Goal: Task Accomplishment & Management: Manage account settings

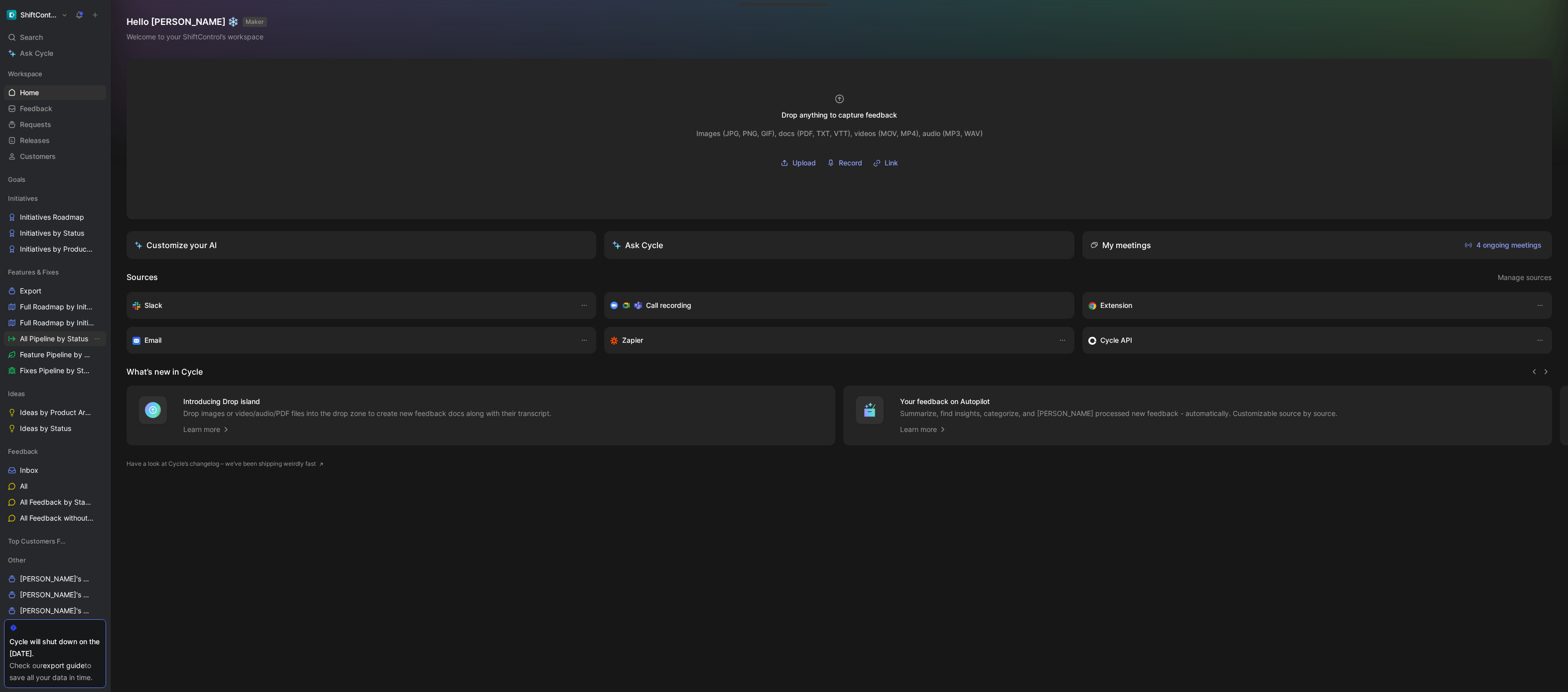
click at [55, 337] on span "All Pipeline by Status" at bounding box center [54, 338] width 68 height 10
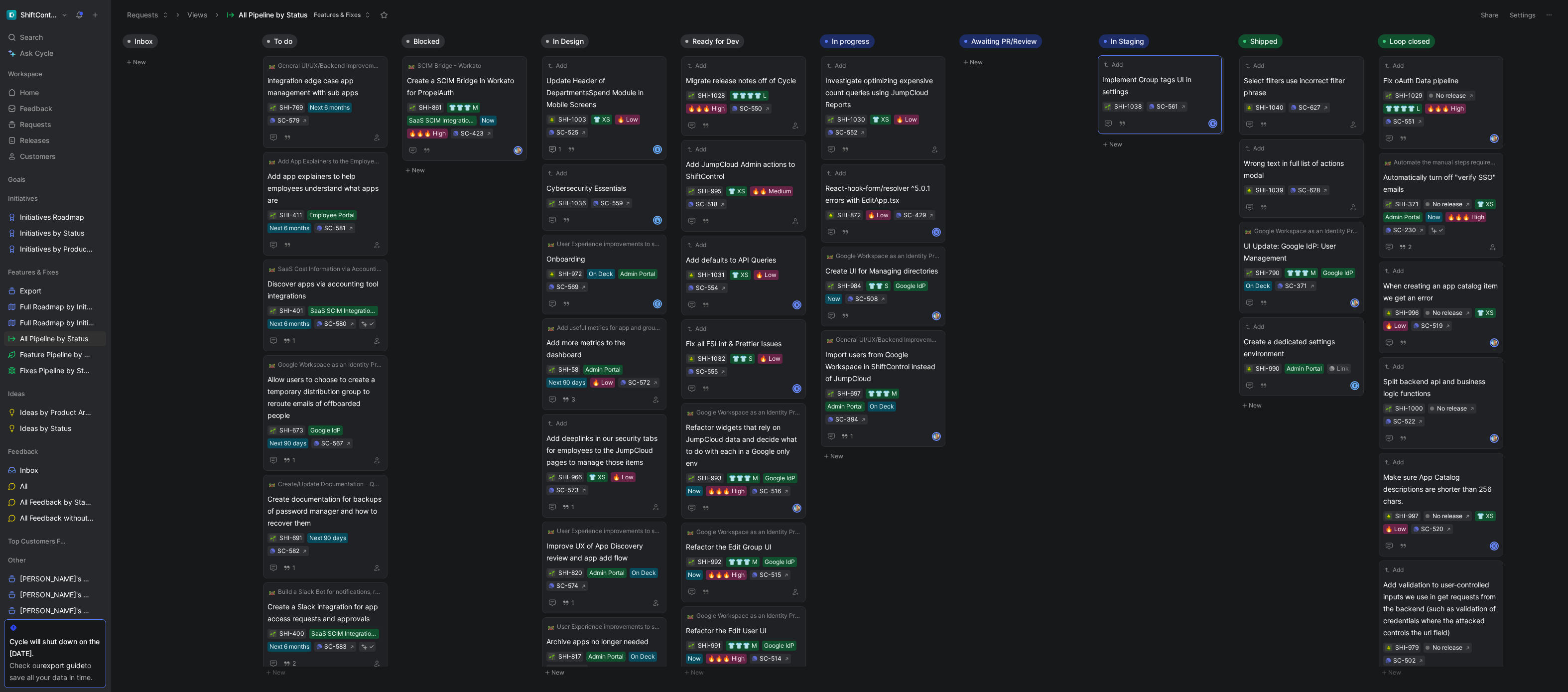
drag, startPoint x: 851, startPoint y: 82, endPoint x: 1127, endPoint y: 78, distance: 276.0
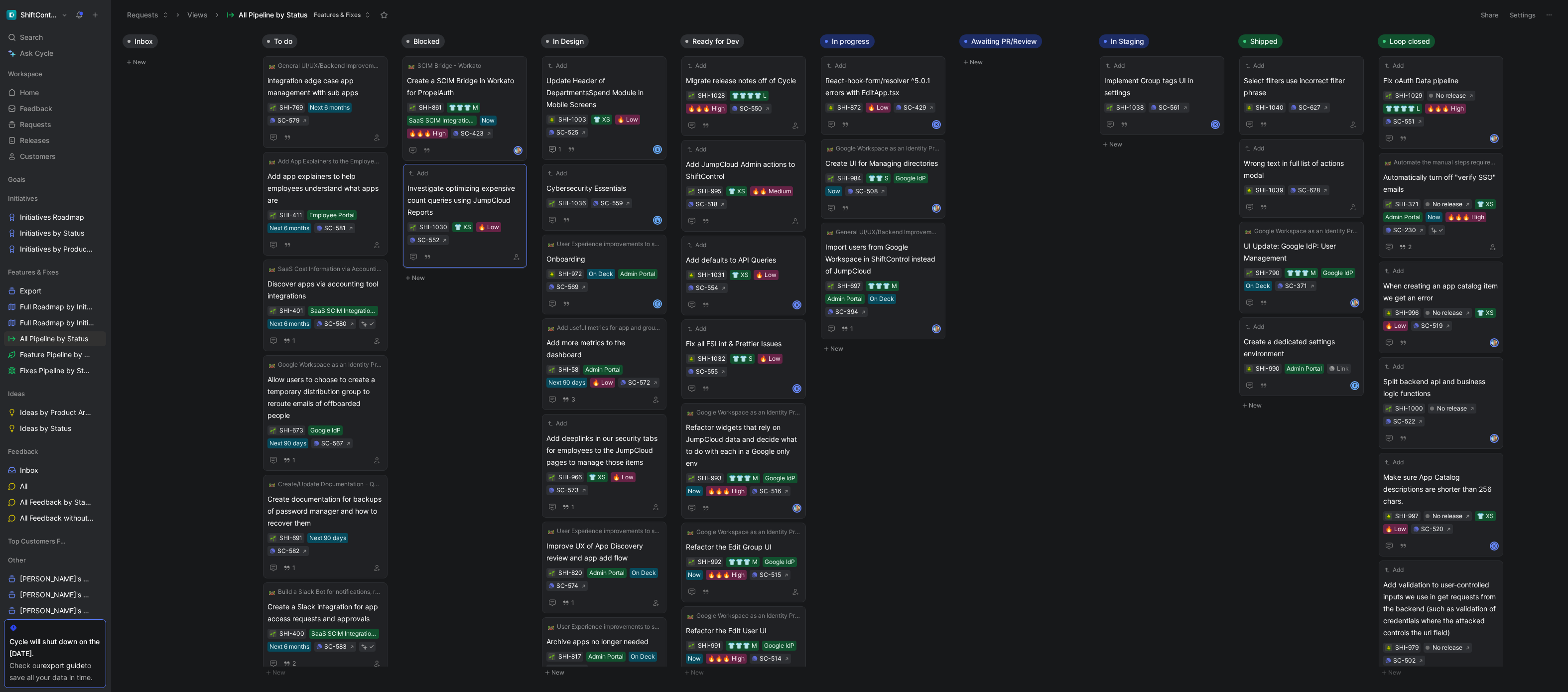
drag, startPoint x: 901, startPoint y: 85, endPoint x: 483, endPoint y: 192, distance: 431.5
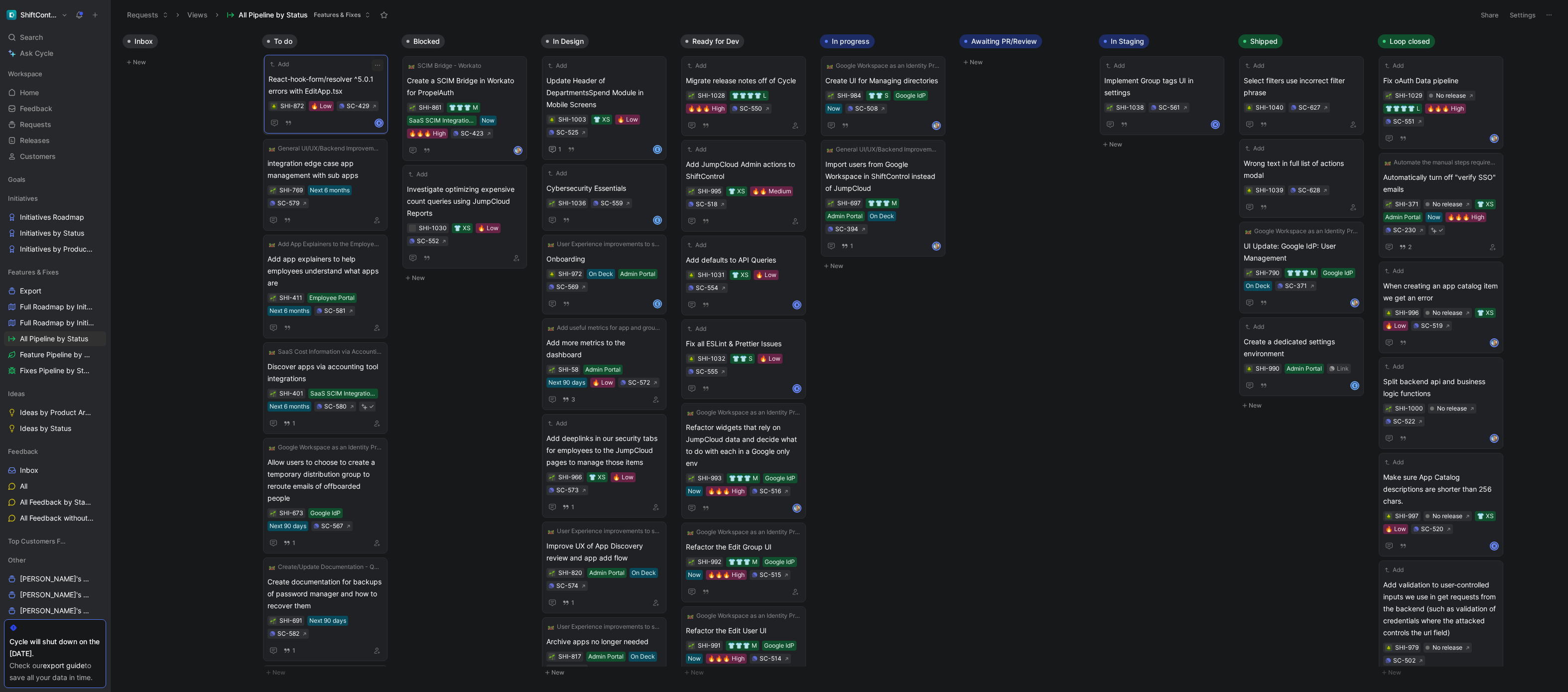
drag, startPoint x: 878, startPoint y: 83, endPoint x: 321, endPoint y: 81, distance: 557.0
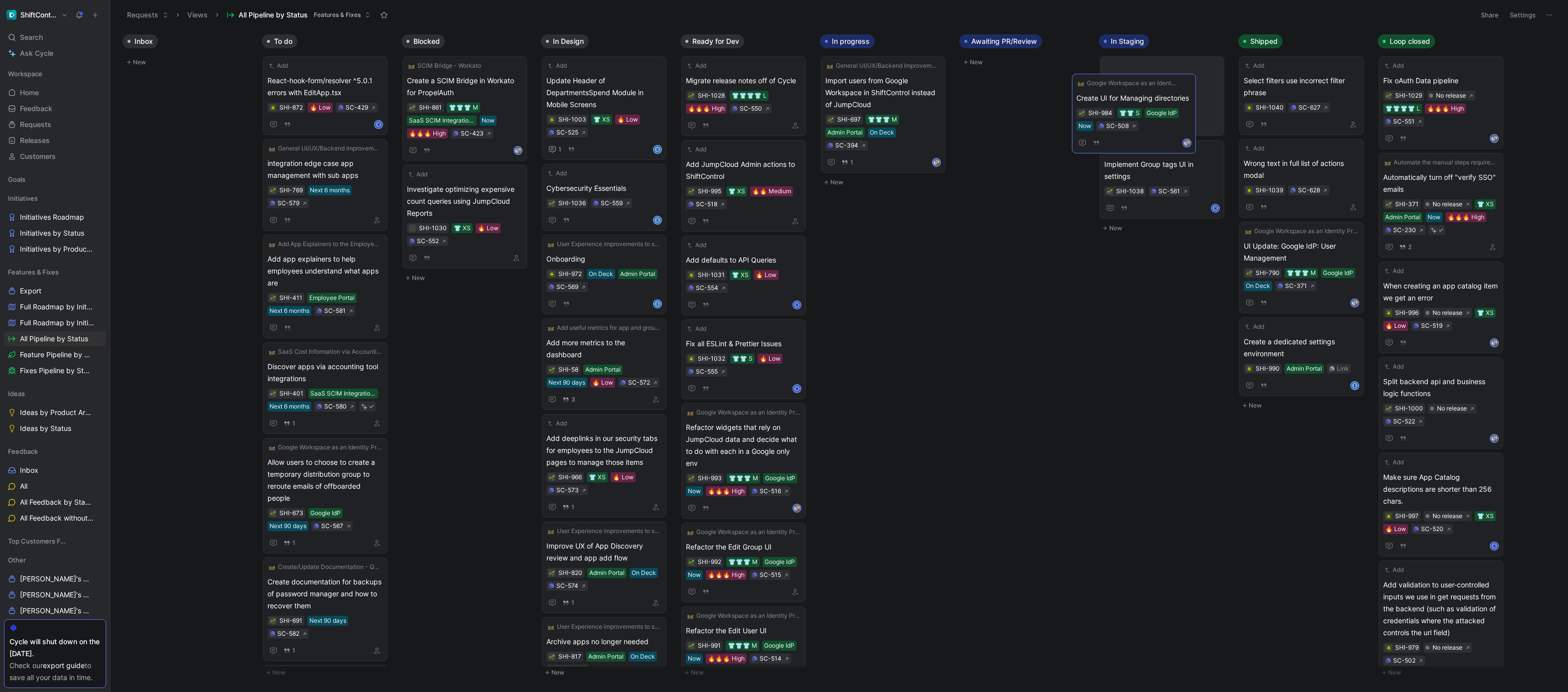
drag, startPoint x: 890, startPoint y: 73, endPoint x: 1143, endPoint y: 89, distance: 253.5
click at [76, 18] on icon at bounding box center [79, 15] width 8 height 8
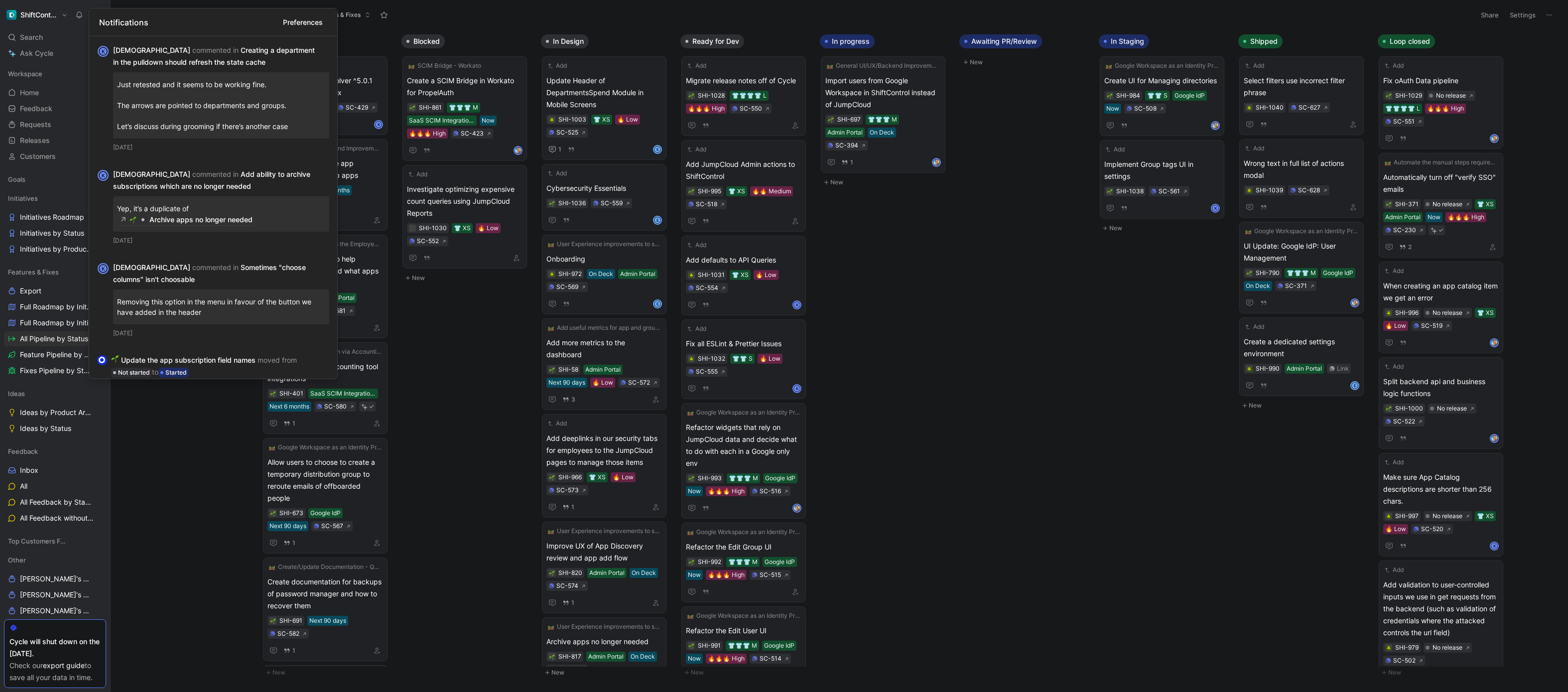
click at [51, 15] on h1 "ShiftControl" at bounding box center [39, 15] width 37 height 9
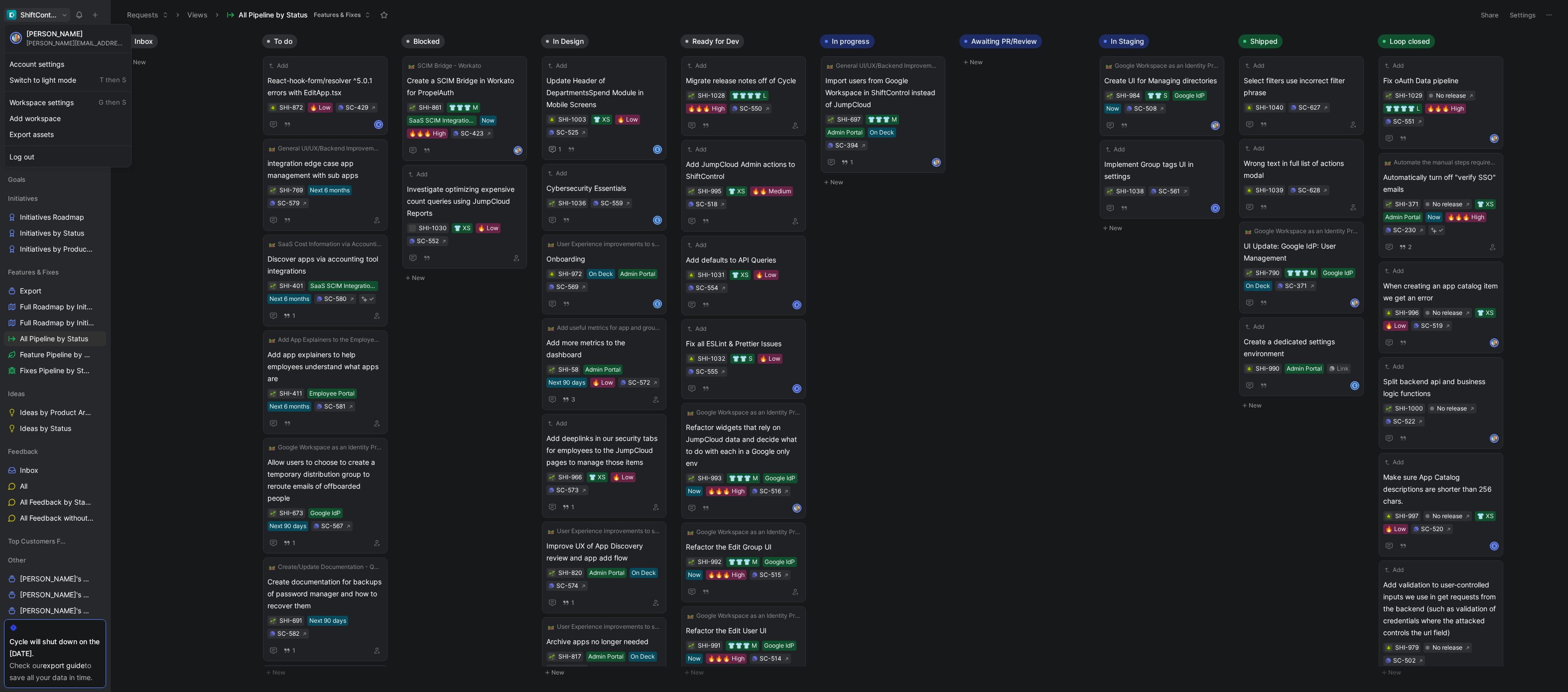
click at [163, 256] on div at bounding box center [784, 346] width 1568 height 692
click at [56, 37] on div "Search ⌘ K" at bounding box center [55, 37] width 102 height 15
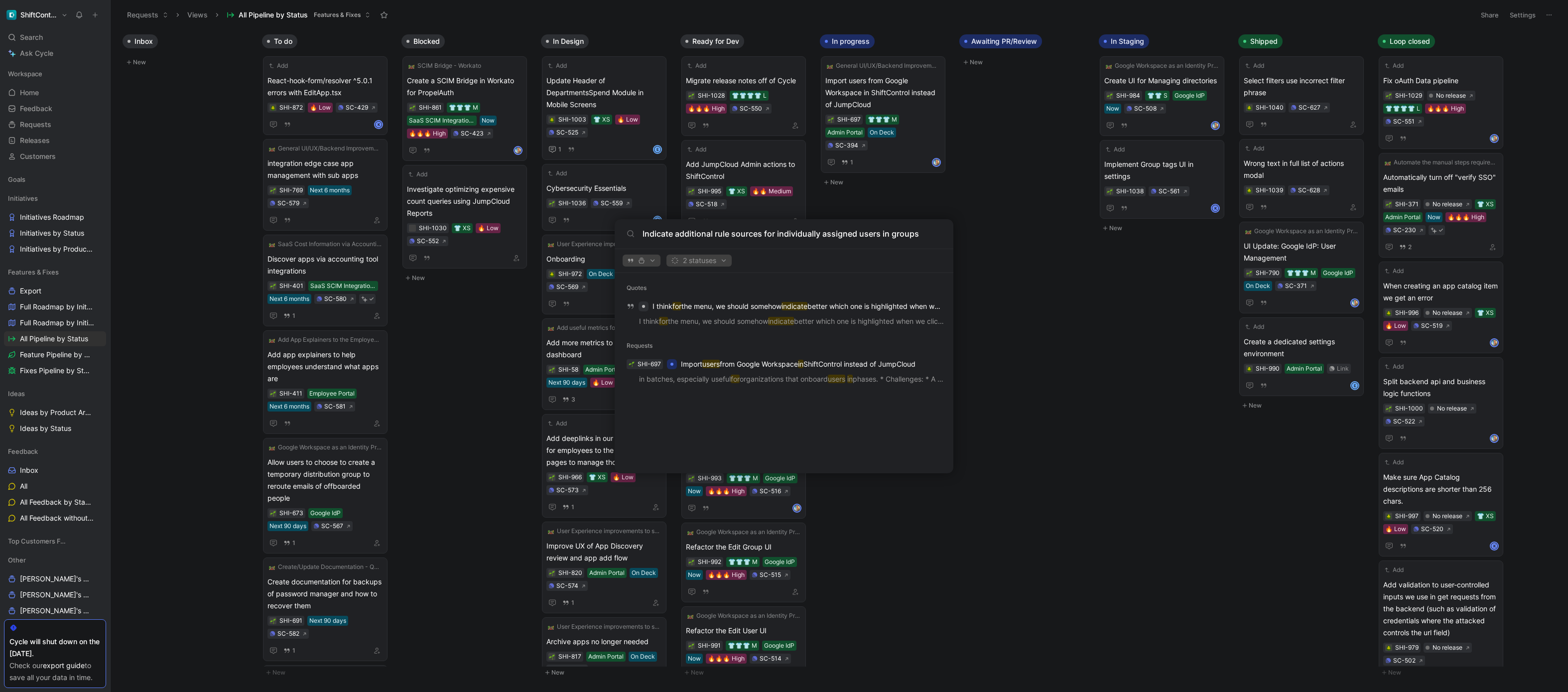
type input "Indicate additional rule sources for individually assigned users in groups"
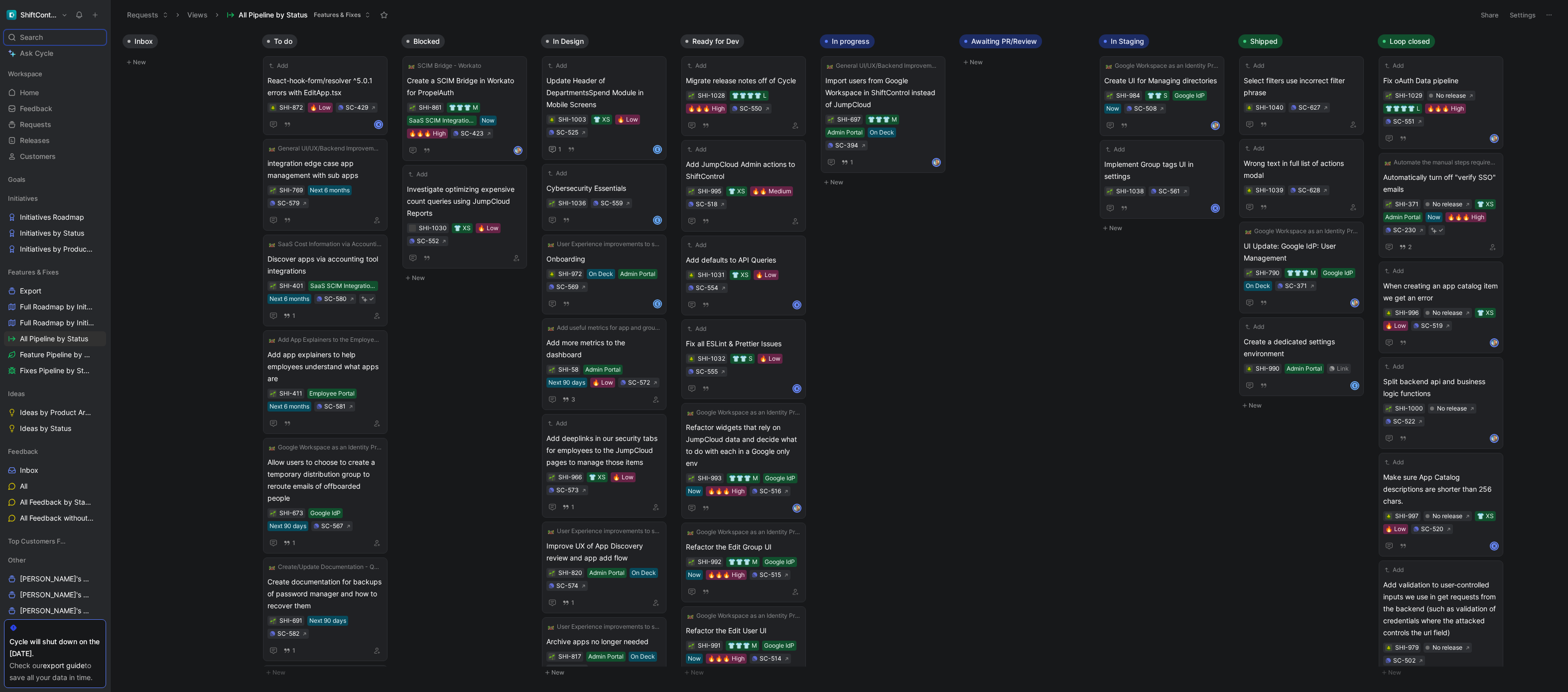
click at [60, 13] on button "ShiftControl" at bounding box center [37, 15] width 66 height 14
click at [52, 60] on div "Account settings" at bounding box center [68, 64] width 122 height 16
click at [29, 15] on h1 "ShiftControl" at bounding box center [39, 15] width 37 height 9
click at [38, 105] on div "Workspace settings G then S" at bounding box center [68, 102] width 122 height 16
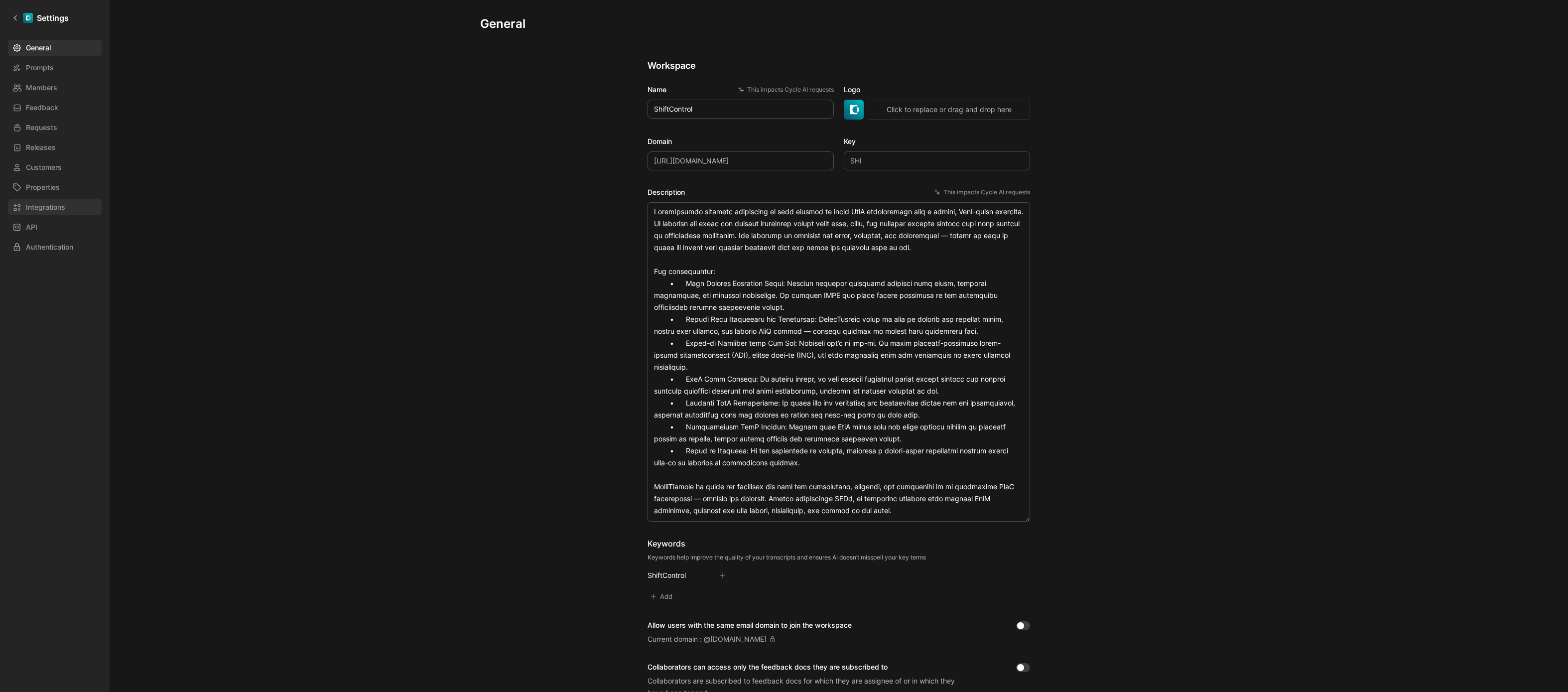
click at [54, 208] on span "Integrations" at bounding box center [46, 208] width 40 height 12
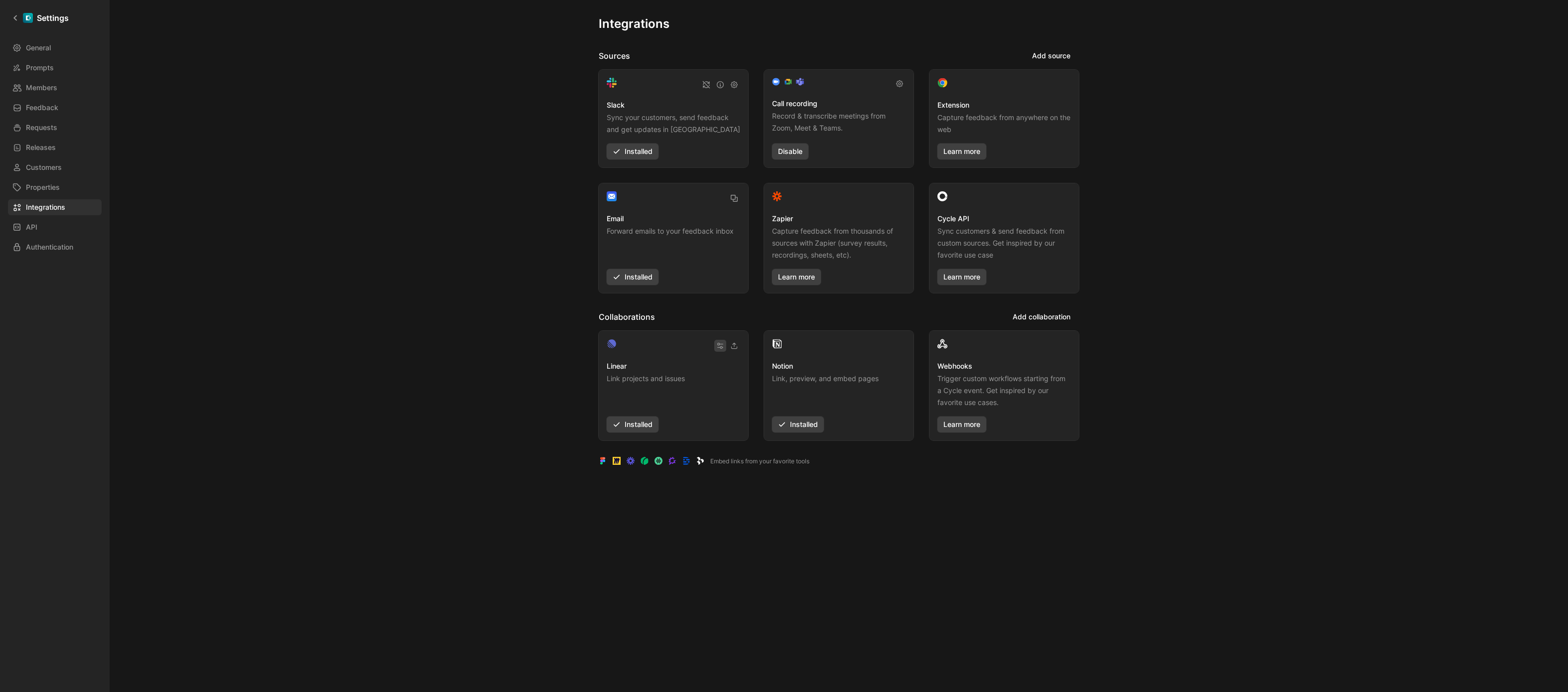
click at [720, 344] on icon "button" at bounding box center [720, 345] width 5 height 5
click at [737, 344] on icon "button" at bounding box center [733, 345] width 7 height 7
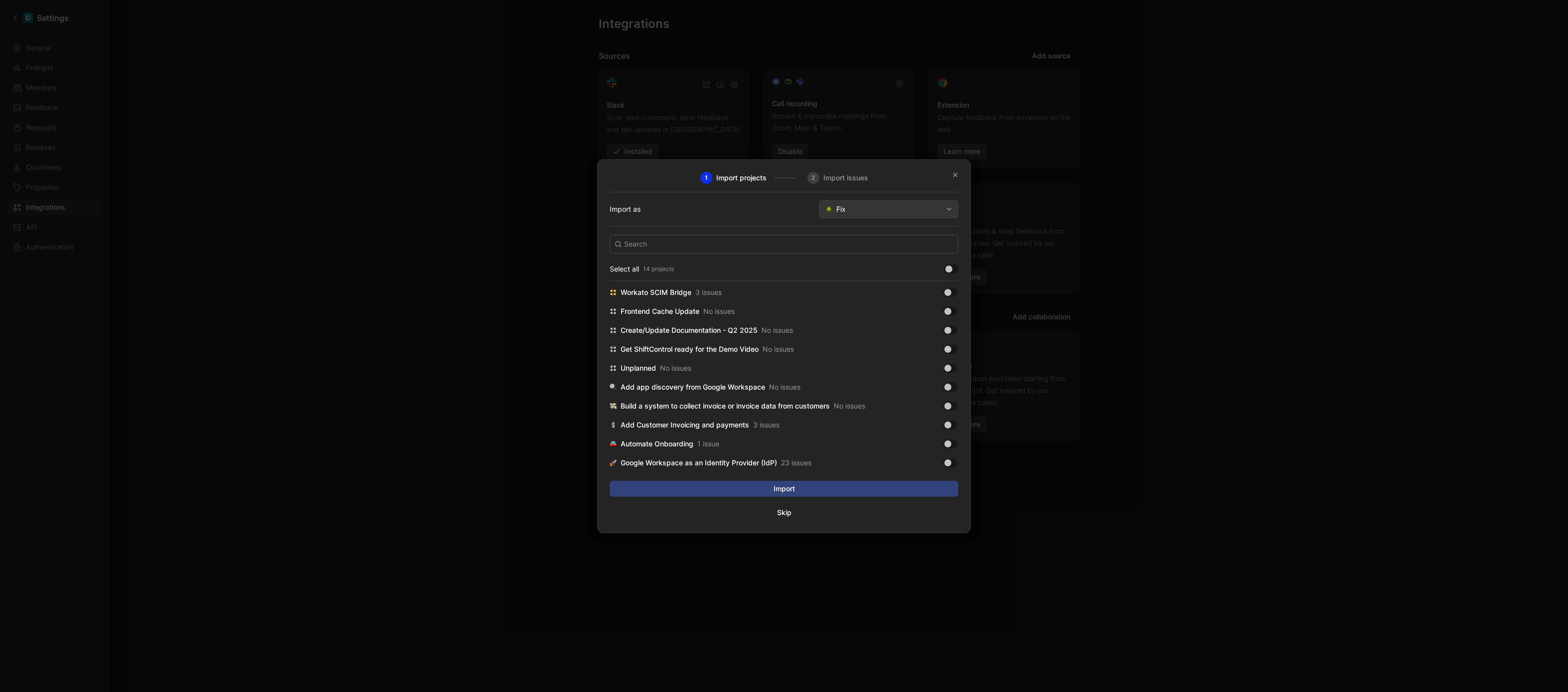
click at [716, 237] on input at bounding box center [784, 243] width 349 height 19
click at [874, 212] on span "Fix" at bounding box center [889, 209] width 106 height 12
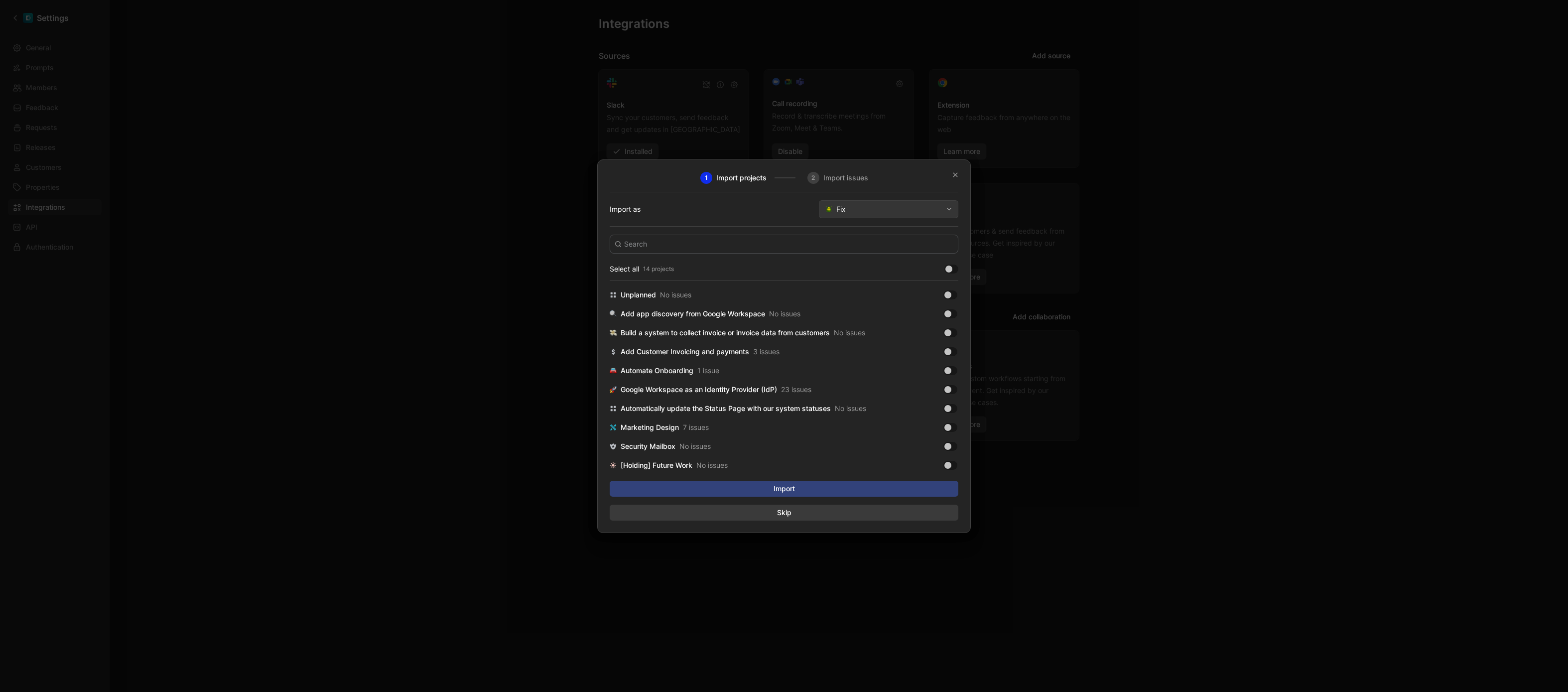
click at [790, 511] on span "Skip" at bounding box center [783, 512] width 348 height 12
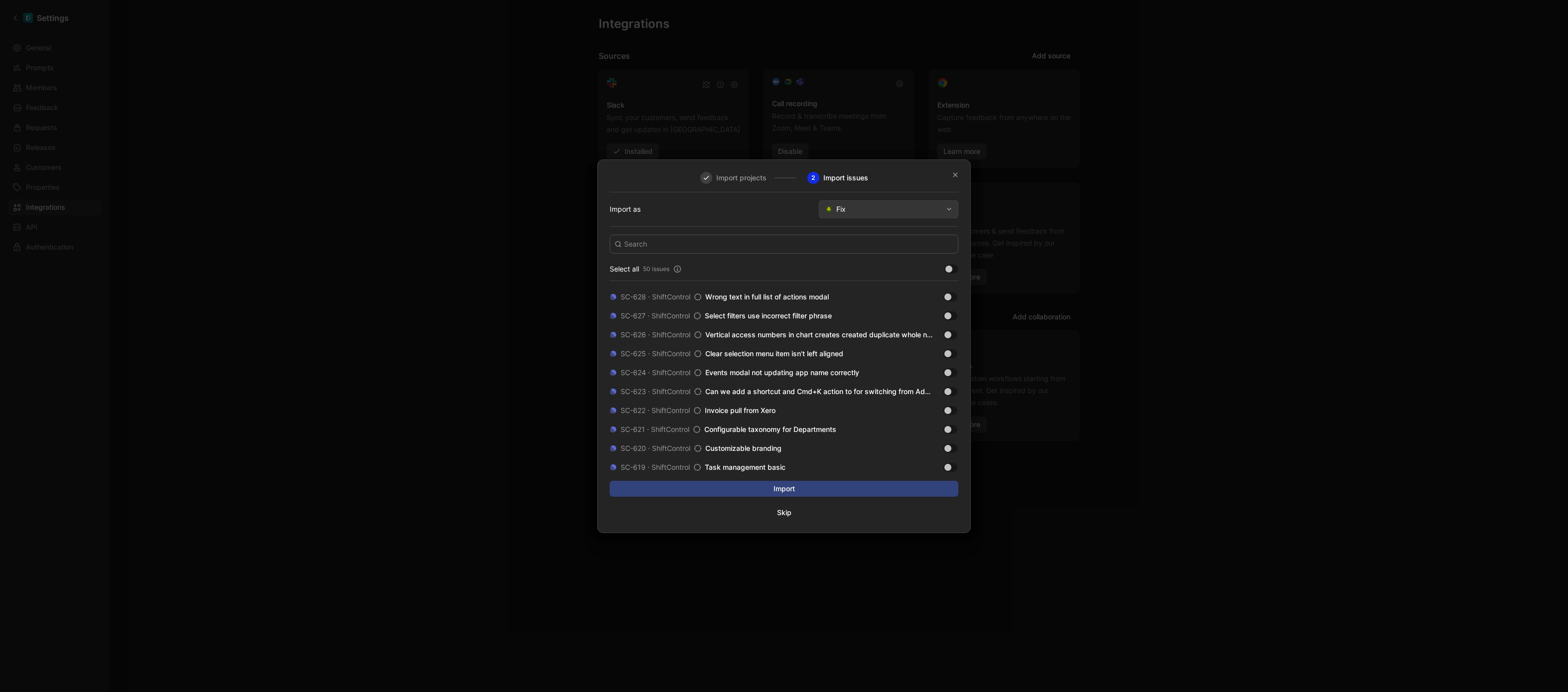
scroll to position [394, 0]
click at [728, 243] on input at bounding box center [784, 243] width 349 height 19
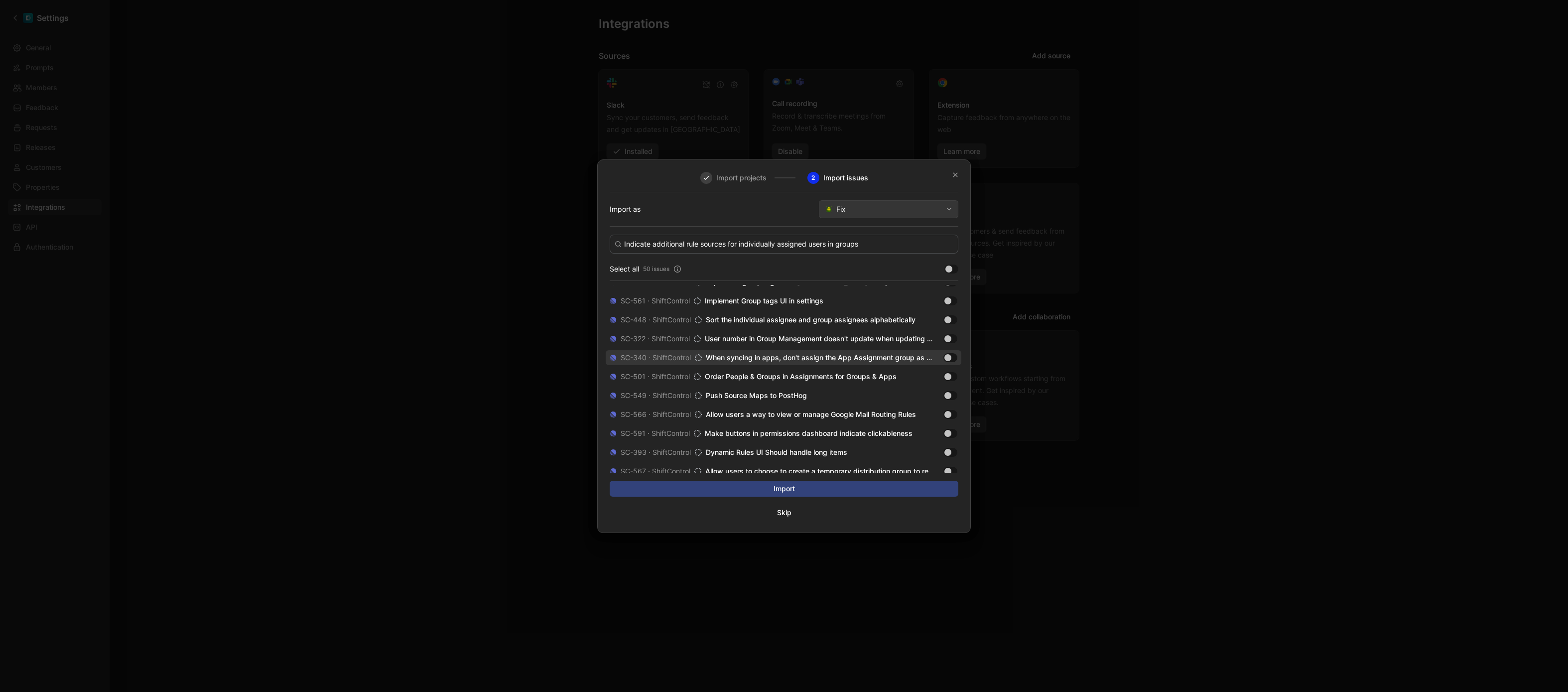
scroll to position [0, 0]
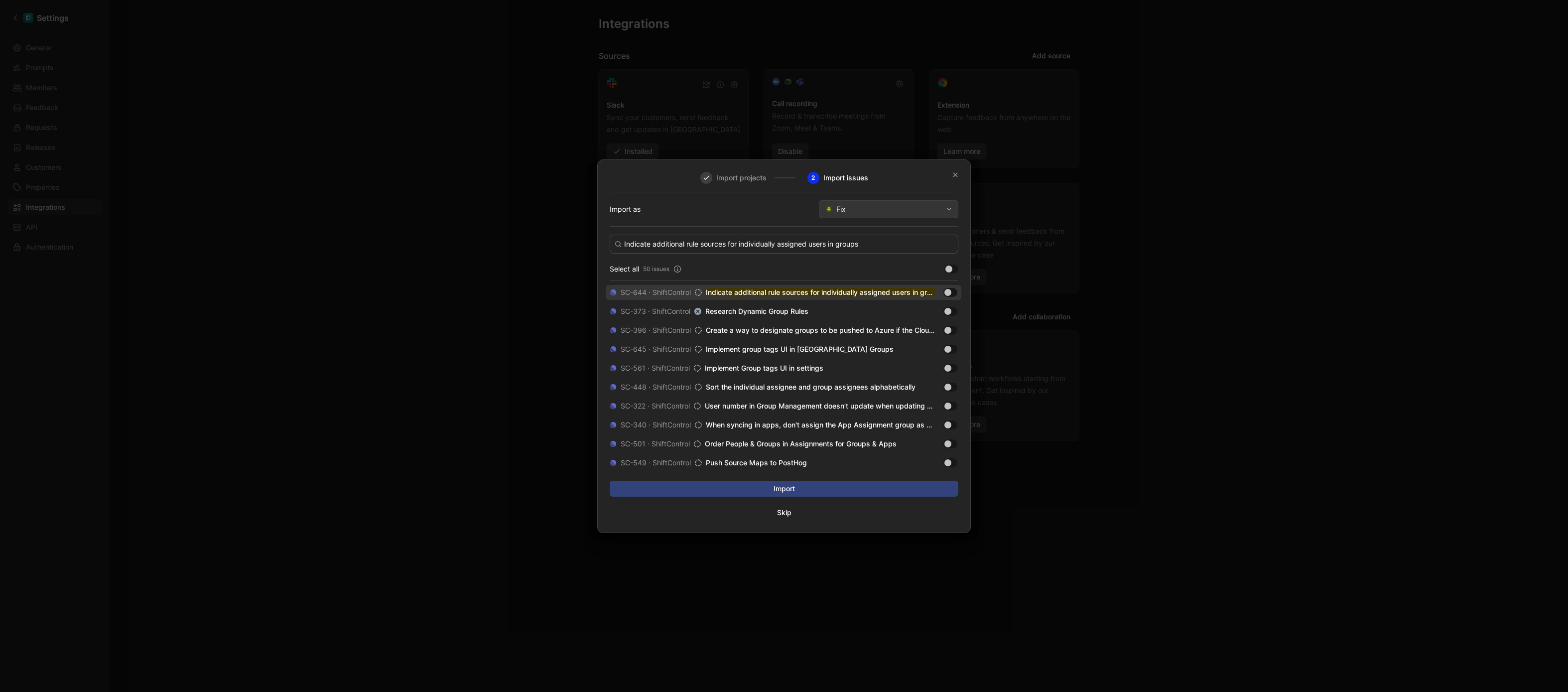
click at [948, 290] on div at bounding box center [947, 292] width 7 height 7
click at [0, 0] on input "checkbox" at bounding box center [0, 0] width 0 height 0
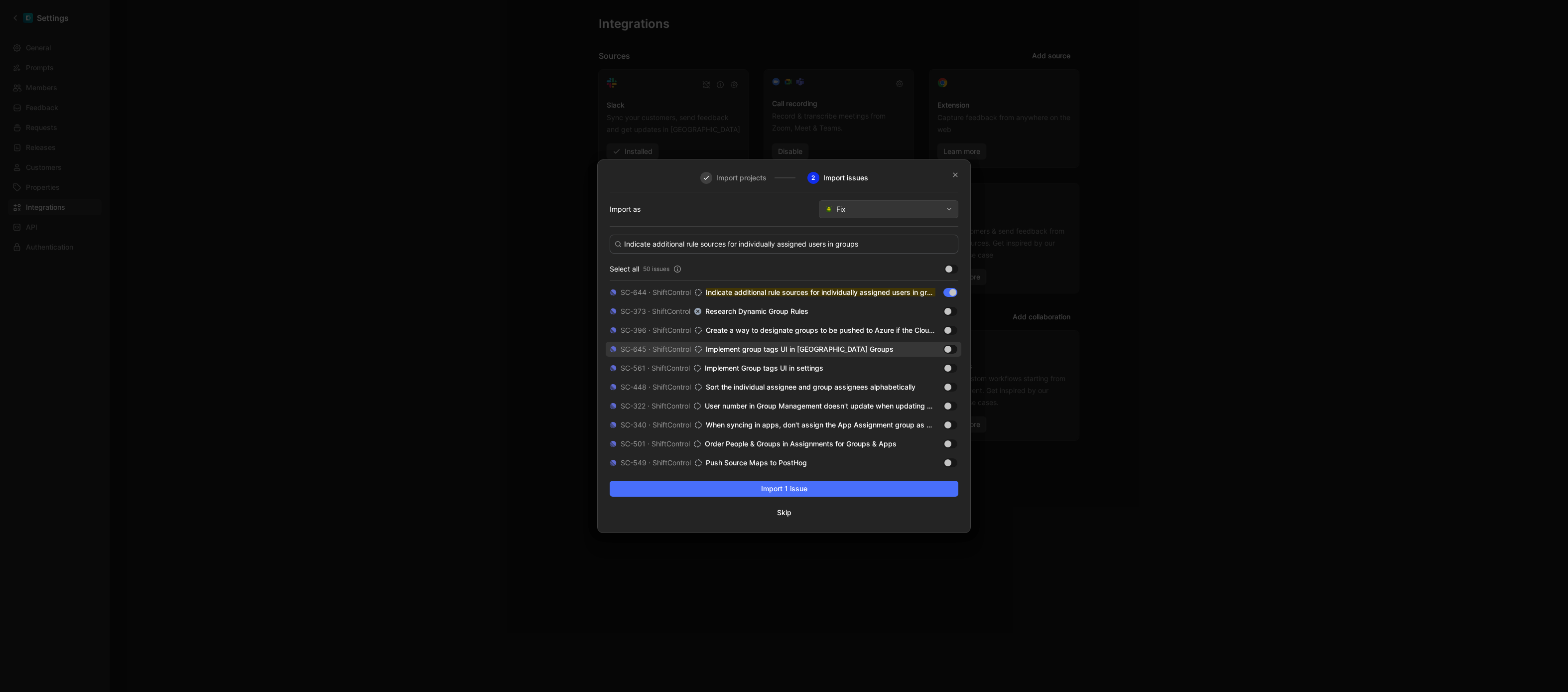
click at [950, 347] on div at bounding box center [947, 349] width 7 height 7
click at [0, 0] on input "checkbox" at bounding box center [0, 0] width 0 height 0
click at [861, 209] on span "Fix" at bounding box center [889, 209] width 106 height 12
click at [948, 351] on div at bounding box center [950, 349] width 14 height 9
click at [0, 0] on input "checkbox" at bounding box center [0, 0] width 0 height 0
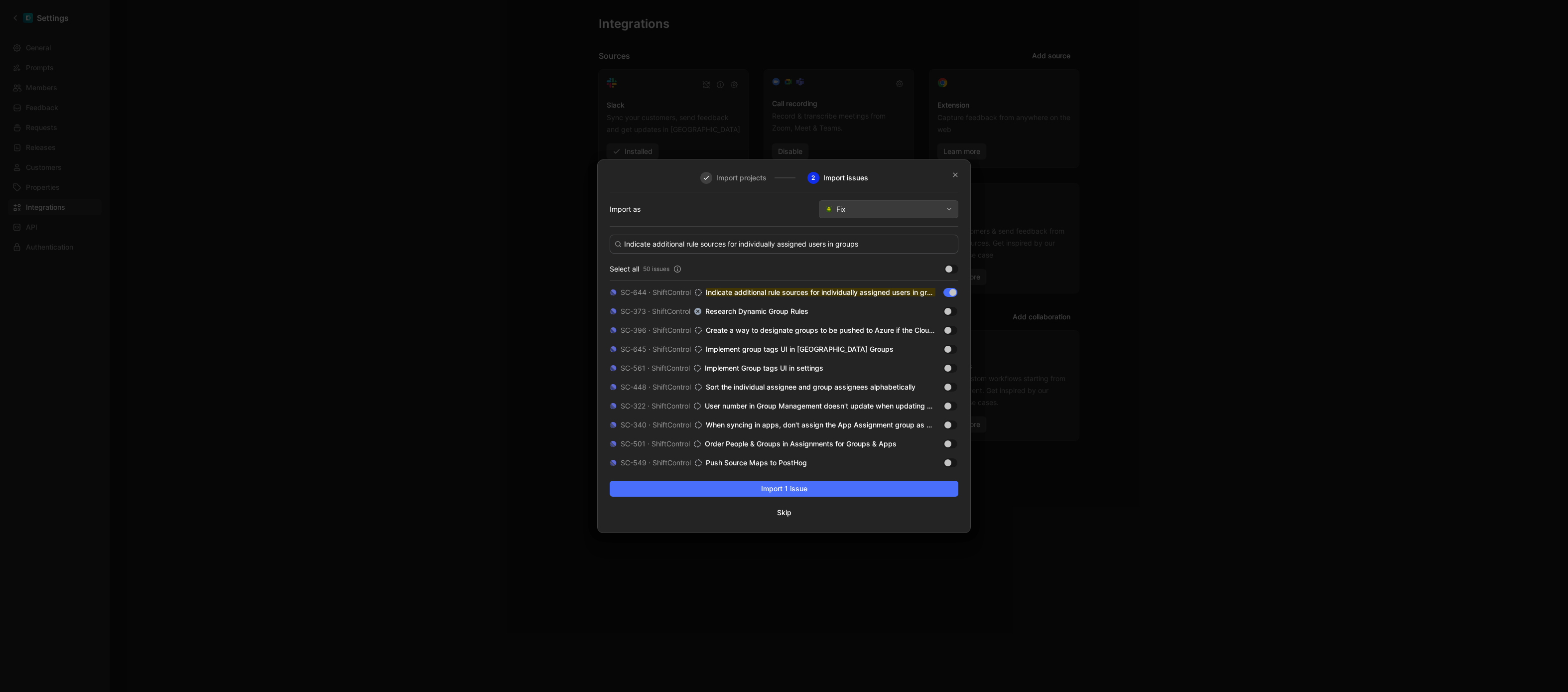
click at [865, 212] on span "Fix" at bounding box center [889, 209] width 106 height 12
click at [859, 253] on span "Feature" at bounding box center [847, 251] width 24 height 9
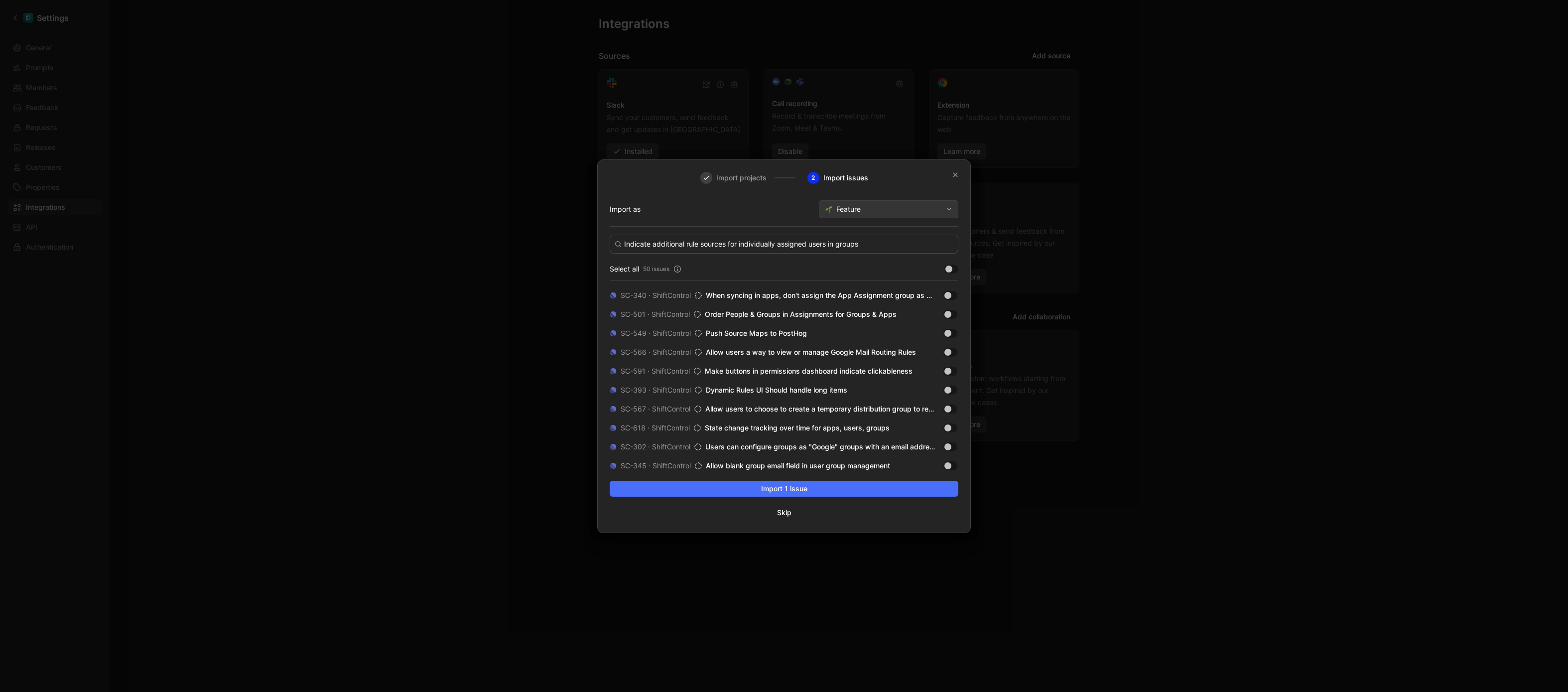
scroll to position [74, 0]
click at [803, 239] on input "Indicate additional rule sources for individually assigned users in groups" at bounding box center [784, 243] width 349 height 19
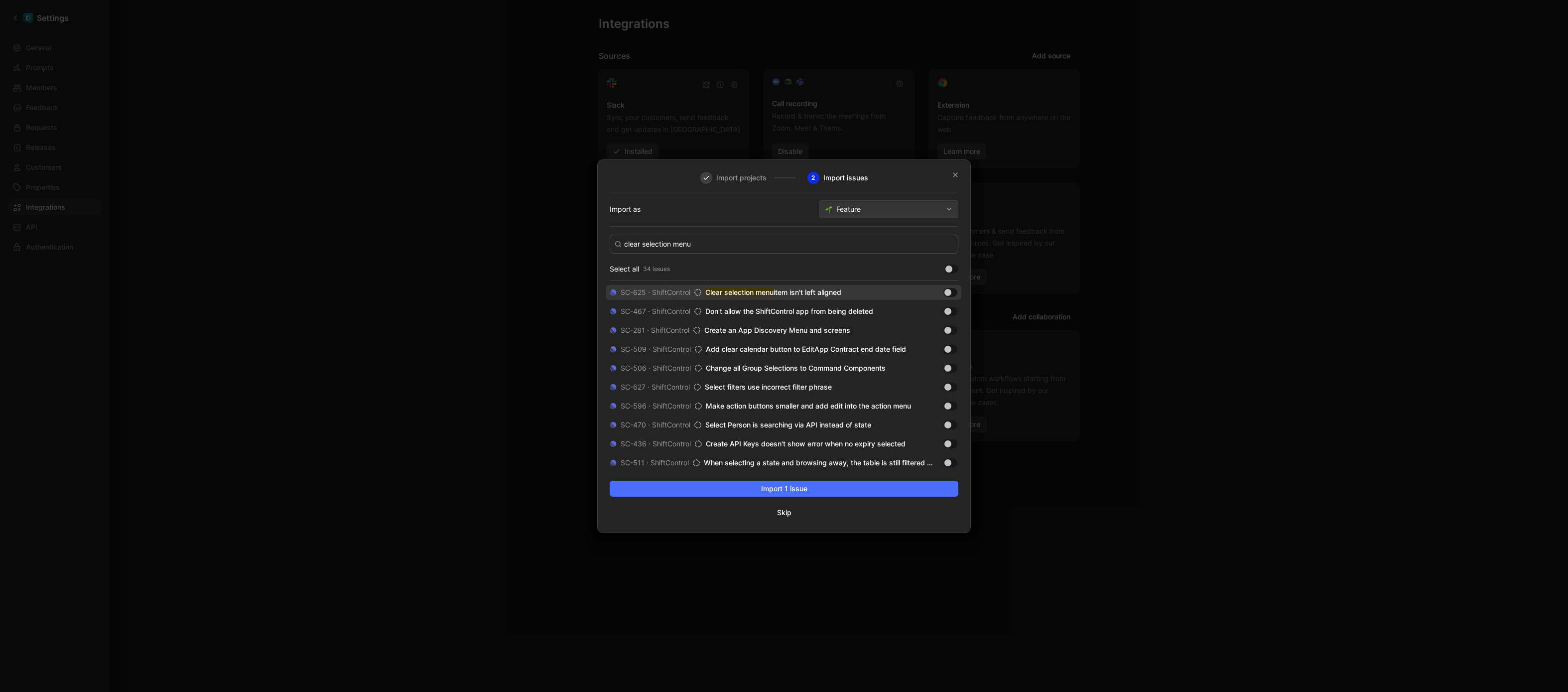
click at [952, 292] on div at bounding box center [950, 292] width 14 height 9
click at [0, 0] on input "checkbox" at bounding box center [0, 0] width 0 height 0
click at [741, 243] on input "clear selection menu" at bounding box center [784, 243] width 349 height 19
click at [950, 290] on div at bounding box center [947, 292] width 7 height 7
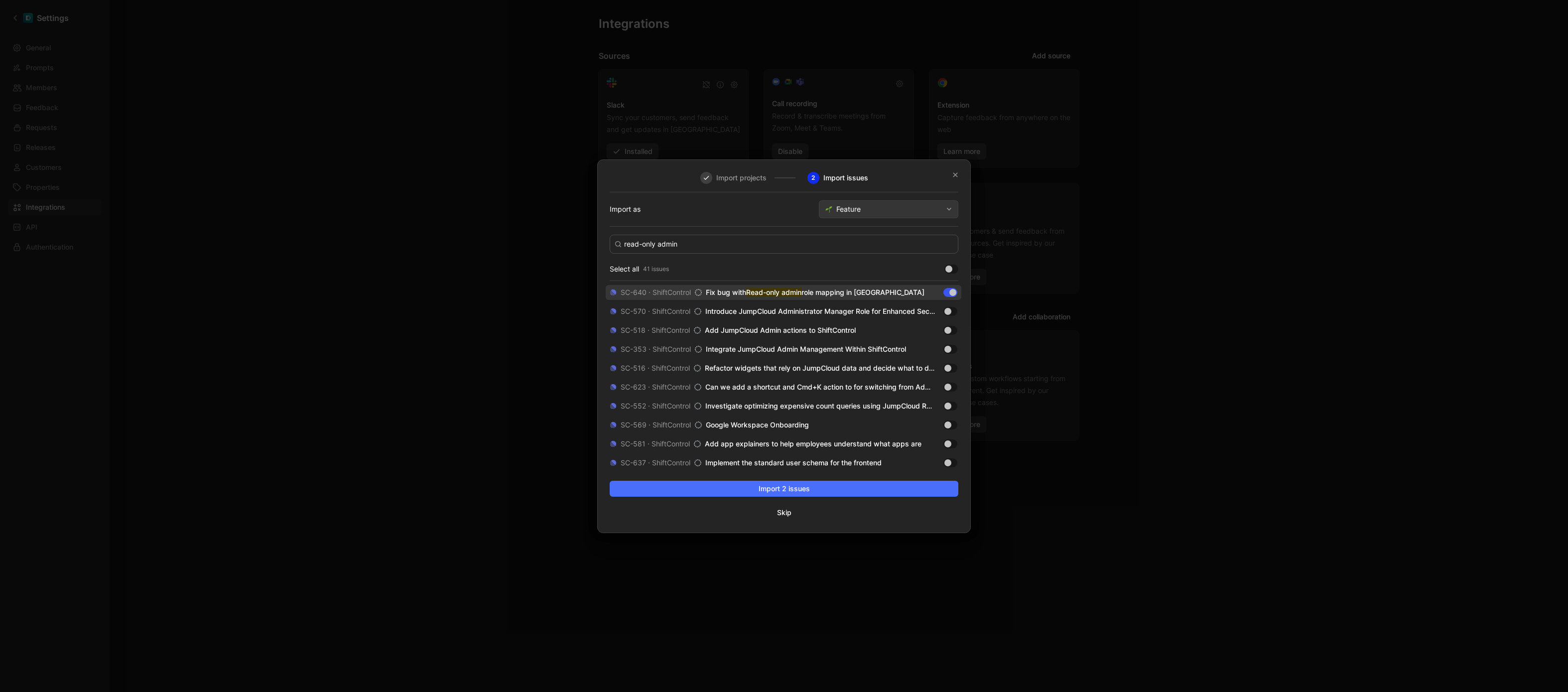
click at [0, 0] on input "checkbox" at bounding box center [0, 0] width 0 height 0
click at [676, 240] on input "read-only admin" at bounding box center [784, 243] width 349 height 19
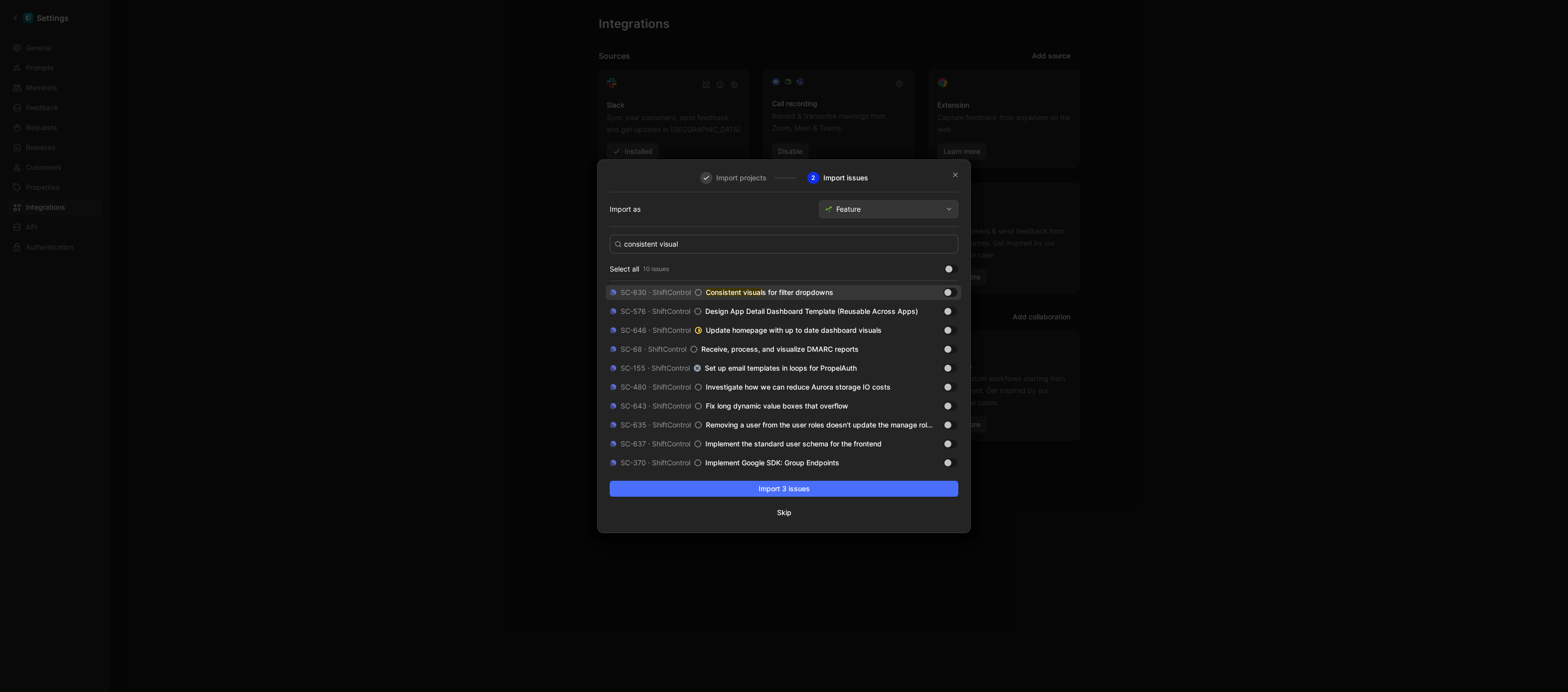
click at [952, 292] on div at bounding box center [950, 292] width 14 height 9
click at [0, 0] on input "checkbox" at bounding box center [0, 0] width 0 height 0
click at [730, 245] on input "consistent visual" at bounding box center [784, 243] width 349 height 19
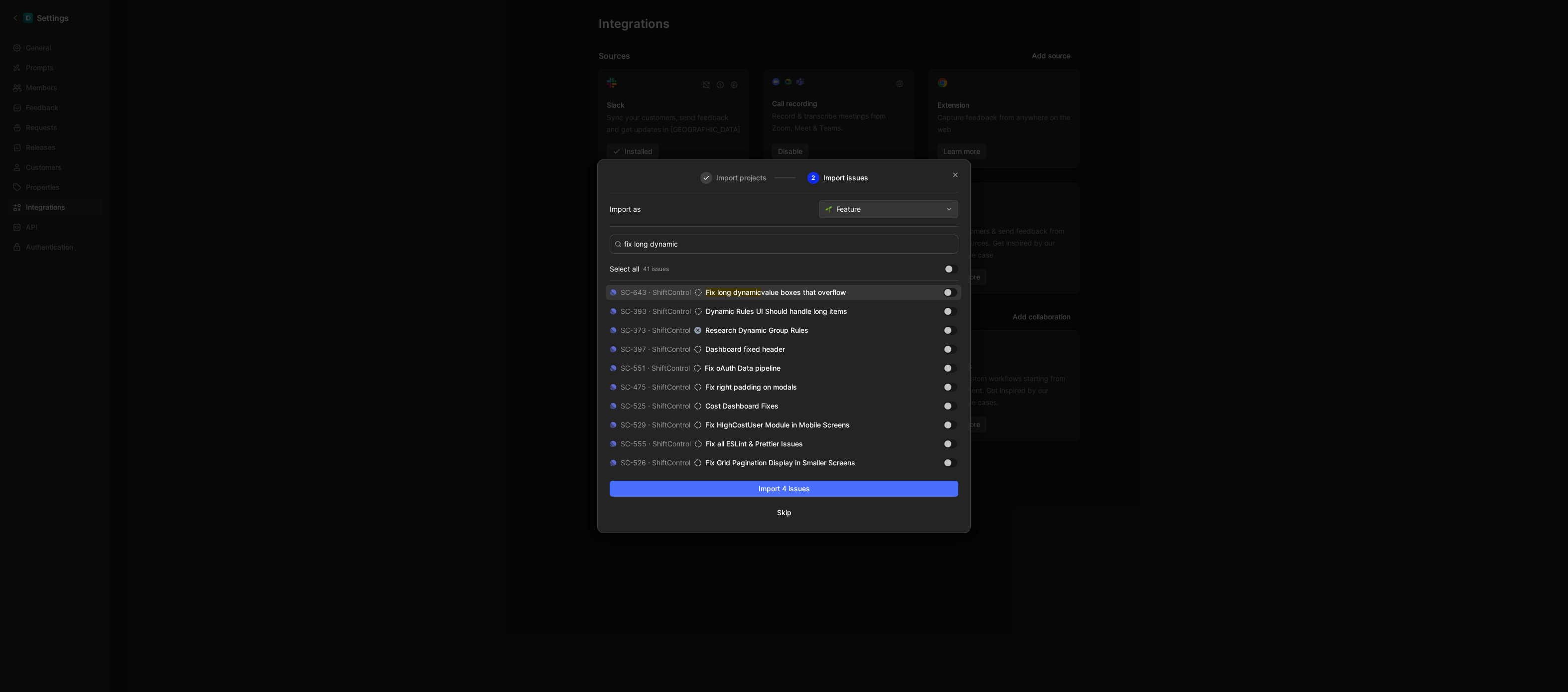
click at [948, 291] on div at bounding box center [947, 292] width 7 height 7
click at [0, 0] on input "checkbox" at bounding box center [0, 0] width 0 height 0
click at [802, 245] on input "fix long dynamic" at bounding box center [784, 243] width 349 height 19
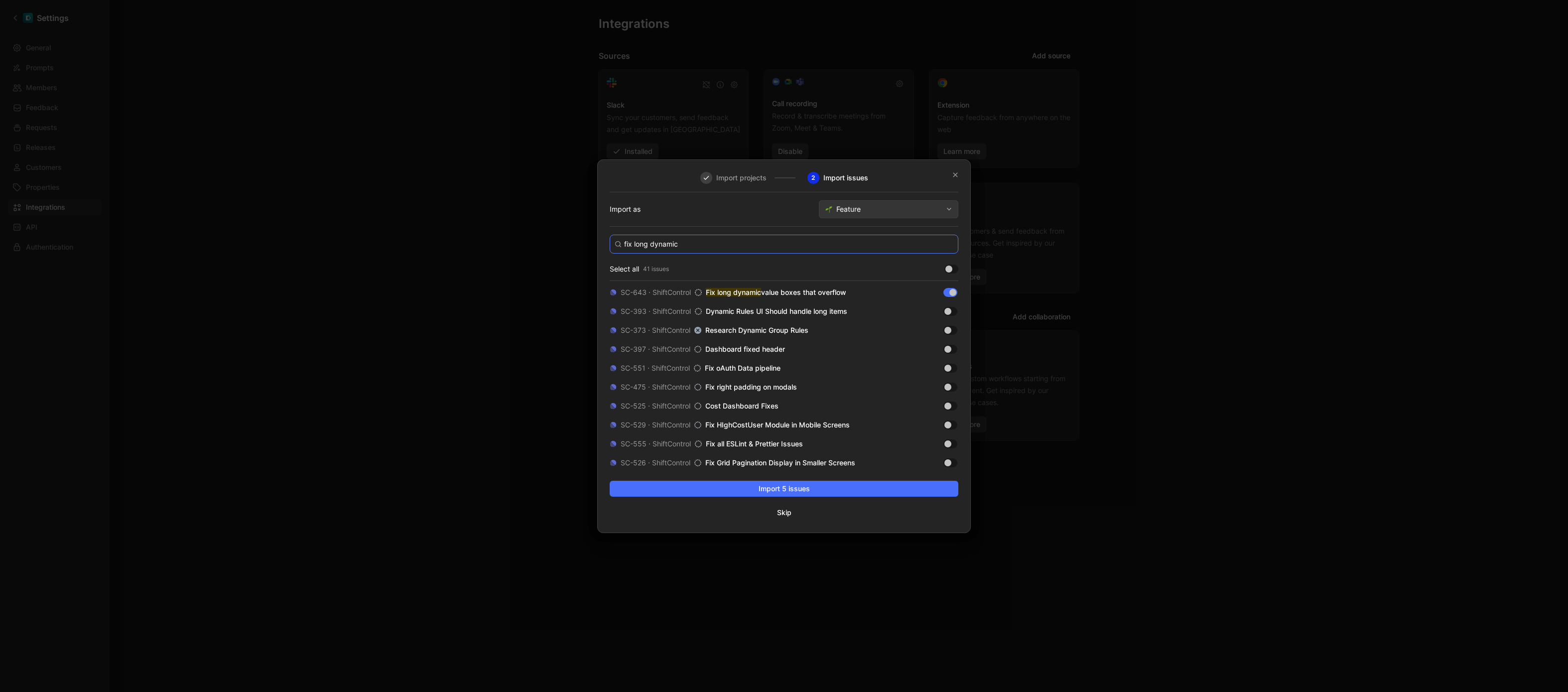
click at [802, 245] on input "fix long dynamic" at bounding box center [784, 243] width 349 height 19
click at [949, 313] on div at bounding box center [947, 311] width 7 height 7
click at [0, 0] on input "checkbox" at bounding box center [0, 0] width 0 height 0
click at [944, 292] on div at bounding box center [947, 292] width 7 height 7
click at [0, 0] on input "checkbox" at bounding box center [0, 0] width 0 height 0
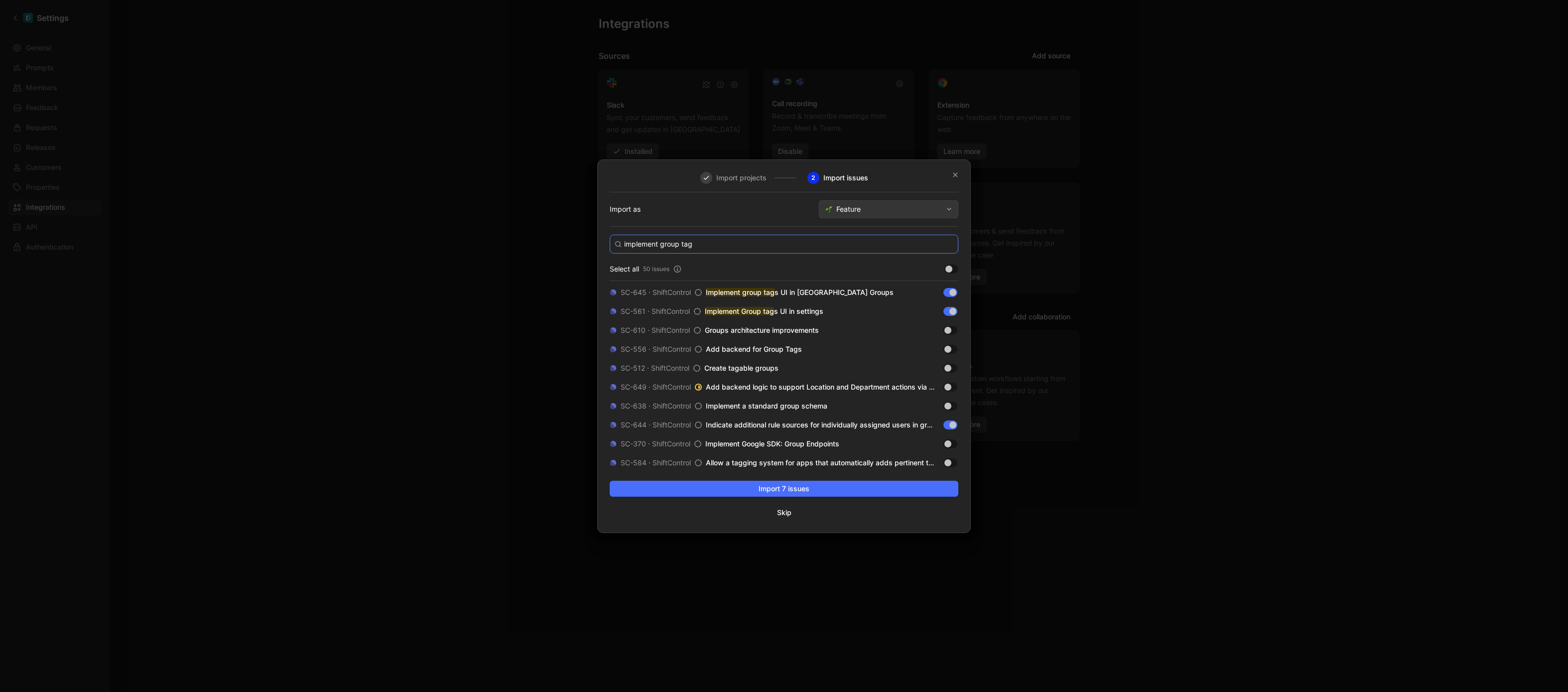
click at [713, 245] on input "implement group tag" at bounding box center [784, 243] width 349 height 19
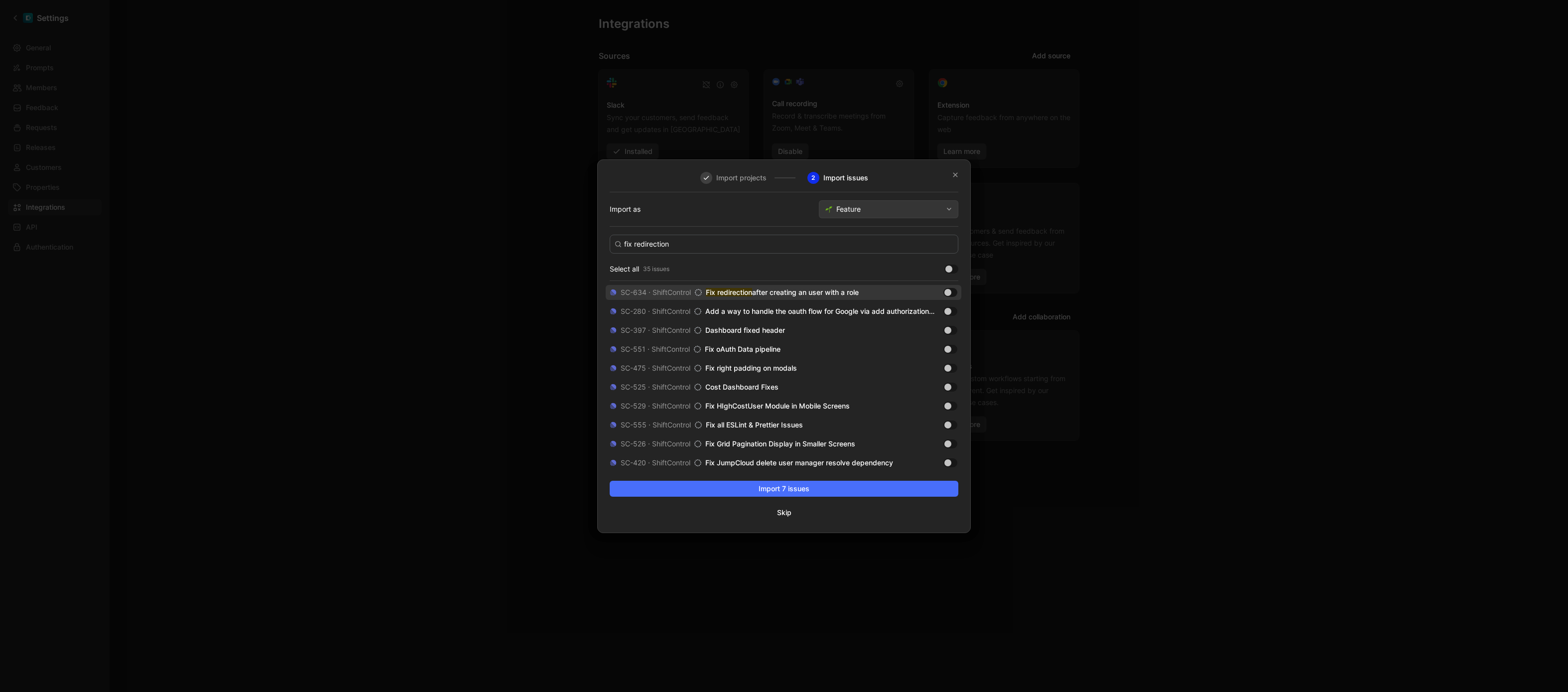
click at [952, 294] on div at bounding box center [950, 292] width 14 height 9
click at [0, 0] on input "checkbox" at bounding box center [0, 0] width 0 height 0
click at [686, 247] on input "fix redirection" at bounding box center [784, 243] width 349 height 19
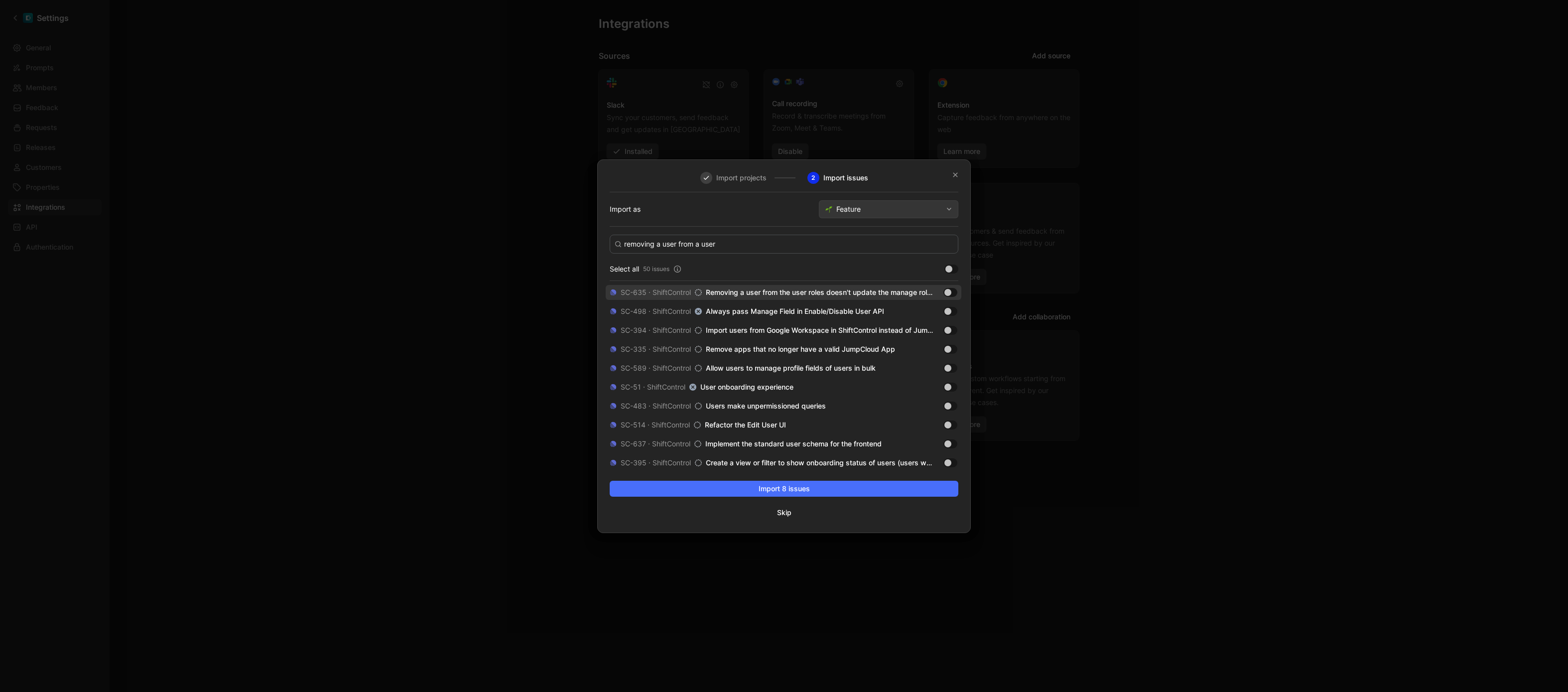
click at [948, 293] on div at bounding box center [947, 292] width 7 height 7
click at [0, 0] on input "checkbox" at bounding box center [0, 0] width 0 height 0
click at [646, 246] on input "removing a user from a user" at bounding box center [784, 243] width 349 height 19
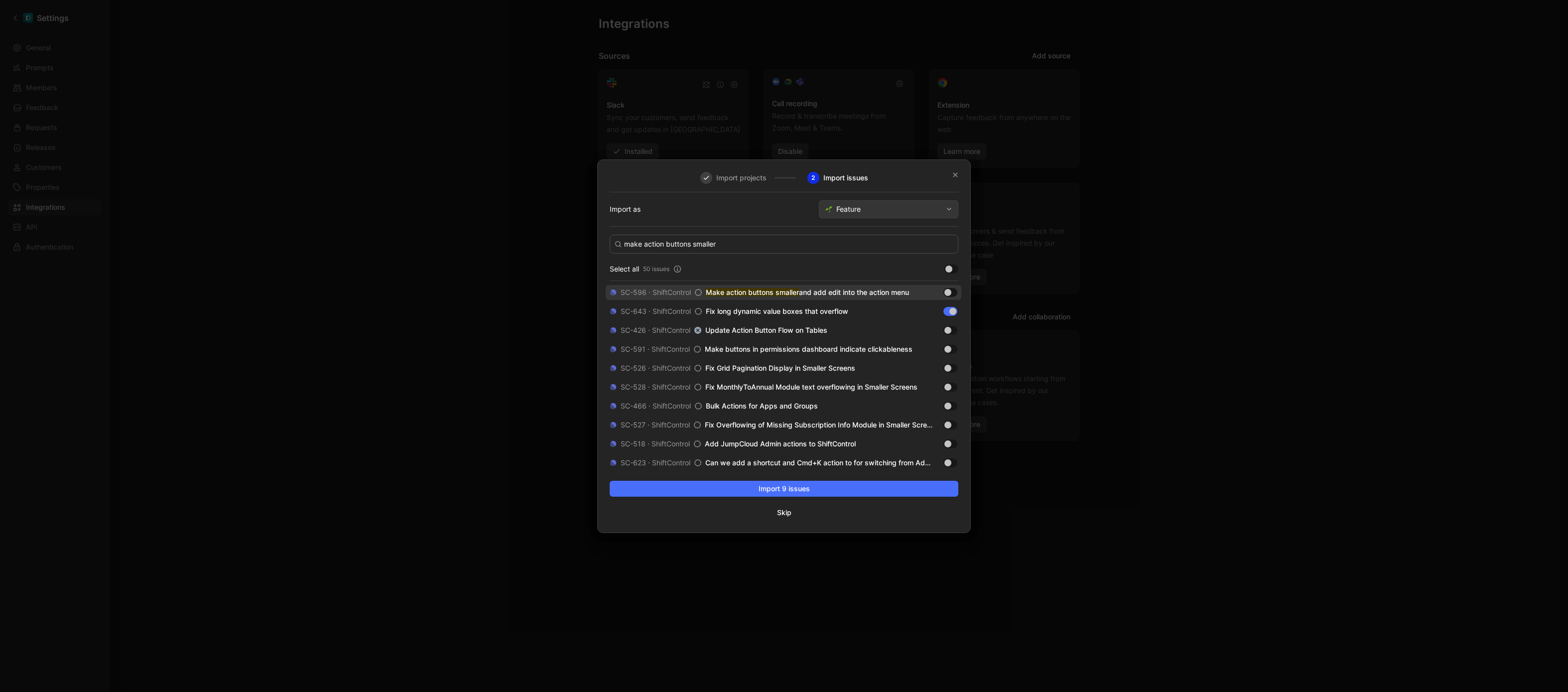
click at [952, 293] on div at bounding box center [950, 292] width 14 height 9
click at [0, 0] on input "checkbox" at bounding box center [0, 0] width 0 height 0
click at [688, 249] on input "make action buttons smaller" at bounding box center [784, 243] width 349 height 19
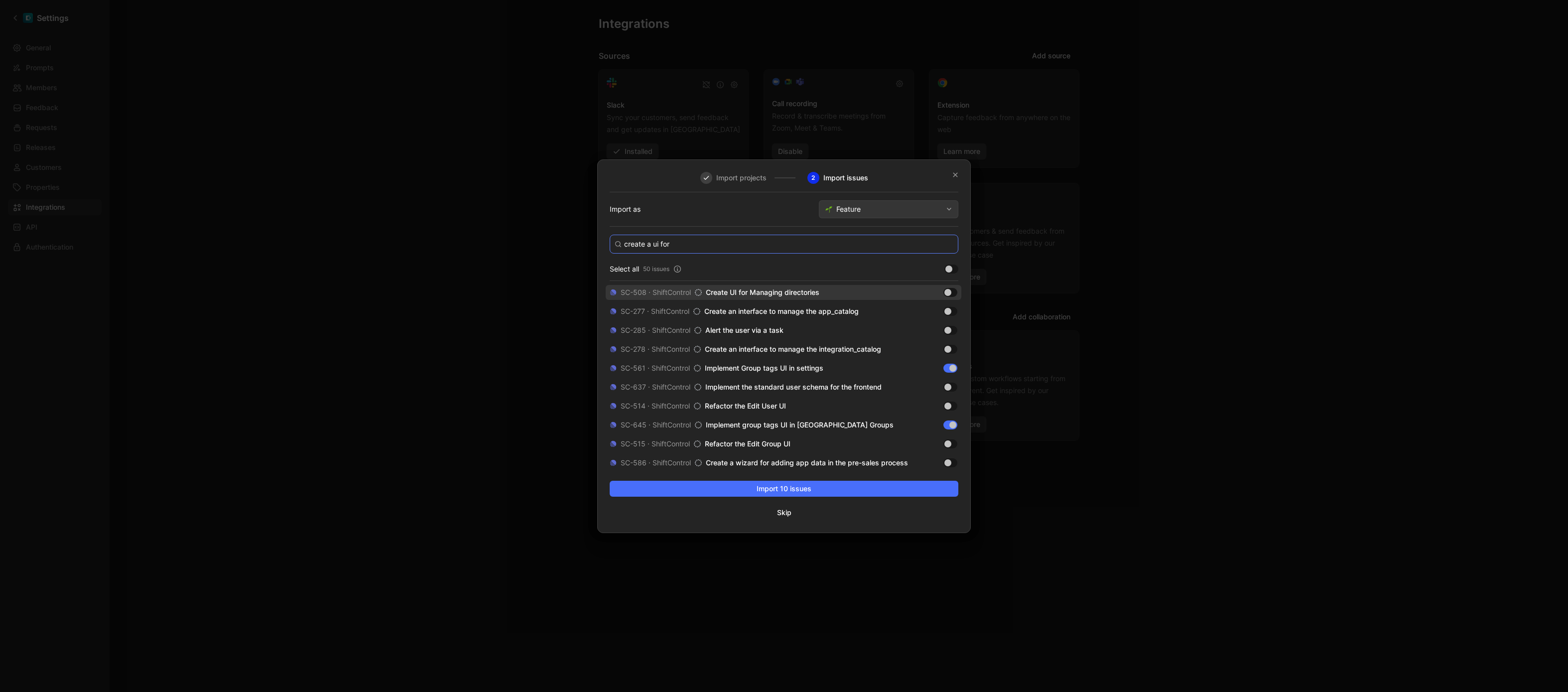
type input "create a ui for"
click at [950, 288] on div at bounding box center [950, 292] width 14 height 9
click at [0, 0] on input "checkbox" at bounding box center [0, 0] width 0 height 0
click at [918, 488] on span "Import 11 issues" at bounding box center [784, 489] width 332 height 12
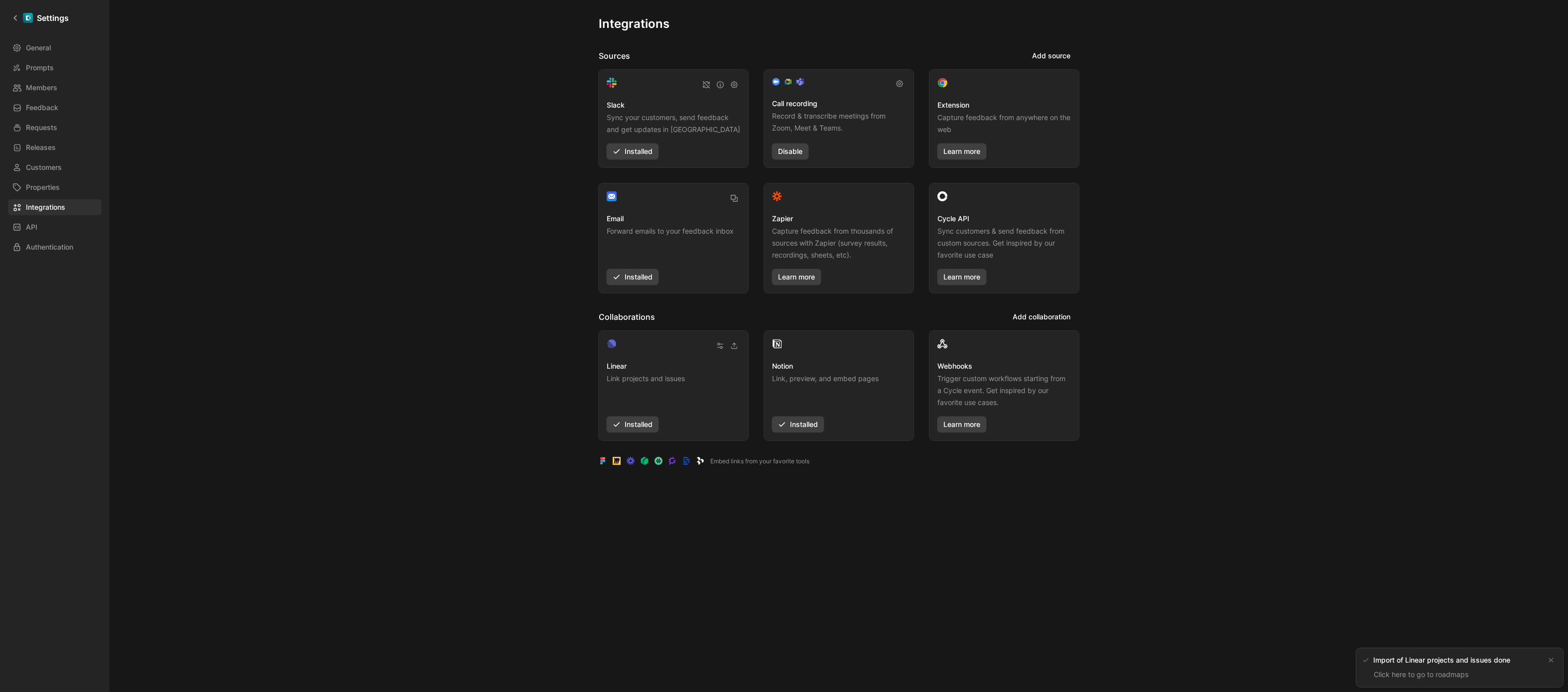
click at [223, 346] on div "Integrations Sources Add source Slack Sync your customers, send feedback and ge…" at bounding box center [839, 346] width 1458 height 692
click at [17, 20] on icon at bounding box center [15, 18] width 7 height 7
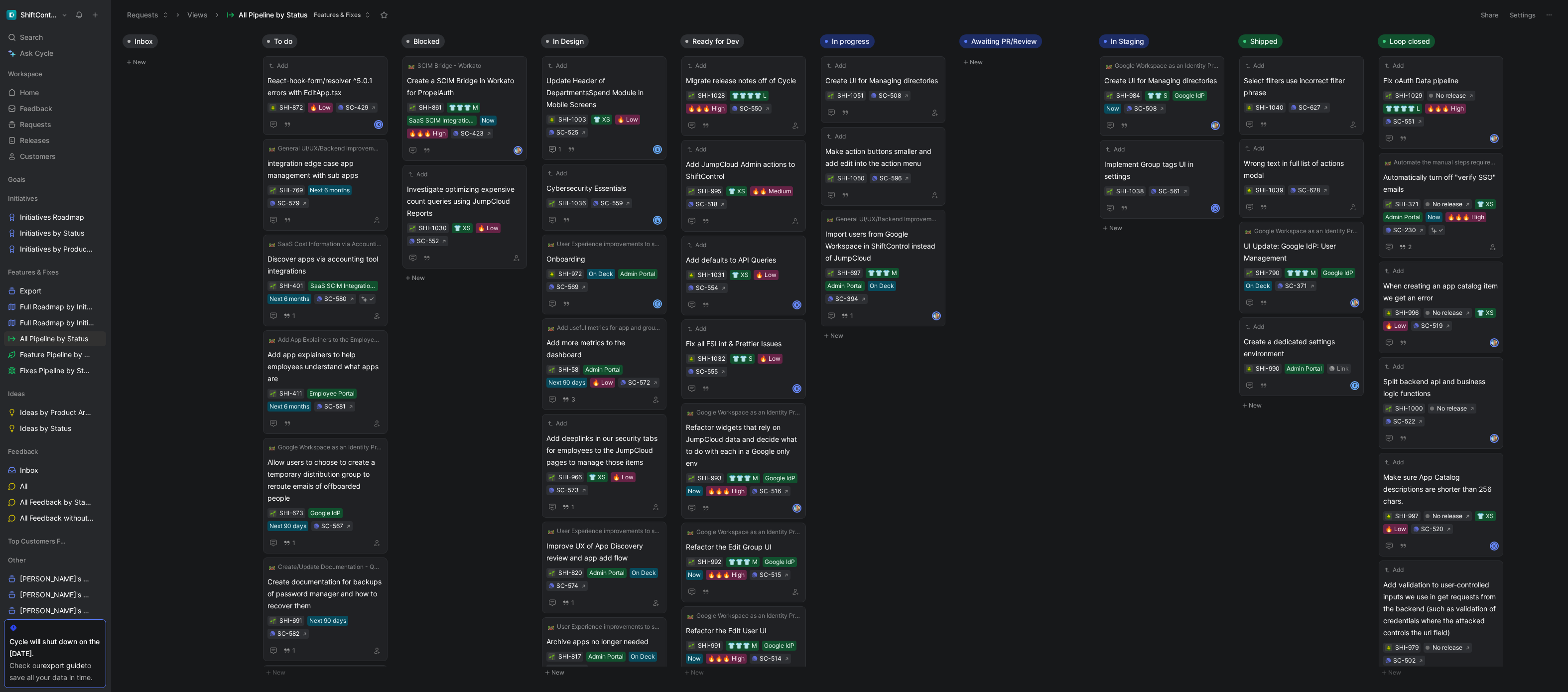
click at [1033, 384] on div "Inbox New To do Add React-hook-form/resolver ^5.0.1 errors with EditApp.tsx SHI…" at bounding box center [839, 360] width 1457 height 662
click at [948, 437] on div "Inbox New To do Add React-hook-form/resolver ^5.0.1 errors with EditApp.tsx SHI…" at bounding box center [839, 360] width 1457 height 662
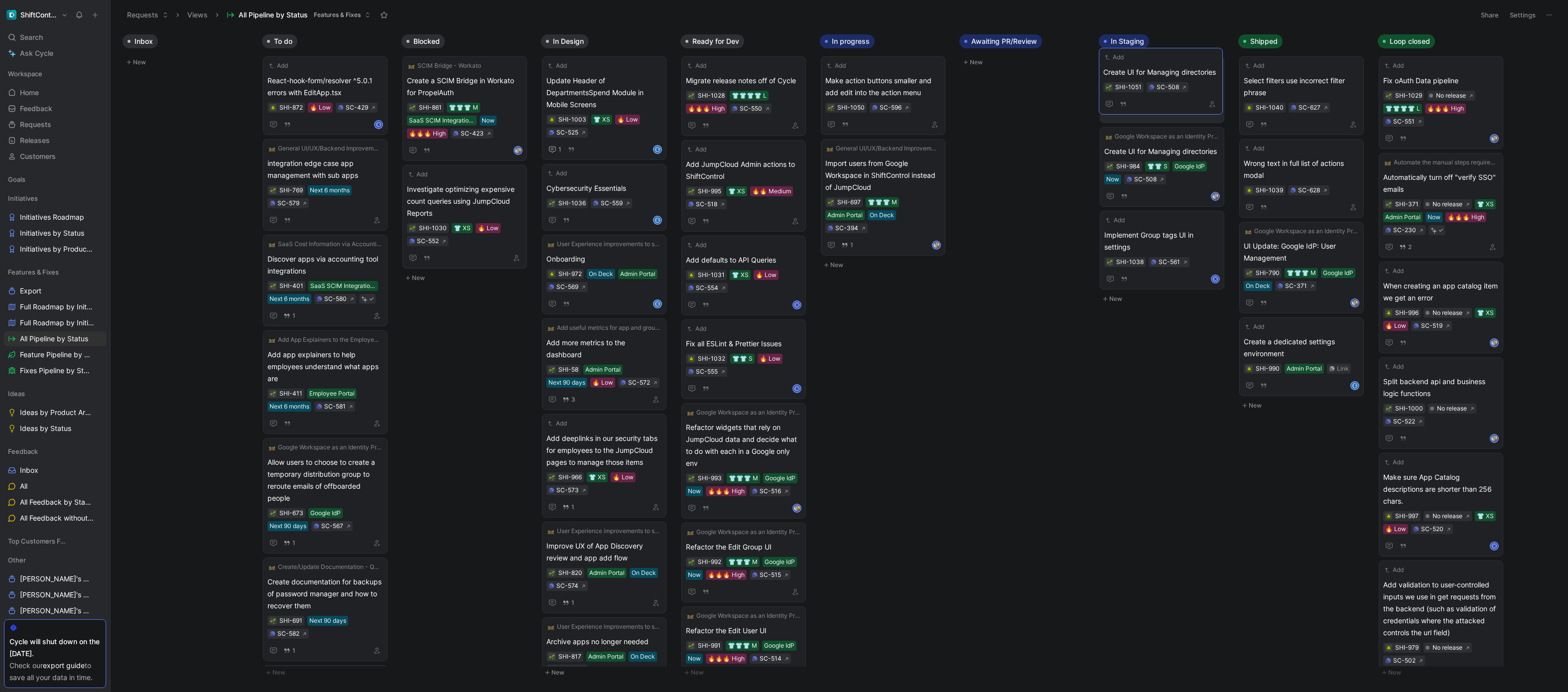
drag, startPoint x: 908, startPoint y: 78, endPoint x: 1186, endPoint y: 70, distance: 278.1
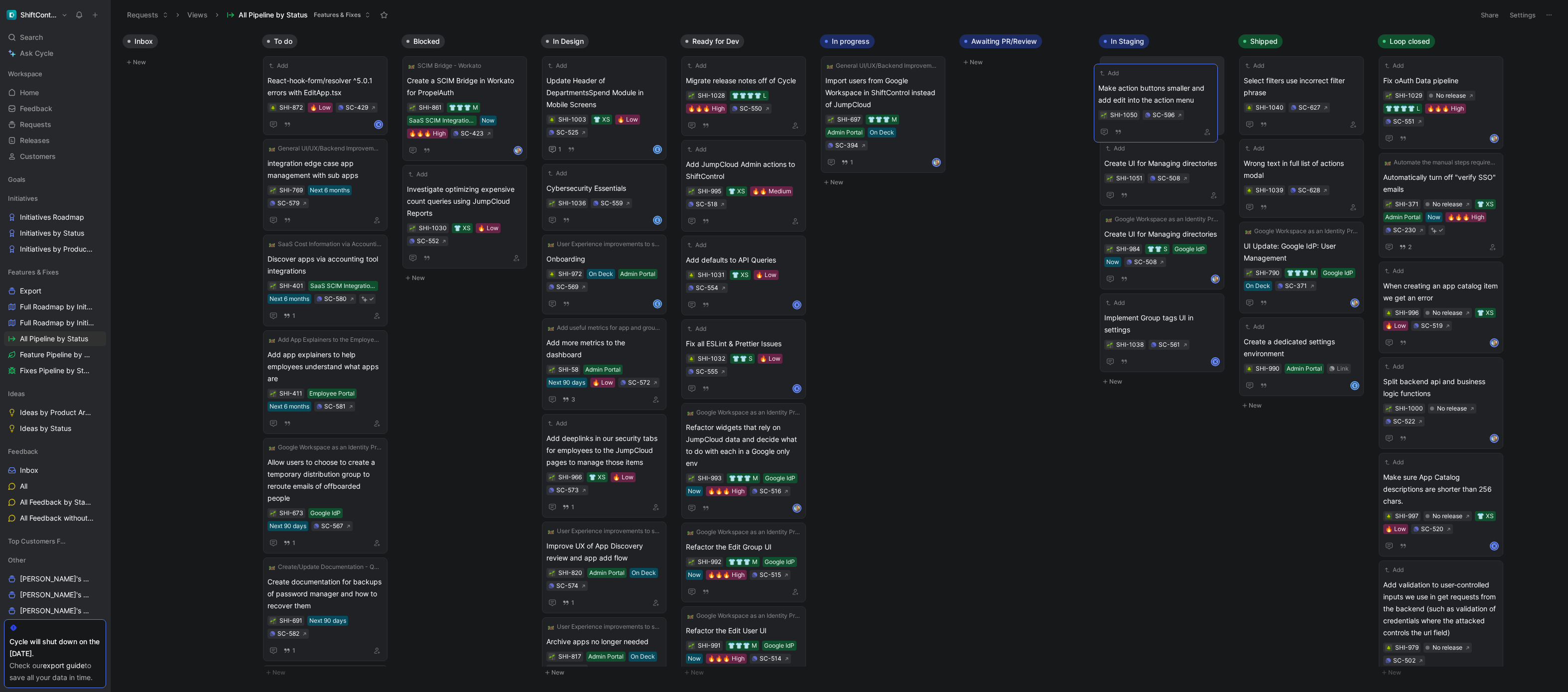
drag, startPoint x: 901, startPoint y: 83, endPoint x: 1178, endPoint y: 91, distance: 277.1
click at [203, 163] on body "ShiftControl Search ⌘ K Ask Cycle Workspace Home G then H Feedback G then F Req…" at bounding box center [784, 346] width 1568 height 692
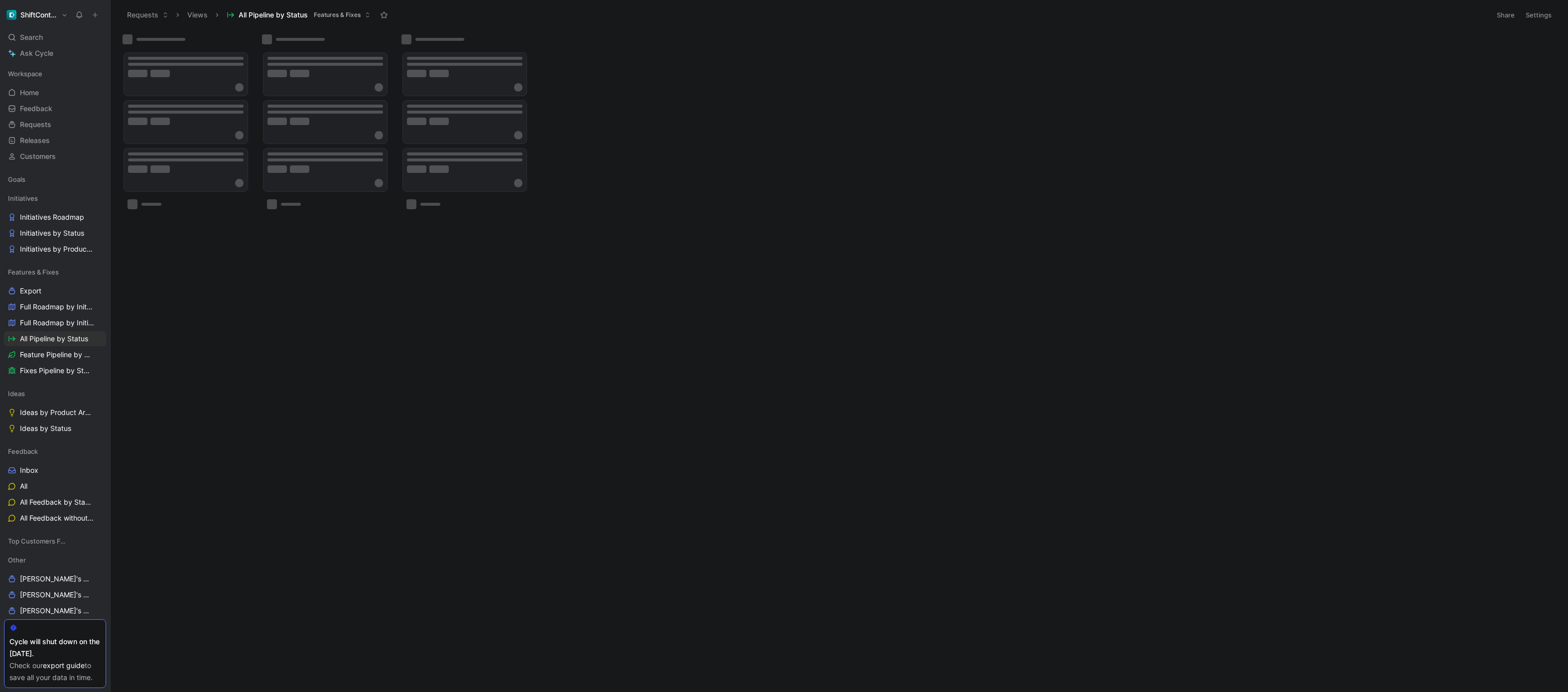
click at [733, 624] on div at bounding box center [839, 360] width 1457 height 662
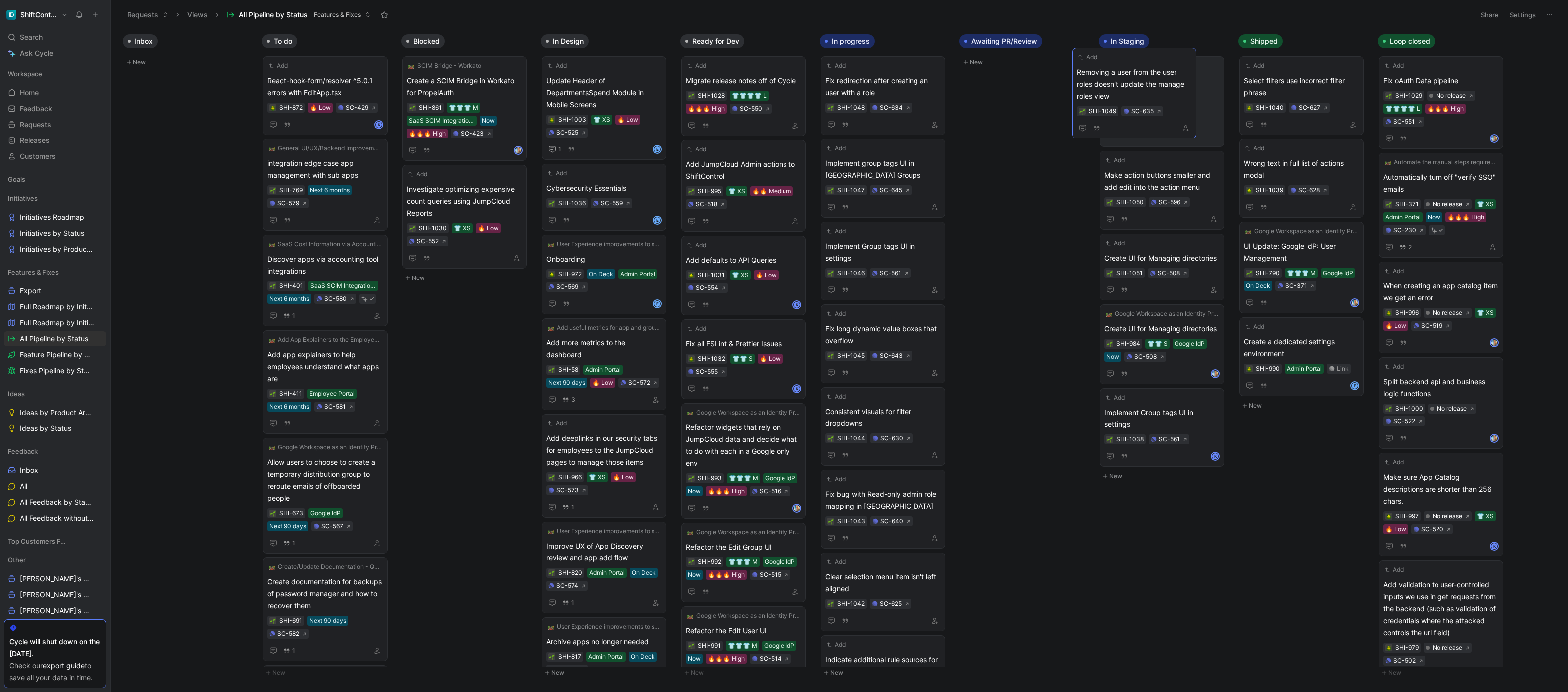
drag, startPoint x: 894, startPoint y: 91, endPoint x: 1145, endPoint y: 83, distance: 251.1
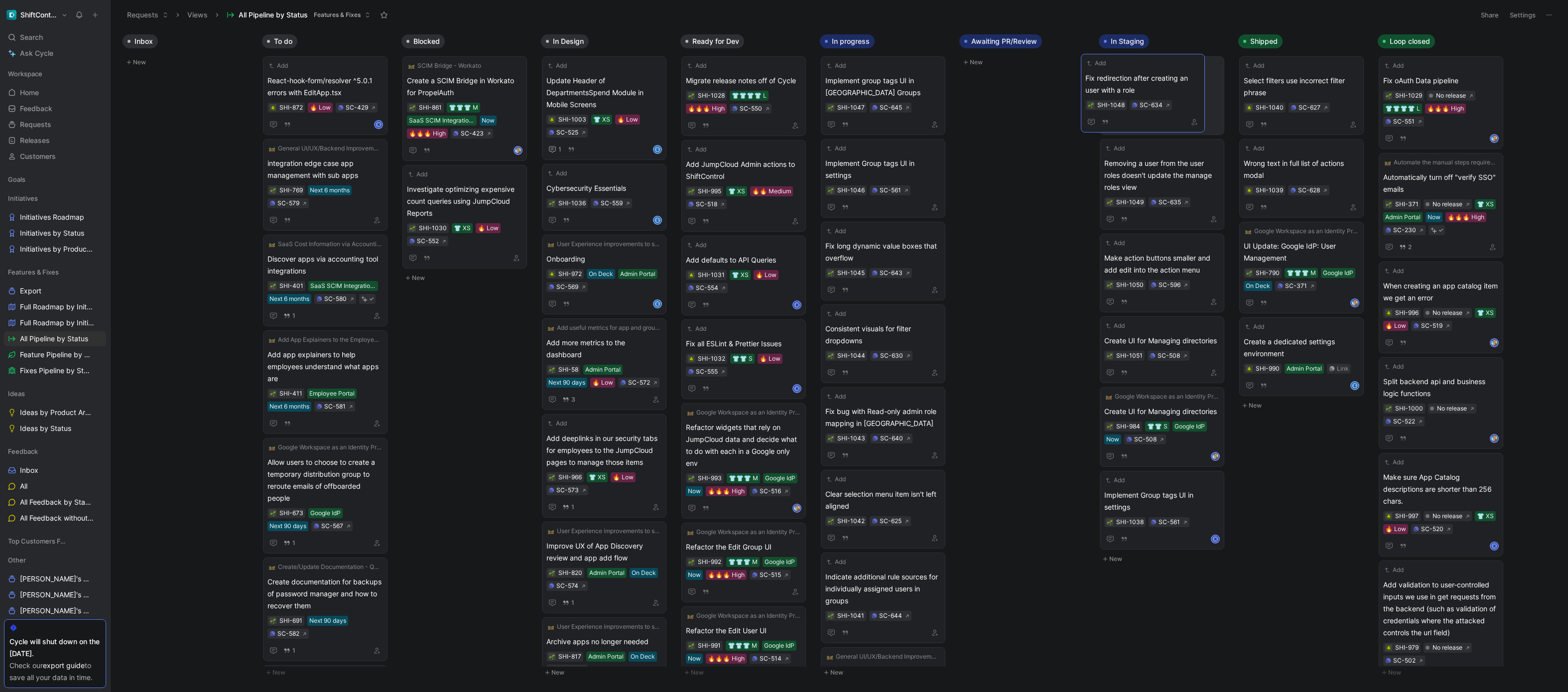
drag, startPoint x: 895, startPoint y: 83, endPoint x: 1155, endPoint y: 81, distance: 260.0
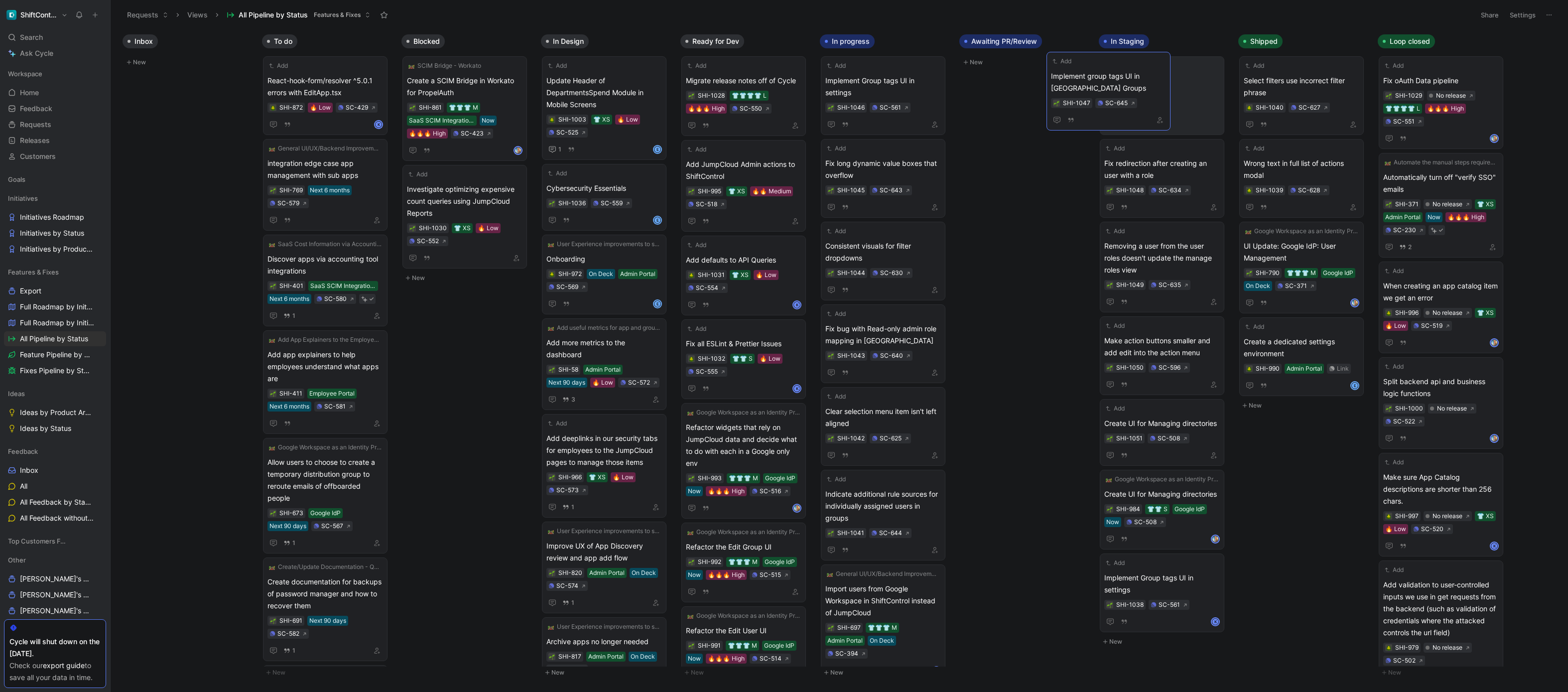
drag, startPoint x: 879, startPoint y: 81, endPoint x: 1104, endPoint y: 76, distance: 225.1
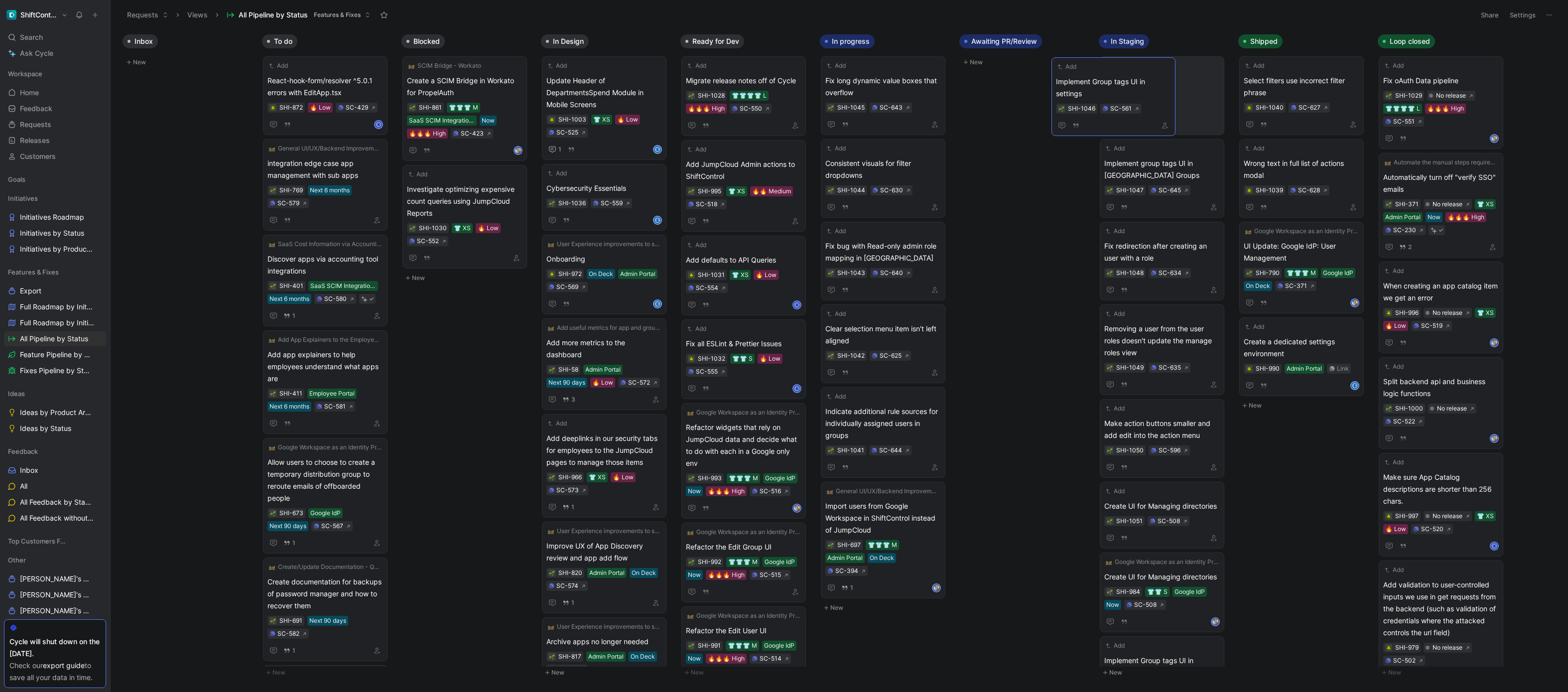
drag, startPoint x: 895, startPoint y: 80, endPoint x: 1126, endPoint y: 81, distance: 231.0
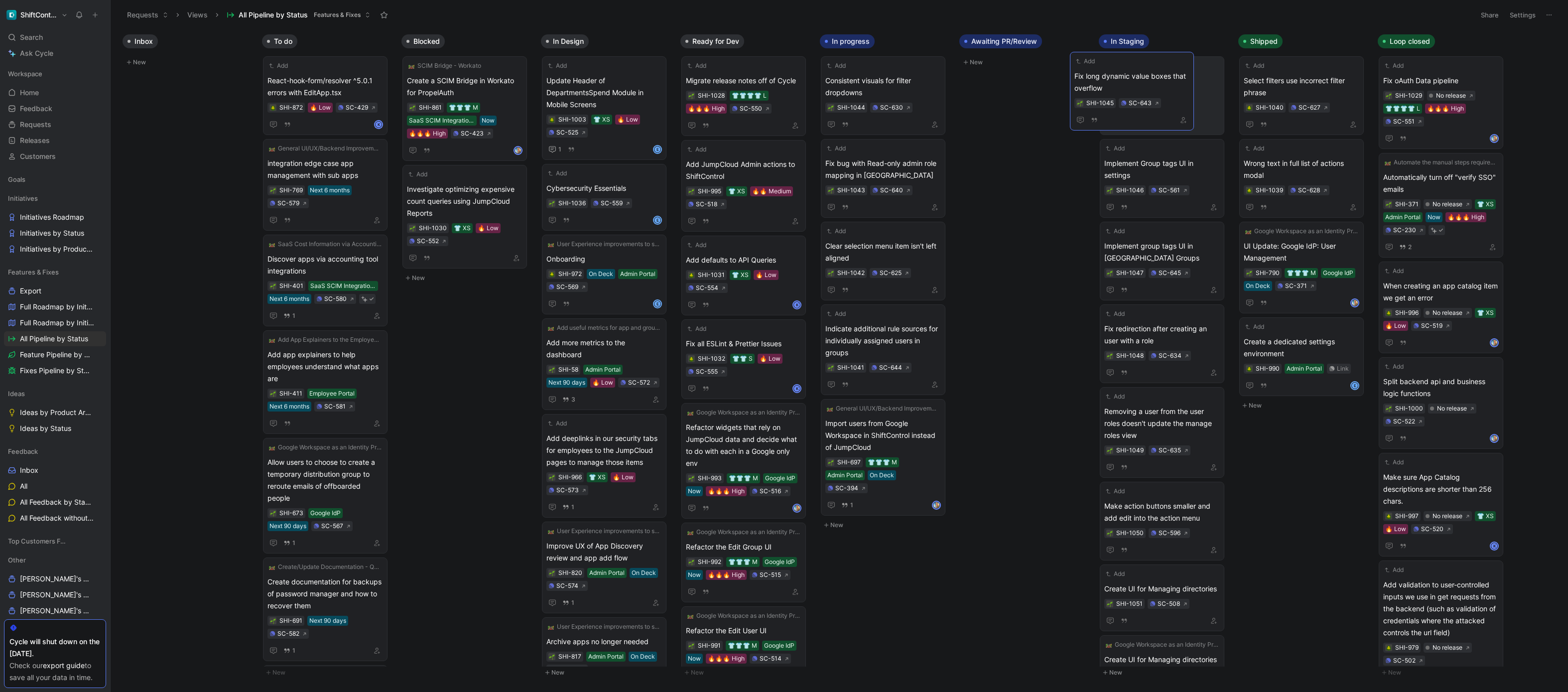
drag, startPoint x: 903, startPoint y: 82, endPoint x: 1152, endPoint y: 78, distance: 249.0
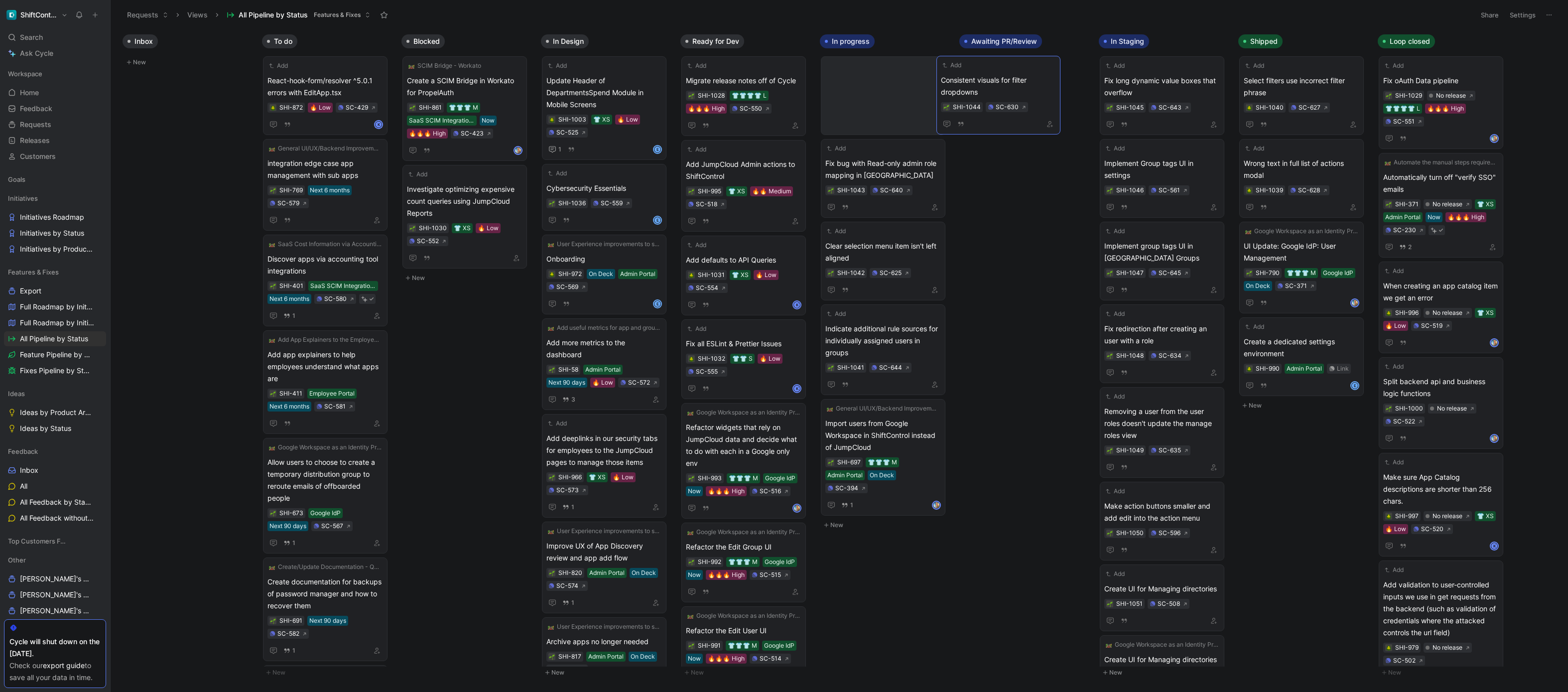
drag, startPoint x: 895, startPoint y: 83, endPoint x: 1133, endPoint y: 81, distance: 238.0
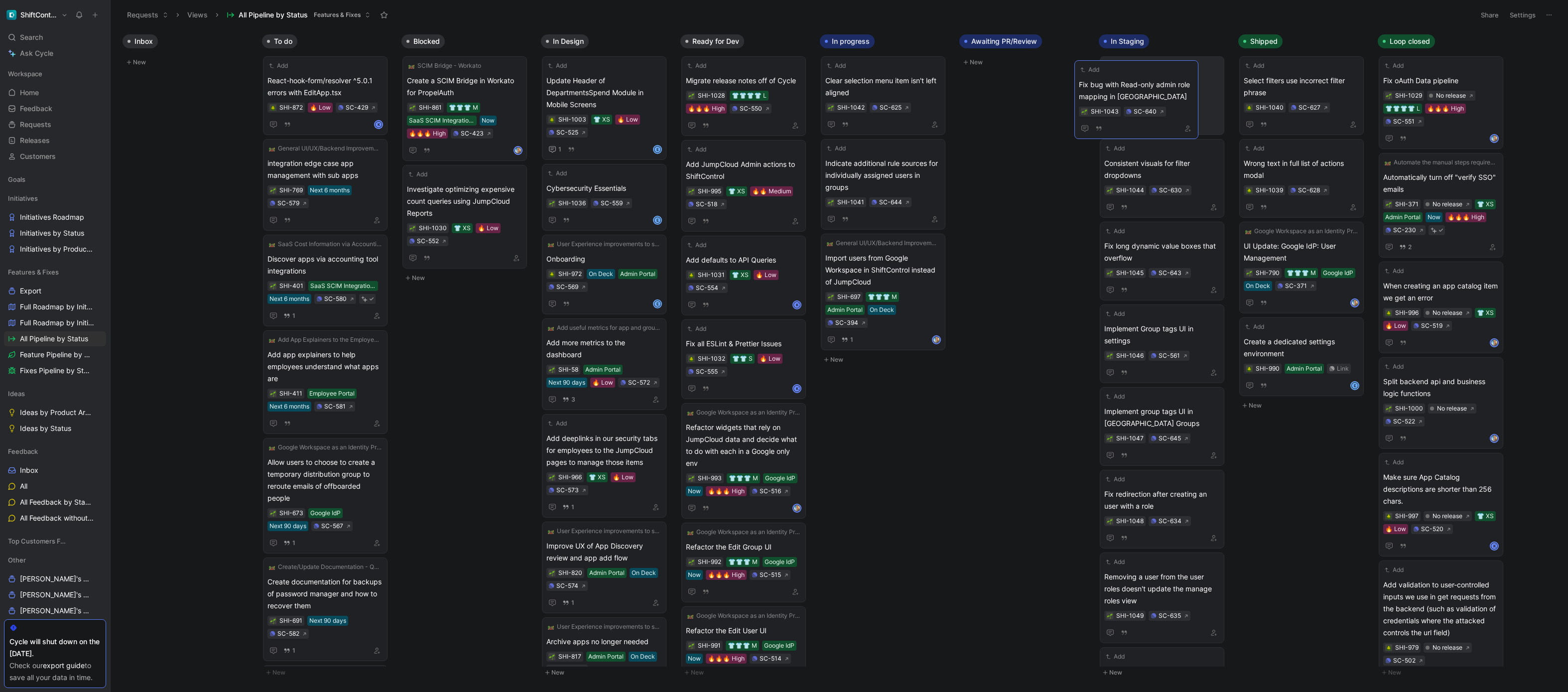
drag, startPoint x: 887, startPoint y: 77, endPoint x: 1144, endPoint y: 80, distance: 257.0
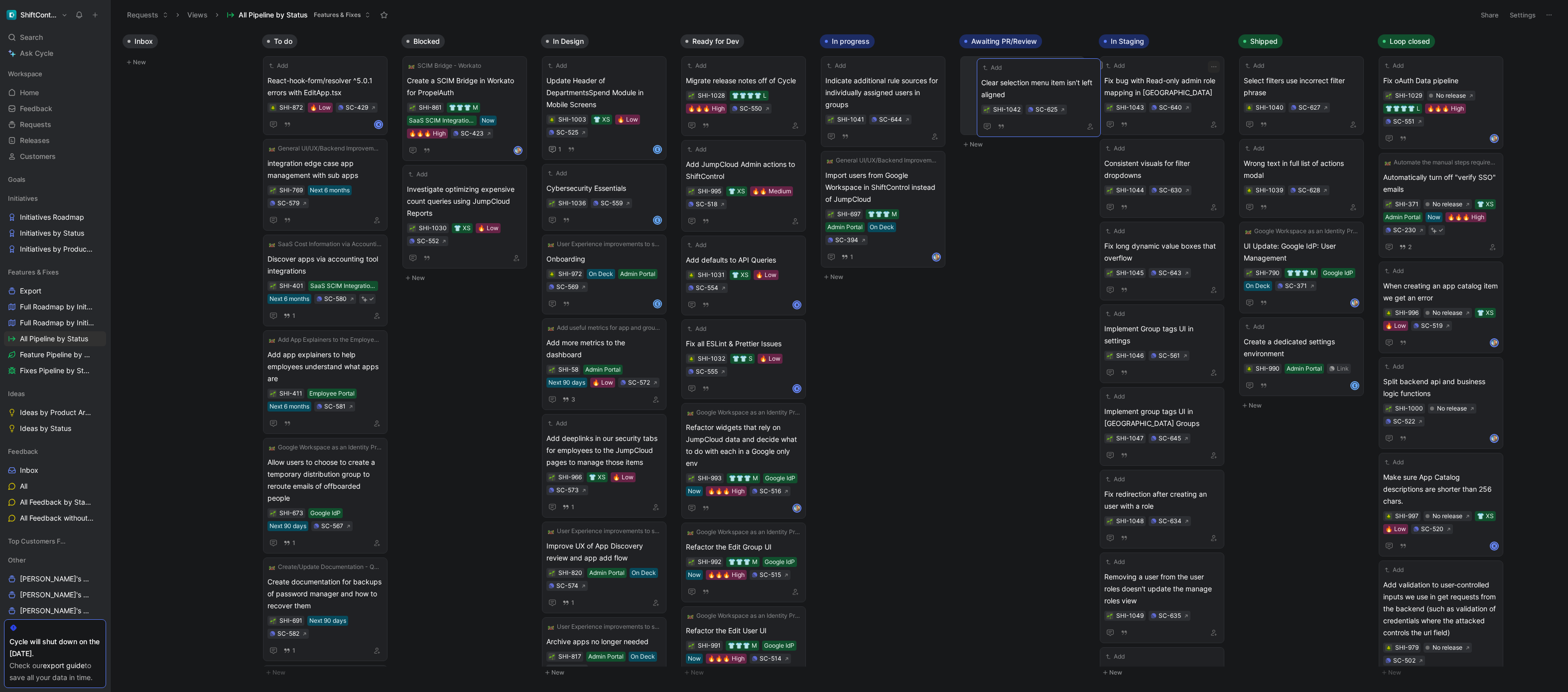
drag, startPoint x: 901, startPoint y: 81, endPoint x: 1169, endPoint y: 81, distance: 268.0
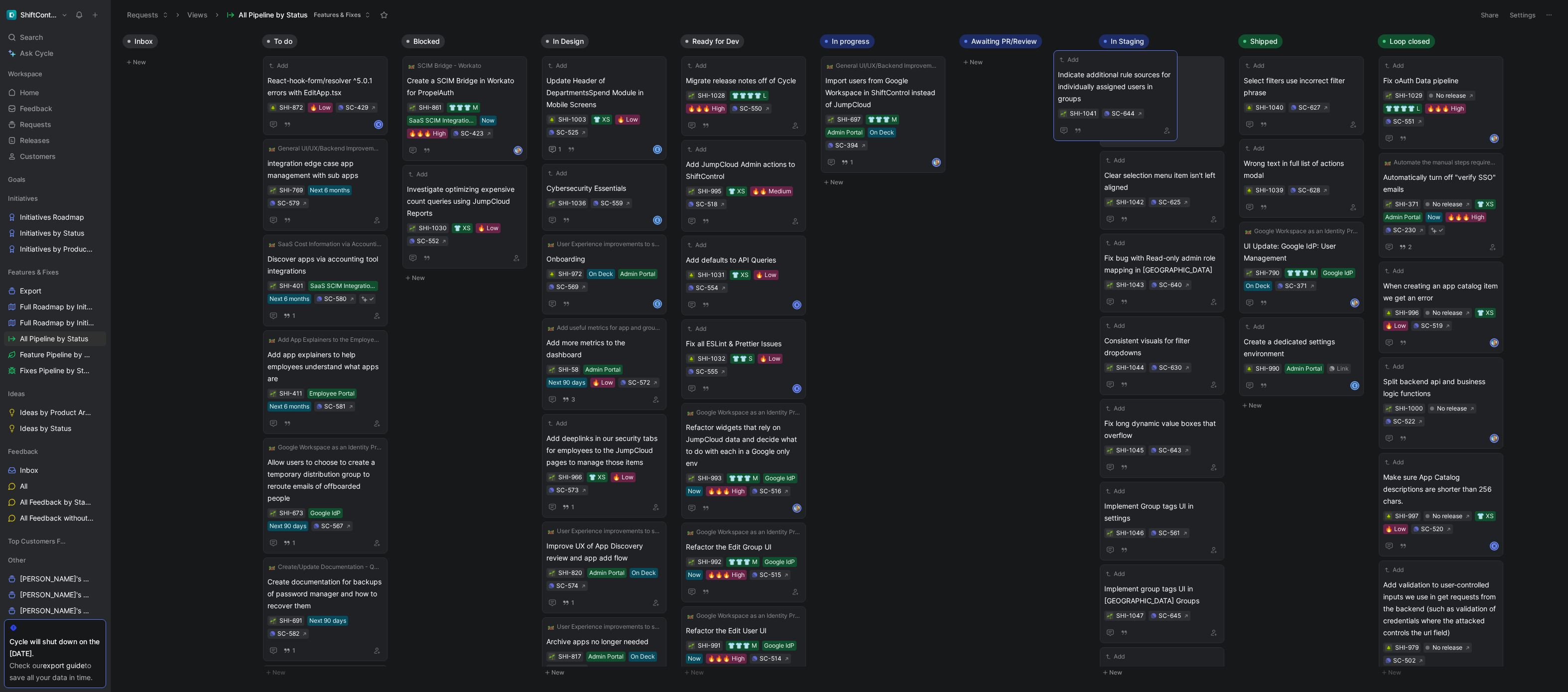
drag, startPoint x: 950, startPoint y: 85, endPoint x: 1132, endPoint y: 78, distance: 182.1
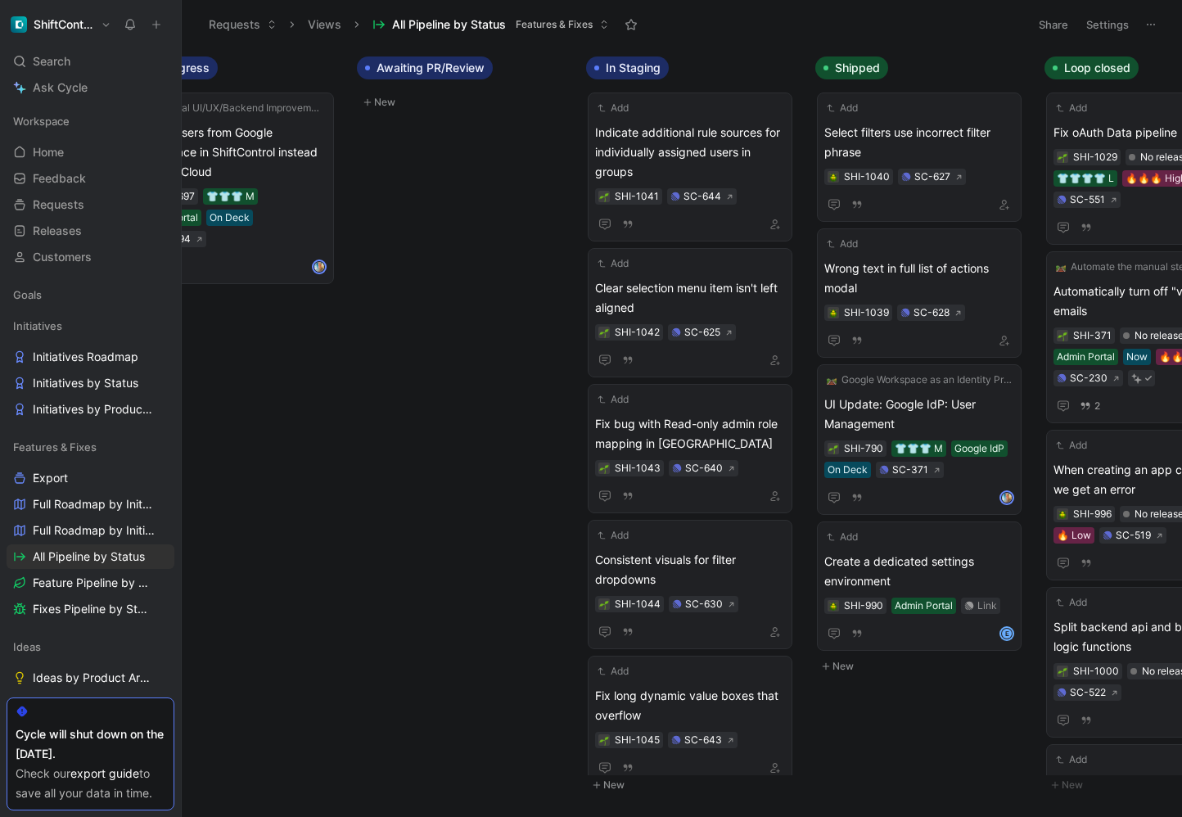
scroll to position [0, 1317]
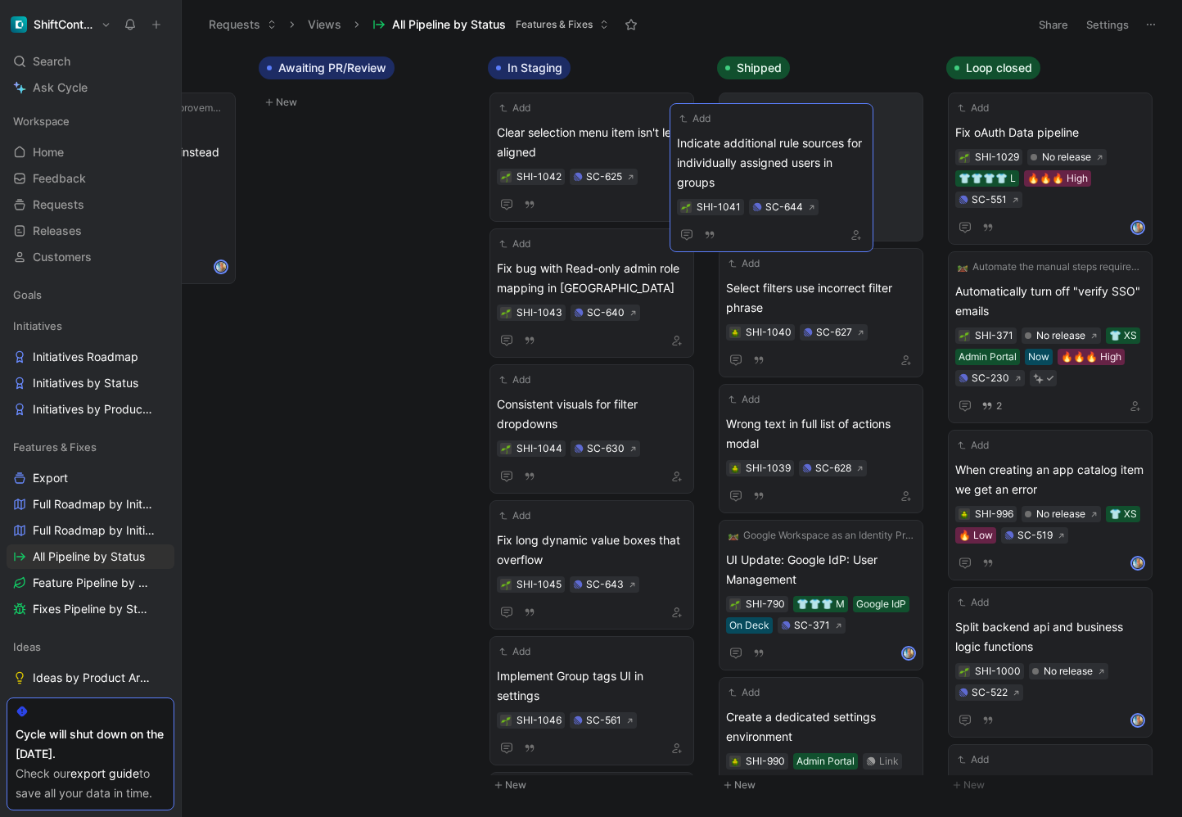
drag, startPoint x: 590, startPoint y: 117, endPoint x: 795, endPoint y: 120, distance: 204.6
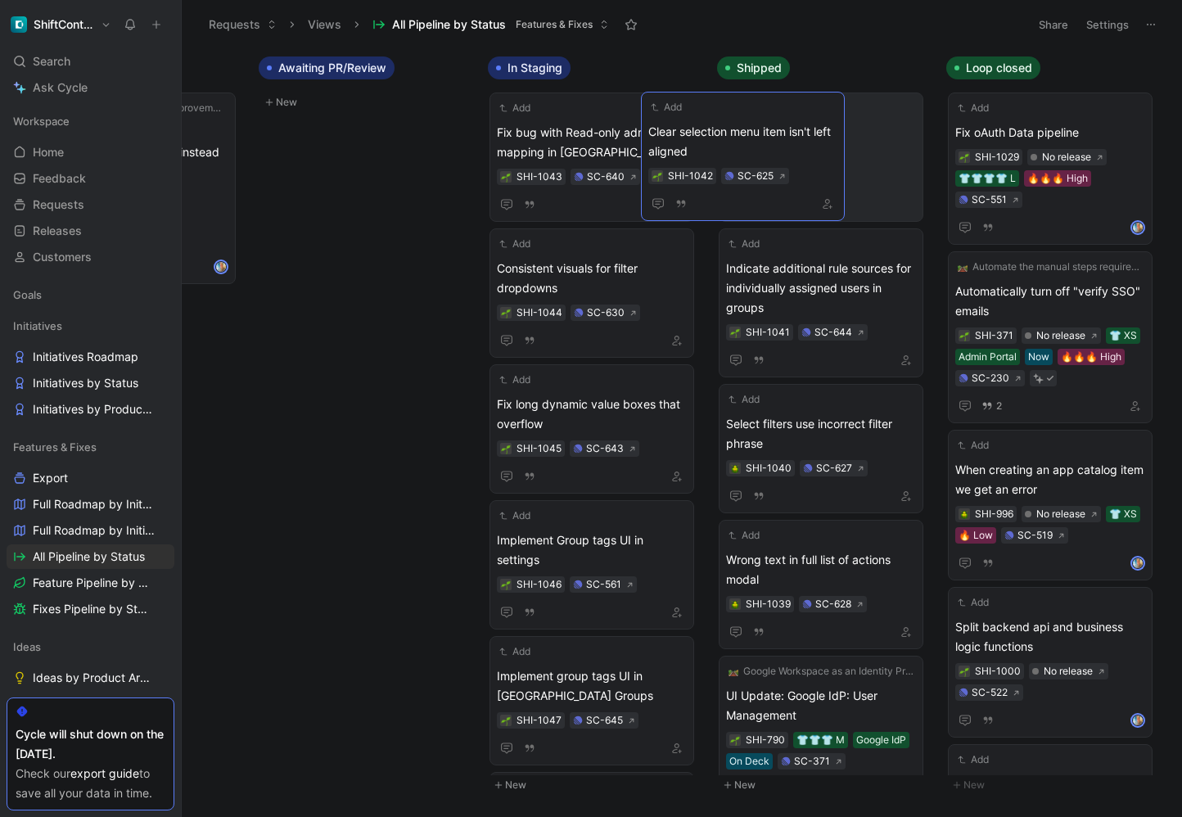
drag, startPoint x: 651, startPoint y: 135, endPoint x: 803, endPoint y: 134, distance: 151.4
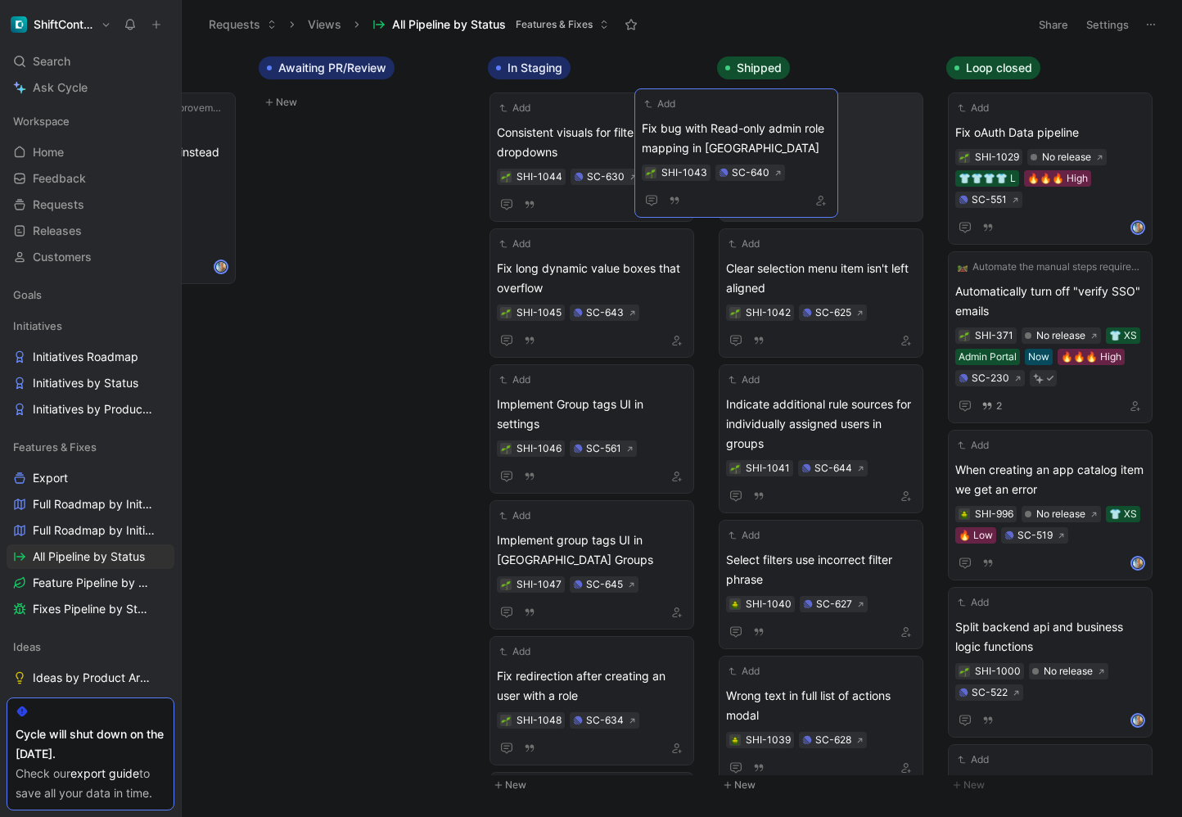
drag, startPoint x: 682, startPoint y: 137, endPoint x: 722, endPoint y: 128, distance: 41.3
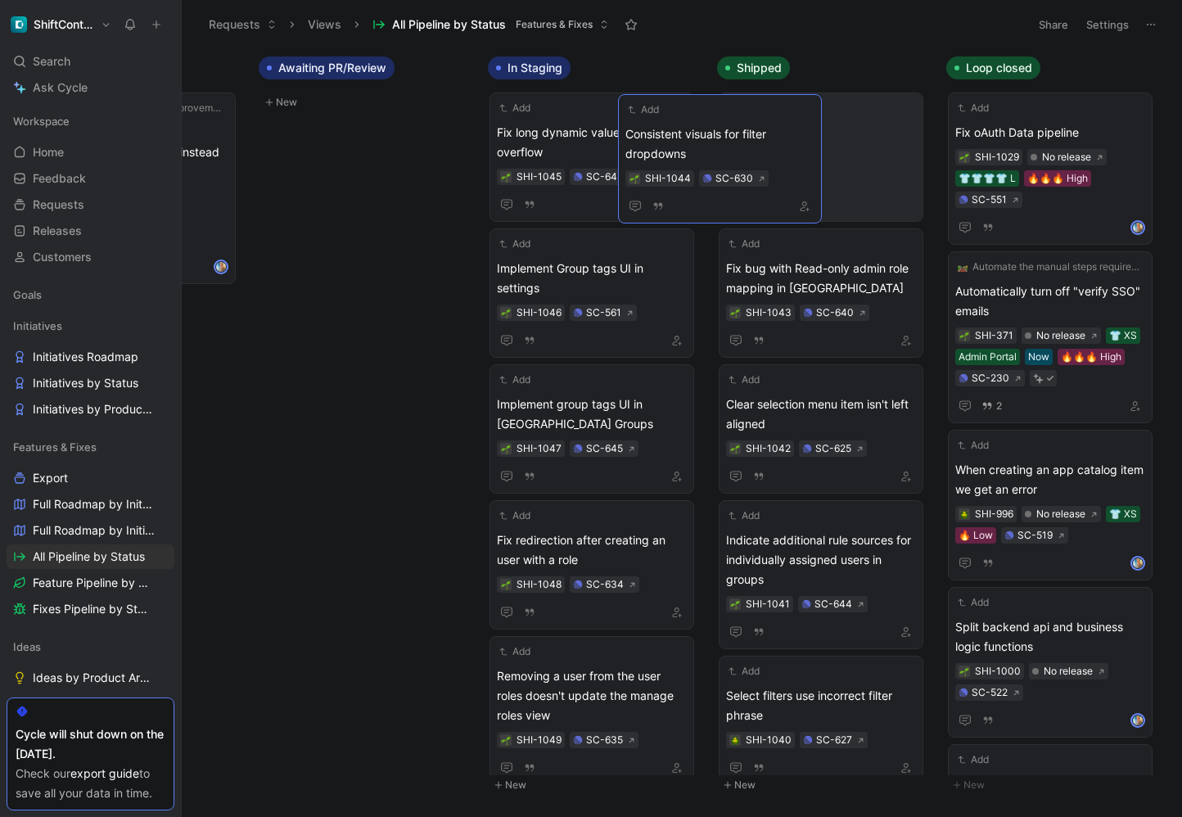
drag, startPoint x: 645, startPoint y: 133, endPoint x: 777, endPoint y: 133, distance: 132.6
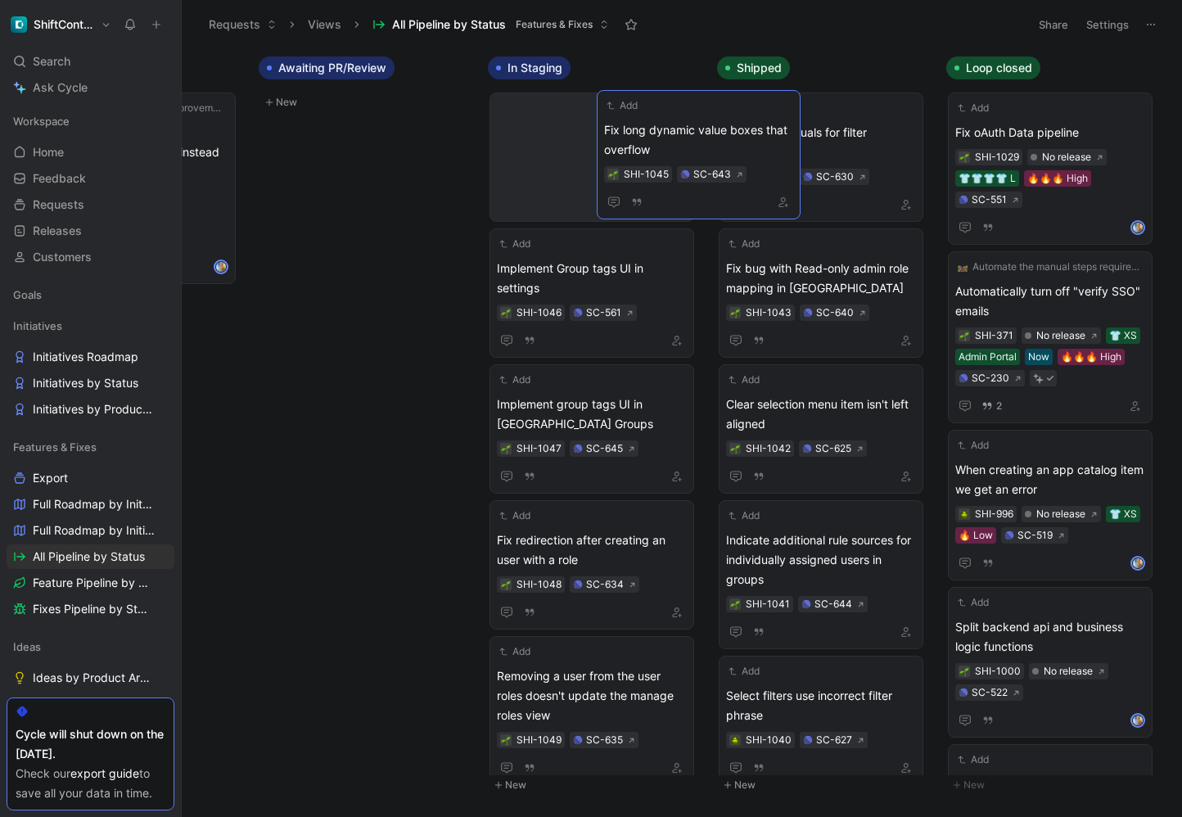
drag, startPoint x: 712, startPoint y: 115, endPoint x: 799, endPoint y: 130, distance: 88.1
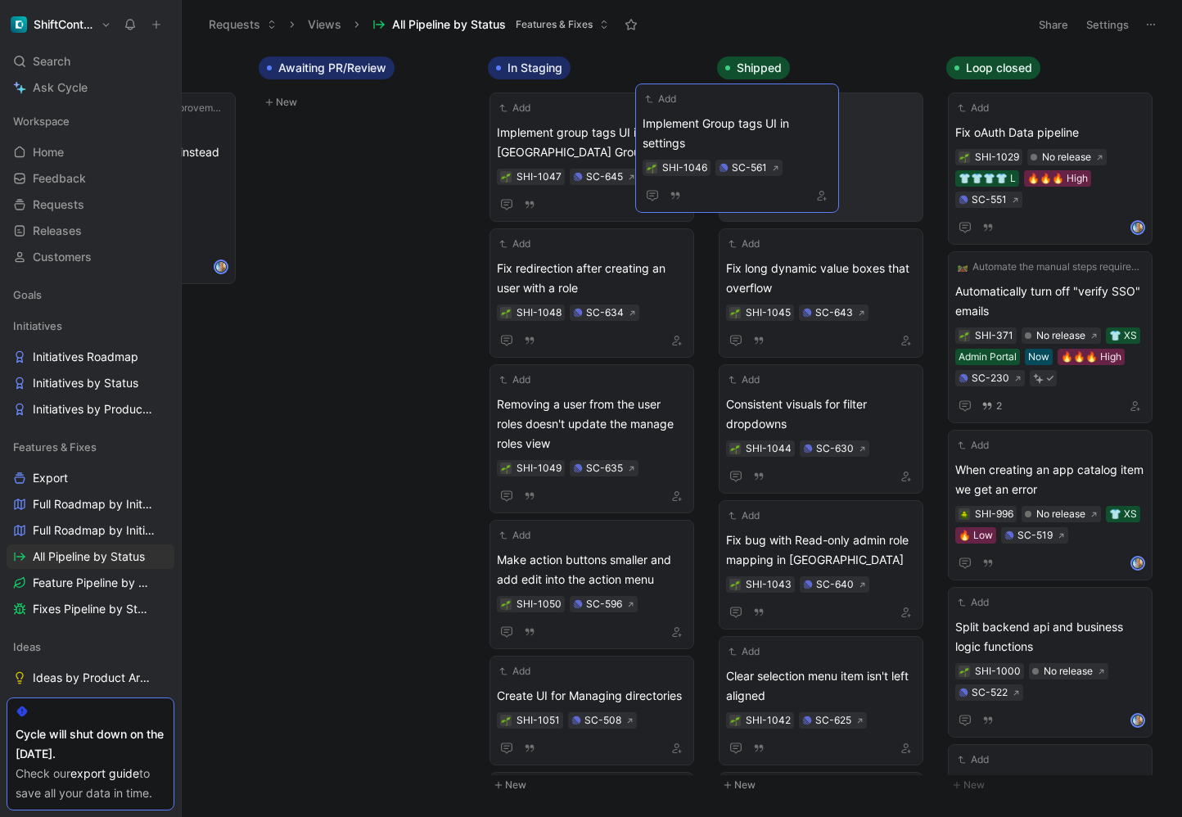
drag, startPoint x: 663, startPoint y: 133, endPoint x: 817, endPoint y: 124, distance: 154.1
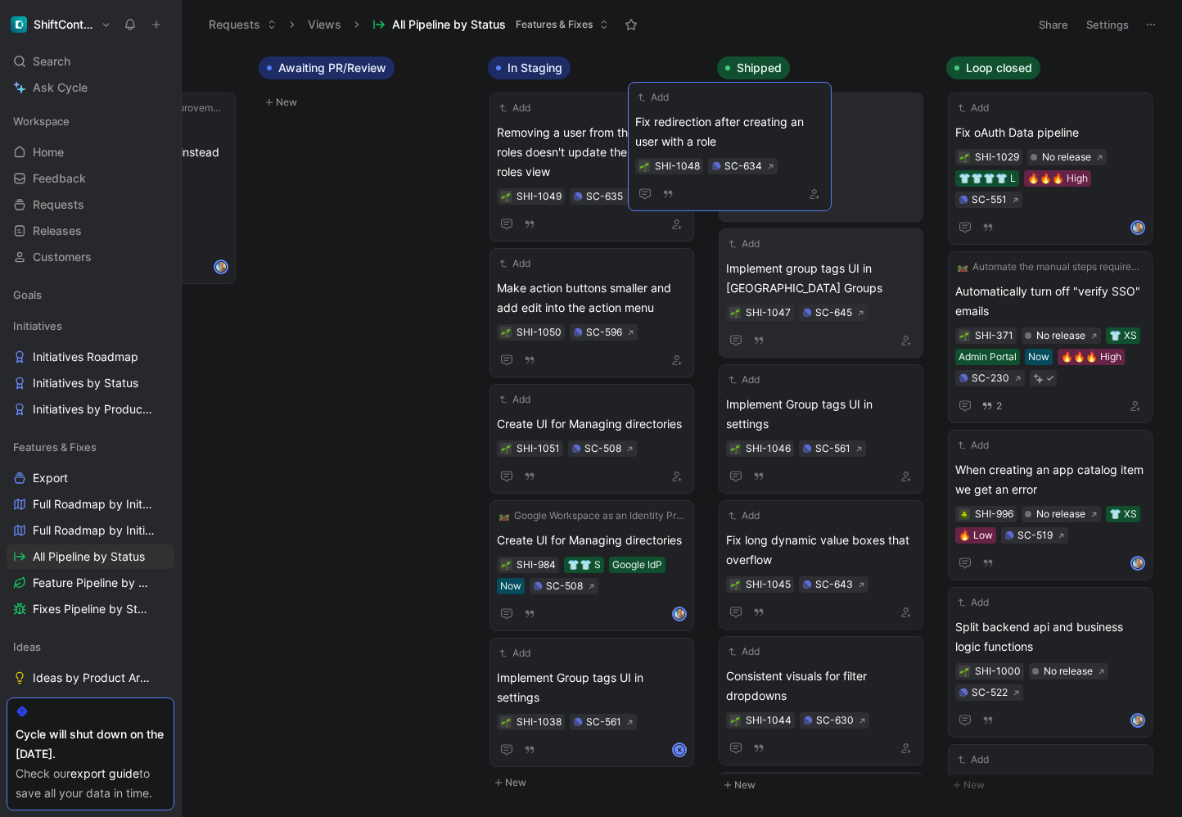
drag, startPoint x: 678, startPoint y: 135, endPoint x: 826, endPoint y: 123, distance: 148.6
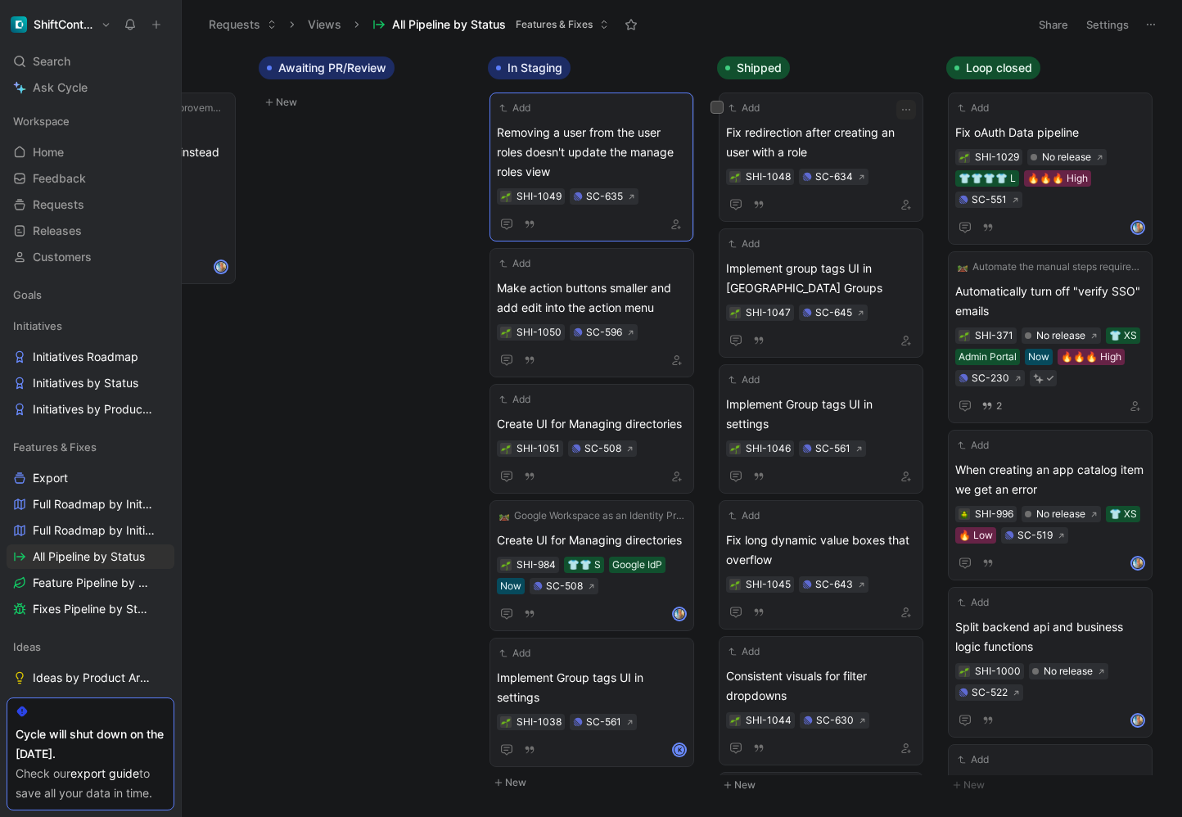
drag, startPoint x: 673, startPoint y: 127, endPoint x: 831, endPoint y: 121, distance: 157.2
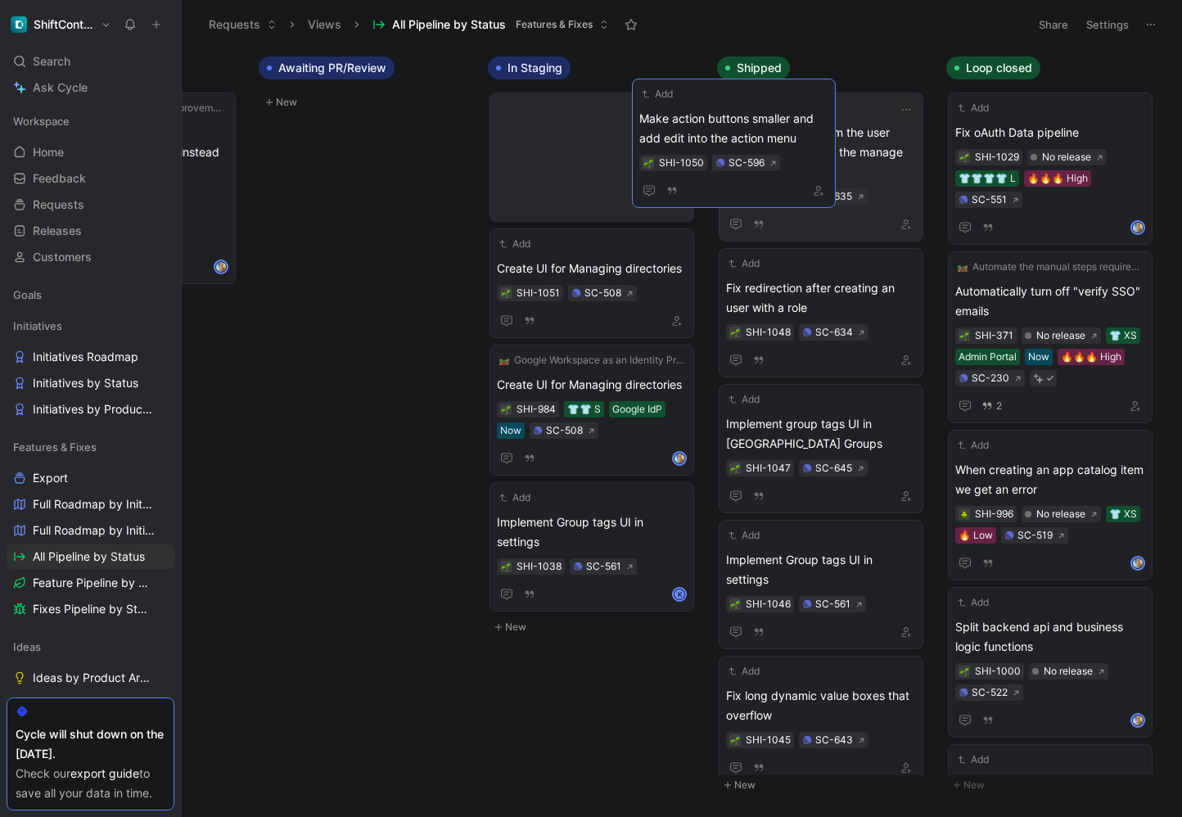
drag, startPoint x: 670, startPoint y: 137, endPoint x: 836, endPoint y: 124, distance: 166.6
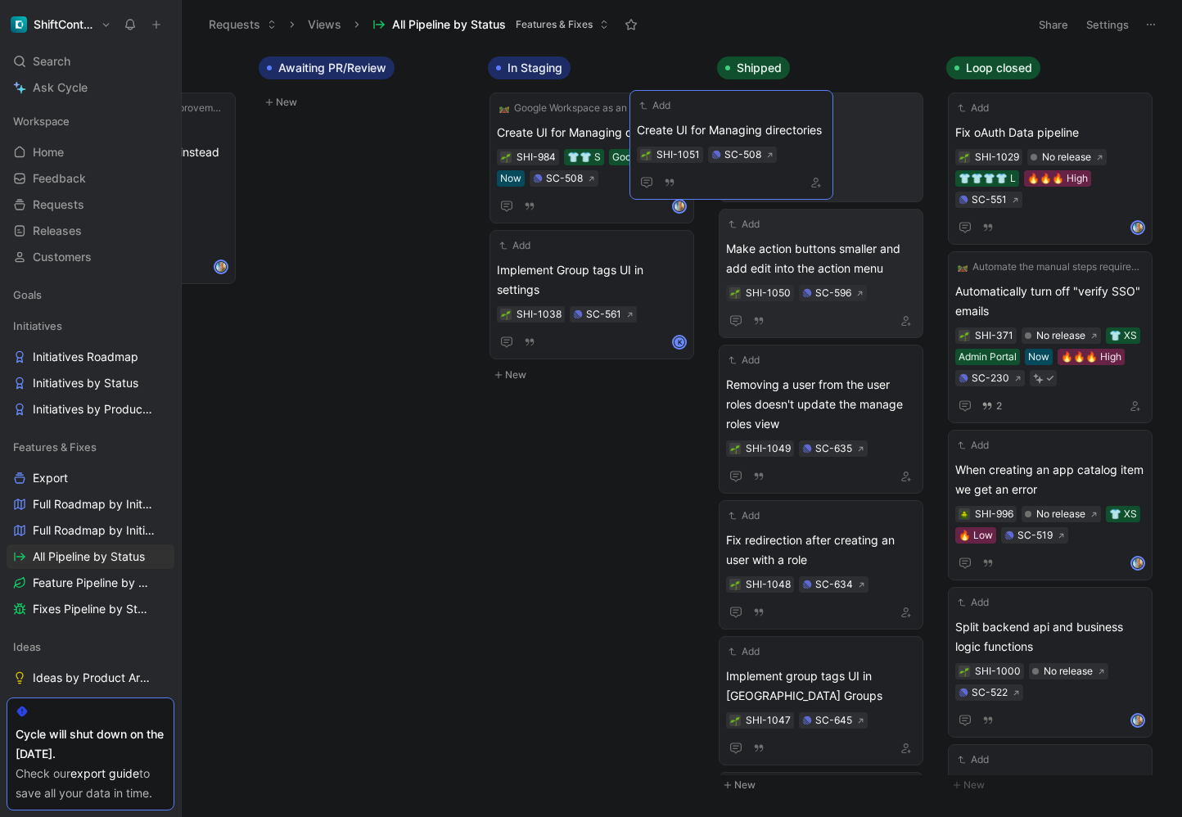
drag, startPoint x: 670, startPoint y: 133, endPoint x: 810, endPoint y: 131, distance: 139.9
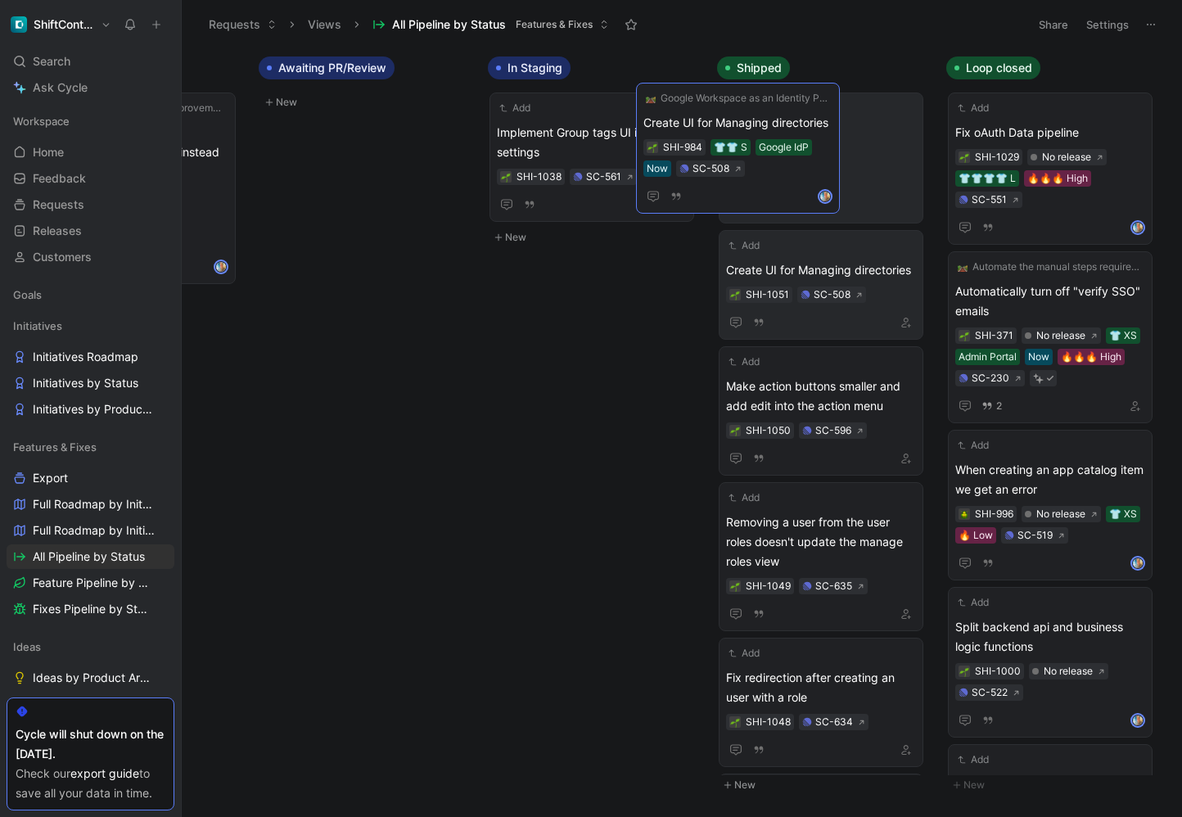
drag, startPoint x: 682, startPoint y: 128, endPoint x: 829, endPoint y: 118, distance: 146.8
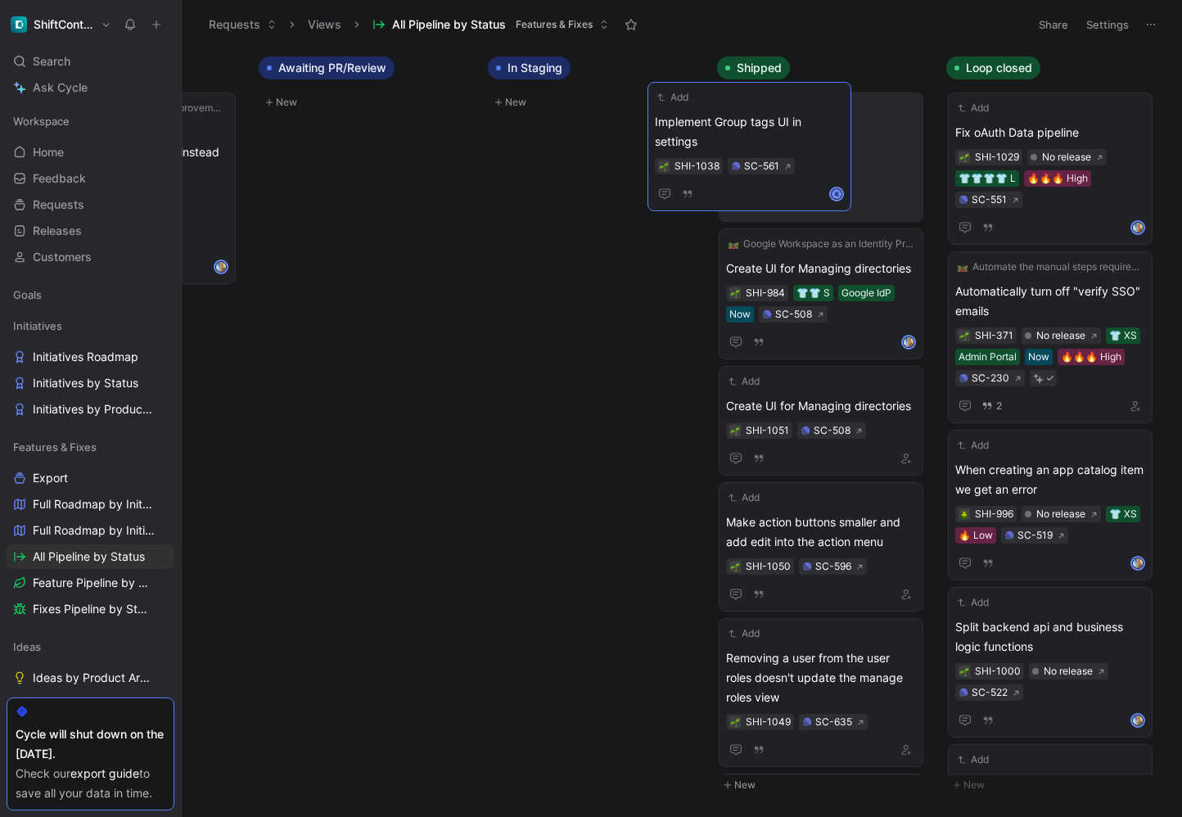
drag, startPoint x: 666, startPoint y: 137, endPoint x: 824, endPoint y: 127, distance: 158.3
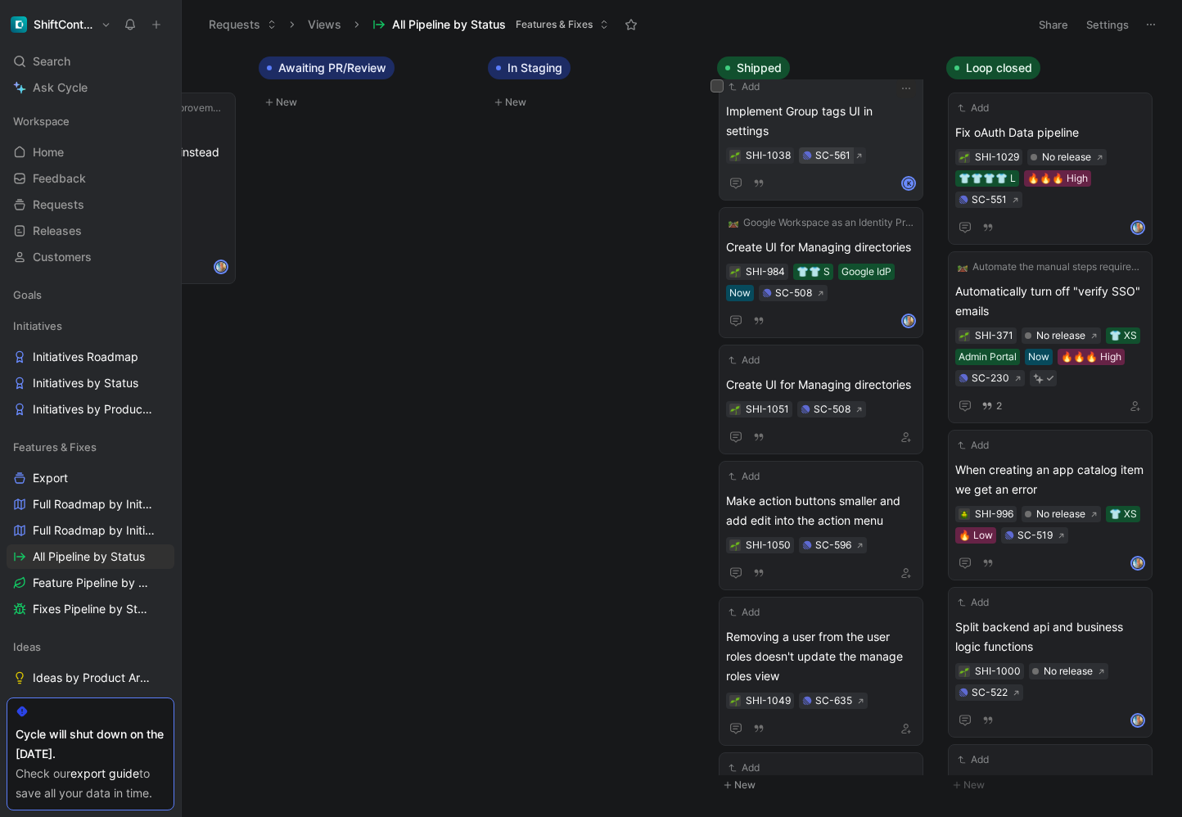
scroll to position [0, 0]
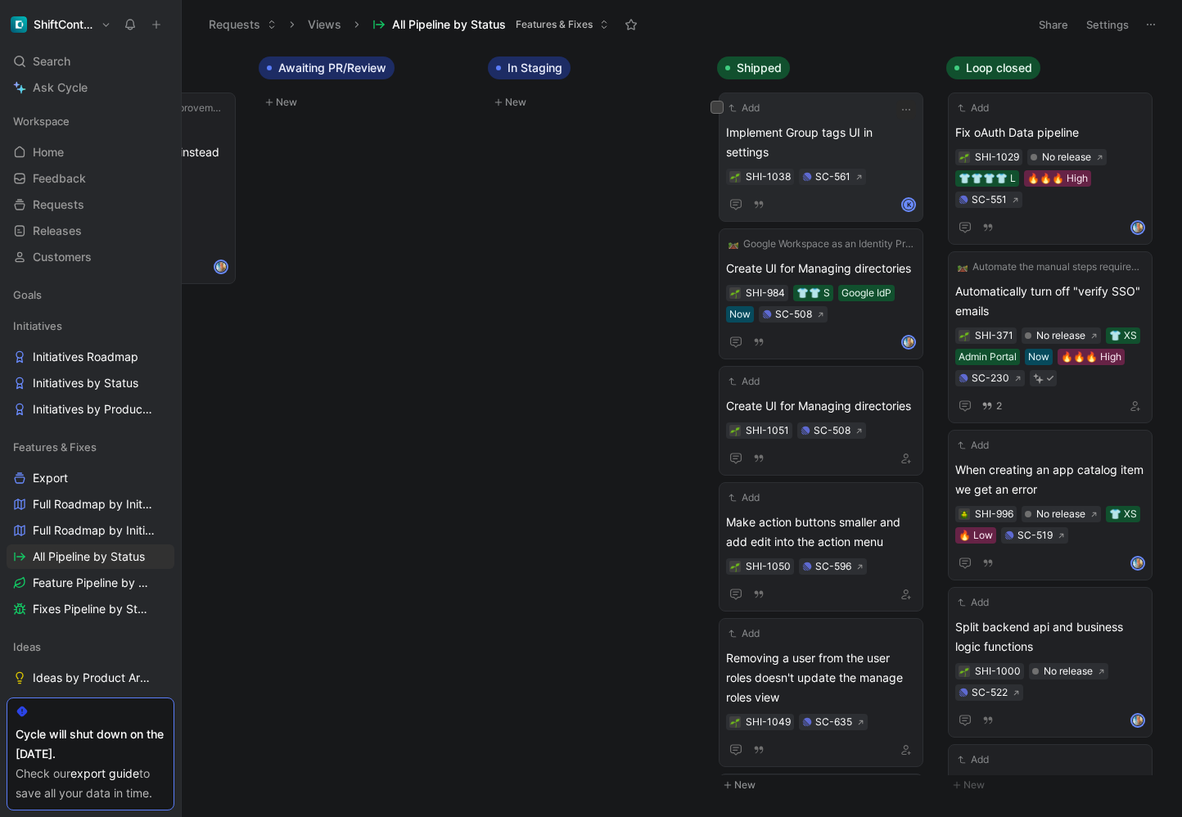
click at [844, 135] on span "Implement Group tags UI in settings" at bounding box center [821, 142] width 190 height 39
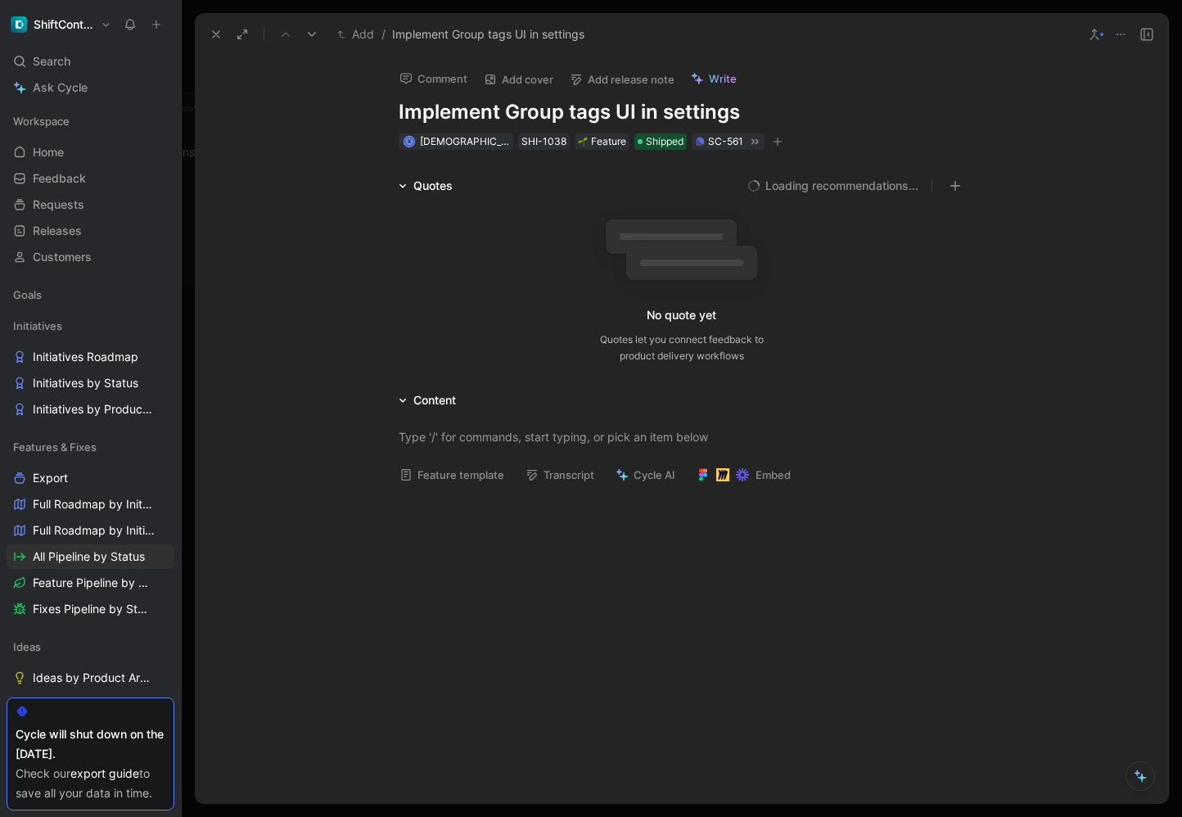
click at [601, 78] on button "Add release note" at bounding box center [621, 79] width 119 height 23
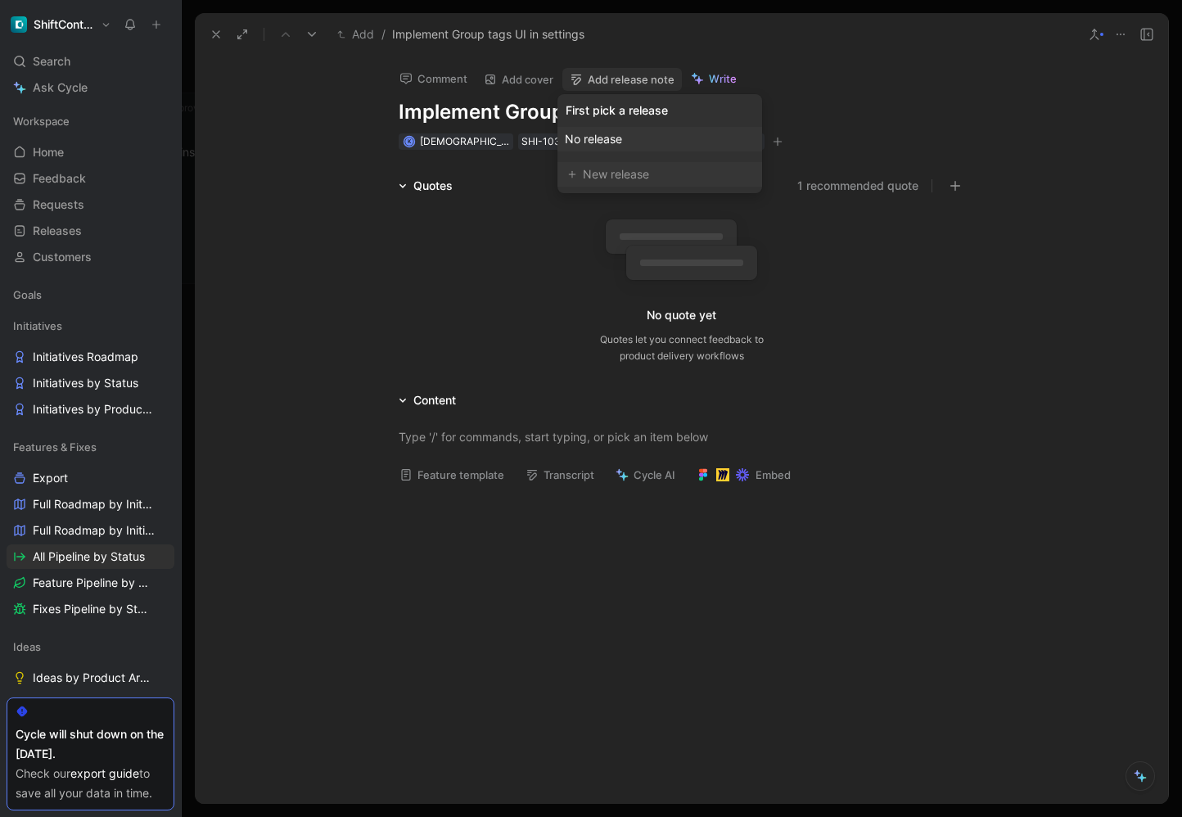
click at [651, 166] on div "New release" at bounding box center [667, 174] width 169 height 20
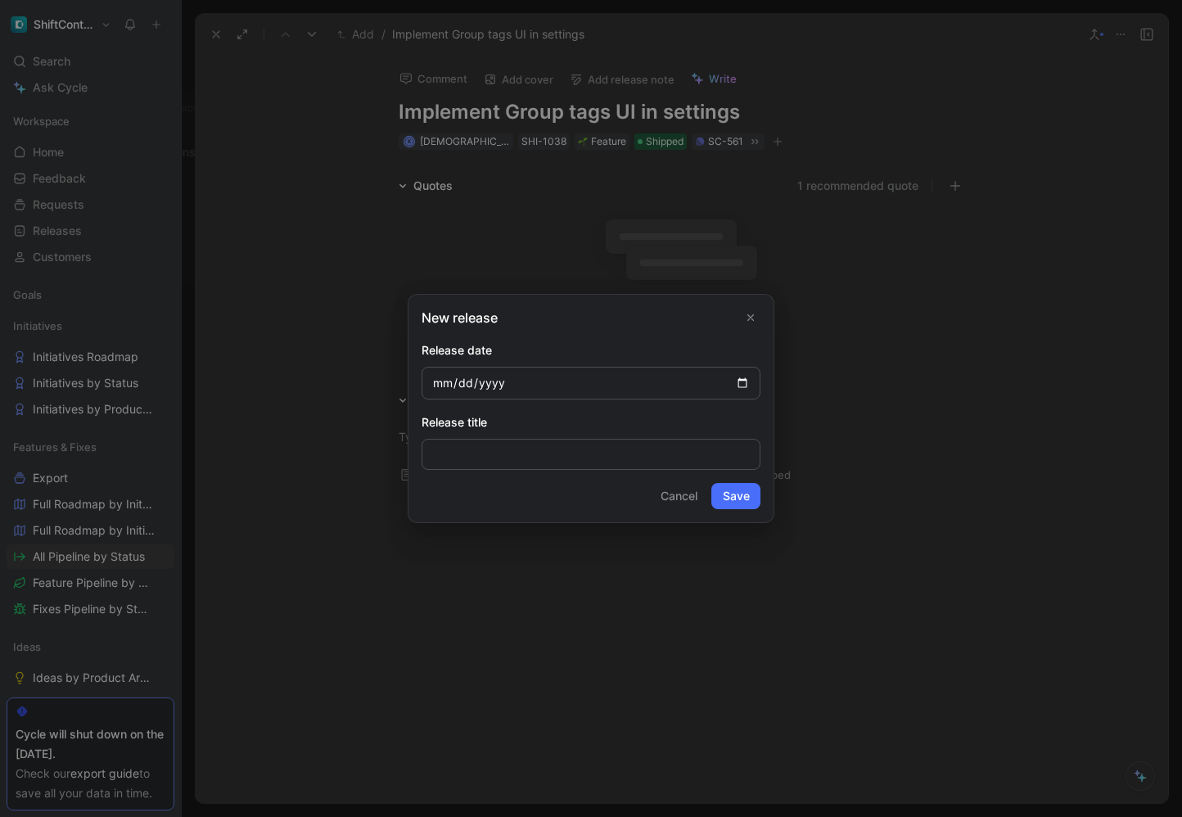
click at [745, 386] on input "date" at bounding box center [590, 383] width 339 height 33
type input "[DATE]"
click at [729, 487] on button "Save" at bounding box center [735, 496] width 49 height 26
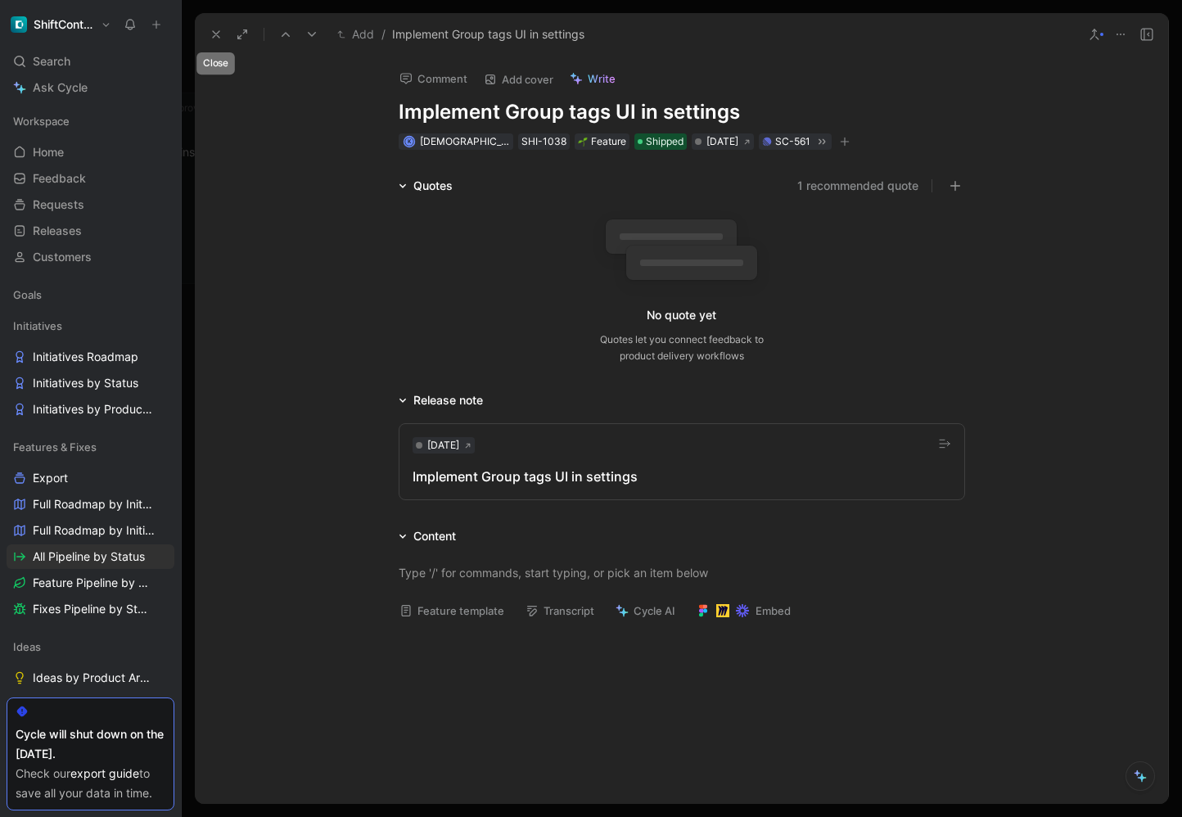
click at [215, 28] on icon at bounding box center [215, 34] width 13 height 13
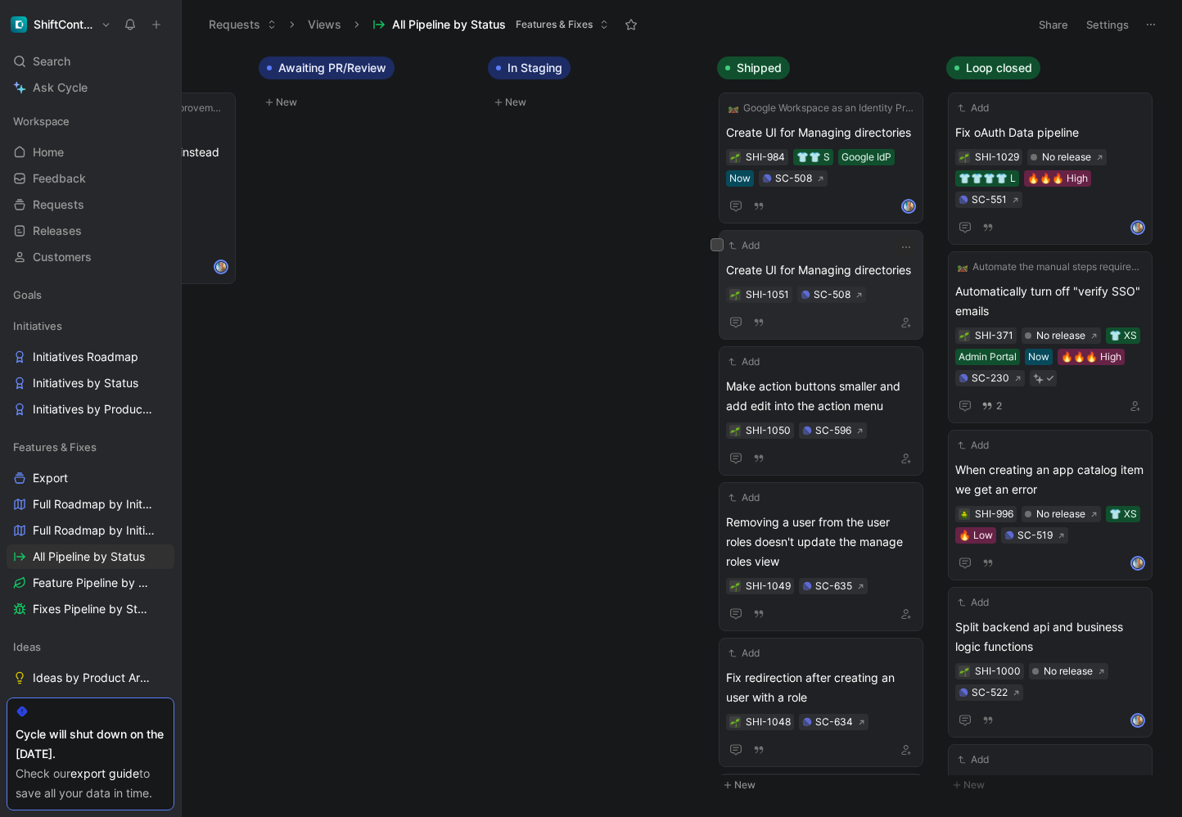
click at [873, 270] on span "Create UI for Managing directories" at bounding box center [821, 270] width 190 height 20
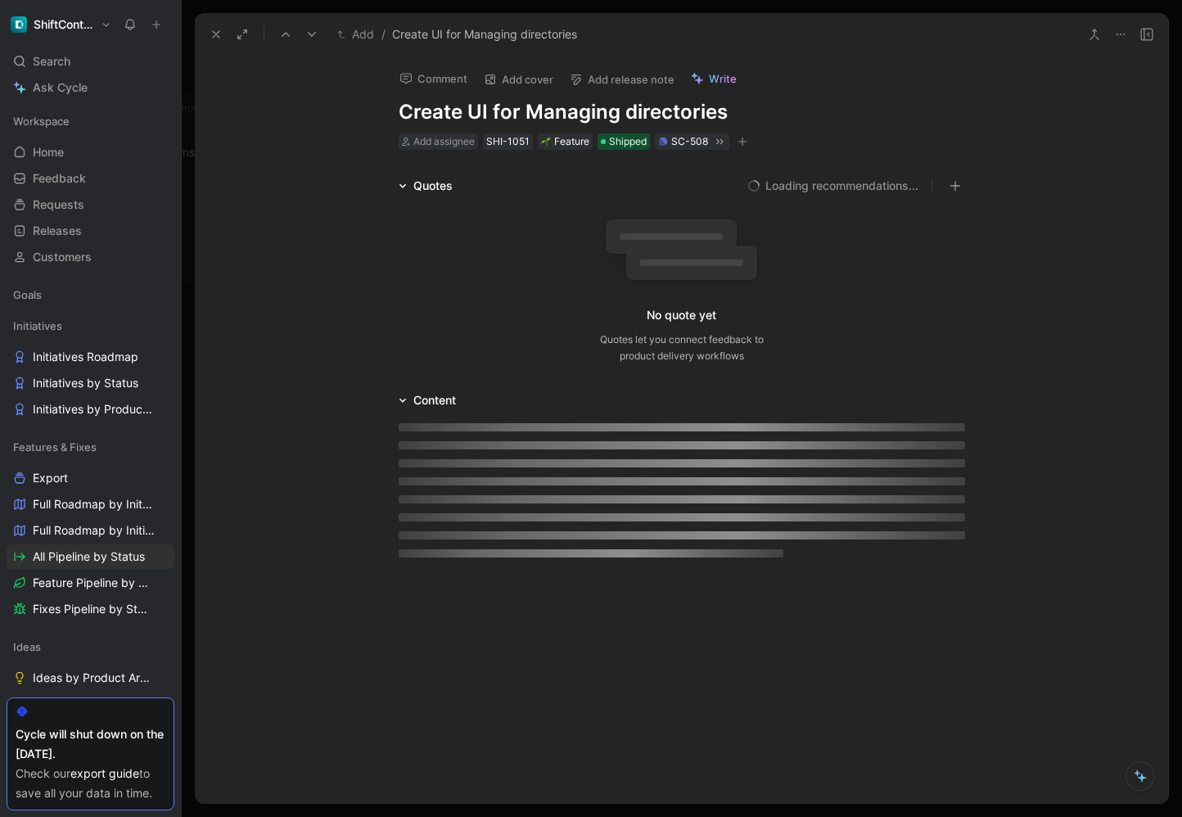
click at [654, 79] on button "Add release note" at bounding box center [621, 79] width 119 height 23
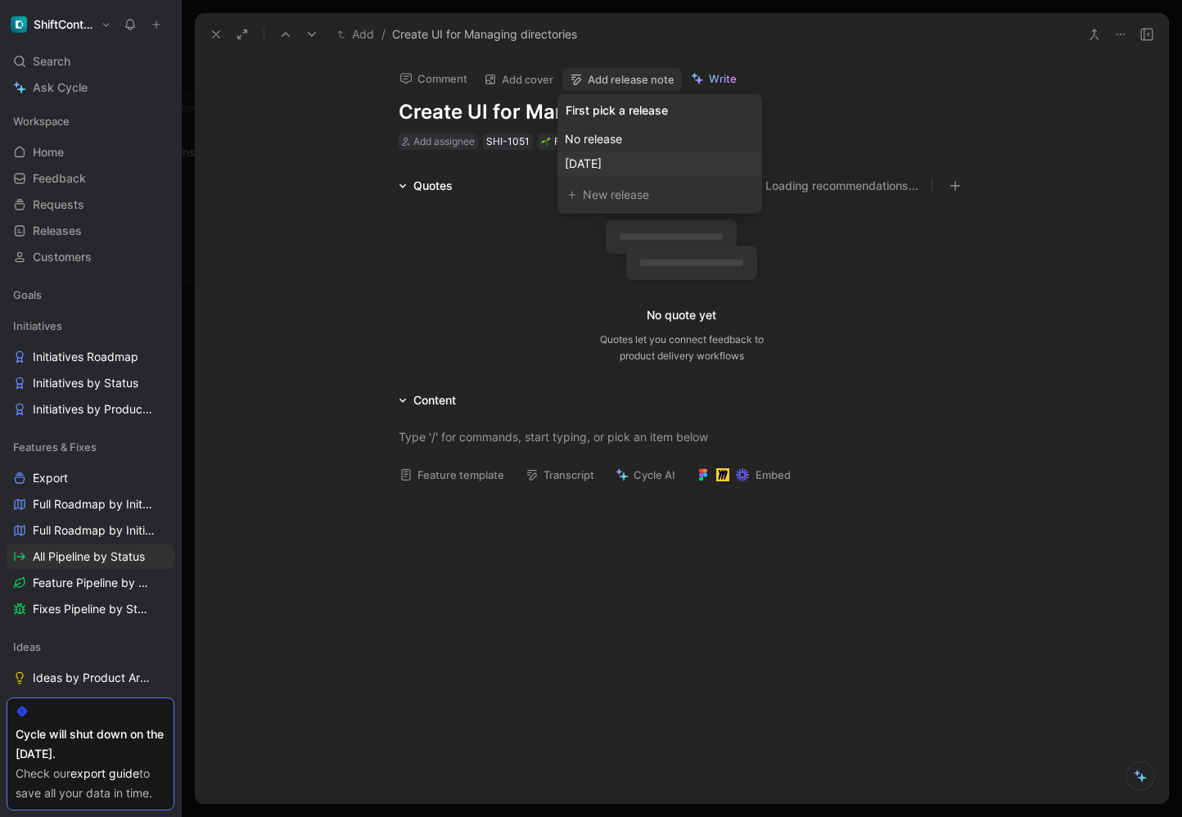
click at [657, 166] on div "[DATE]" at bounding box center [660, 164] width 190 height 20
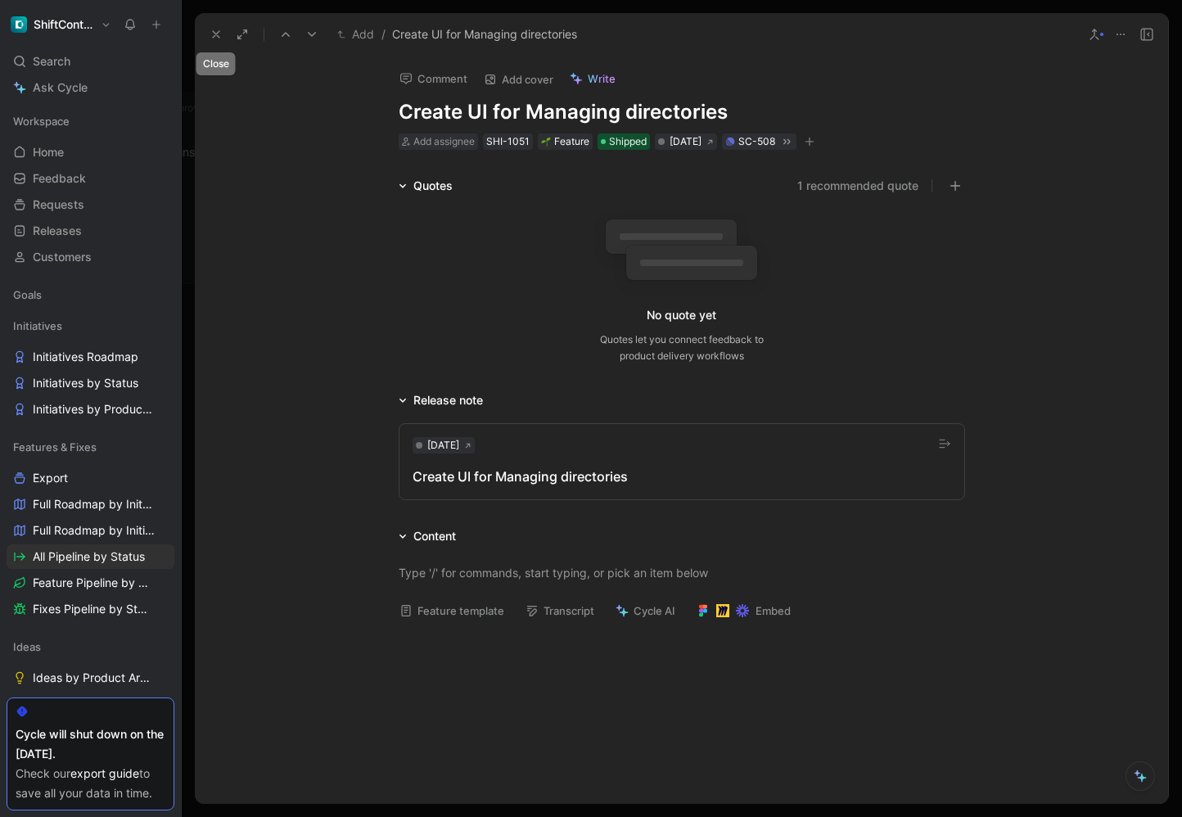
click at [209, 34] on button at bounding box center [216, 34] width 23 height 23
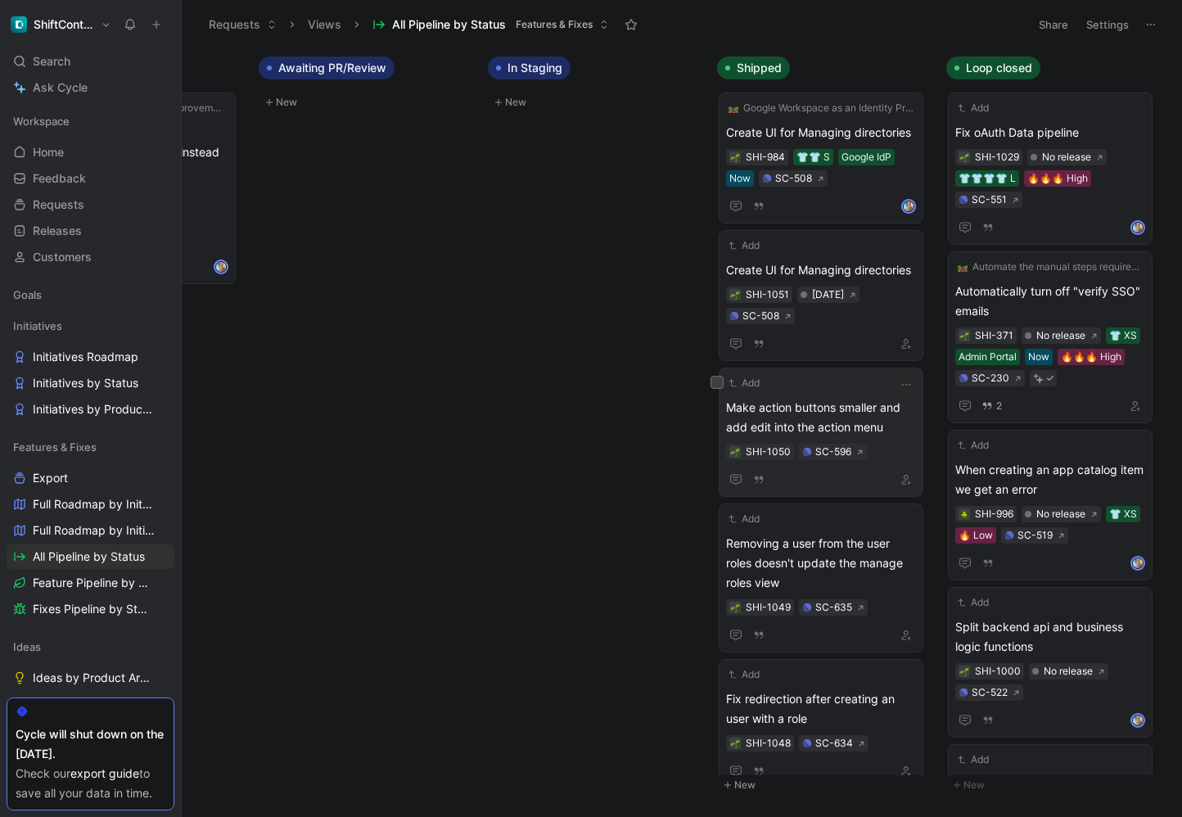
click at [871, 410] on span "Make action buttons smaller and add edit into the action menu" at bounding box center [821, 417] width 190 height 39
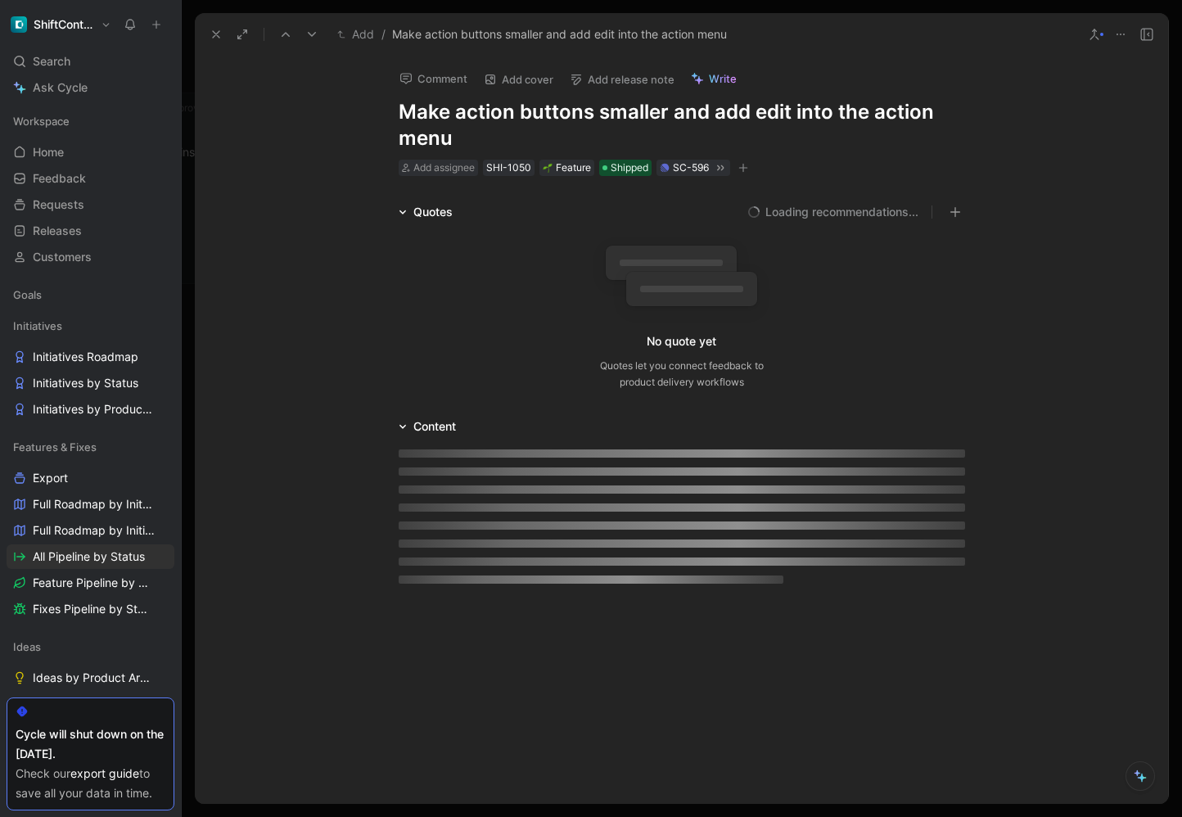
click at [645, 82] on button "Add release note" at bounding box center [621, 79] width 119 height 23
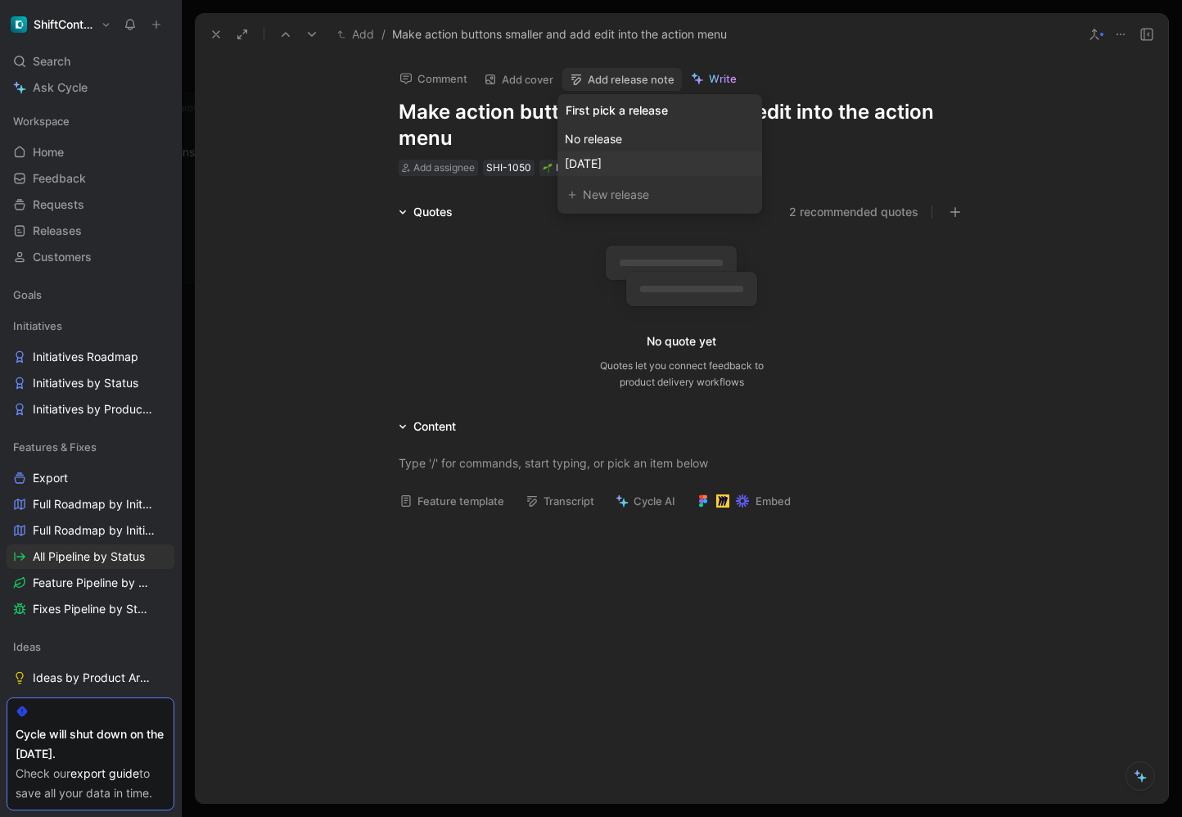
click at [638, 155] on div "[DATE]" at bounding box center [660, 164] width 190 height 20
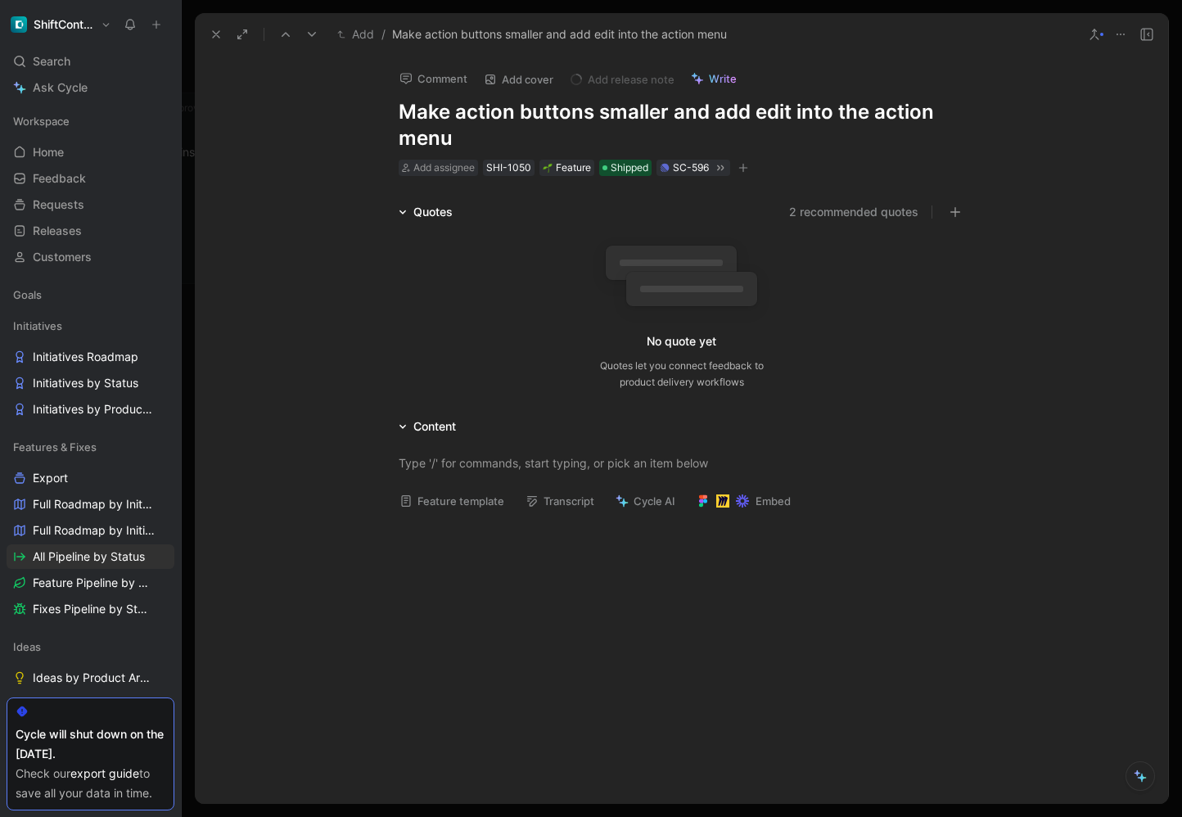
click at [221, 34] on icon at bounding box center [215, 34] width 13 height 13
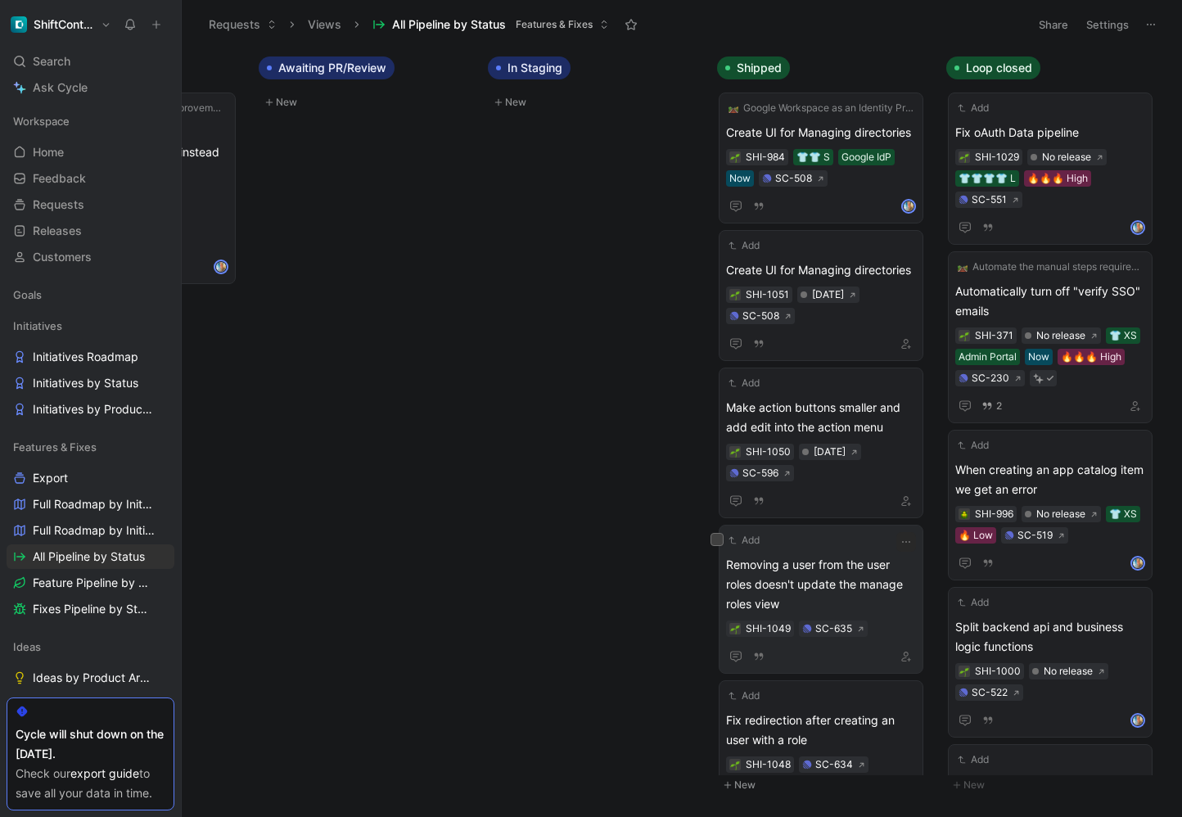
click at [857, 566] on span "Removing a user from the user roles doesn't update the manage roles view" at bounding box center [821, 584] width 190 height 59
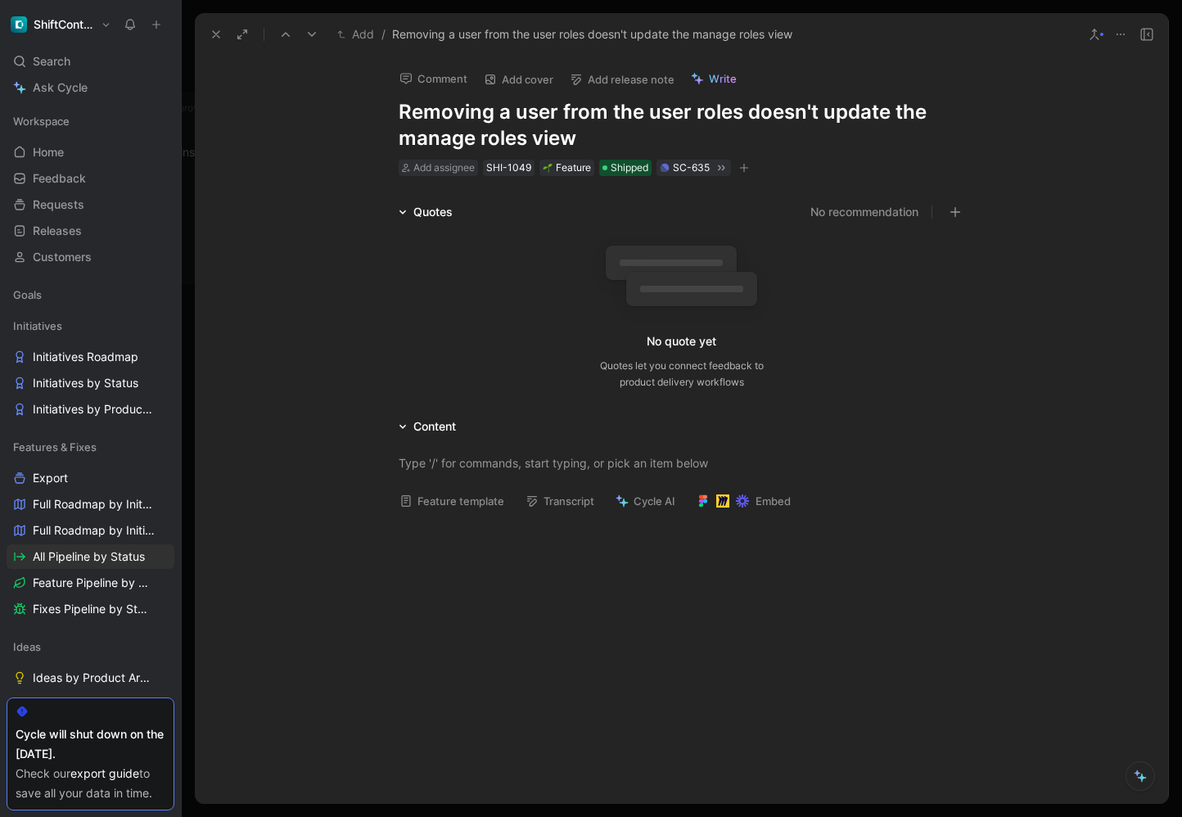
click at [651, 77] on button "Add release note" at bounding box center [621, 79] width 119 height 23
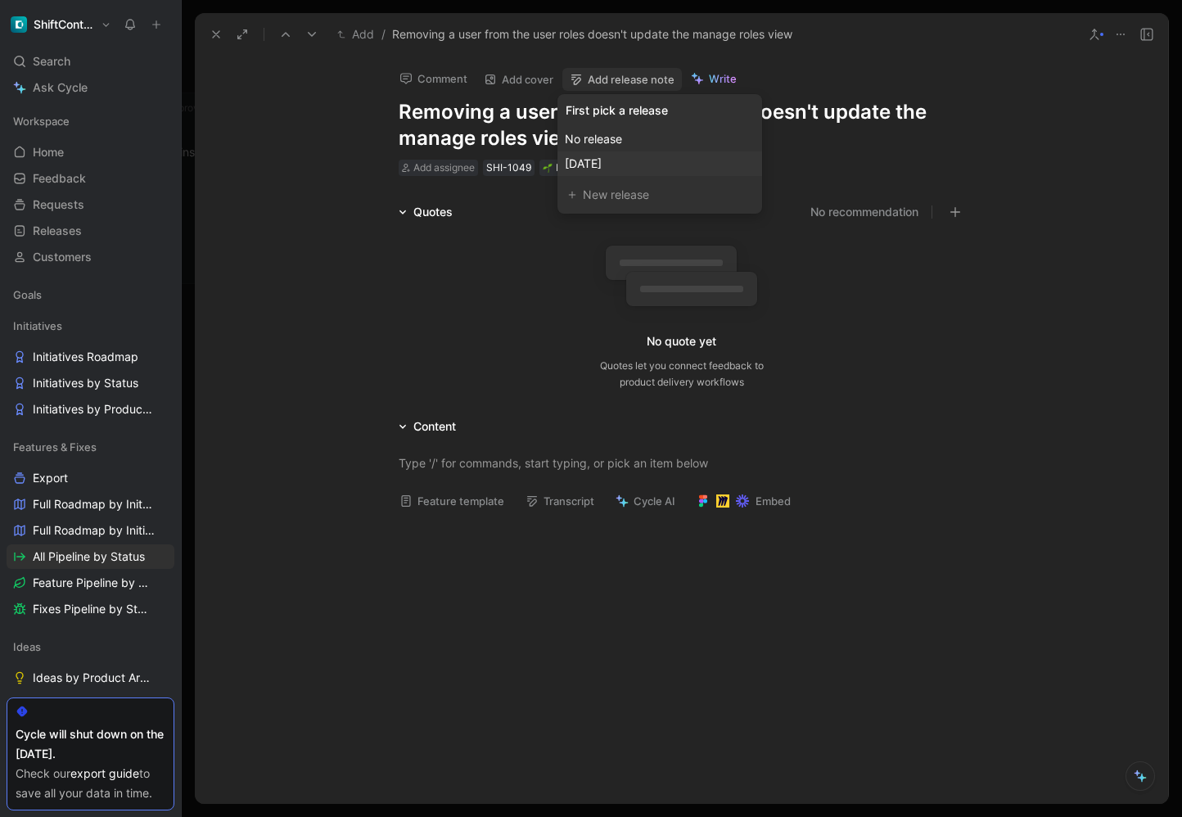
click at [651, 159] on div "[DATE]" at bounding box center [660, 164] width 190 height 20
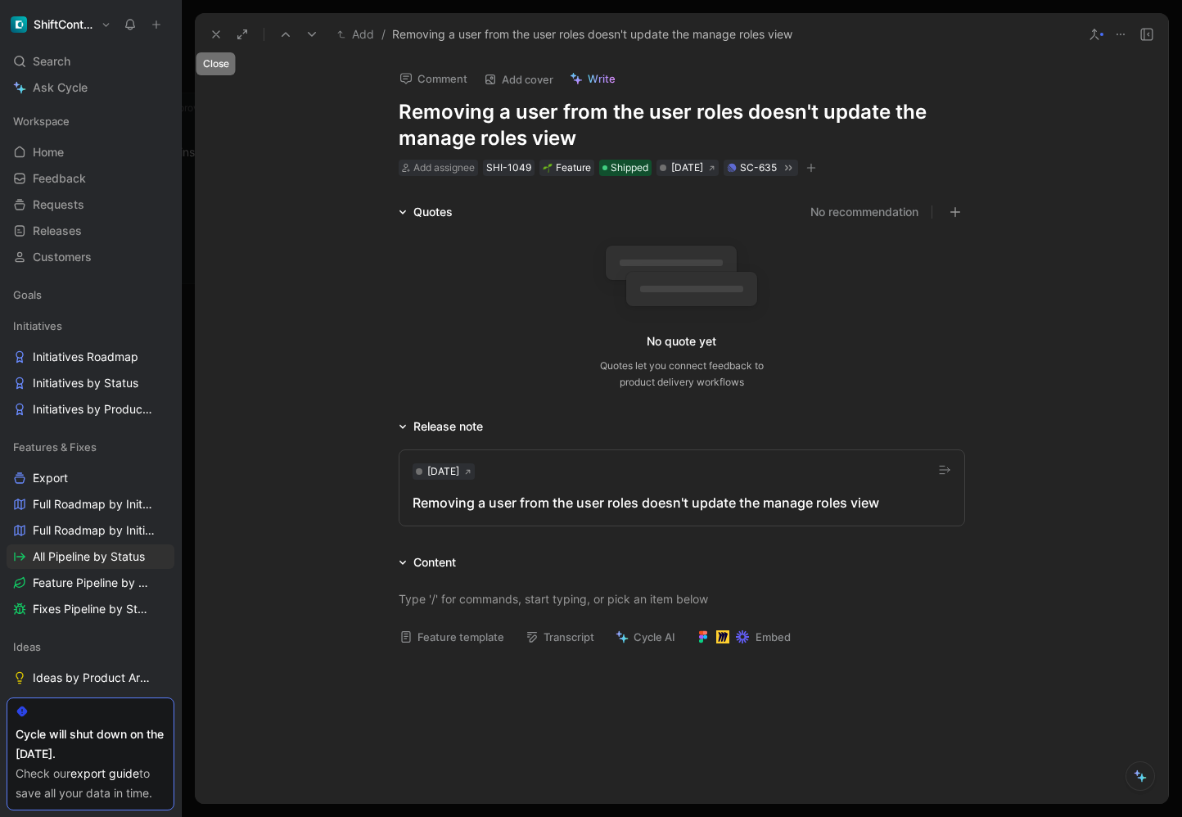
click at [218, 38] on use at bounding box center [216, 34] width 7 height 7
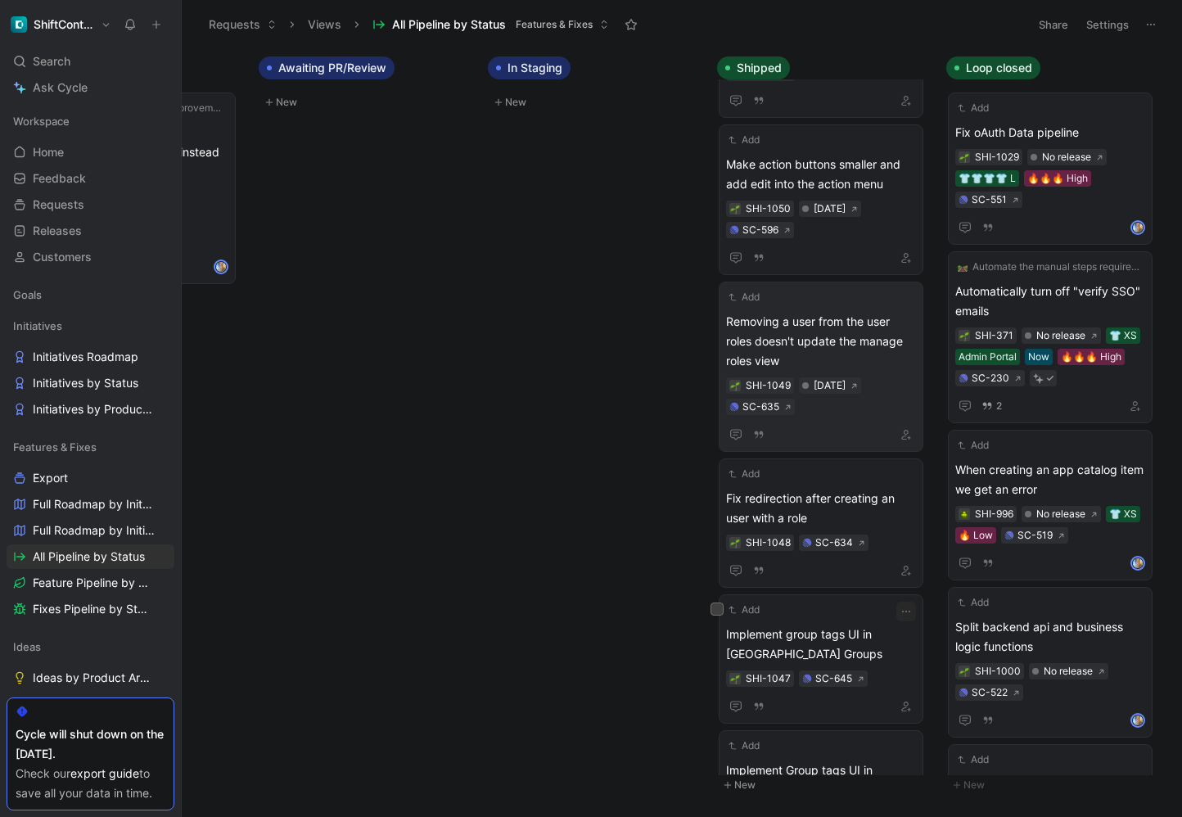
scroll to position [442, 0]
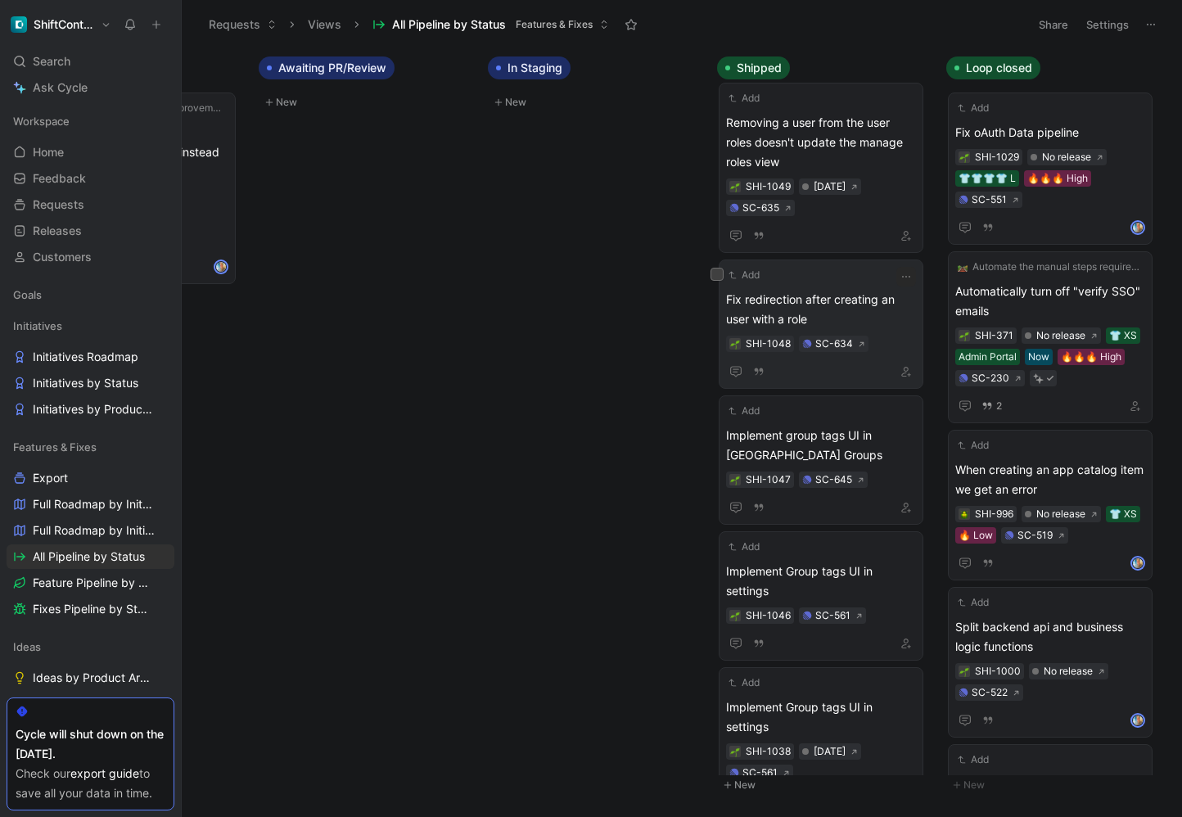
click at [868, 305] on span "Fix redirection after creating an user with a role" at bounding box center [821, 309] width 190 height 39
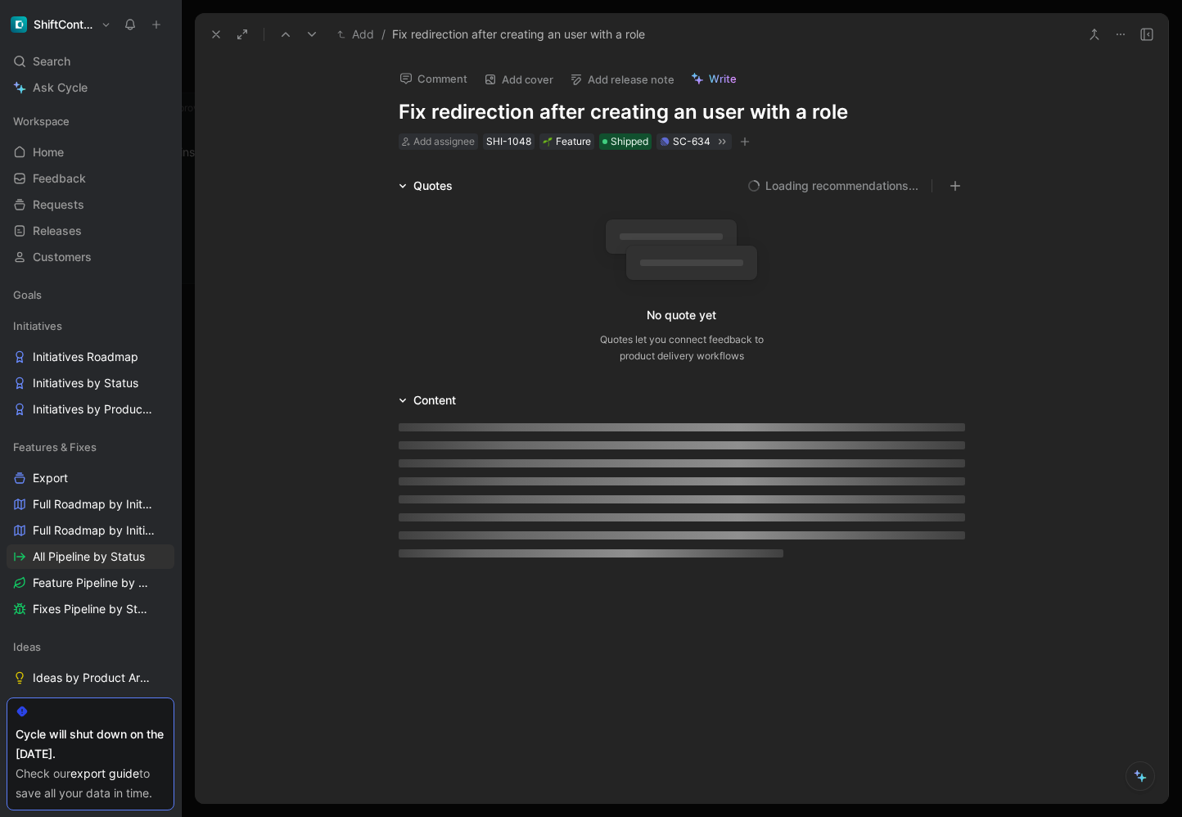
click at [615, 77] on button "Add release note" at bounding box center [621, 79] width 119 height 23
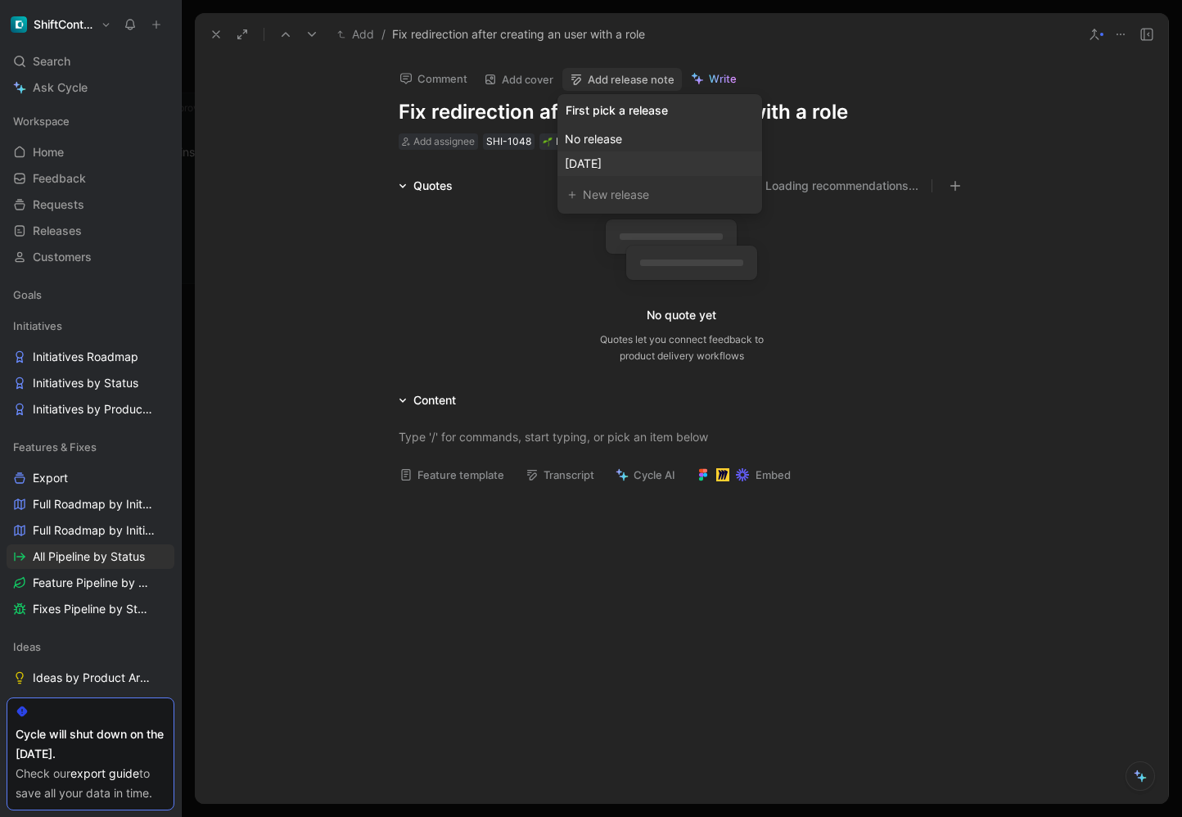
click at [601, 160] on span "[DATE]" at bounding box center [583, 163] width 37 height 14
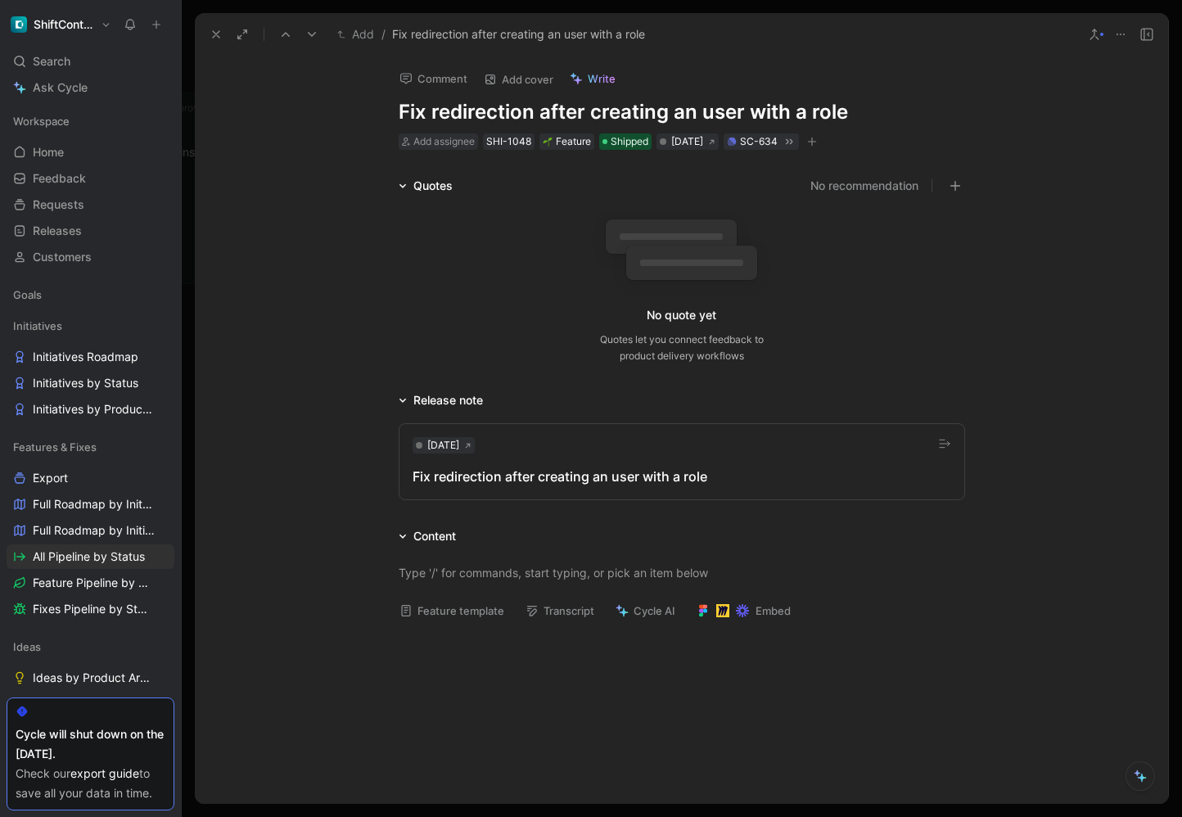
click at [222, 33] on icon at bounding box center [215, 34] width 13 height 13
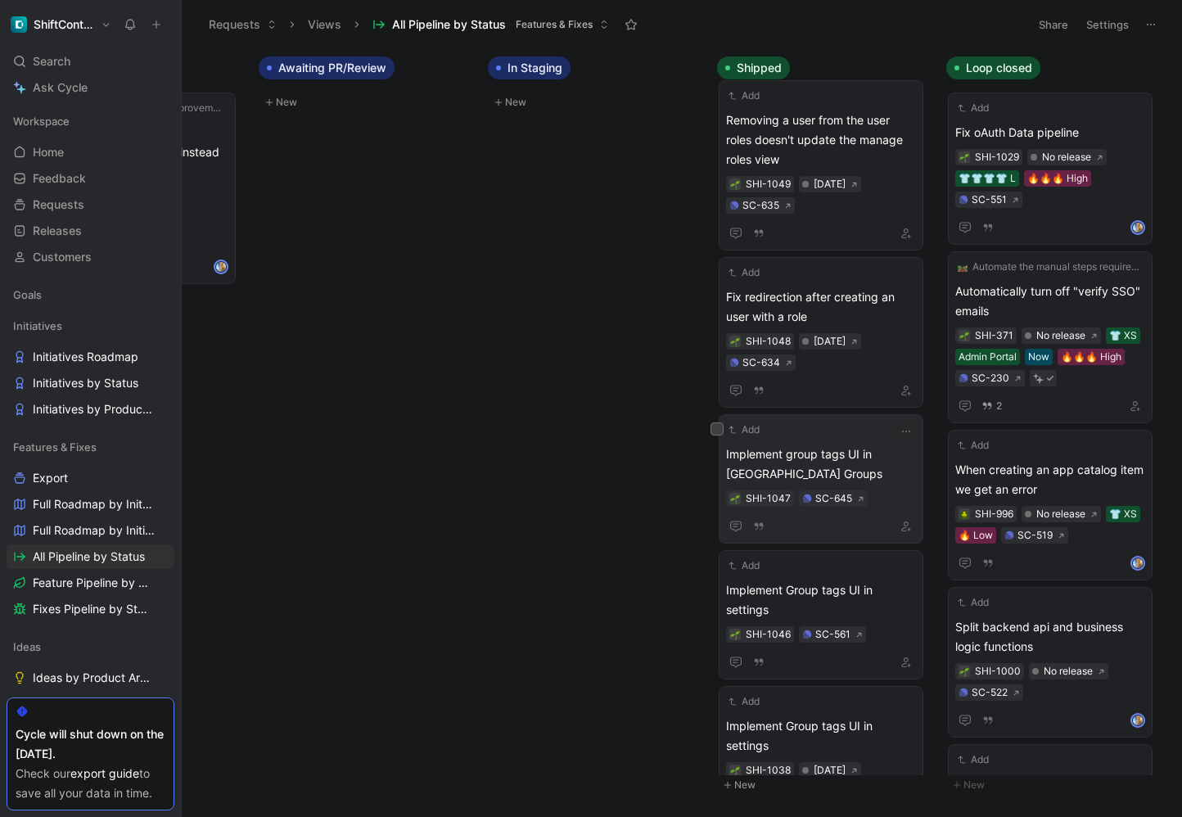
scroll to position [445, 0]
click at [839, 464] on span "Implement group tags UI in [GEOGRAPHIC_DATA] Groups" at bounding box center [821, 463] width 190 height 39
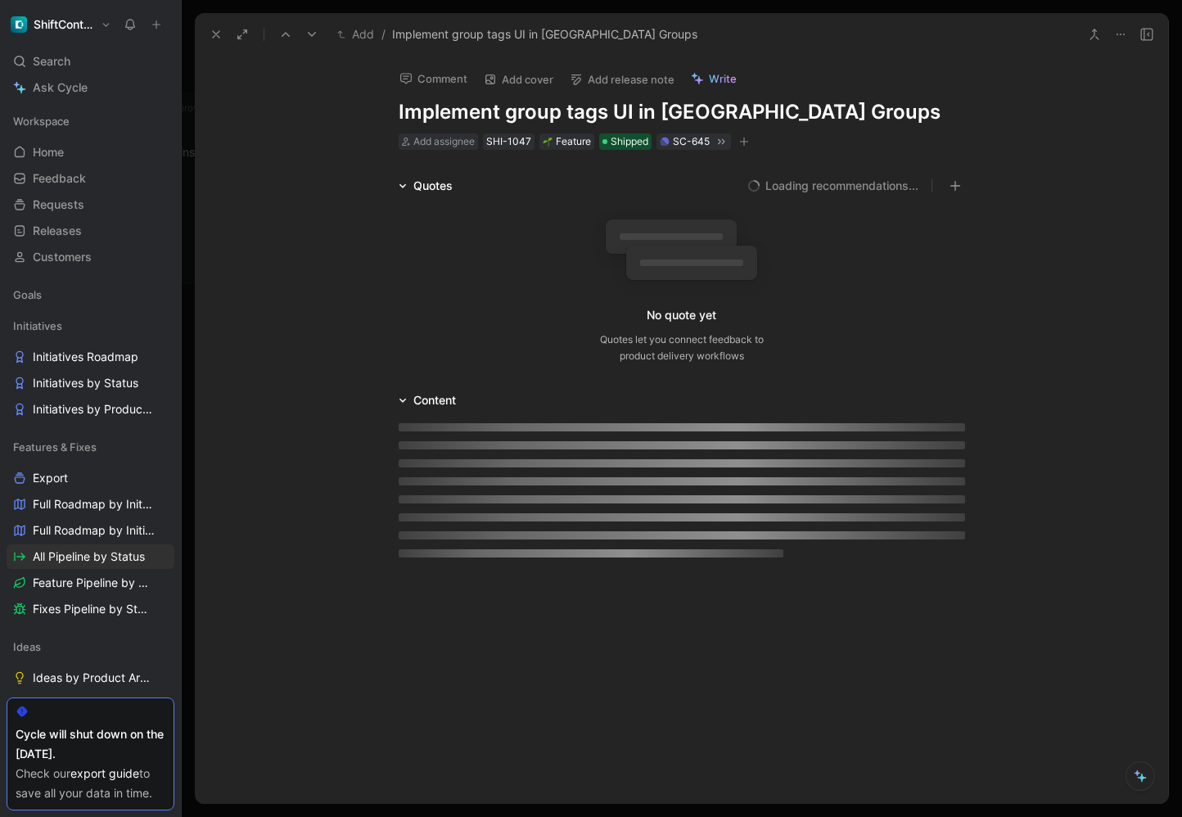
click at [633, 83] on button "Add release note" at bounding box center [621, 79] width 119 height 23
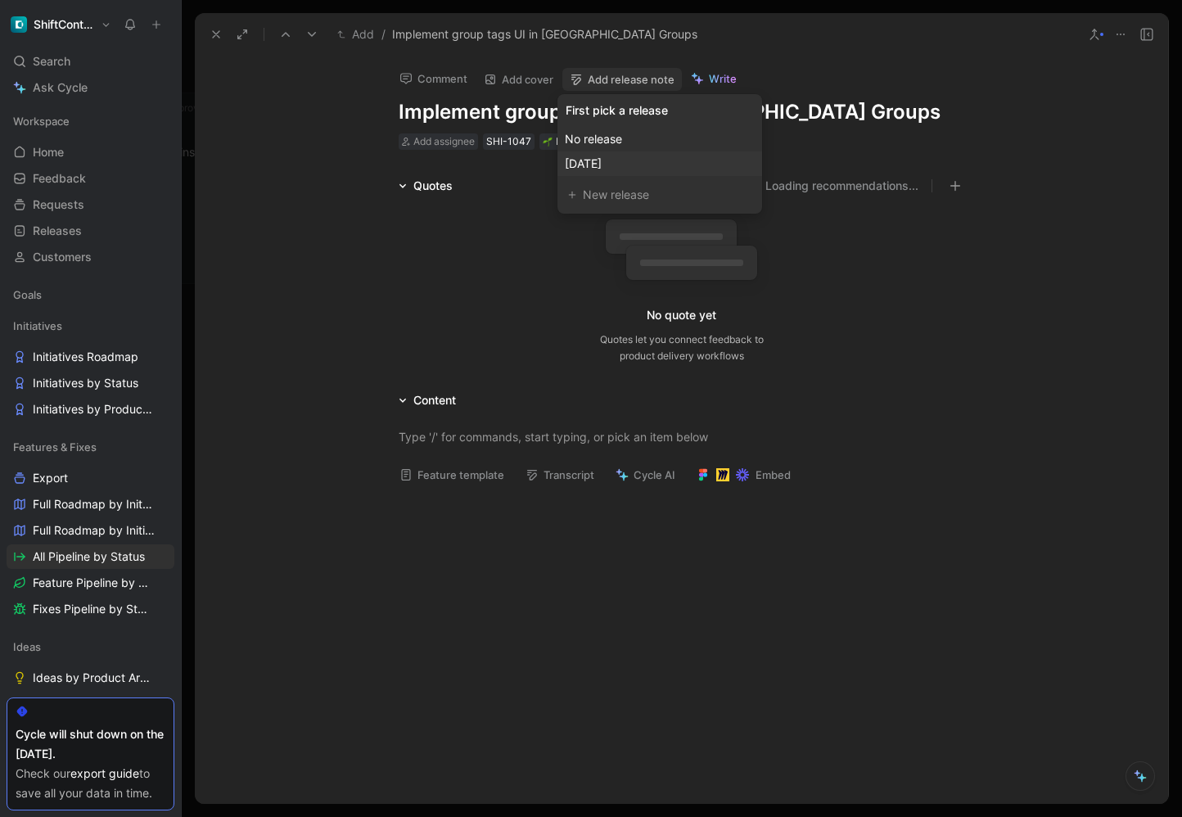
click at [601, 159] on span "[DATE]" at bounding box center [583, 163] width 37 height 14
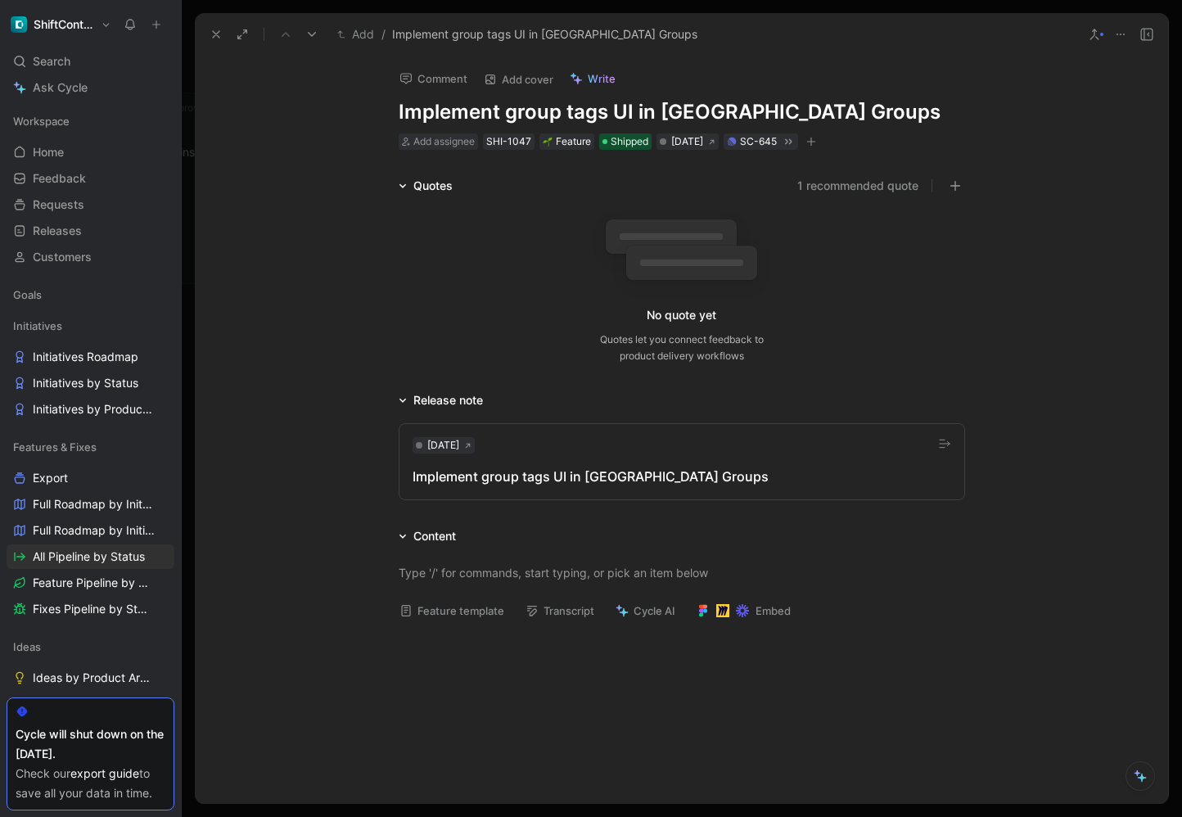
click at [219, 34] on icon at bounding box center [215, 34] width 13 height 13
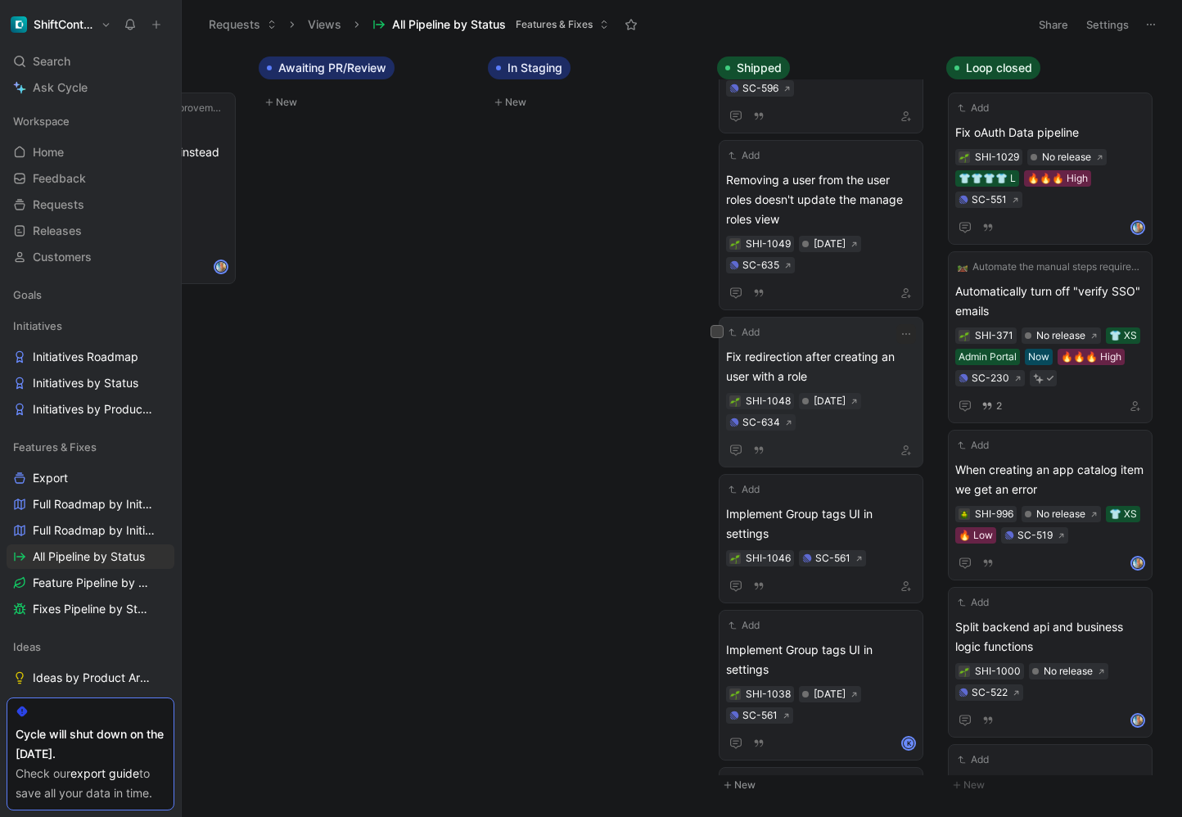
scroll to position [661, 0]
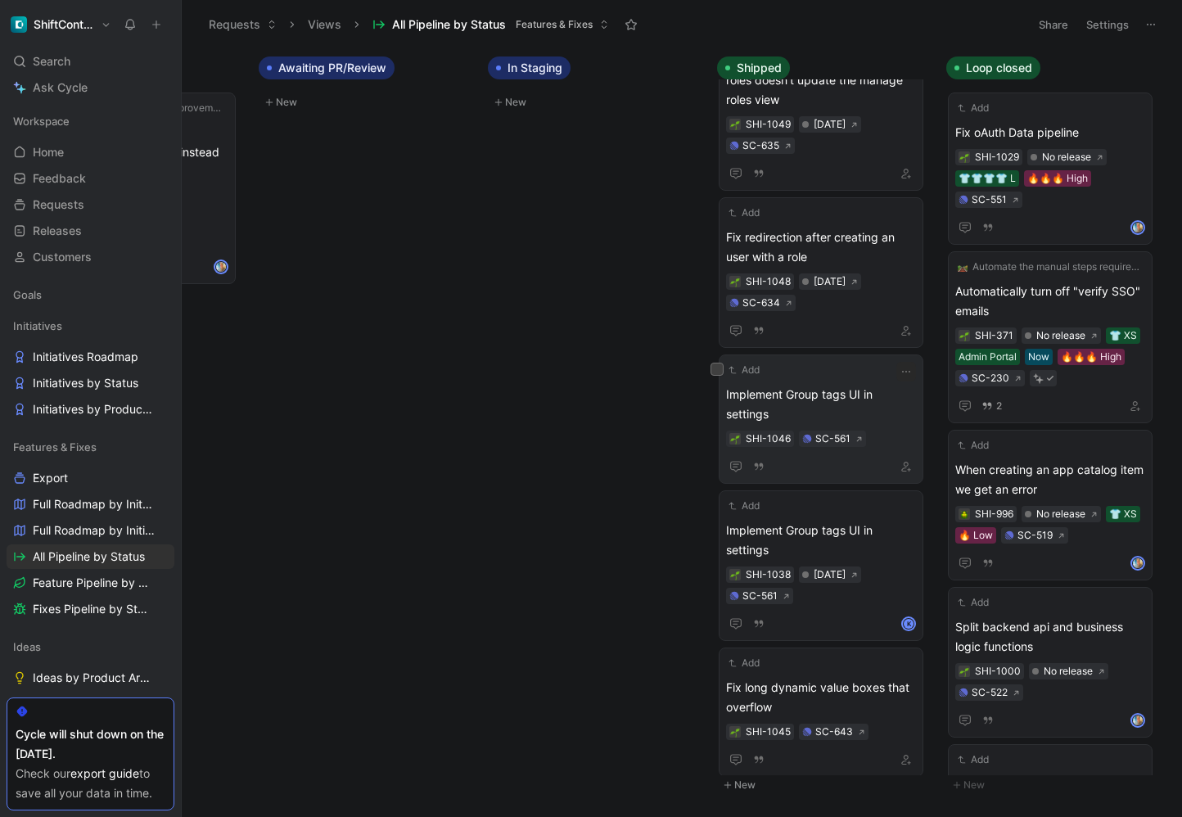
click at [827, 389] on span "Implement Group tags UI in settings" at bounding box center [821, 404] width 190 height 39
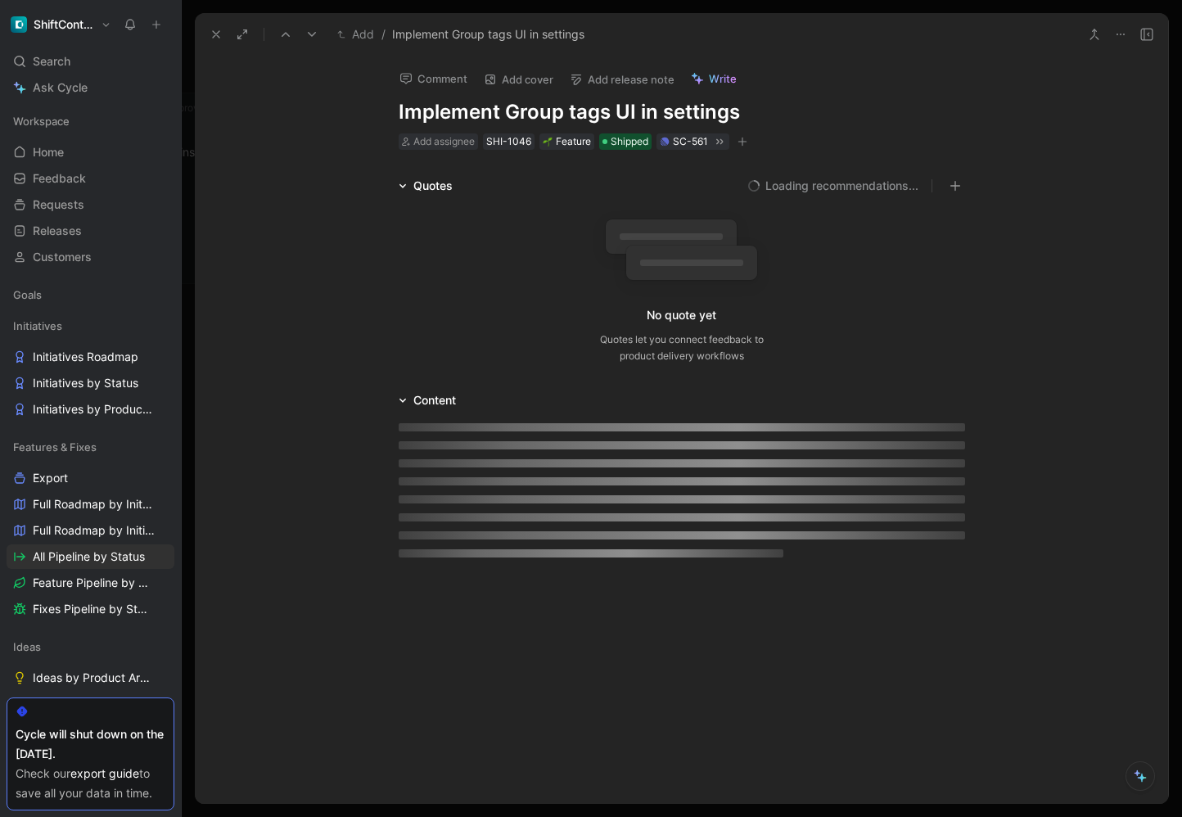
click at [604, 83] on button "Add release note" at bounding box center [621, 79] width 119 height 23
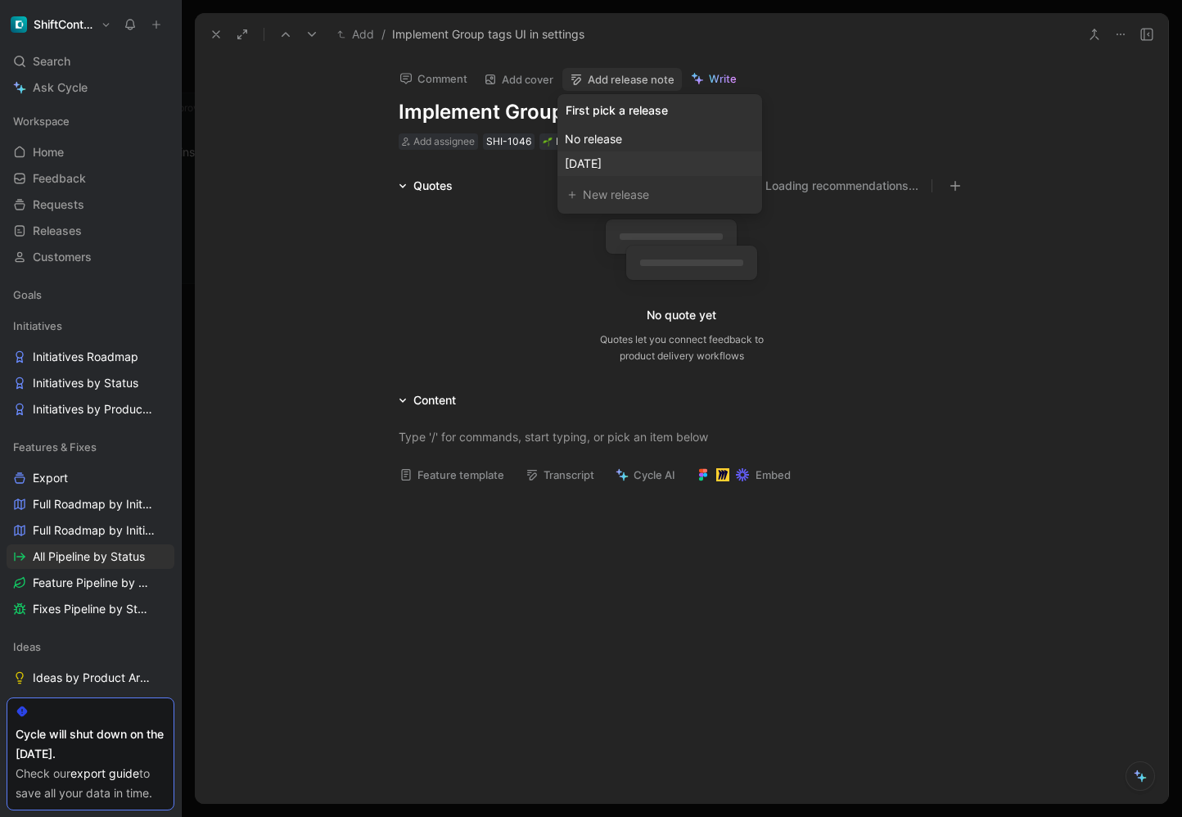
click at [601, 160] on span "[DATE]" at bounding box center [583, 163] width 37 height 14
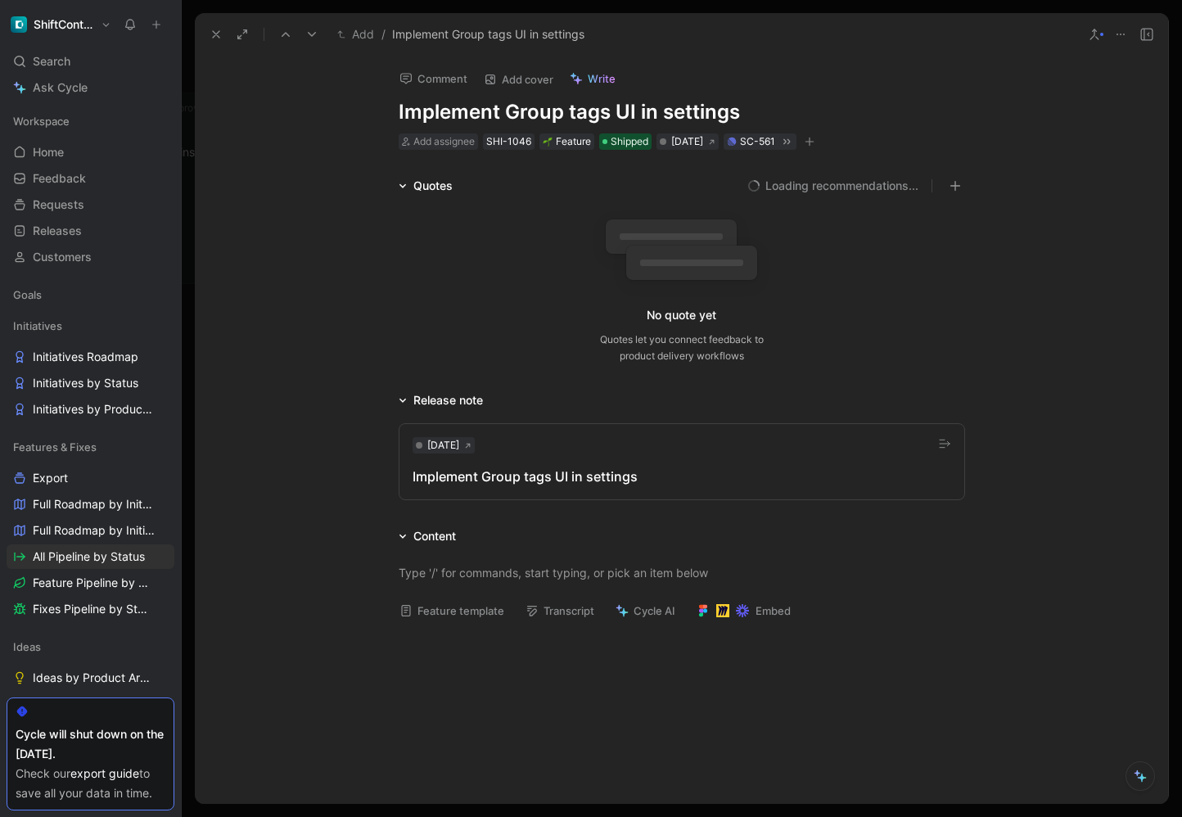
click at [219, 36] on icon at bounding box center [215, 34] width 13 height 13
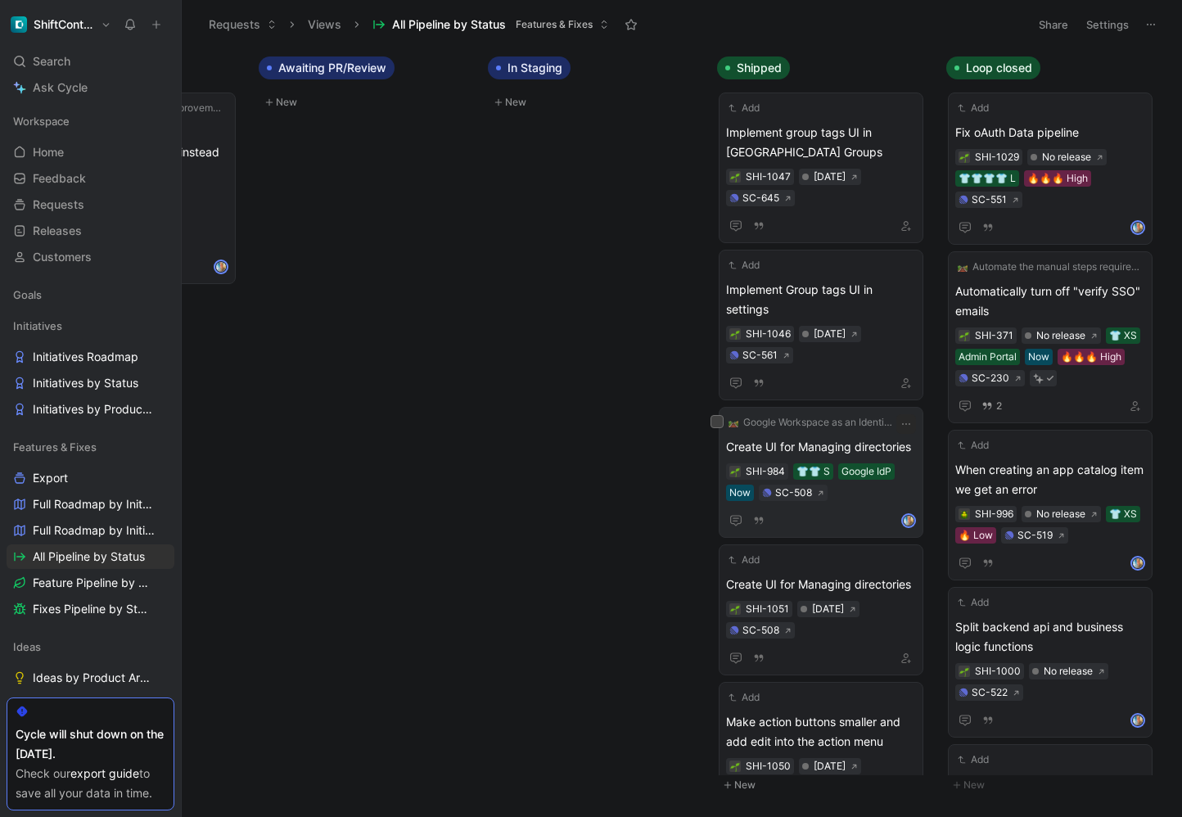
click at [827, 439] on span "Create UI for Managing directories" at bounding box center [821, 447] width 190 height 20
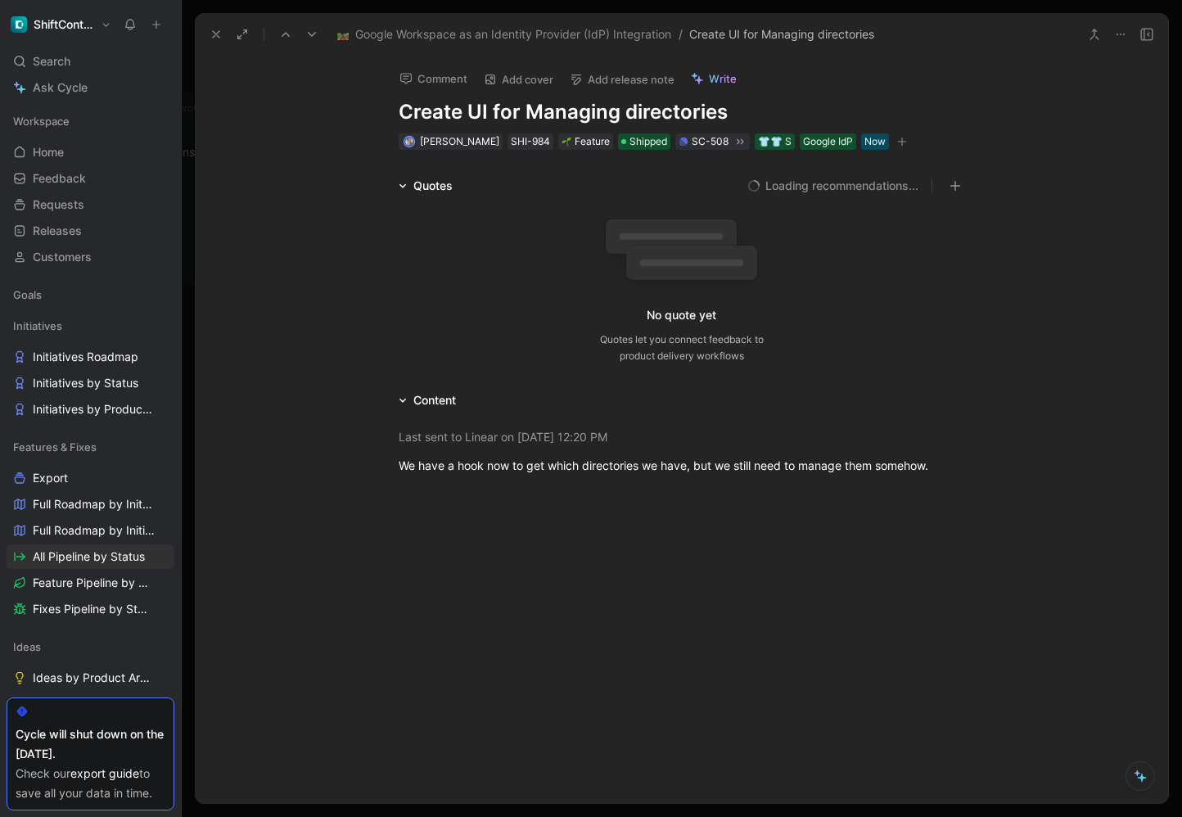
click at [594, 76] on button "Add release note" at bounding box center [621, 79] width 119 height 23
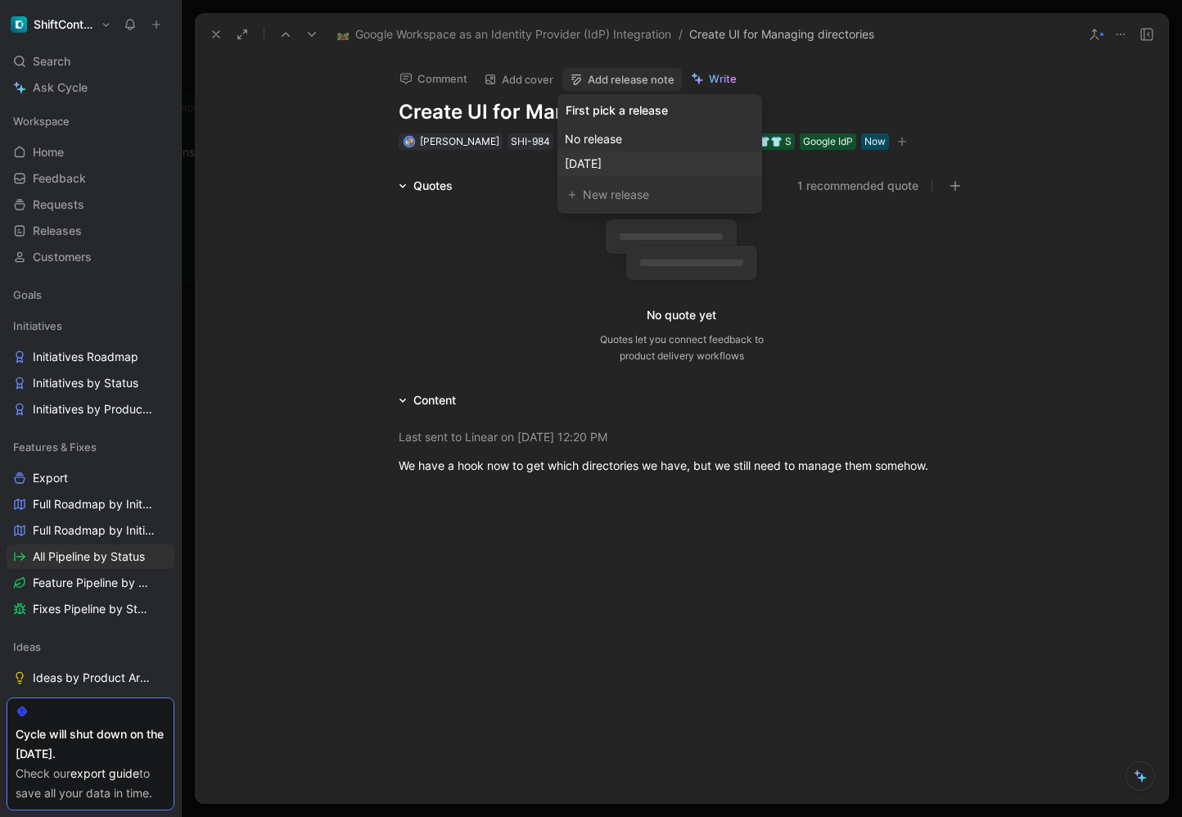
click at [601, 163] on span "[DATE]" at bounding box center [583, 163] width 37 height 14
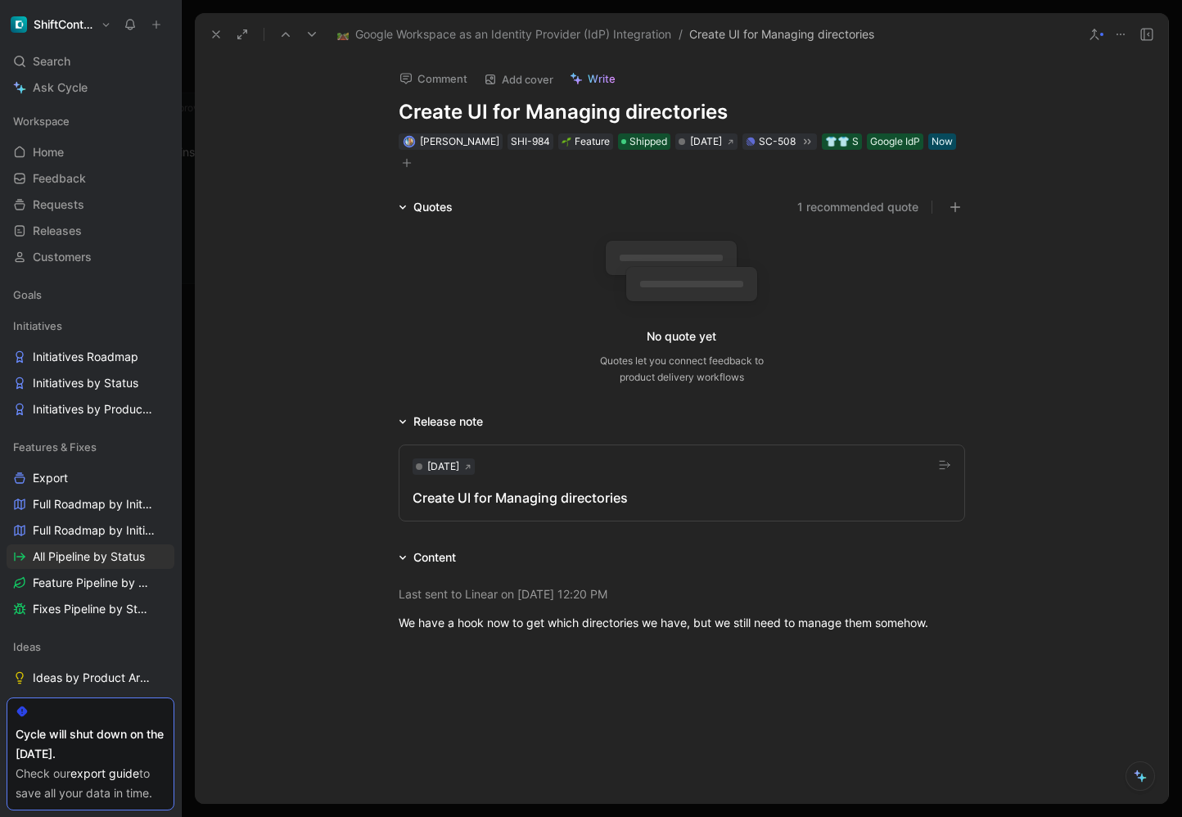
click at [218, 38] on icon at bounding box center [215, 34] width 13 height 13
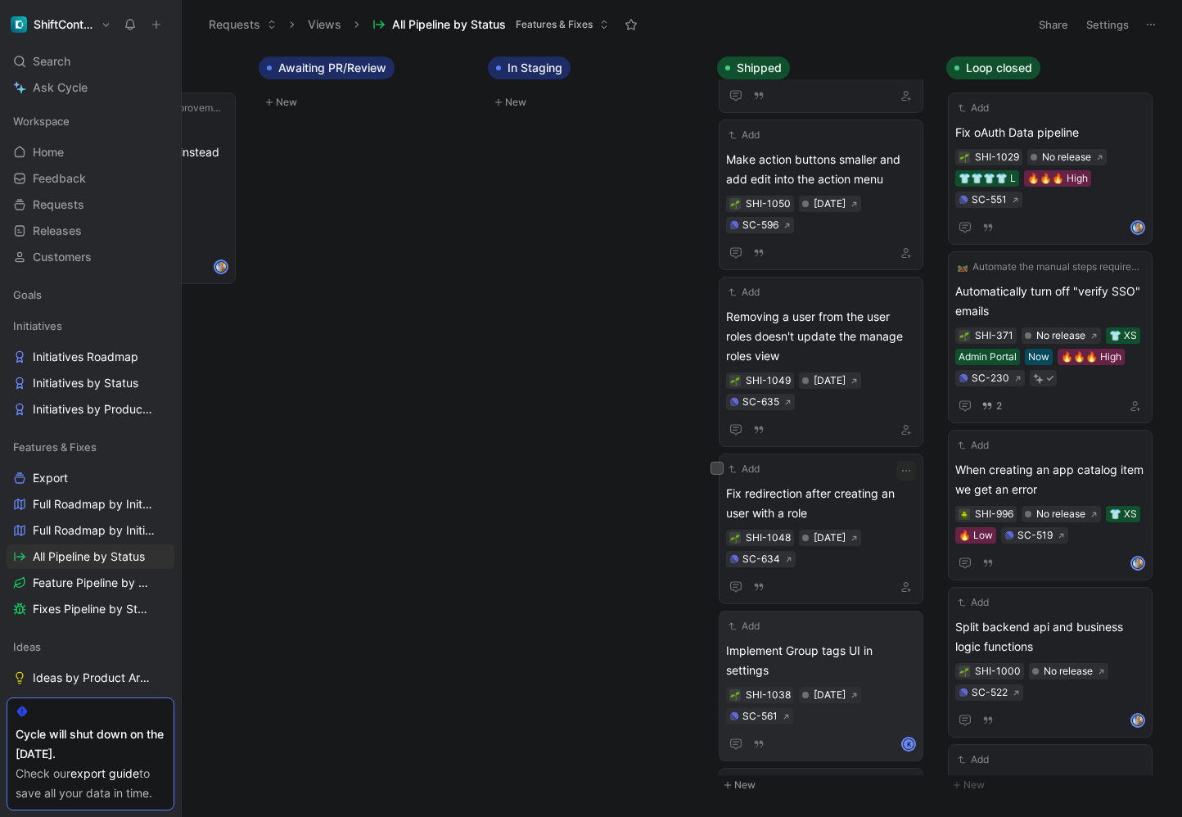
scroll to position [435, 0]
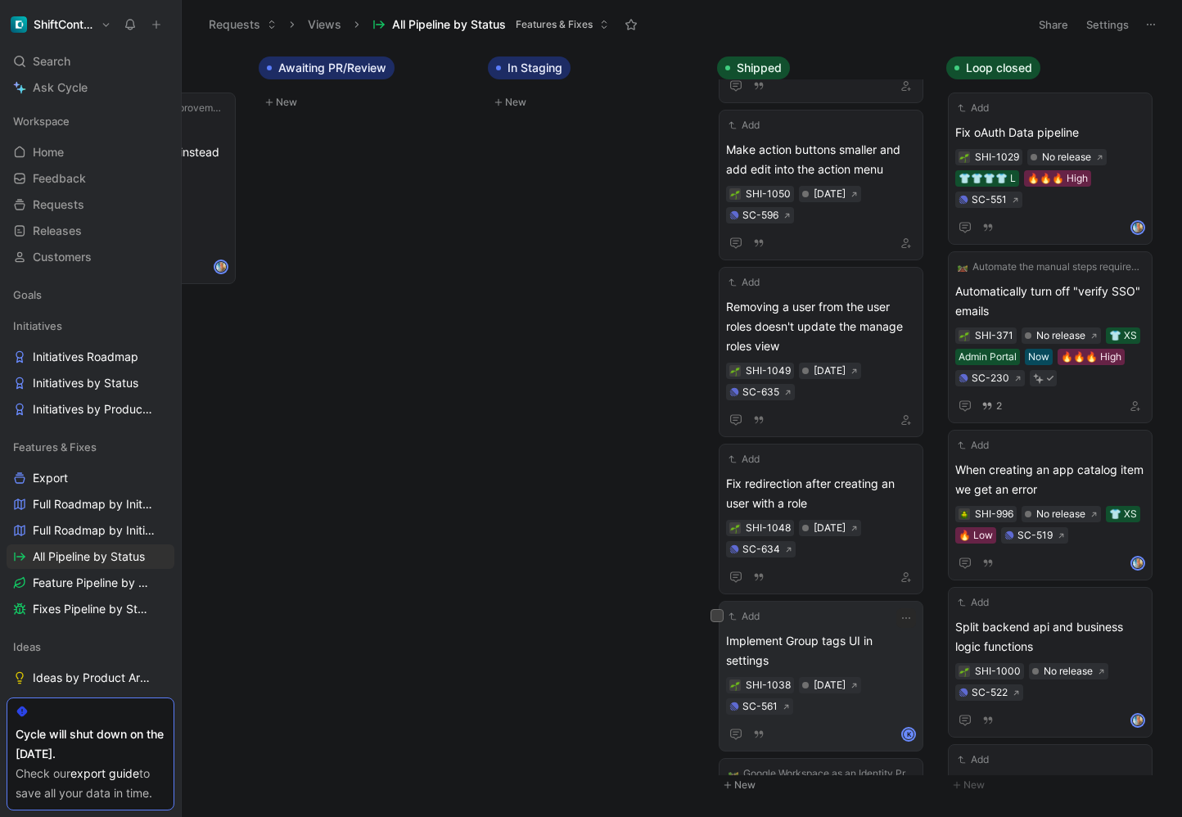
click at [859, 642] on span "Implement Group tags UI in settings" at bounding box center [821, 650] width 190 height 39
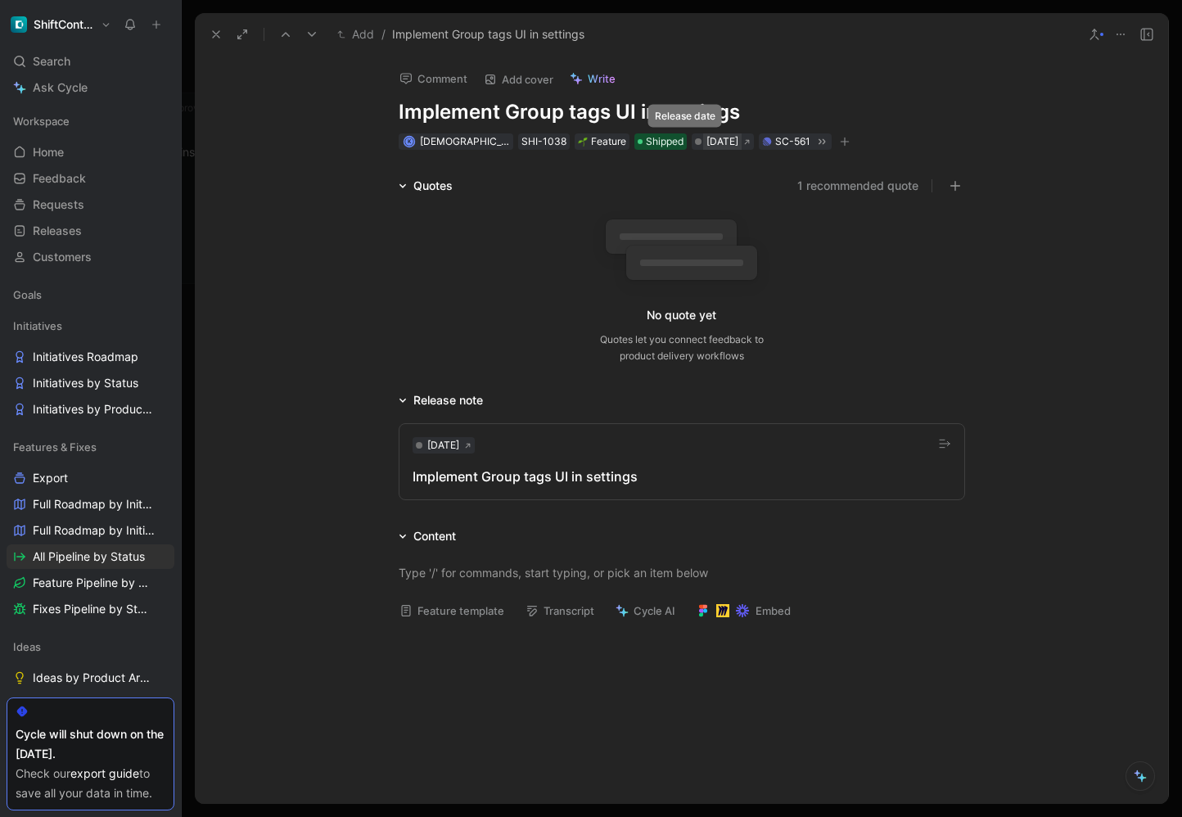
click at [706, 146] on div "[DATE]" at bounding box center [722, 141] width 32 height 16
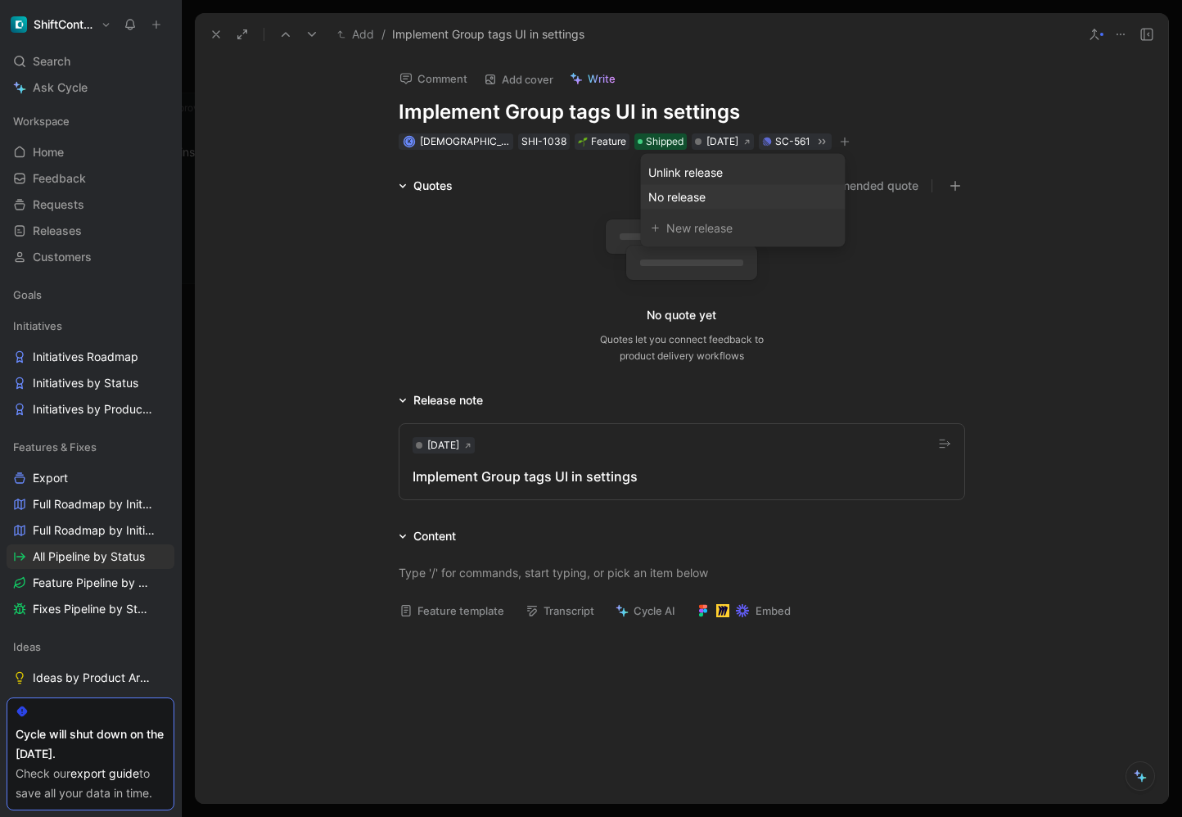
click at [685, 198] on span "No release" at bounding box center [676, 197] width 57 height 14
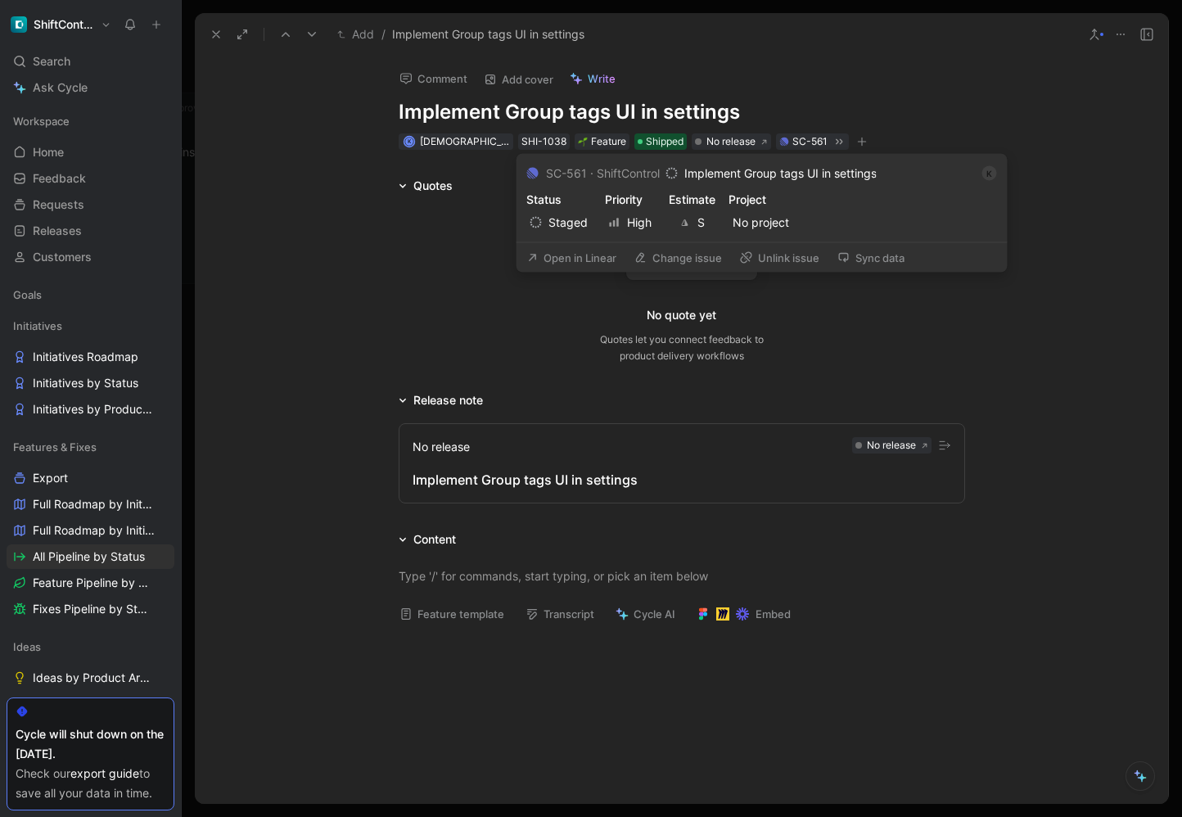
click at [804, 257] on button "Unlink issue" at bounding box center [779, 257] width 94 height 23
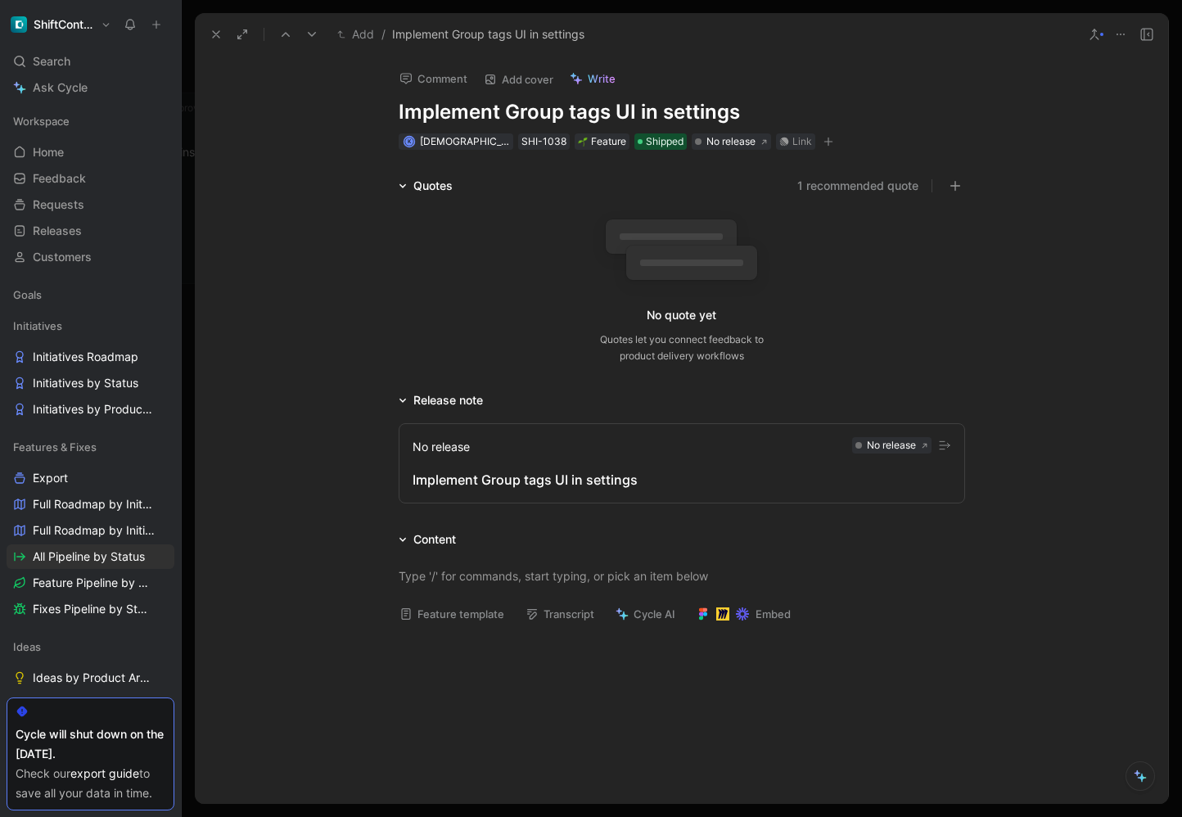
click at [214, 33] on use at bounding box center [216, 34] width 7 height 7
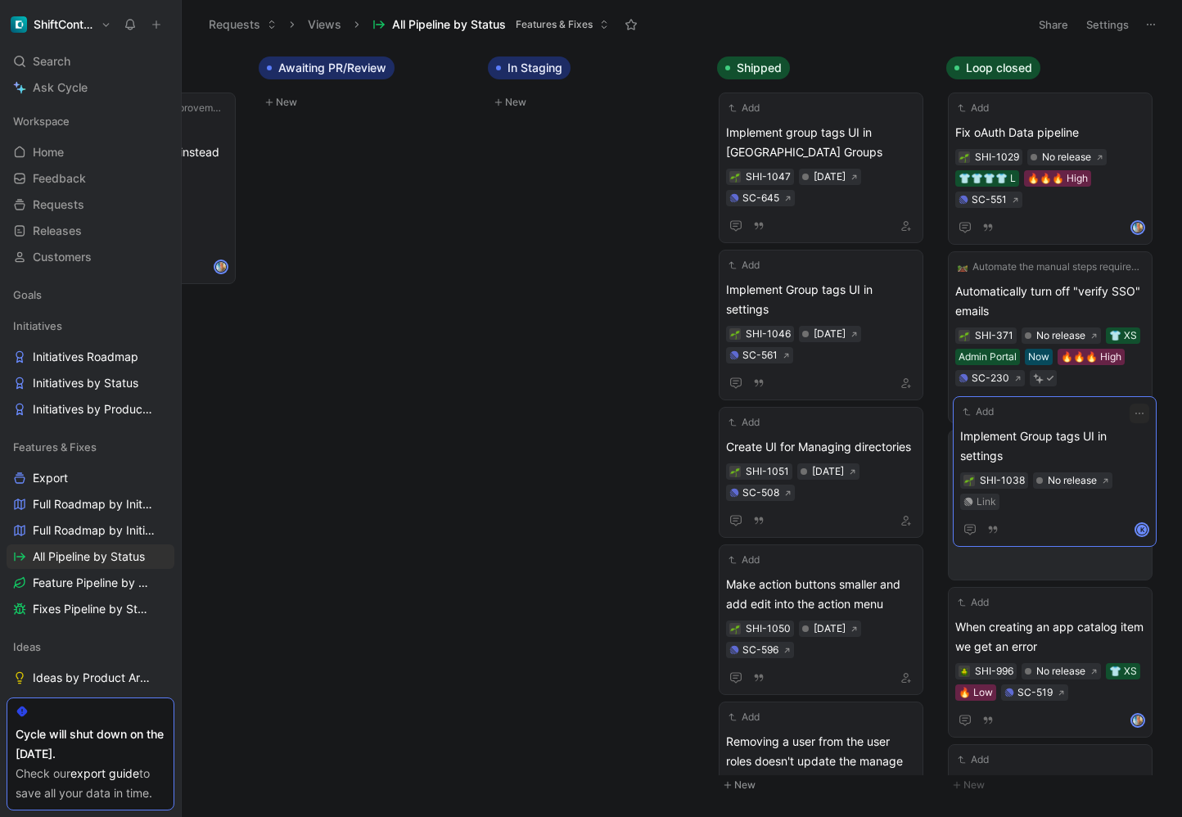
drag, startPoint x: 808, startPoint y: 462, endPoint x: 1043, endPoint y: 451, distance: 234.3
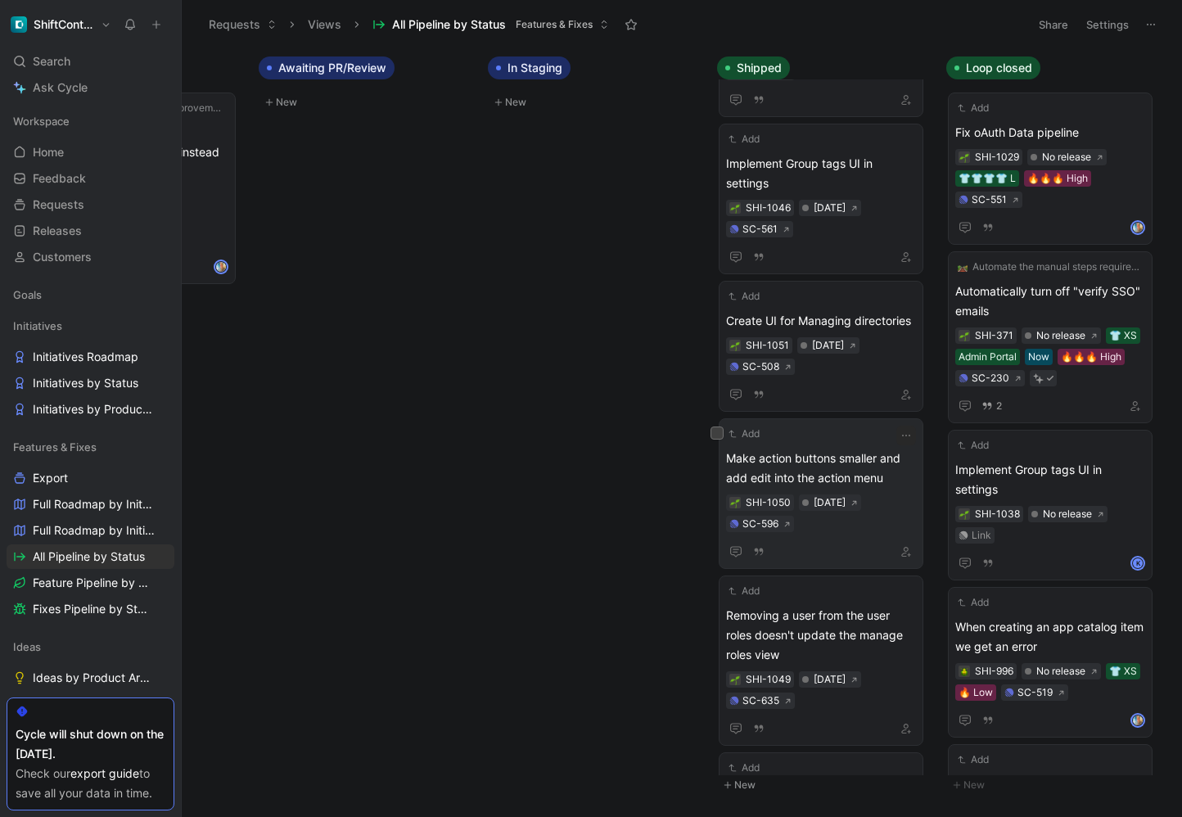
scroll to position [125, 0]
click at [825, 312] on span "Create UI for Managing directories" at bounding box center [821, 322] width 190 height 20
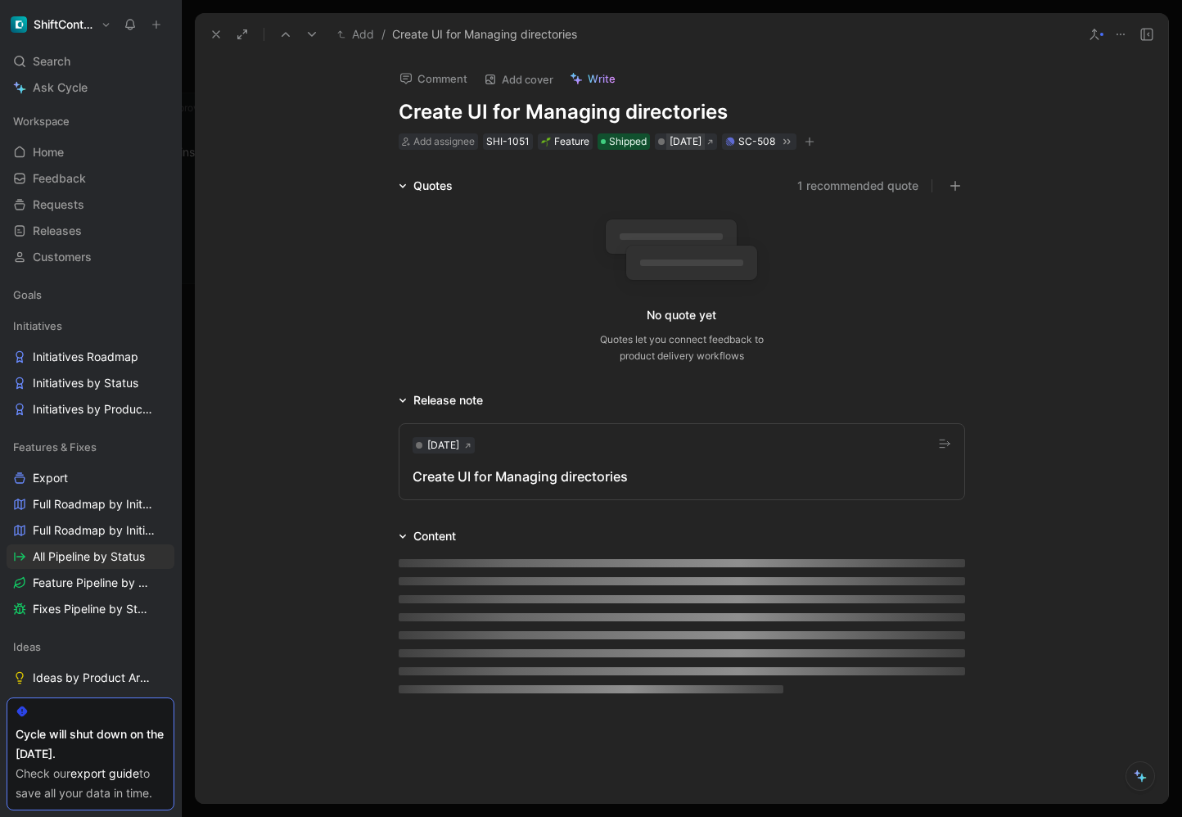
click at [687, 142] on div "[DATE]" at bounding box center [685, 141] width 32 height 16
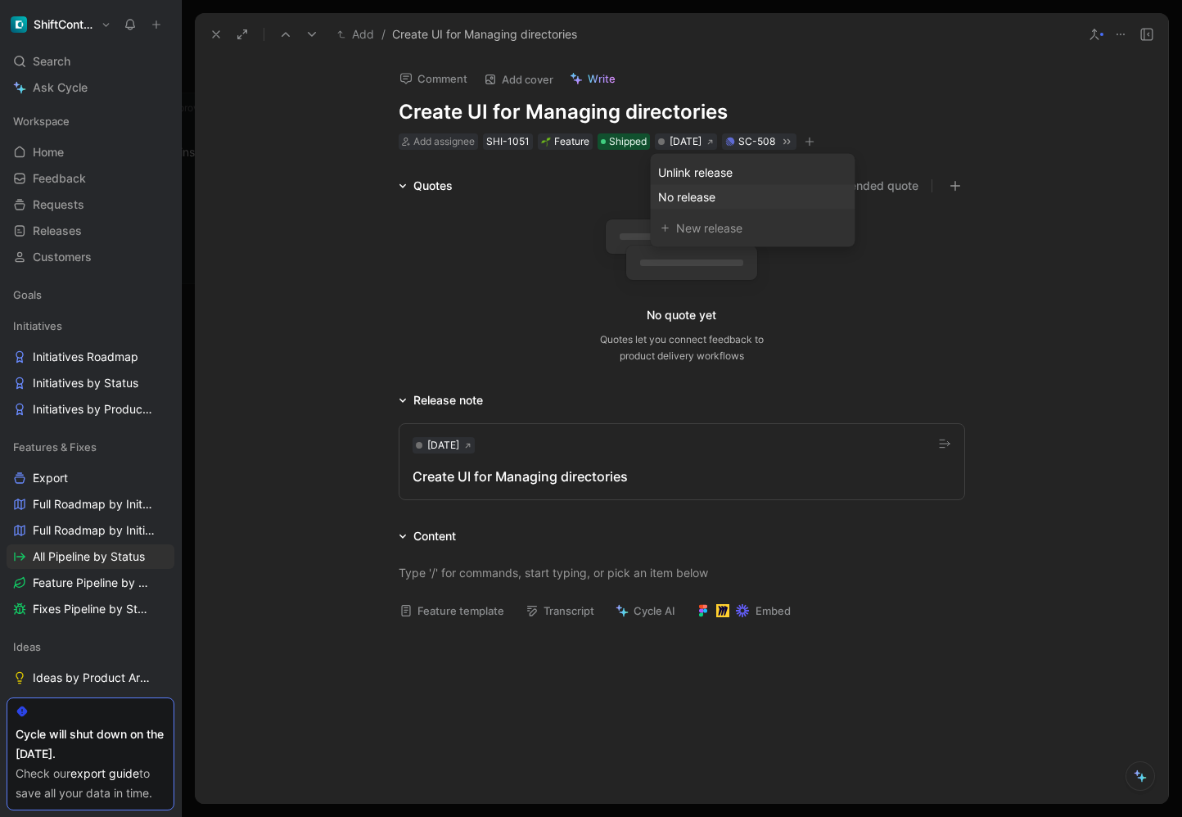
click at [697, 196] on span "No release" at bounding box center [686, 197] width 57 height 14
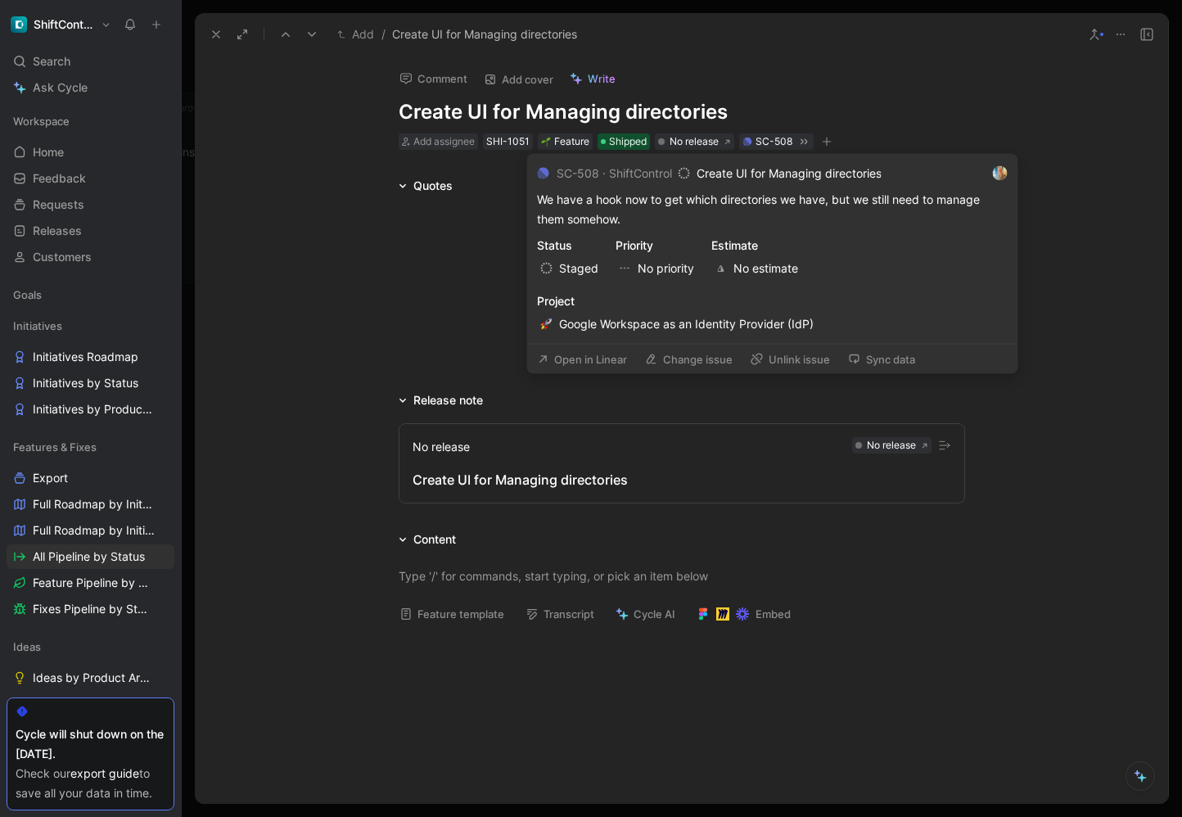
click at [790, 354] on button "Unlink issue" at bounding box center [790, 359] width 94 height 23
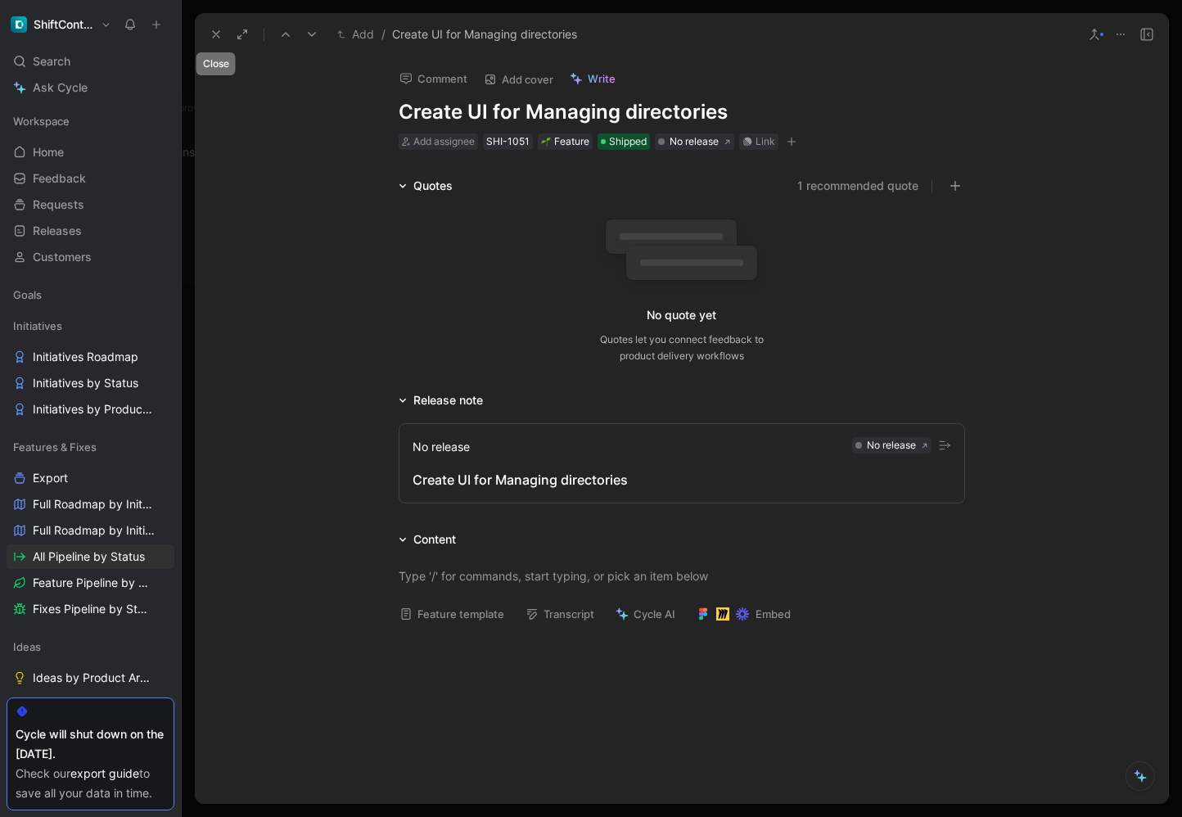
click at [215, 37] on icon at bounding box center [215, 34] width 13 height 13
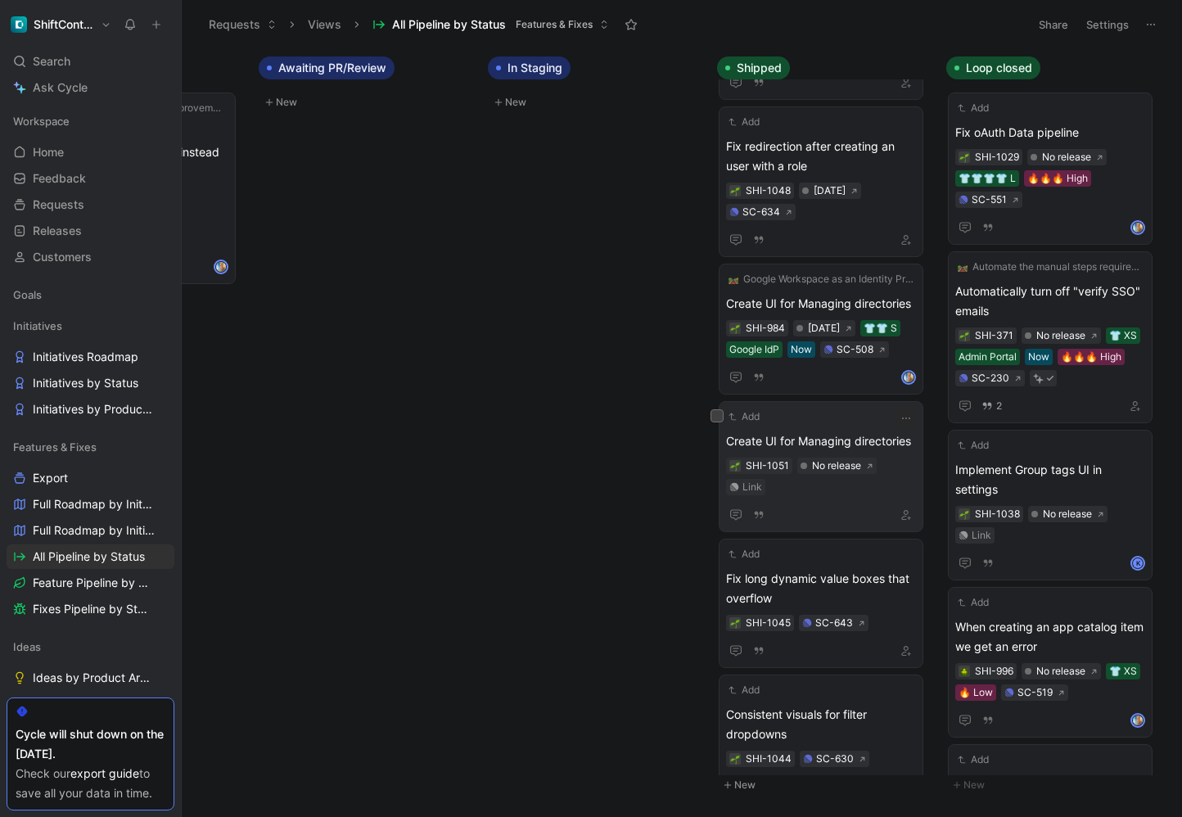
scroll to position [668, 0]
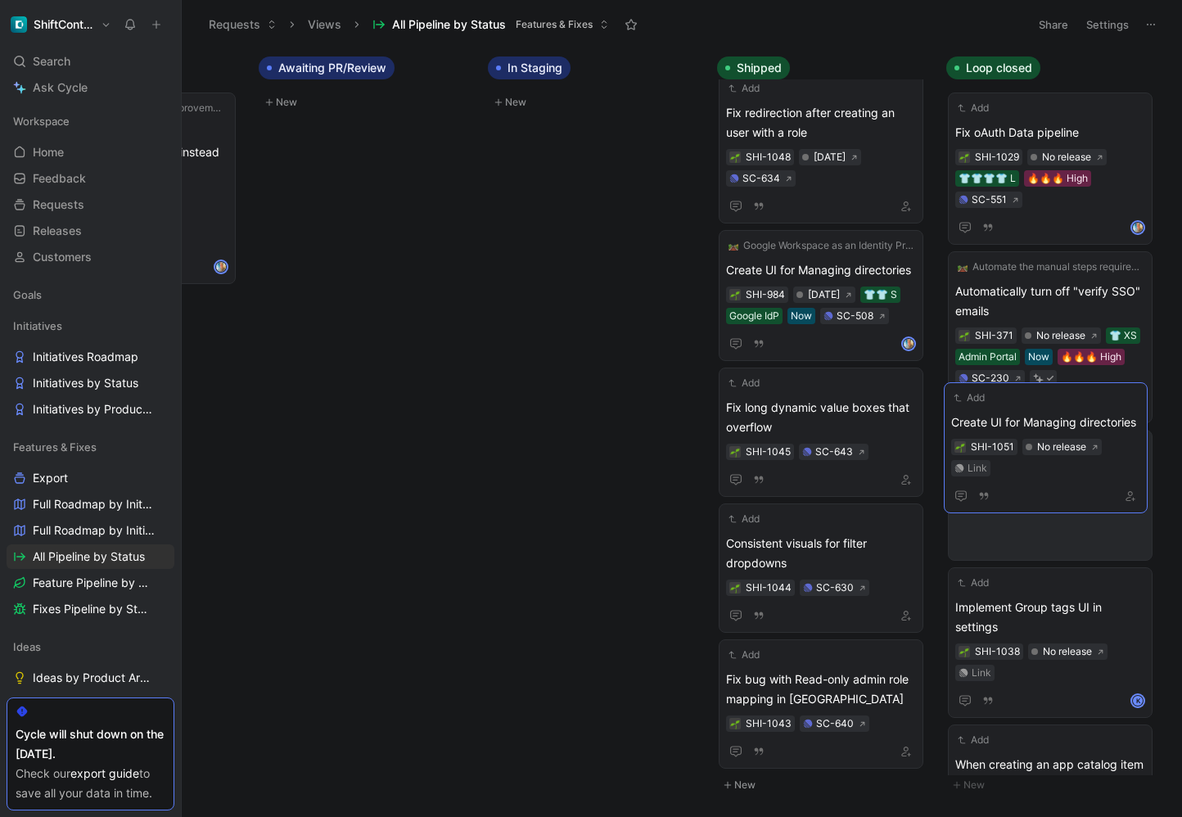
drag, startPoint x: 822, startPoint y: 429, endPoint x: 1059, endPoint y: 423, distance: 237.4
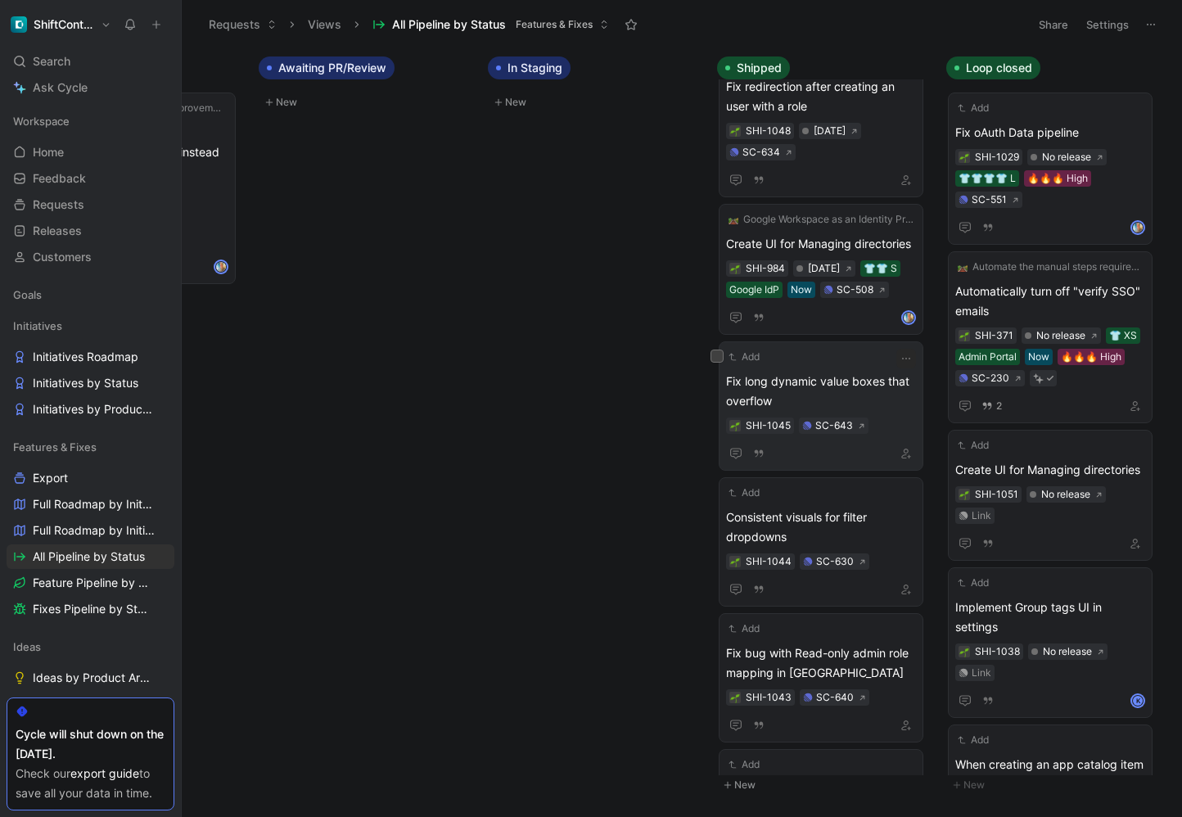
scroll to position [695, 0]
click at [858, 408] on span "Fix long dynamic value boxes that overflow" at bounding box center [821, 390] width 190 height 39
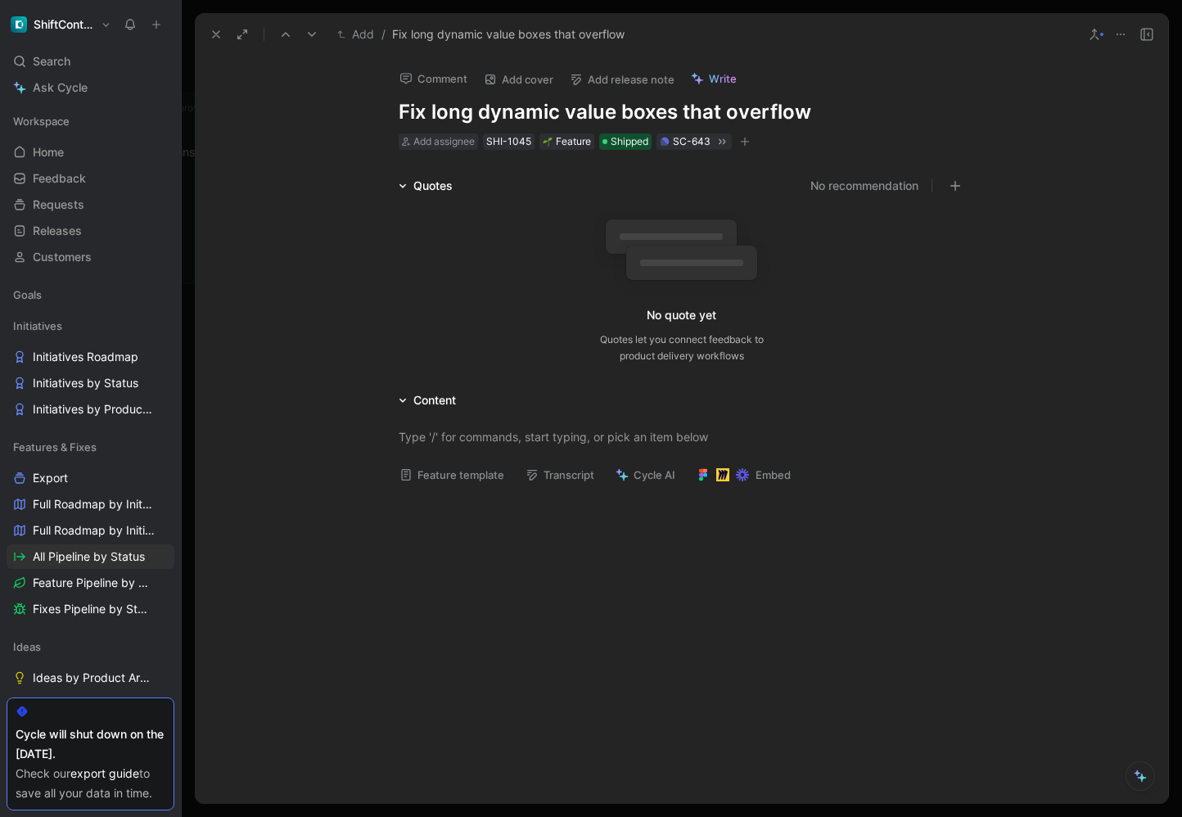
click at [639, 77] on button "Add release note" at bounding box center [621, 79] width 119 height 23
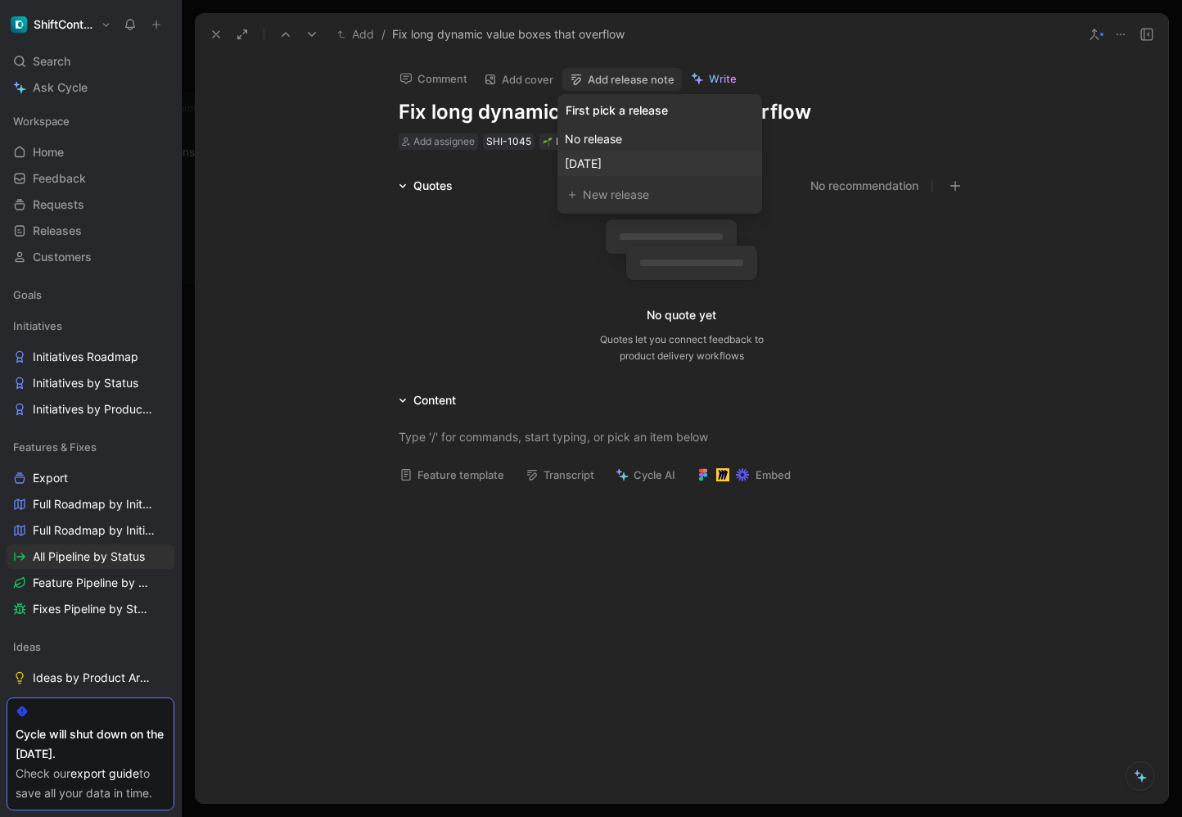
click at [601, 162] on span "[DATE]" at bounding box center [583, 163] width 37 height 14
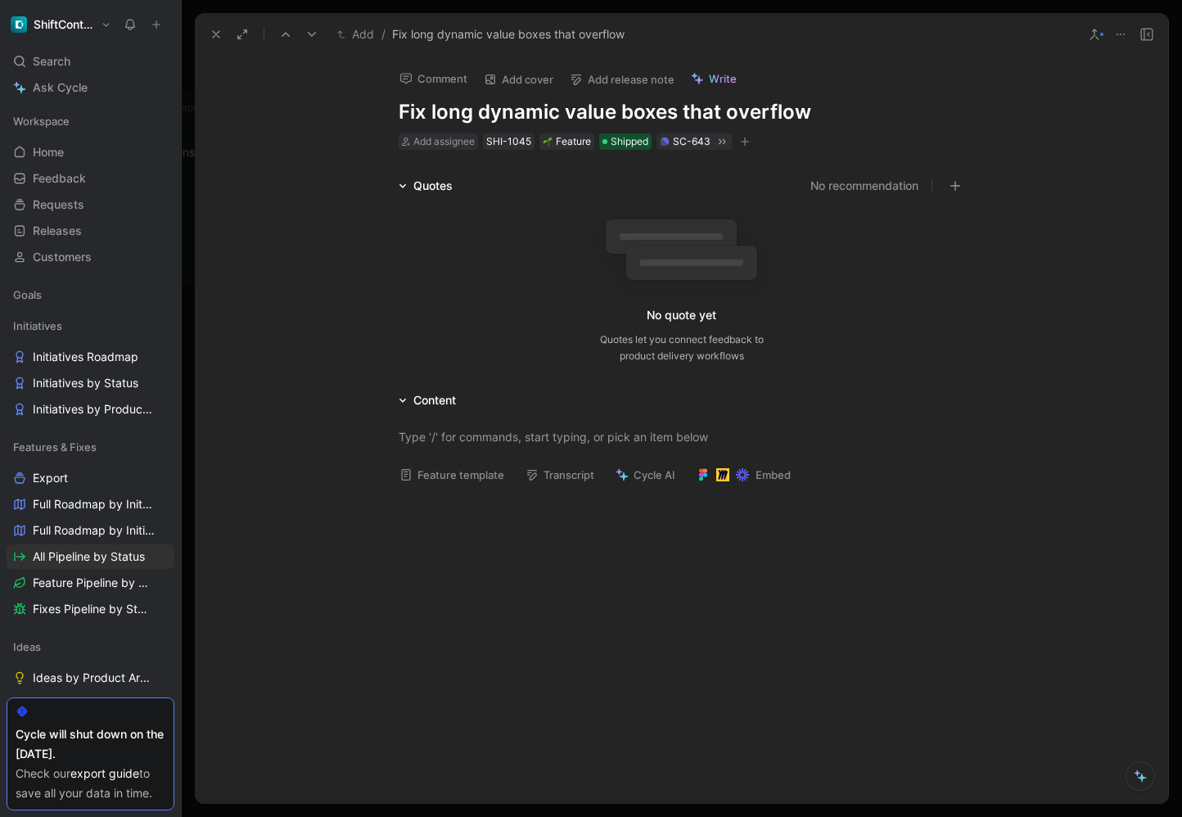
click at [217, 25] on button at bounding box center [216, 34] width 23 height 23
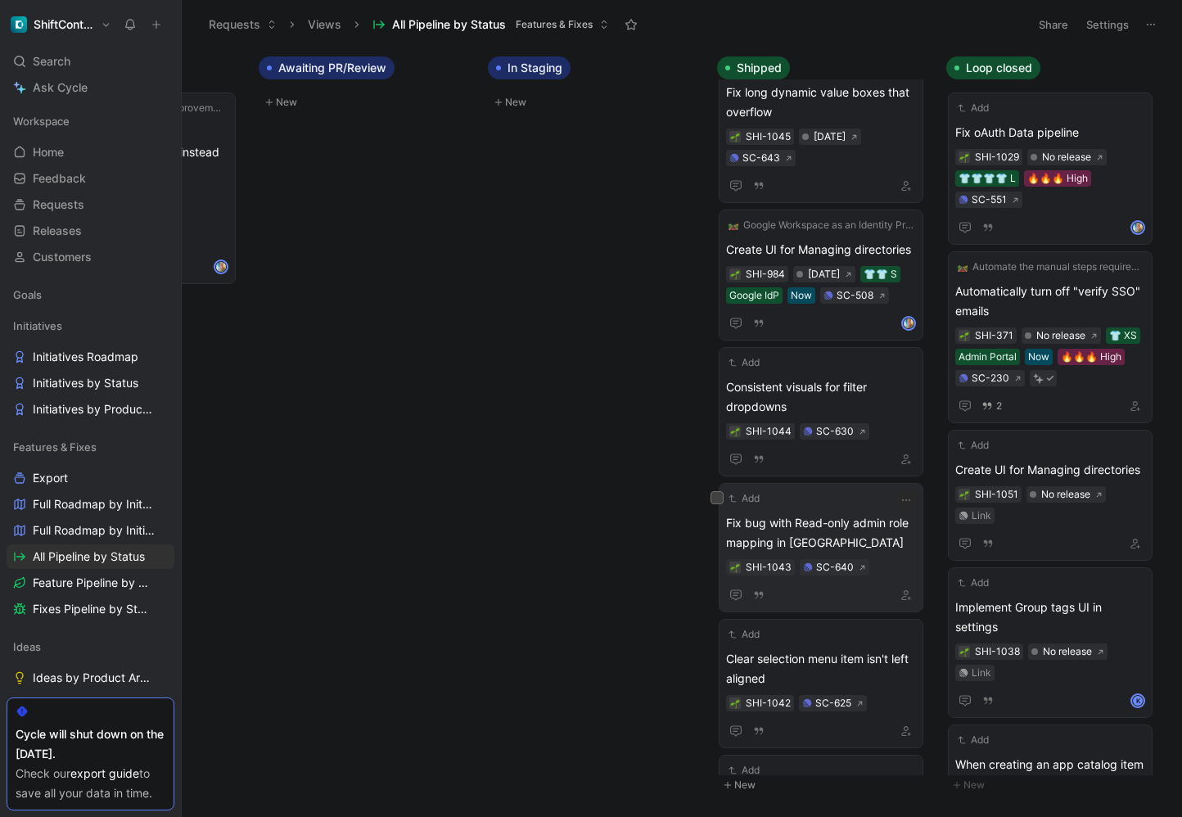
scroll to position [966, 0]
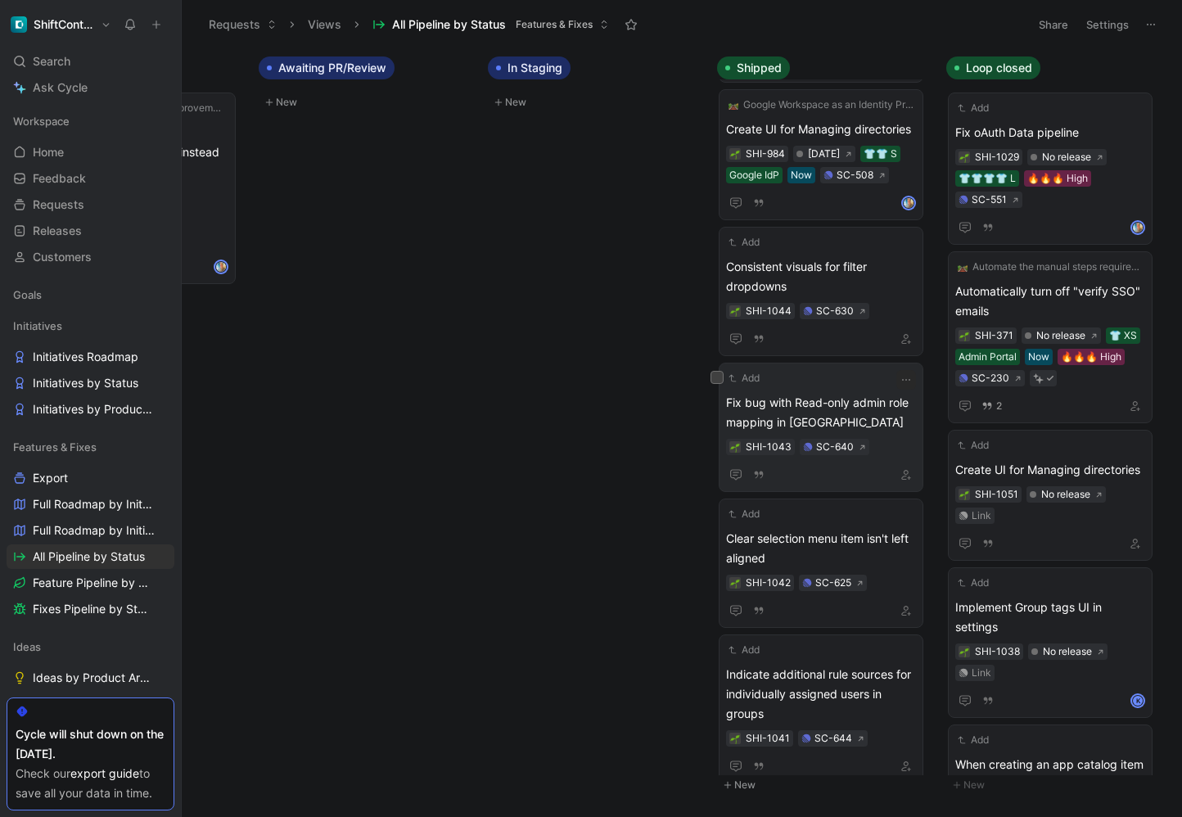
click at [868, 432] on span "Fix bug with Read-only admin role mapping in [GEOGRAPHIC_DATA]" at bounding box center [821, 412] width 190 height 39
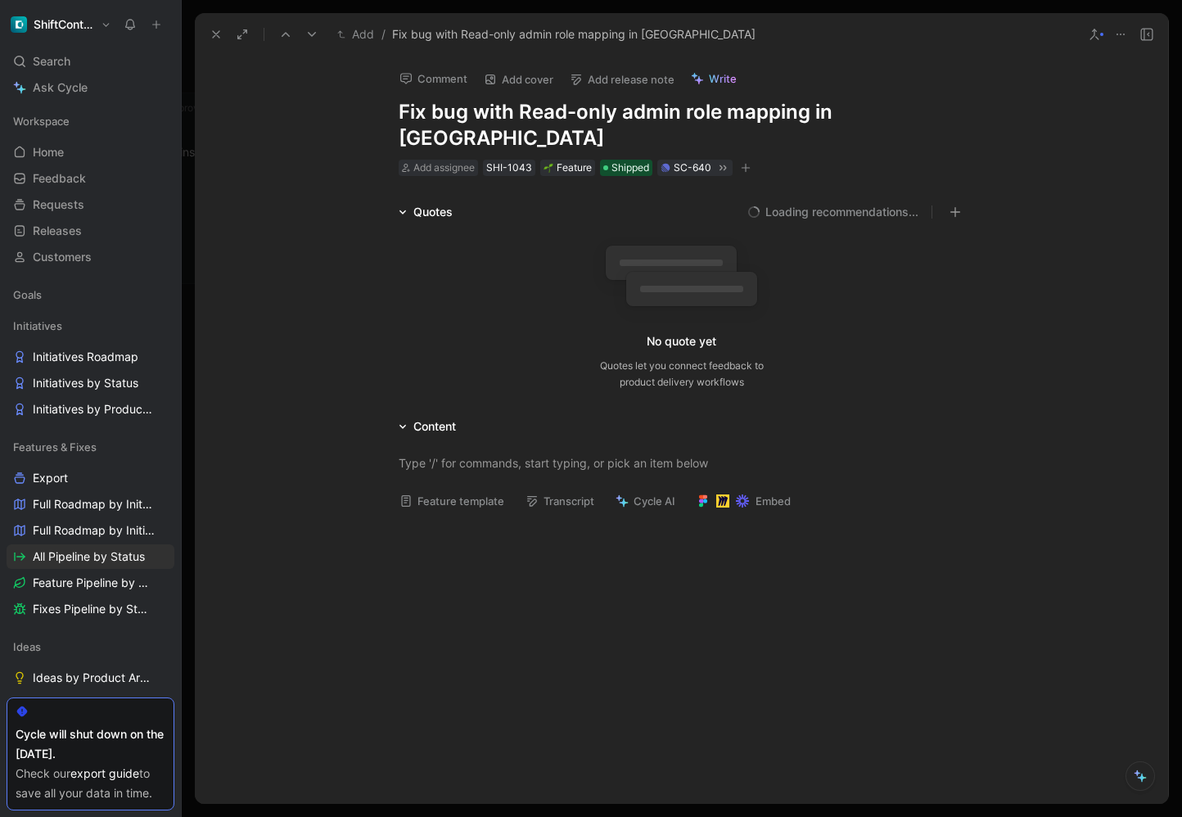
click at [626, 83] on button "Add release note" at bounding box center [621, 79] width 119 height 23
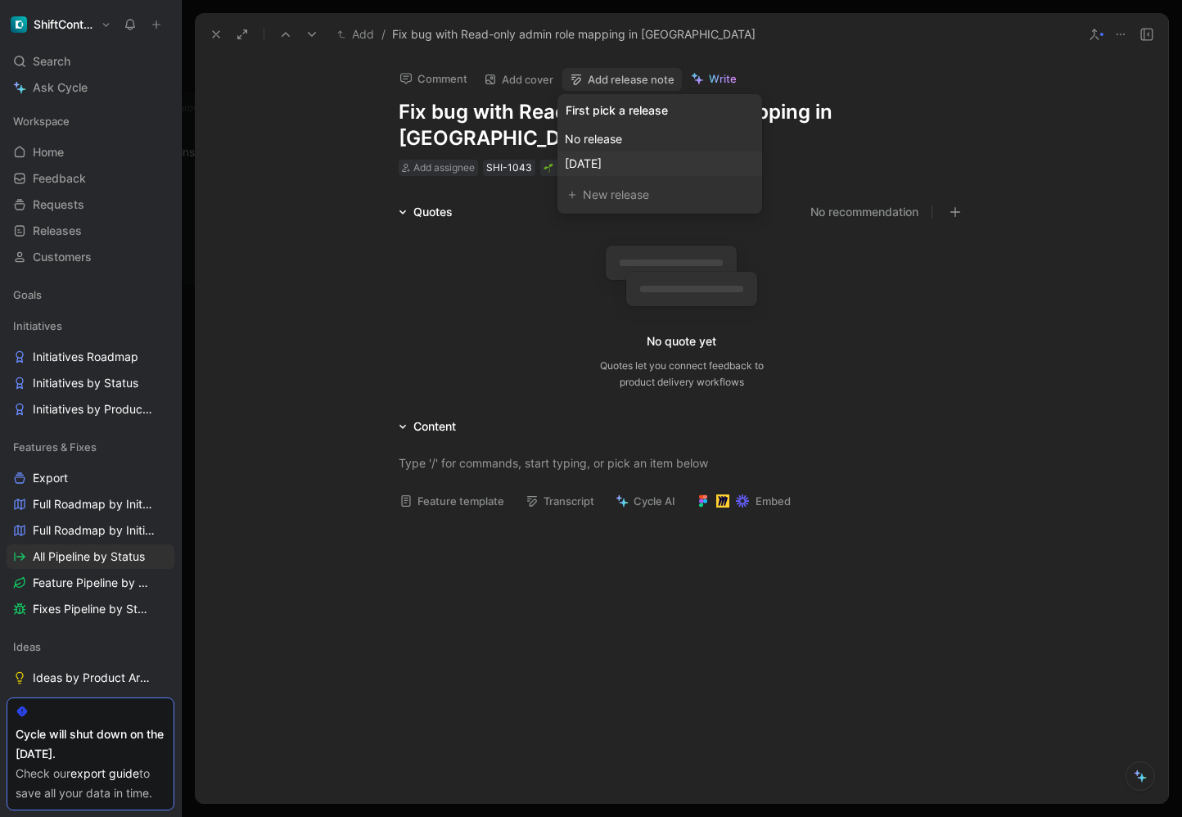
click at [601, 163] on span "[DATE]" at bounding box center [583, 163] width 37 height 14
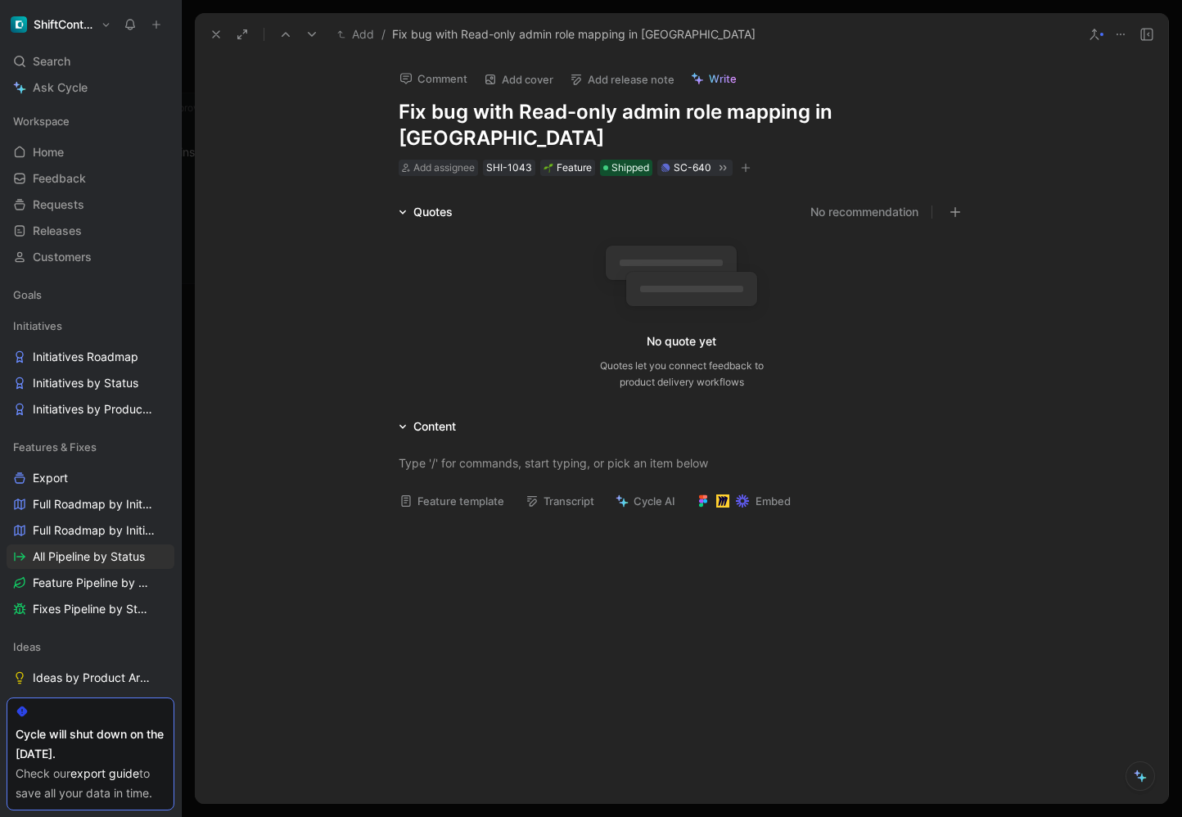
click at [220, 39] on icon at bounding box center [215, 34] width 13 height 13
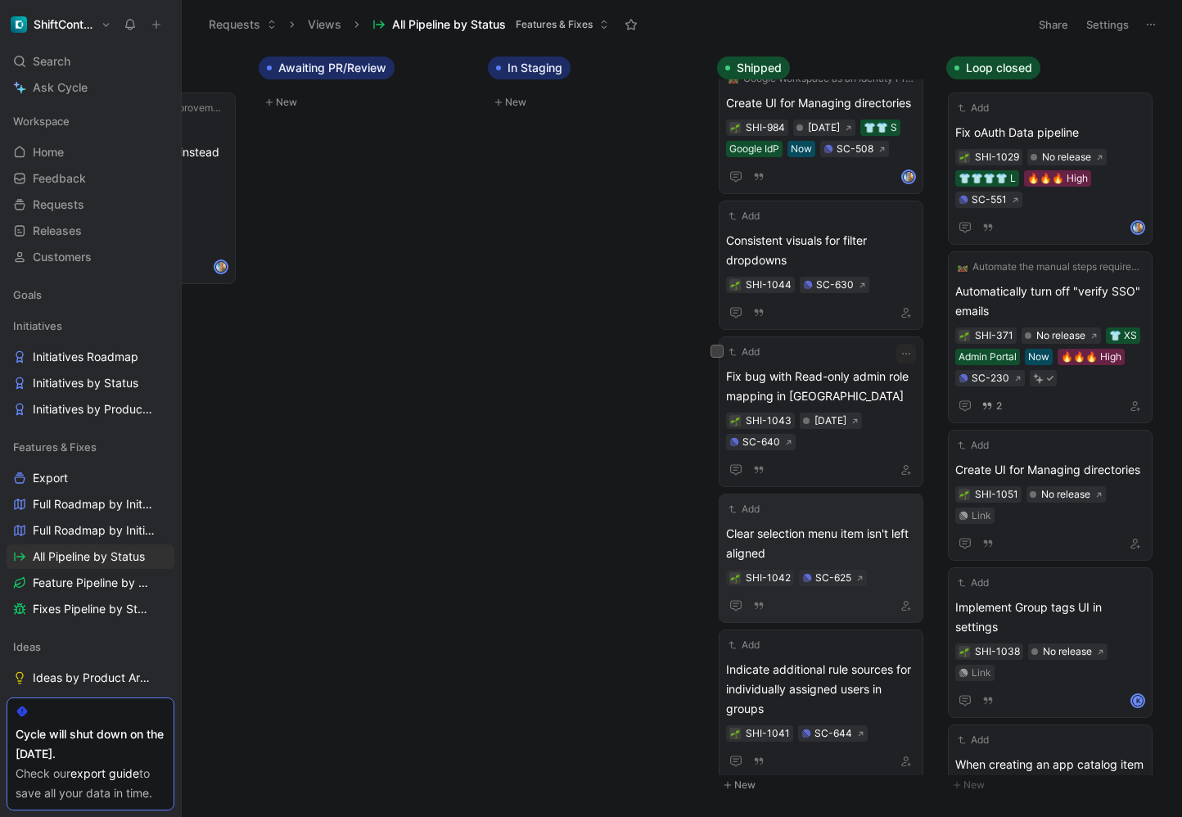
scroll to position [1019, 0]
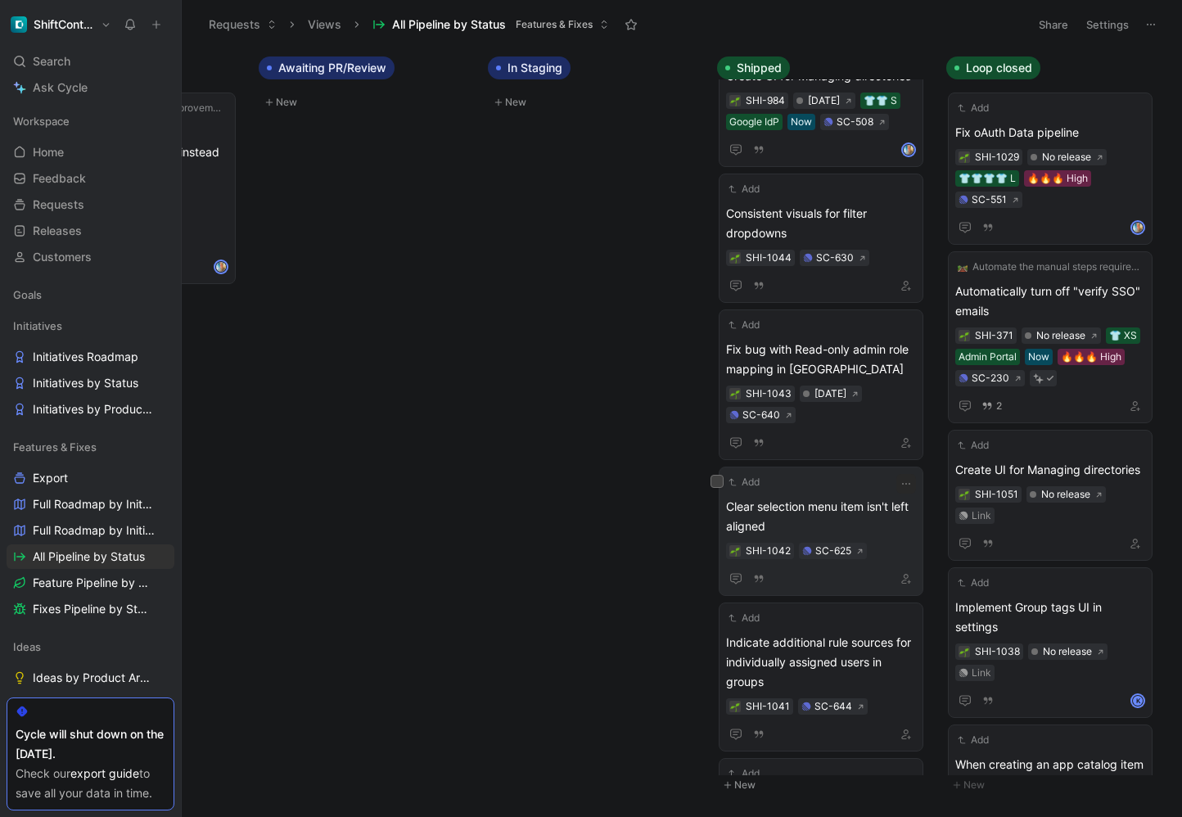
click at [844, 534] on span "Clear selection menu item isn't left aligned" at bounding box center [821, 516] width 190 height 39
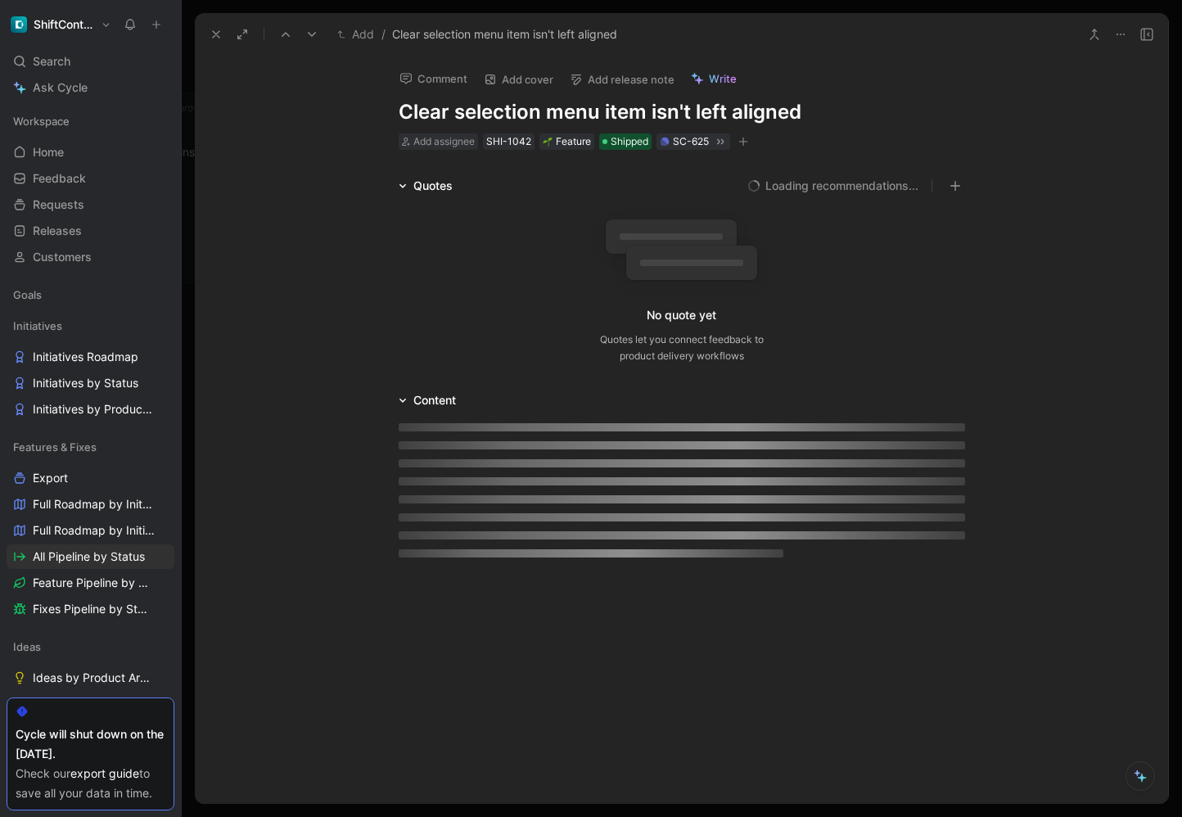
click at [631, 87] on button "Add release note" at bounding box center [621, 79] width 119 height 23
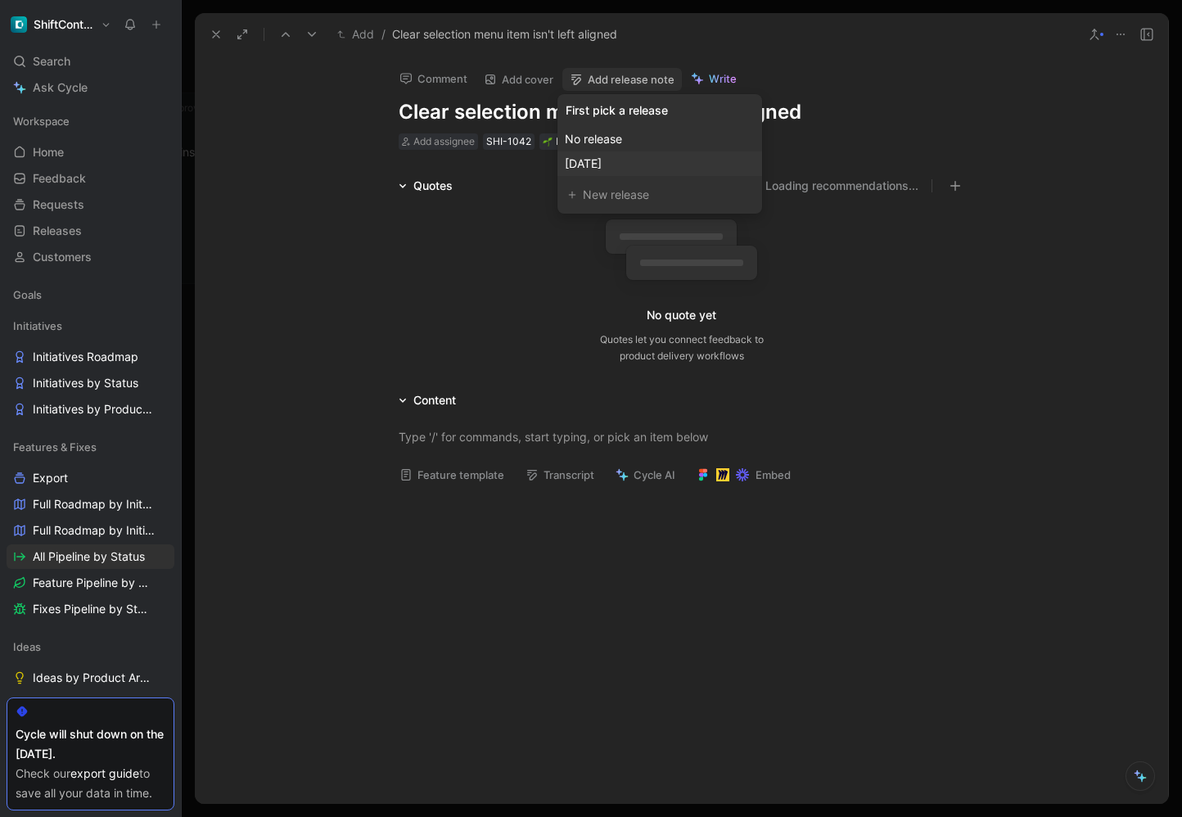
drag, startPoint x: 626, startPoint y: 163, endPoint x: 508, endPoint y: 133, distance: 121.7
click at [601, 163] on span "[DATE]" at bounding box center [583, 163] width 37 height 14
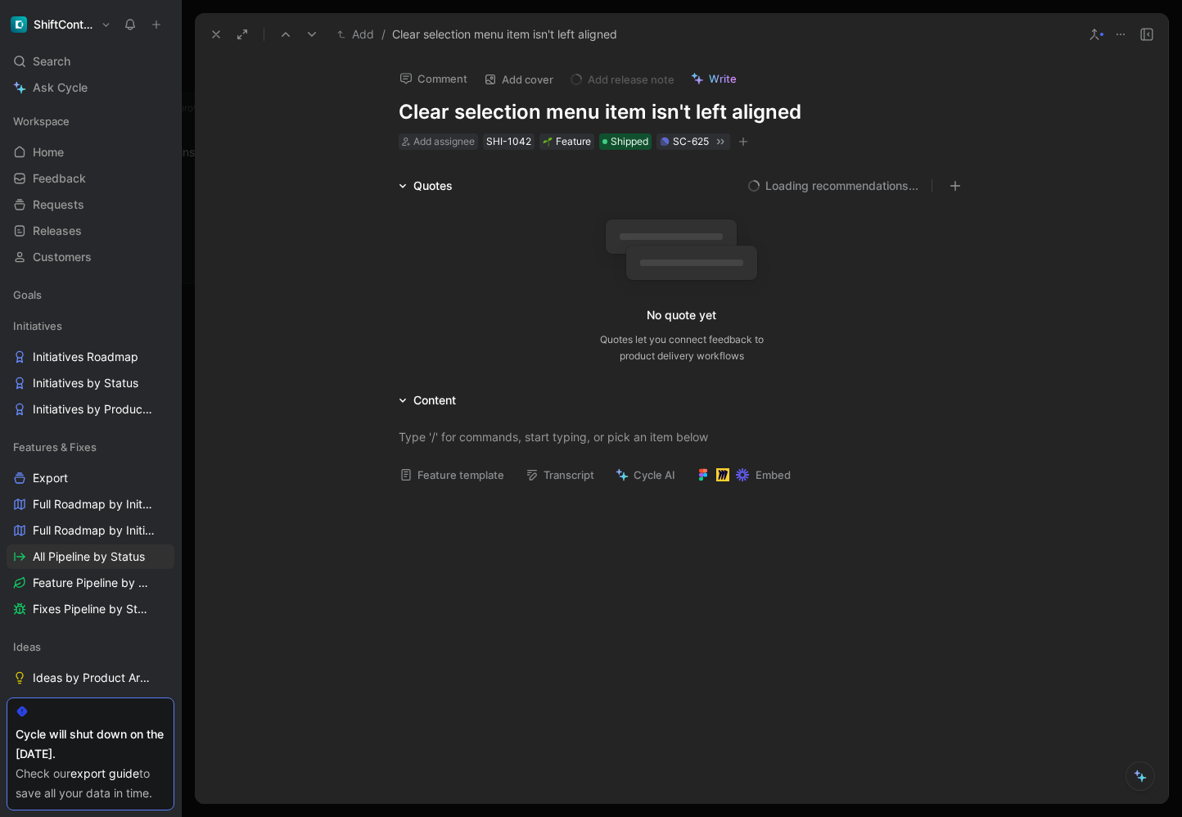
click at [222, 34] on icon at bounding box center [215, 34] width 13 height 13
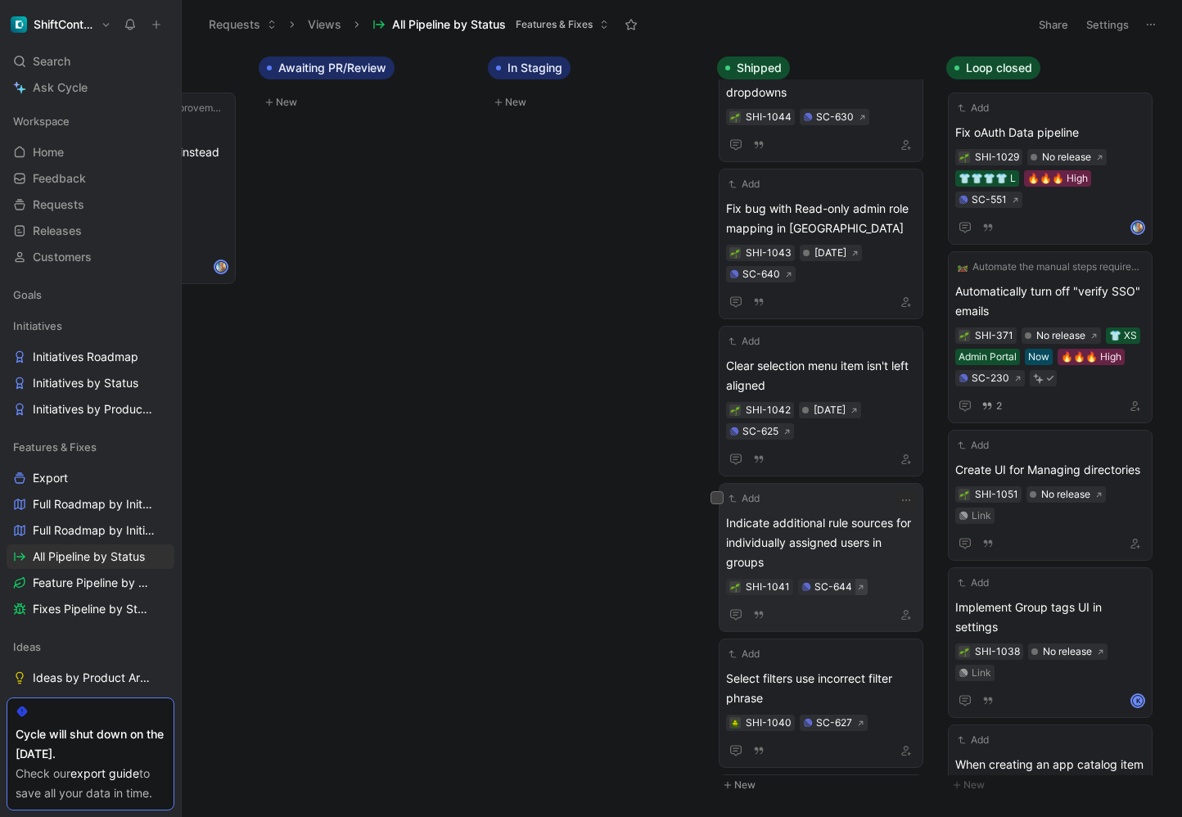
scroll to position [1271, 0]
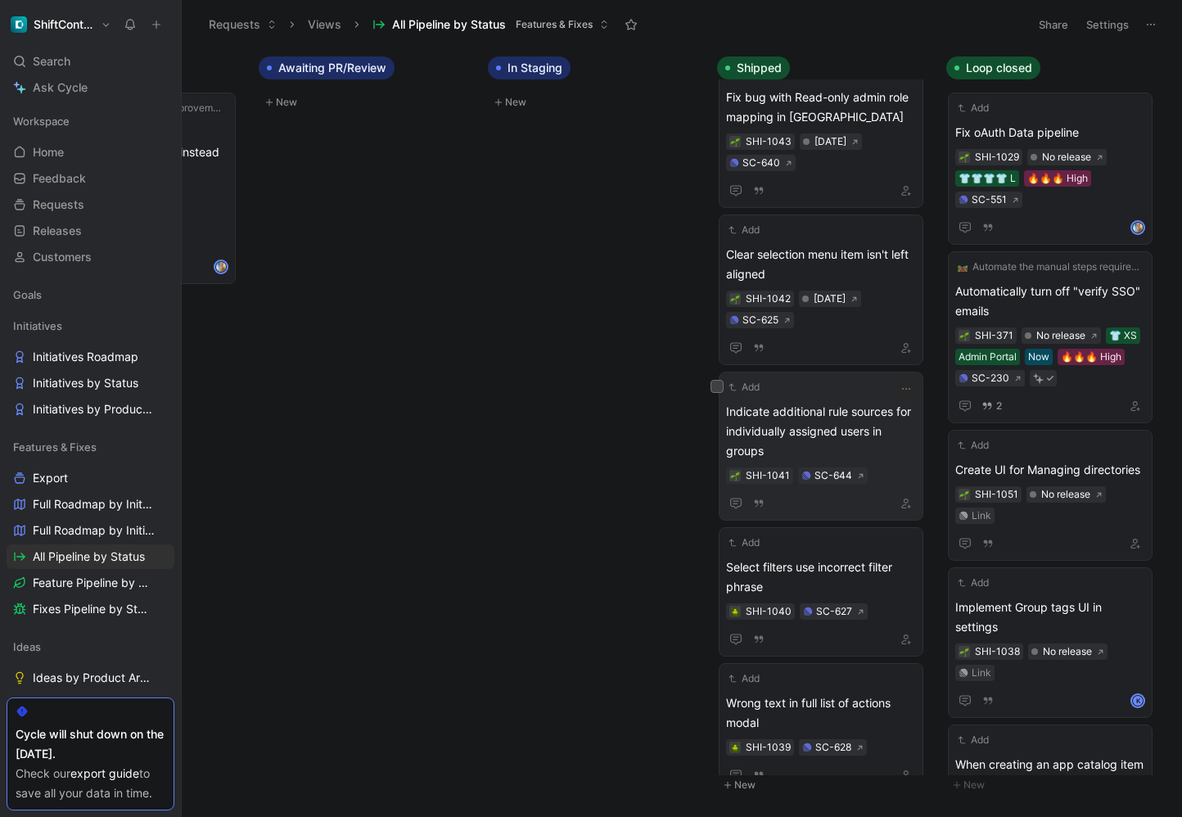
click at [835, 447] on span "Indicate additional rule sources for individually assigned users in groups" at bounding box center [821, 431] width 190 height 59
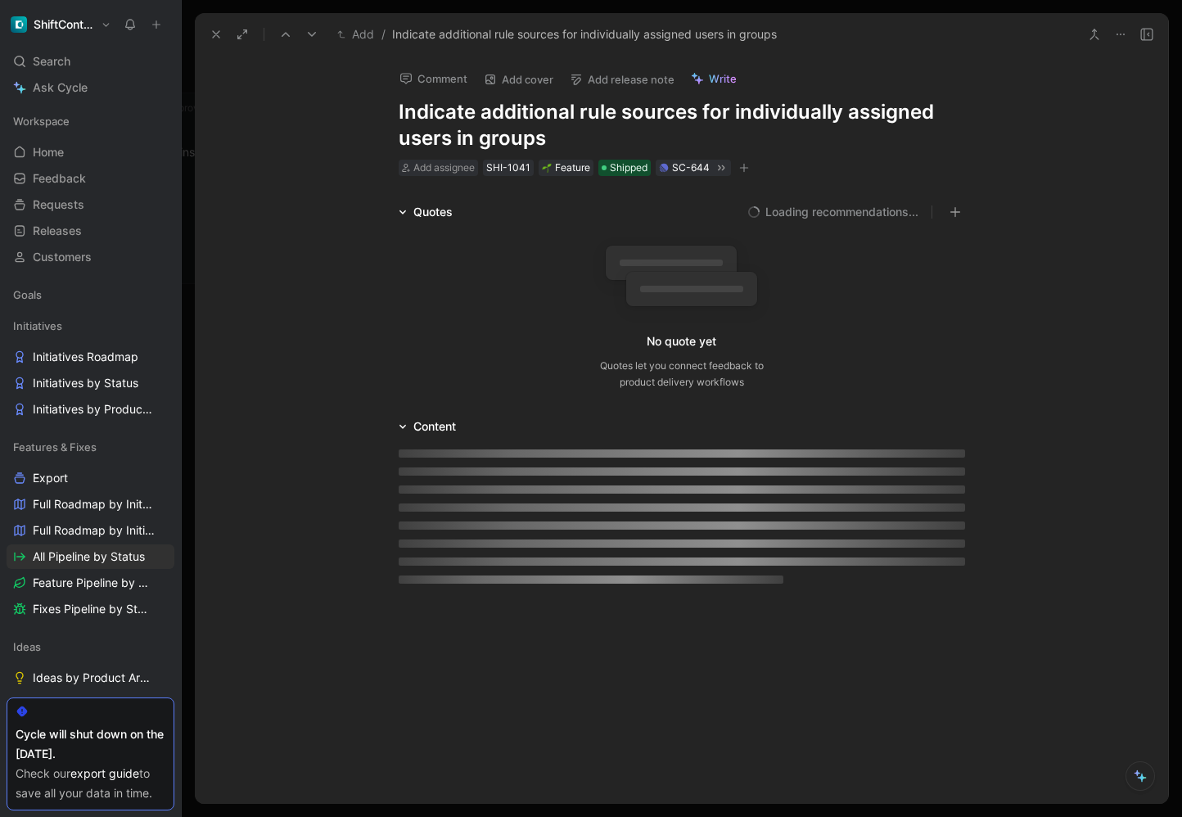
click at [646, 75] on button "Add release note" at bounding box center [621, 79] width 119 height 23
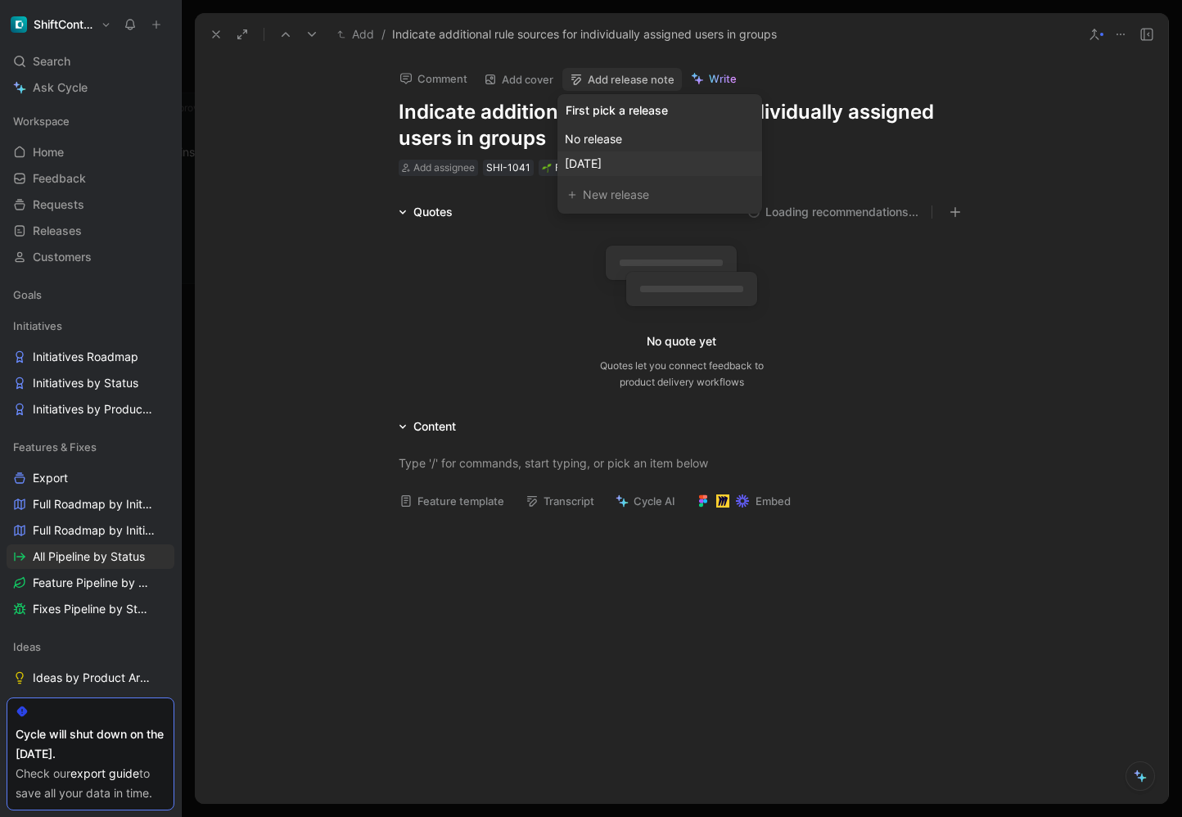
click at [643, 157] on div "[DATE]" at bounding box center [660, 164] width 190 height 20
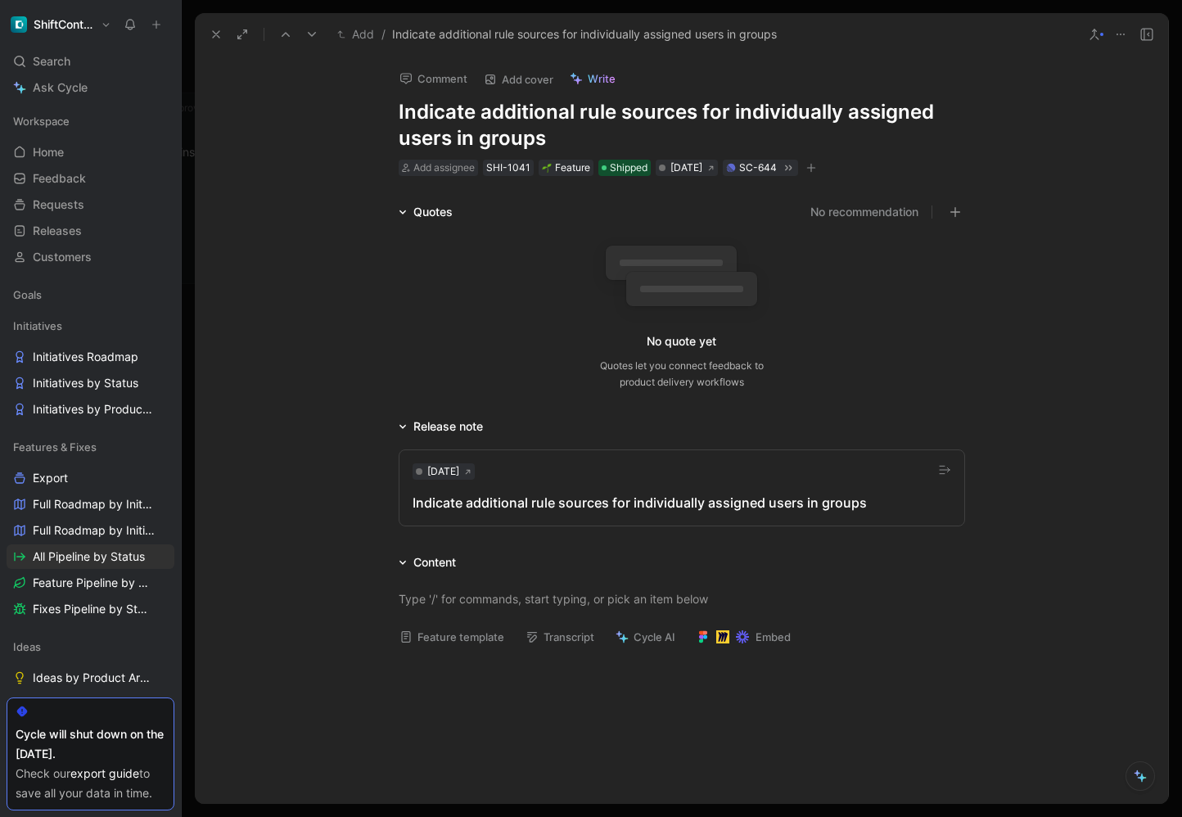
click at [216, 37] on icon at bounding box center [215, 34] width 13 height 13
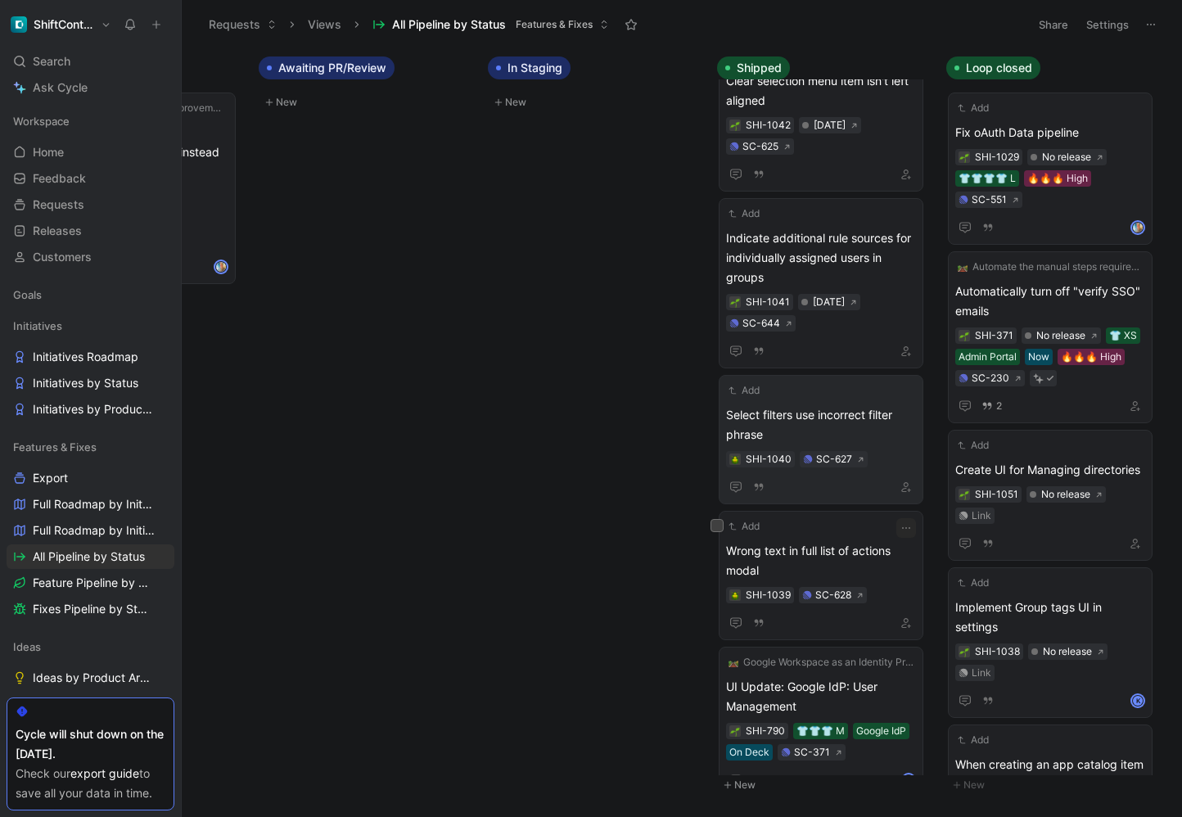
scroll to position [1425, 0]
click at [853, 416] on span "Select filters use incorrect filter phrase" at bounding box center [821, 422] width 190 height 39
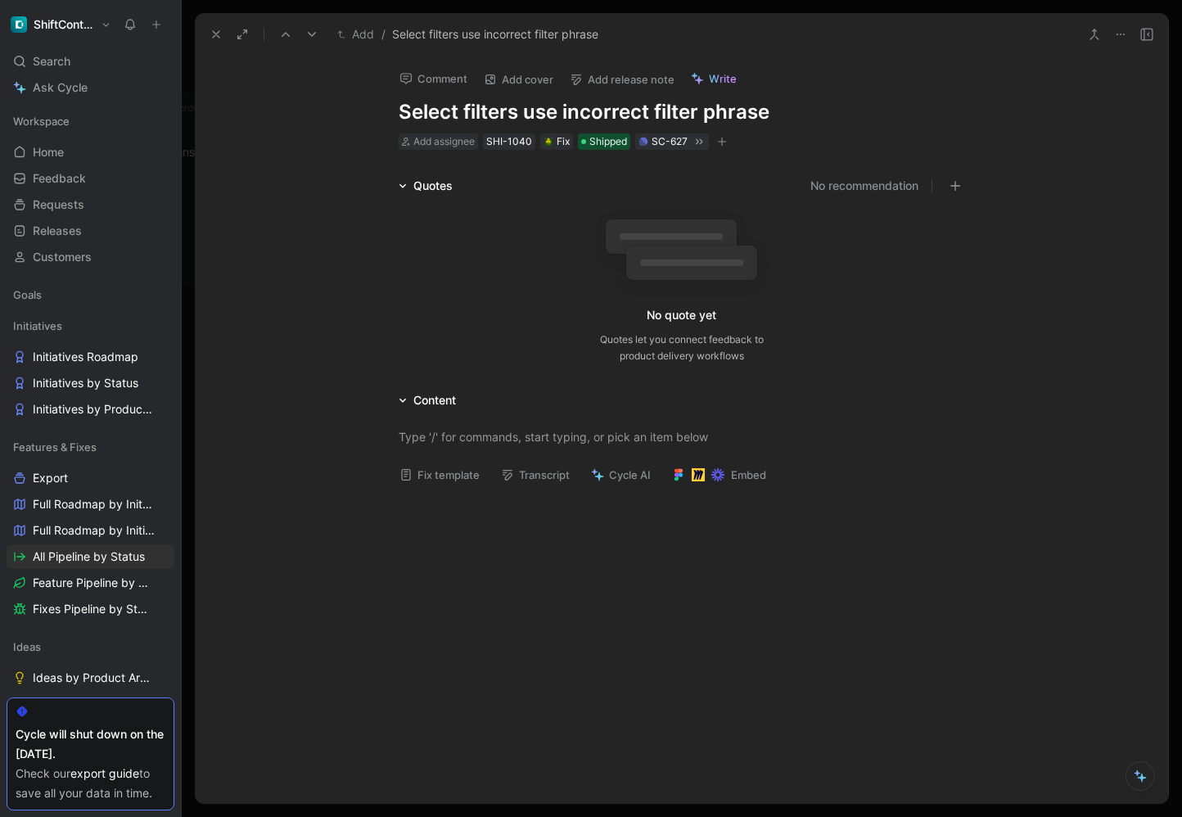
click at [624, 80] on button "Add release note" at bounding box center [621, 79] width 119 height 23
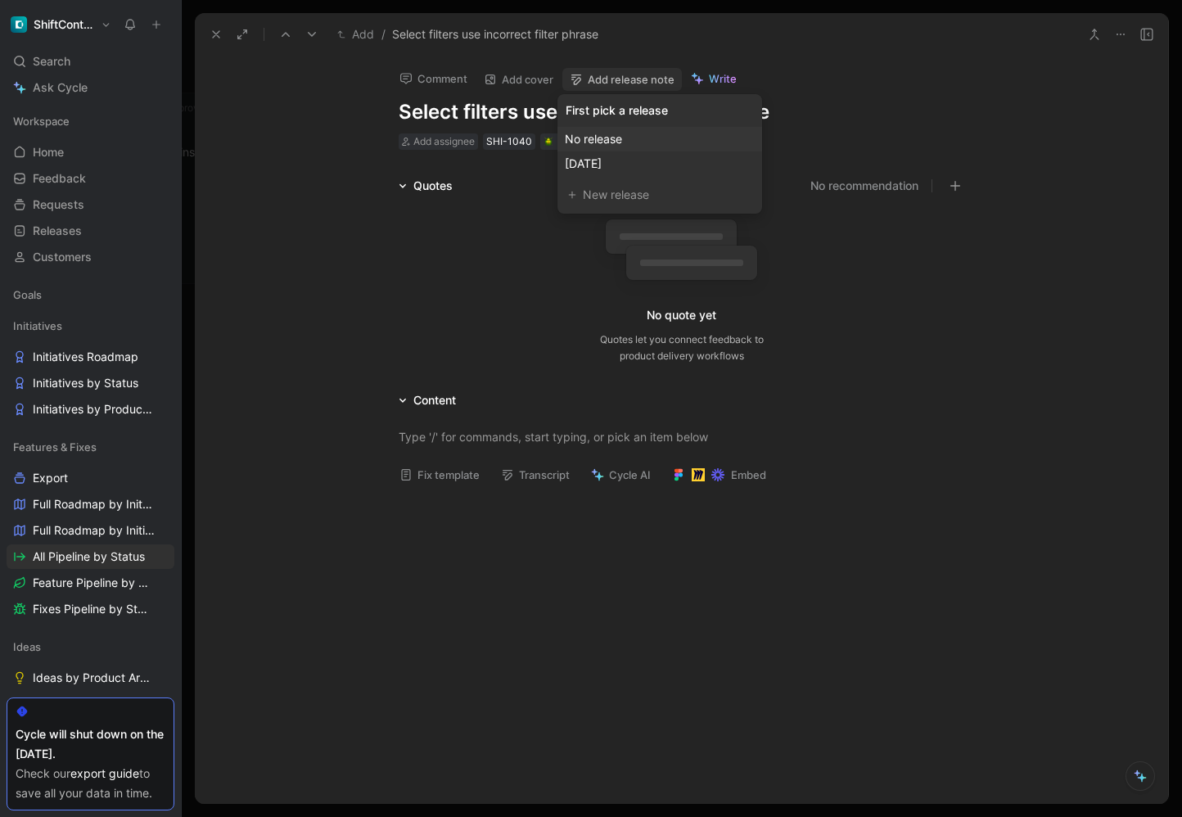
click at [626, 144] on div "No release" at bounding box center [660, 139] width 190 height 20
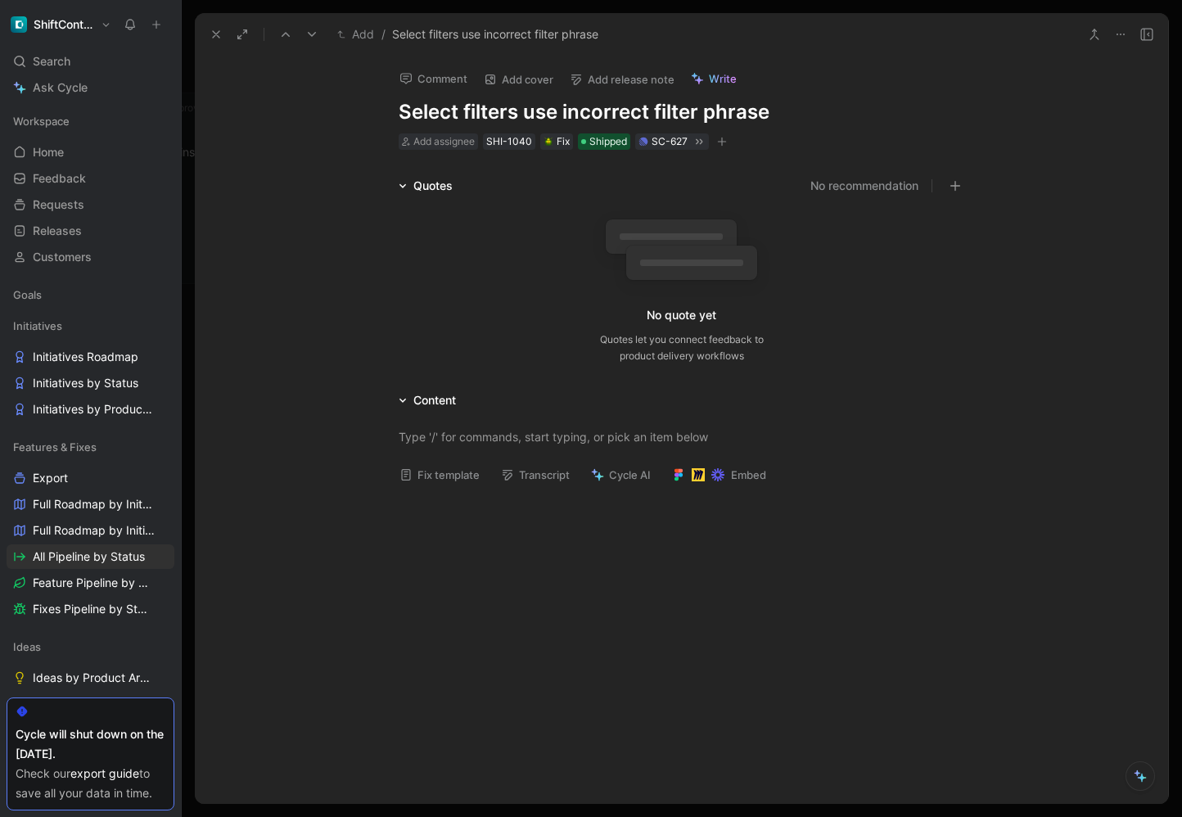
click at [212, 30] on icon at bounding box center [215, 34] width 13 height 13
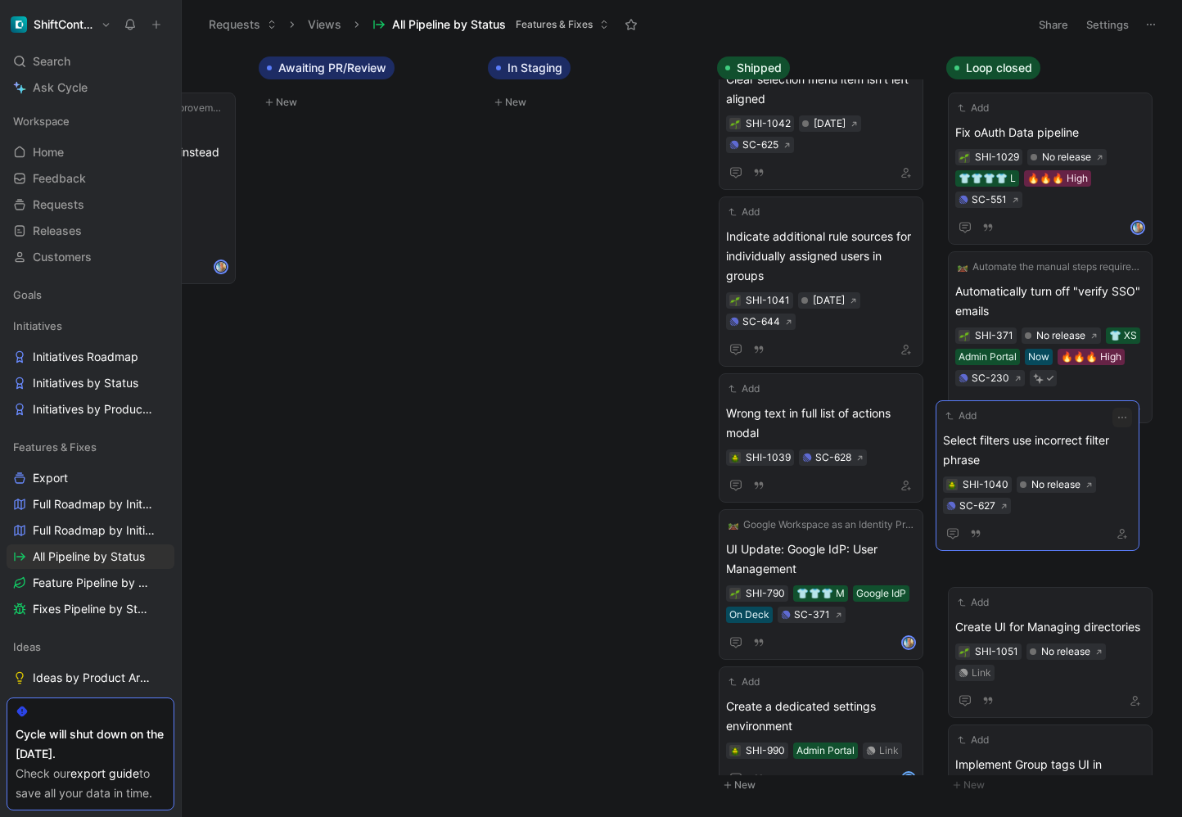
drag, startPoint x: 812, startPoint y: 405, endPoint x: 1030, endPoint y: 442, distance: 221.6
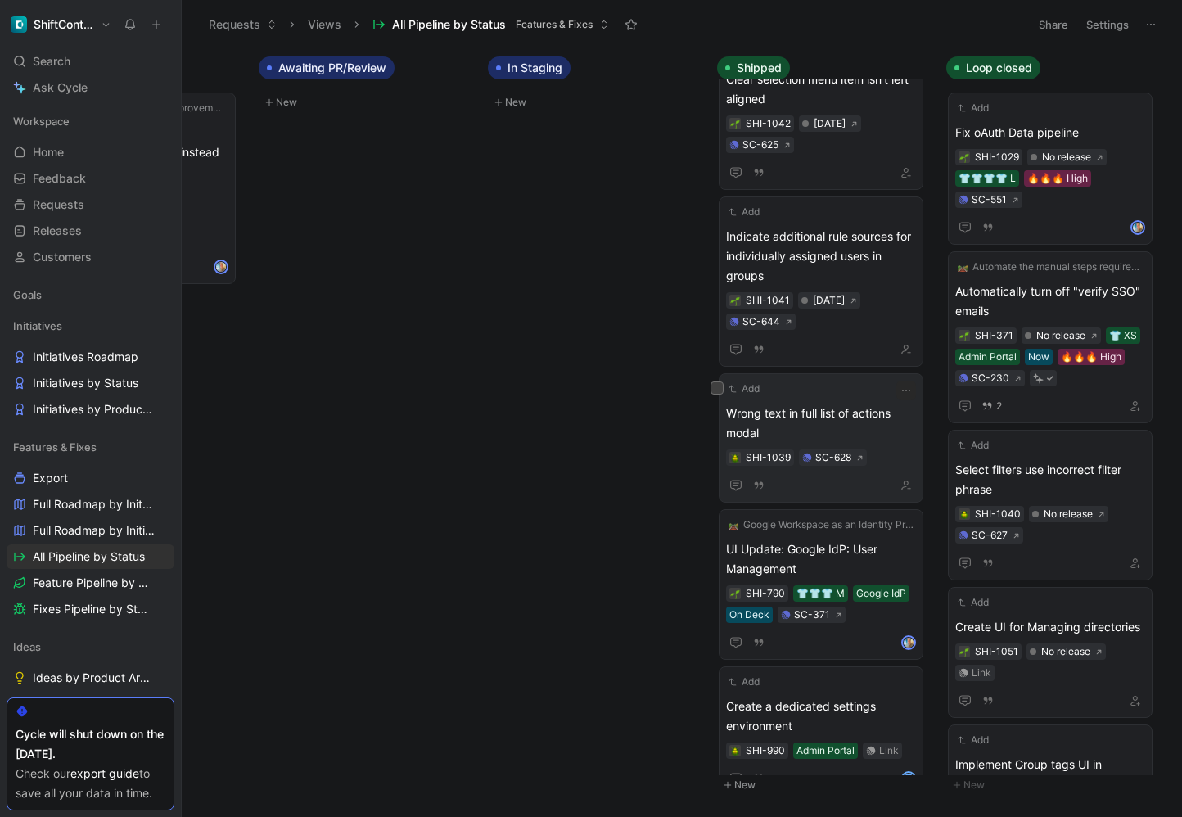
click at [851, 429] on span "Wrong text in full list of actions modal" at bounding box center [821, 422] width 190 height 39
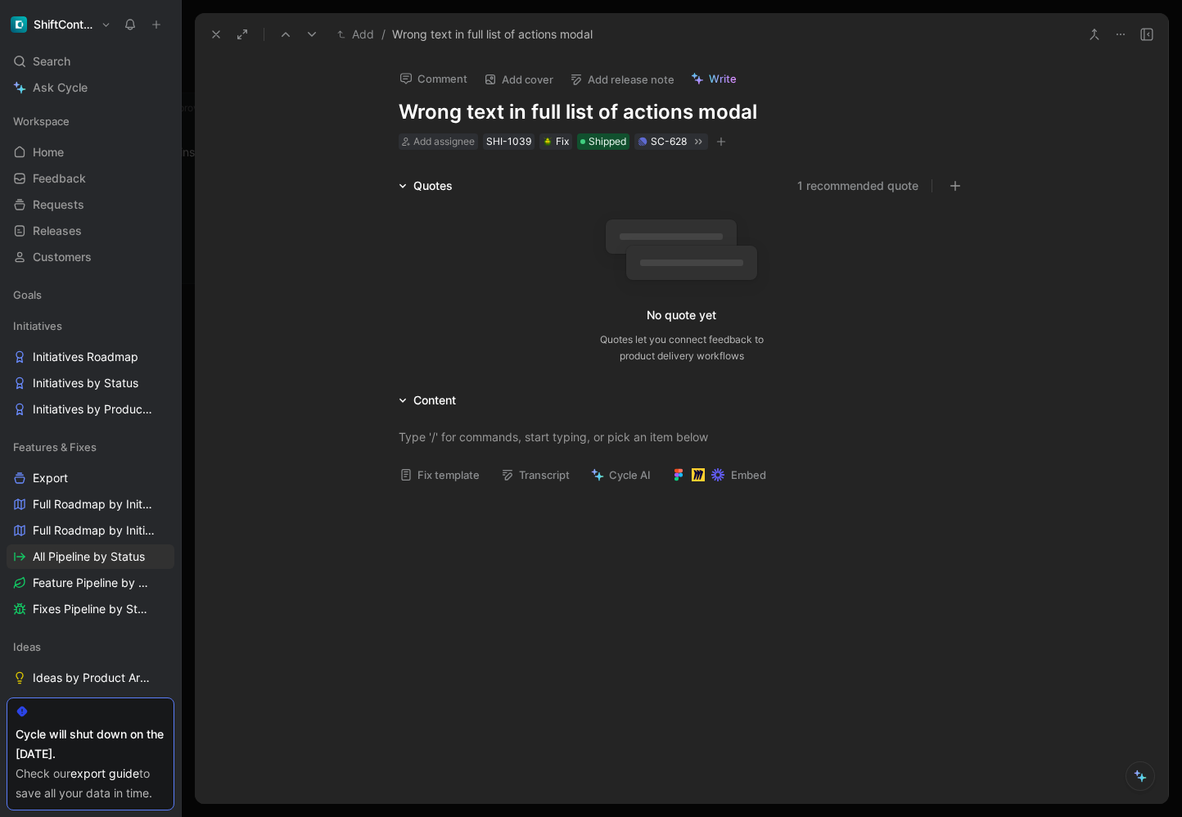
click at [216, 31] on icon at bounding box center [215, 34] width 13 height 13
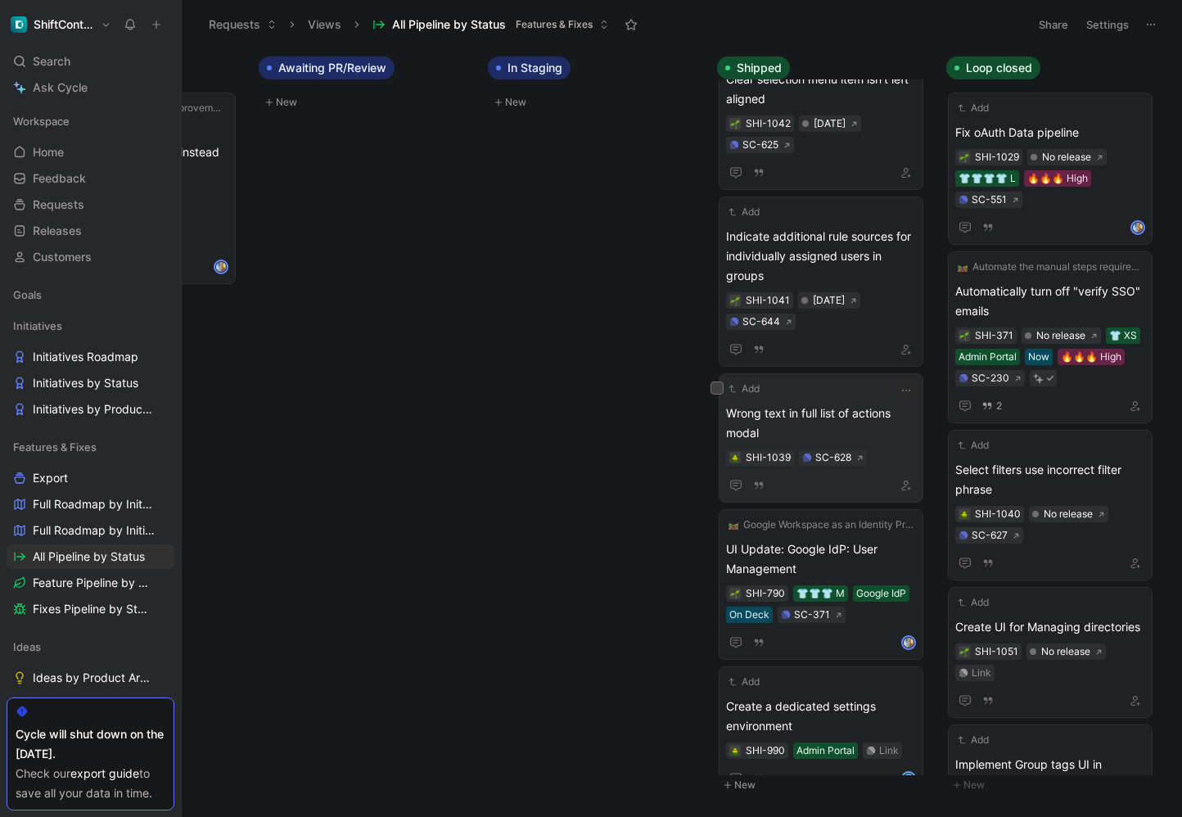
click at [859, 422] on span "Wrong text in full list of actions modal" at bounding box center [821, 422] width 190 height 39
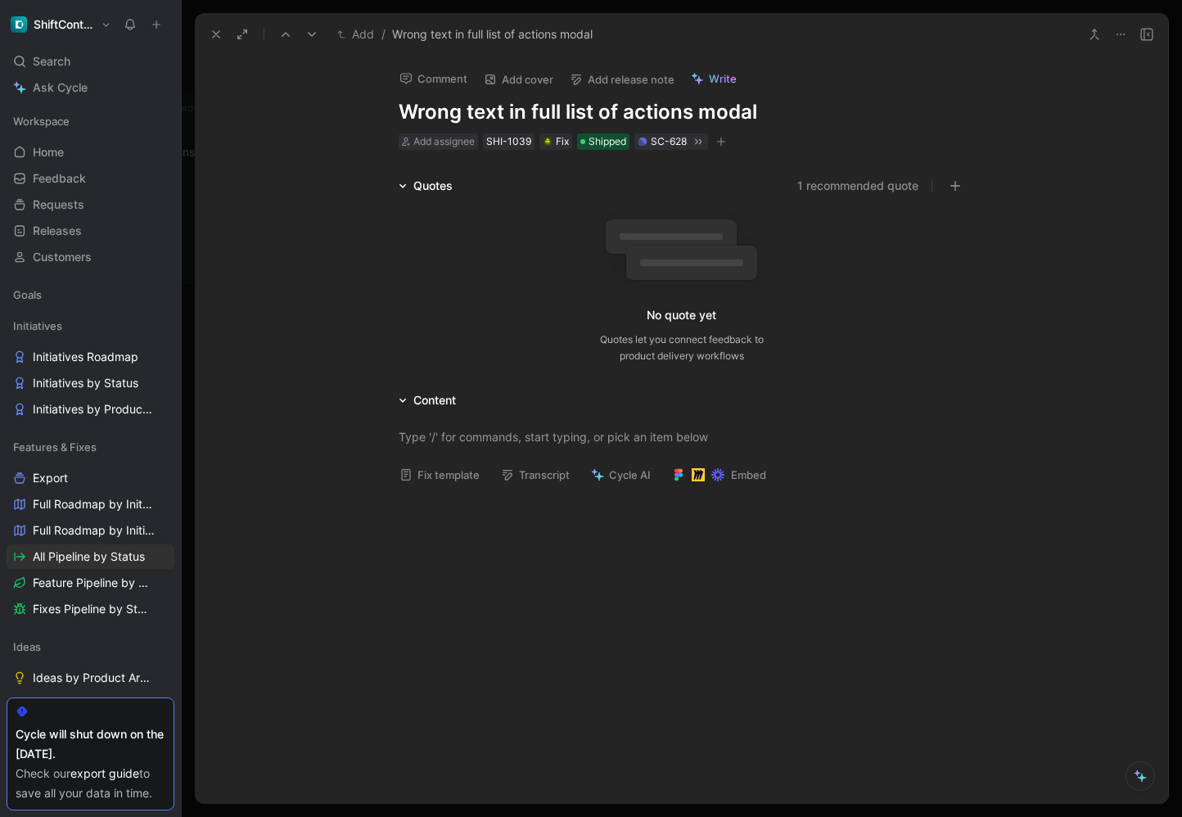
click at [633, 84] on button "Add release note" at bounding box center [621, 79] width 119 height 23
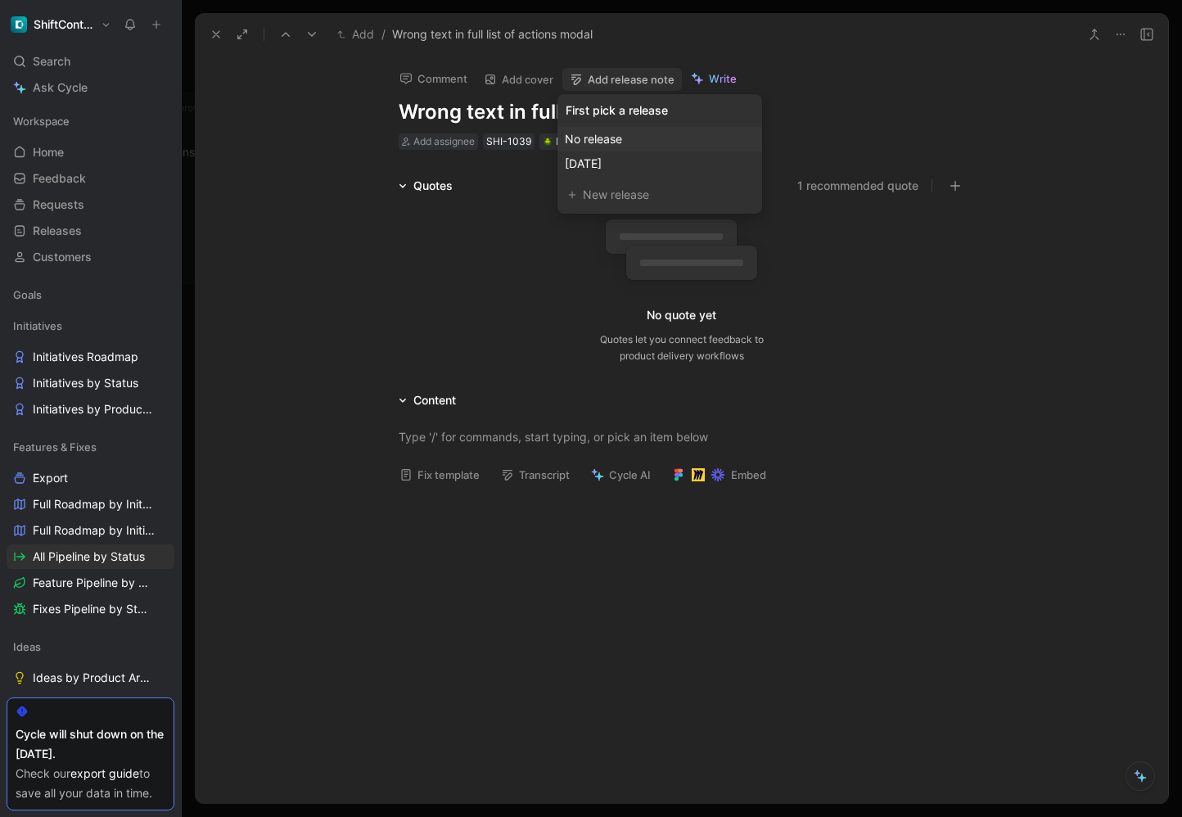
click at [618, 132] on span "No release" at bounding box center [593, 139] width 57 height 14
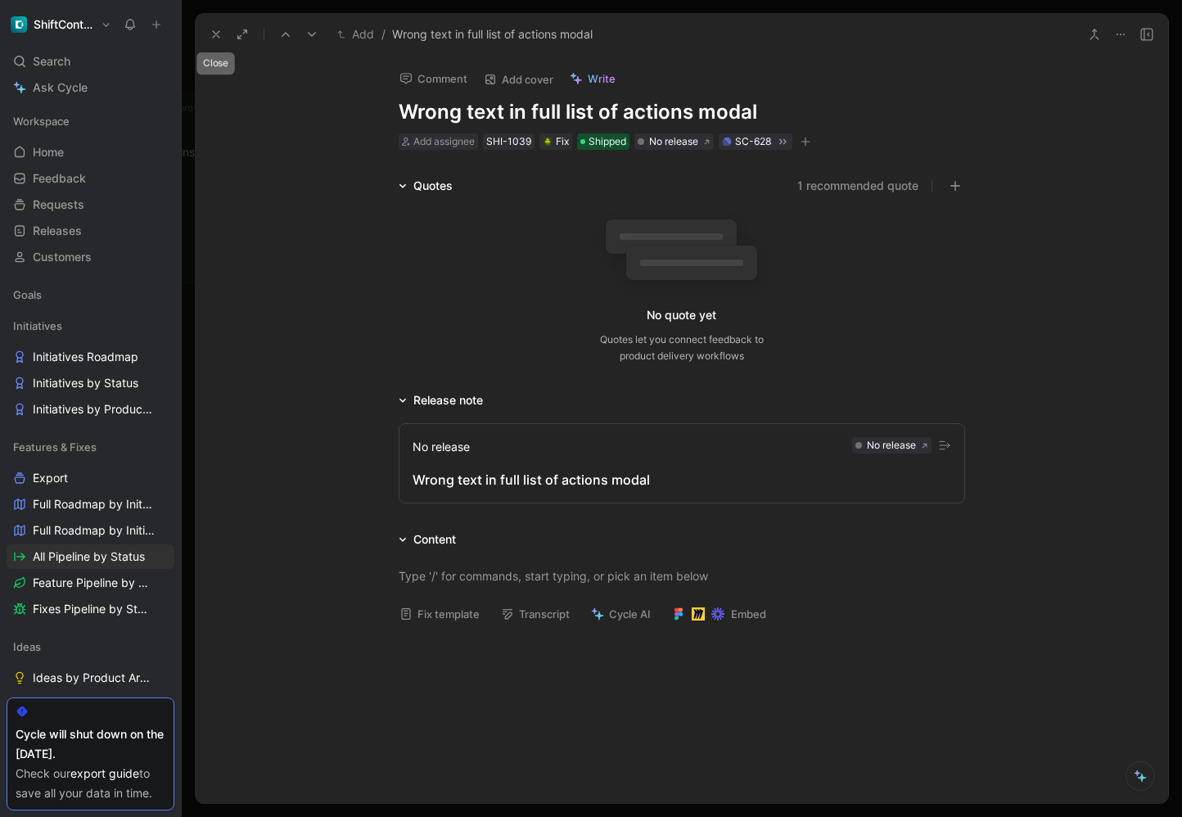
click at [212, 29] on icon at bounding box center [215, 34] width 13 height 13
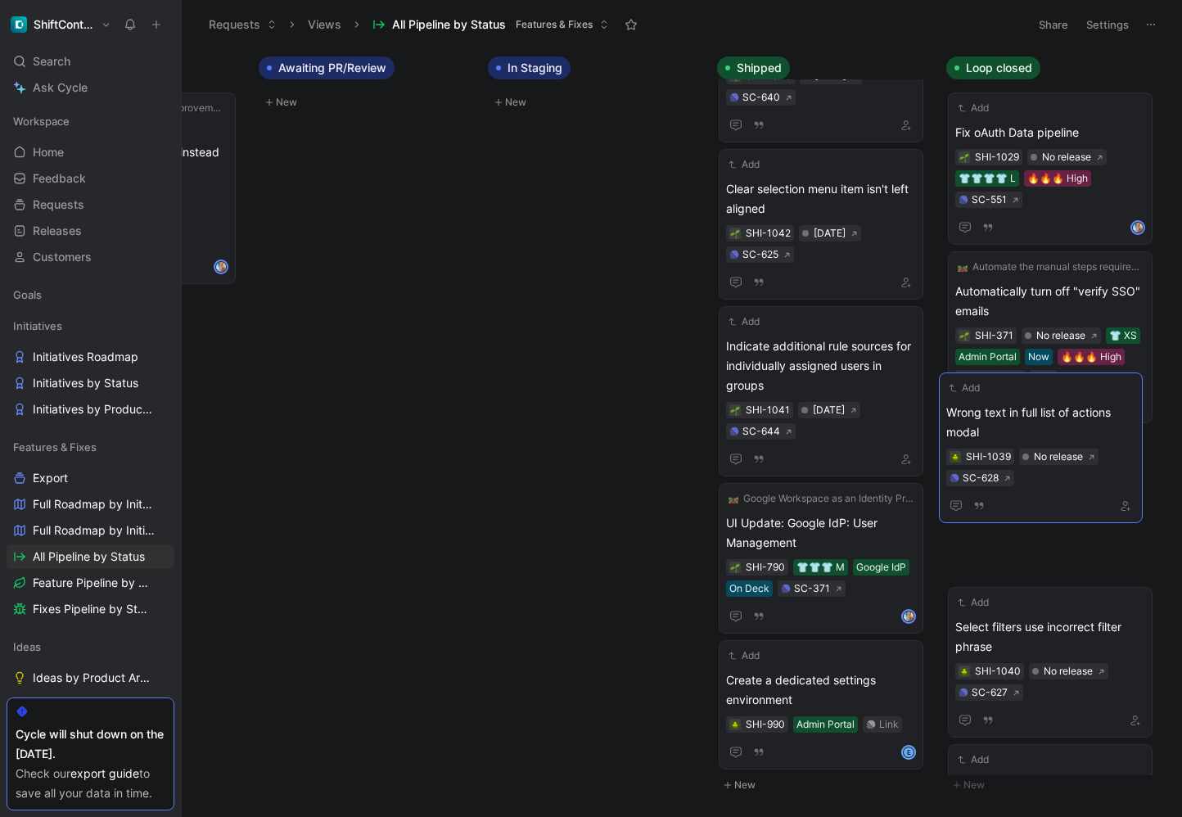
scroll to position [1345, 0]
drag, startPoint x: 817, startPoint y: 430, endPoint x: 1053, endPoint y: 430, distance: 236.5
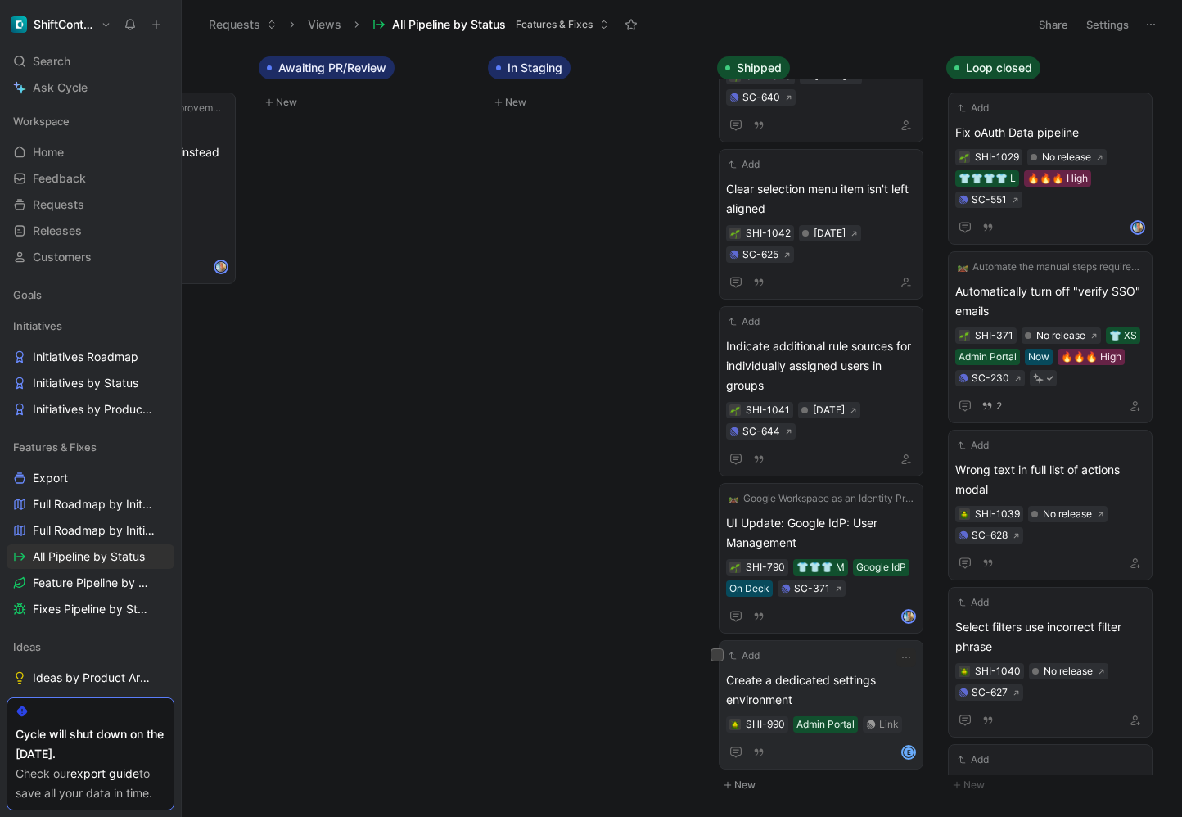
click at [853, 670] on span "Create a dedicated settings environment" at bounding box center [821, 689] width 190 height 39
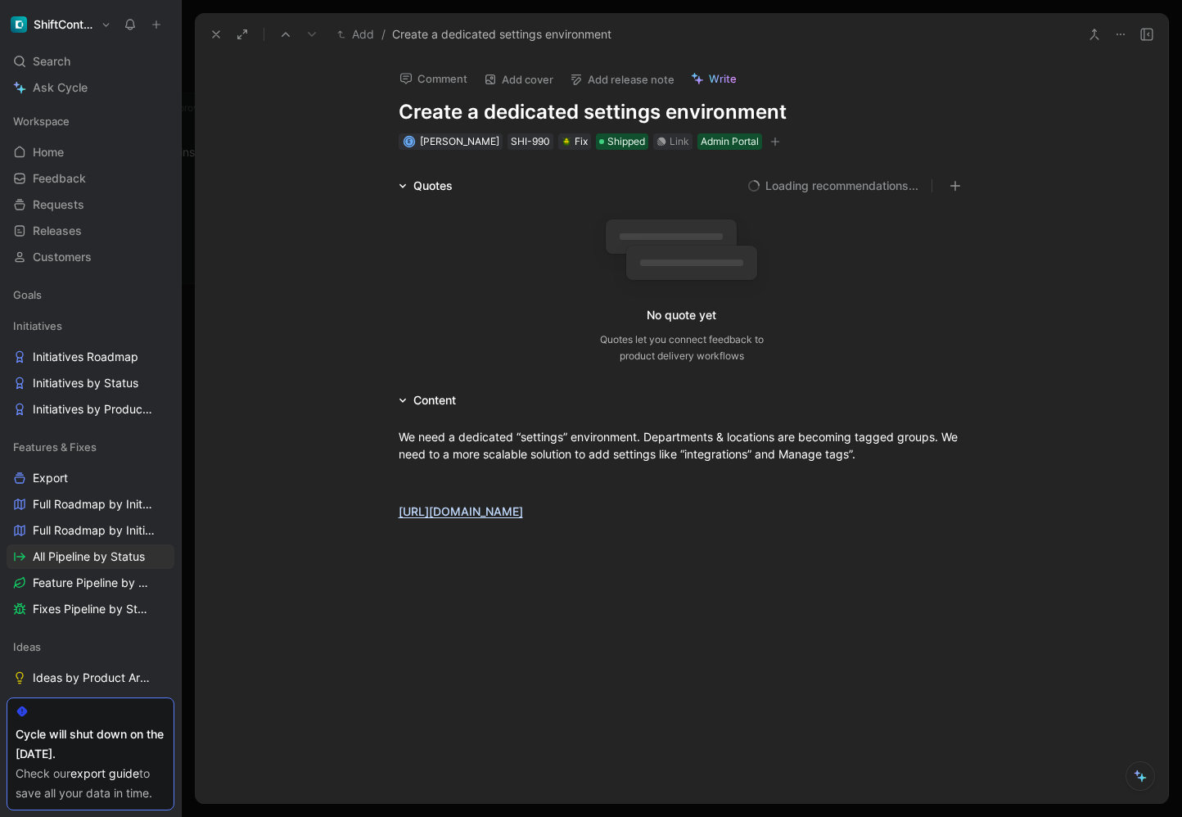
click at [633, 87] on button "Add release note" at bounding box center [621, 79] width 119 height 23
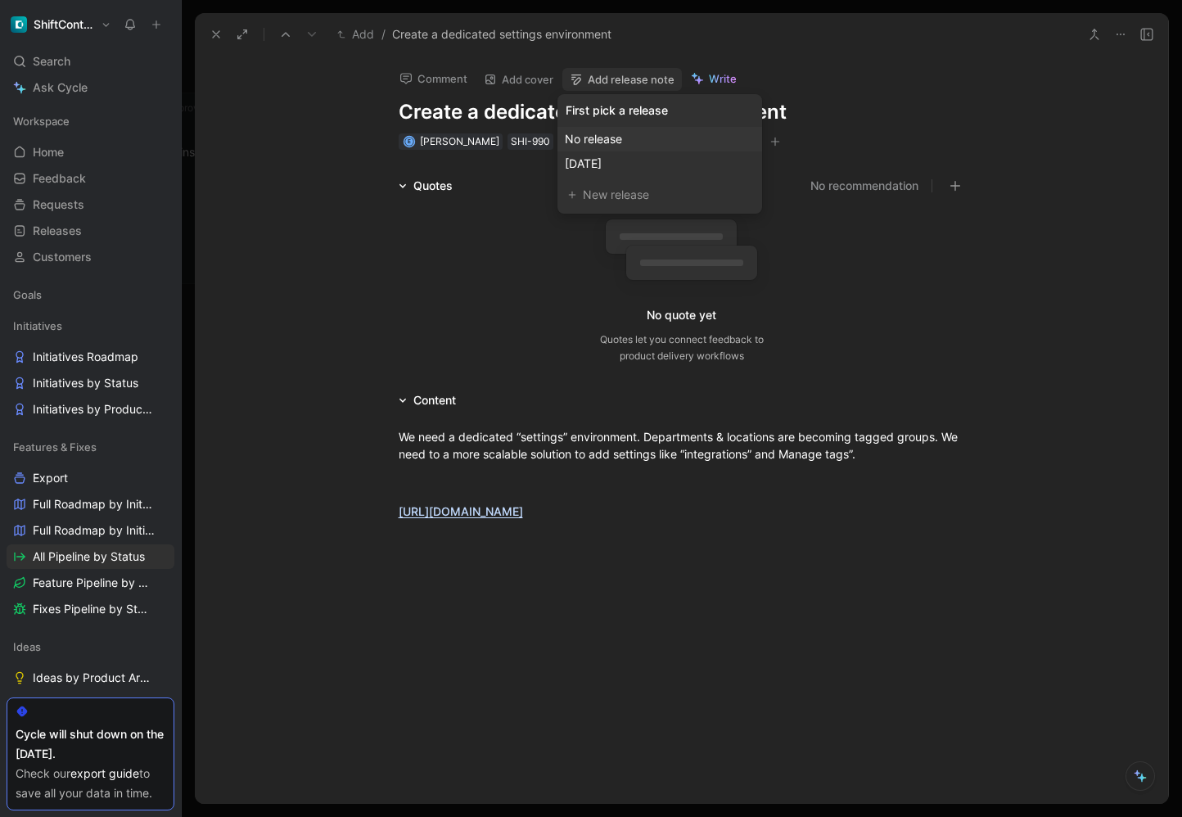
click at [615, 138] on span "No release" at bounding box center [593, 139] width 57 height 14
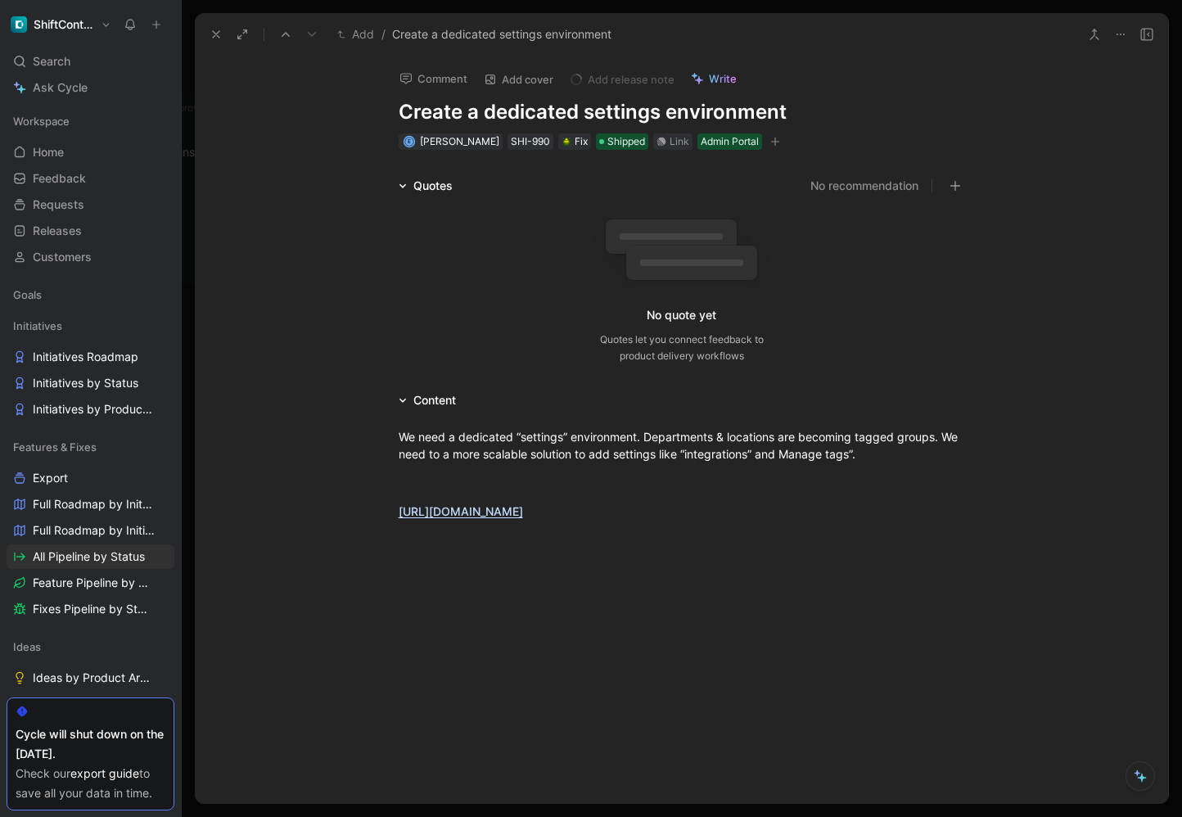
click at [213, 38] on icon at bounding box center [215, 34] width 13 height 13
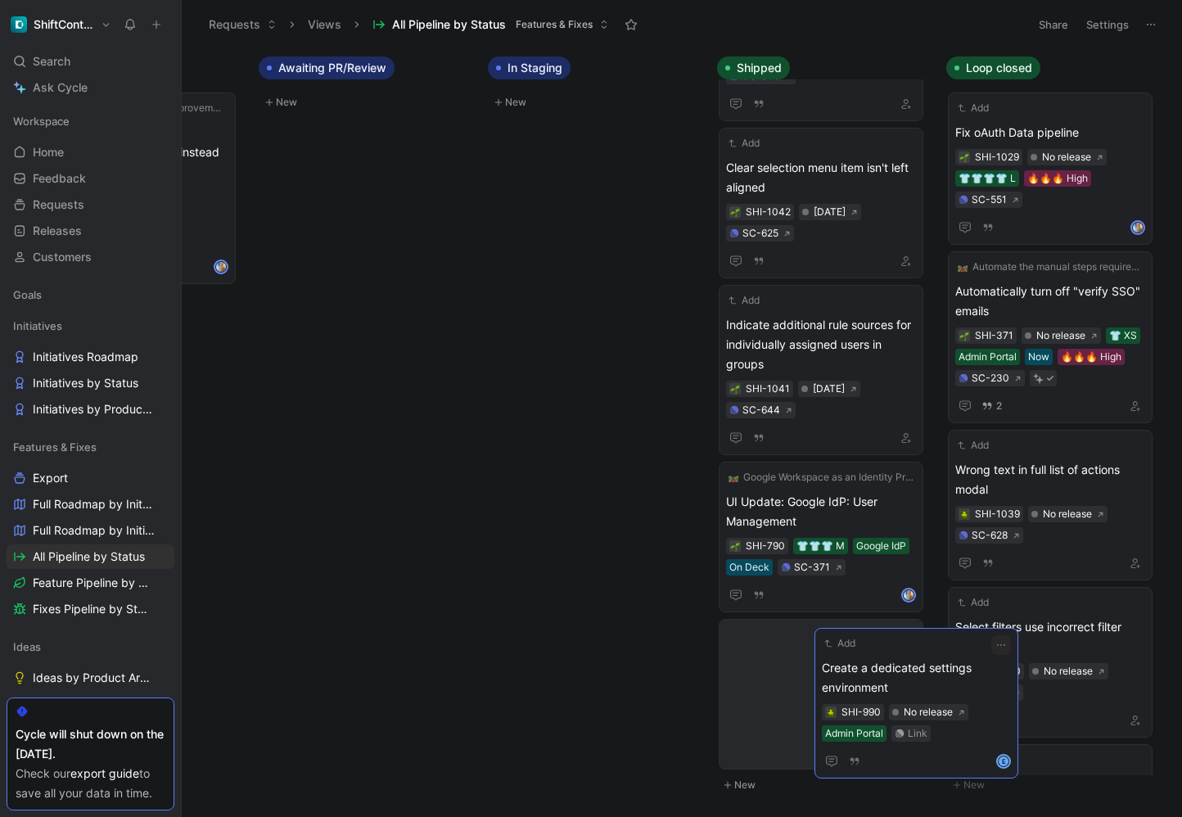
scroll to position [1231, 0]
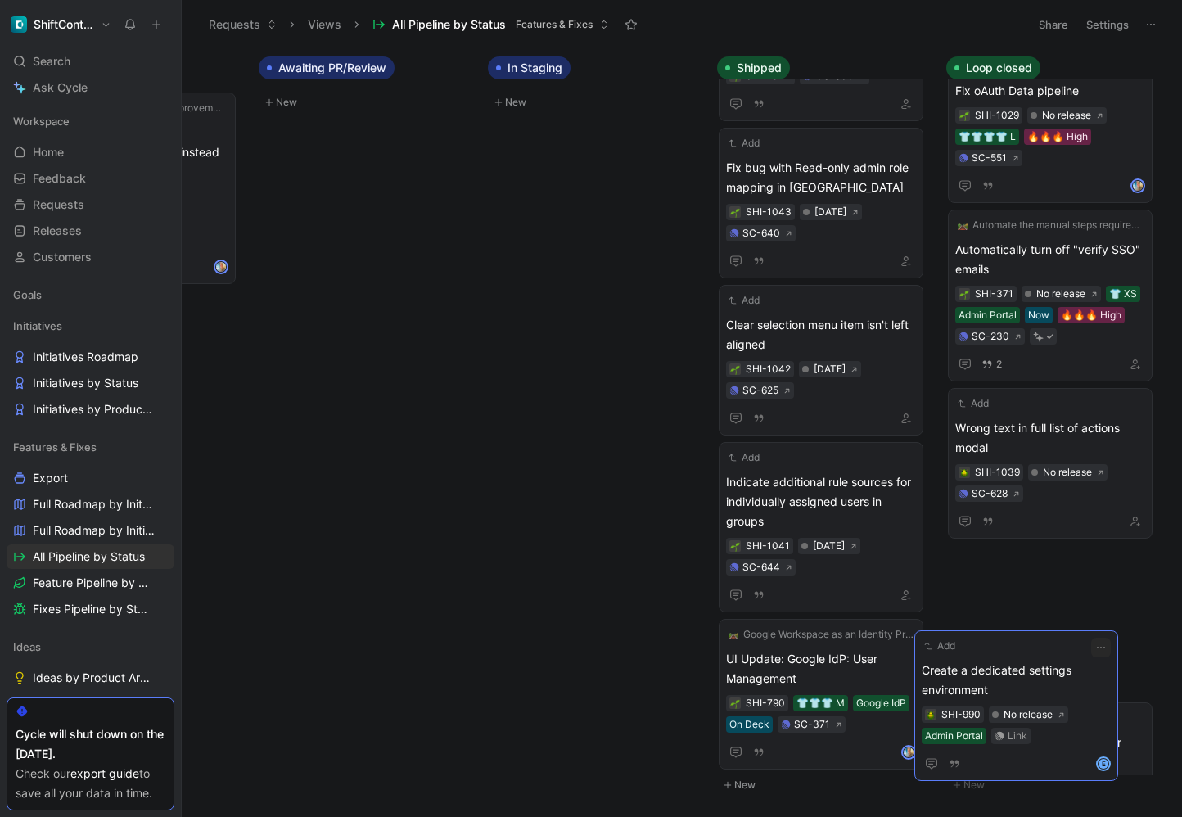
drag, startPoint x: 816, startPoint y: 670, endPoint x: 1013, endPoint y: 669, distance: 197.2
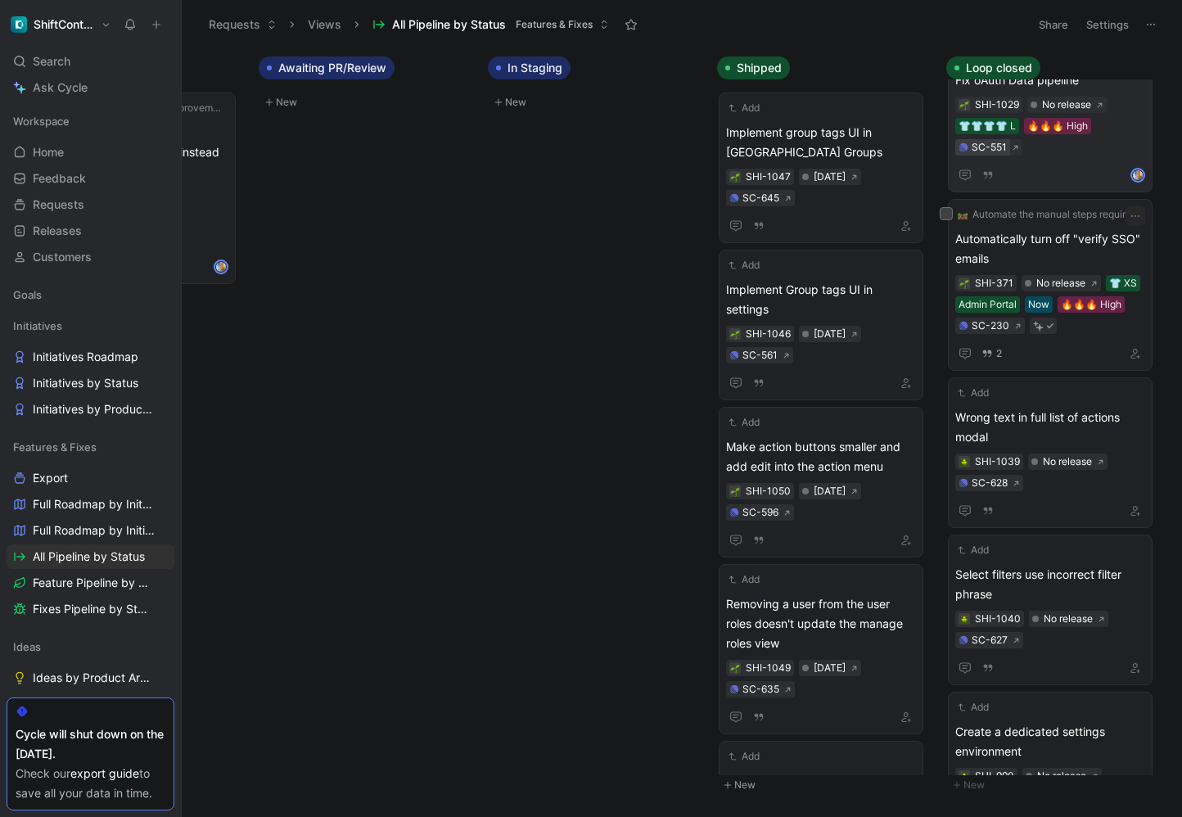
scroll to position [0, 0]
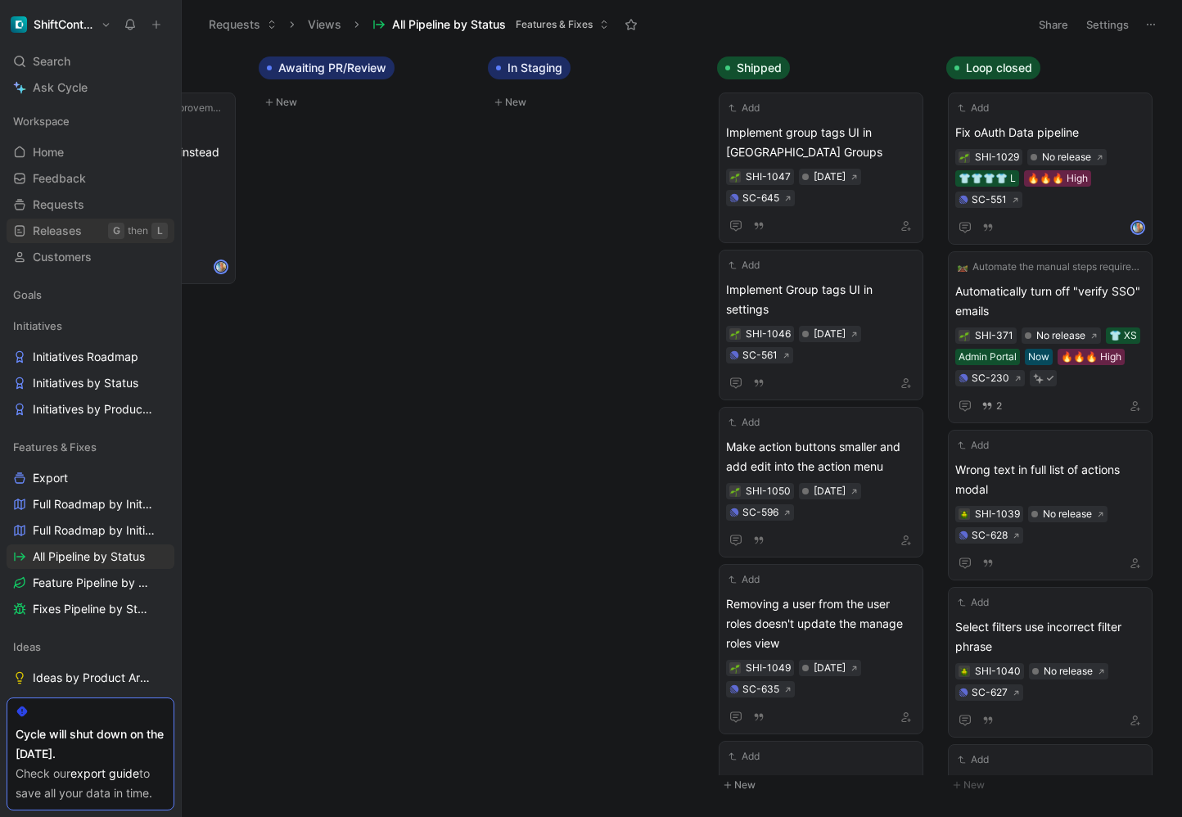
click at [78, 236] on span "Releases" at bounding box center [57, 231] width 49 height 16
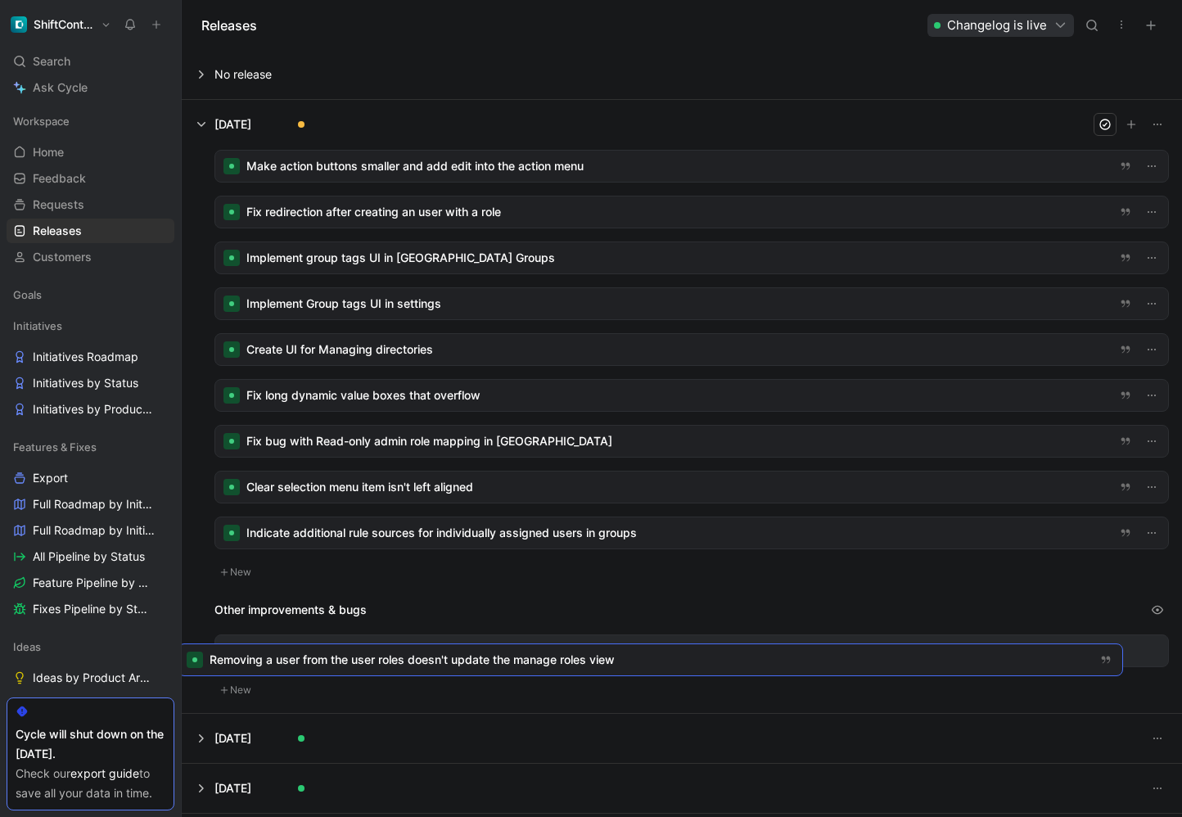
drag, startPoint x: 392, startPoint y: 204, endPoint x: 358, endPoint y: 649, distance: 446.5
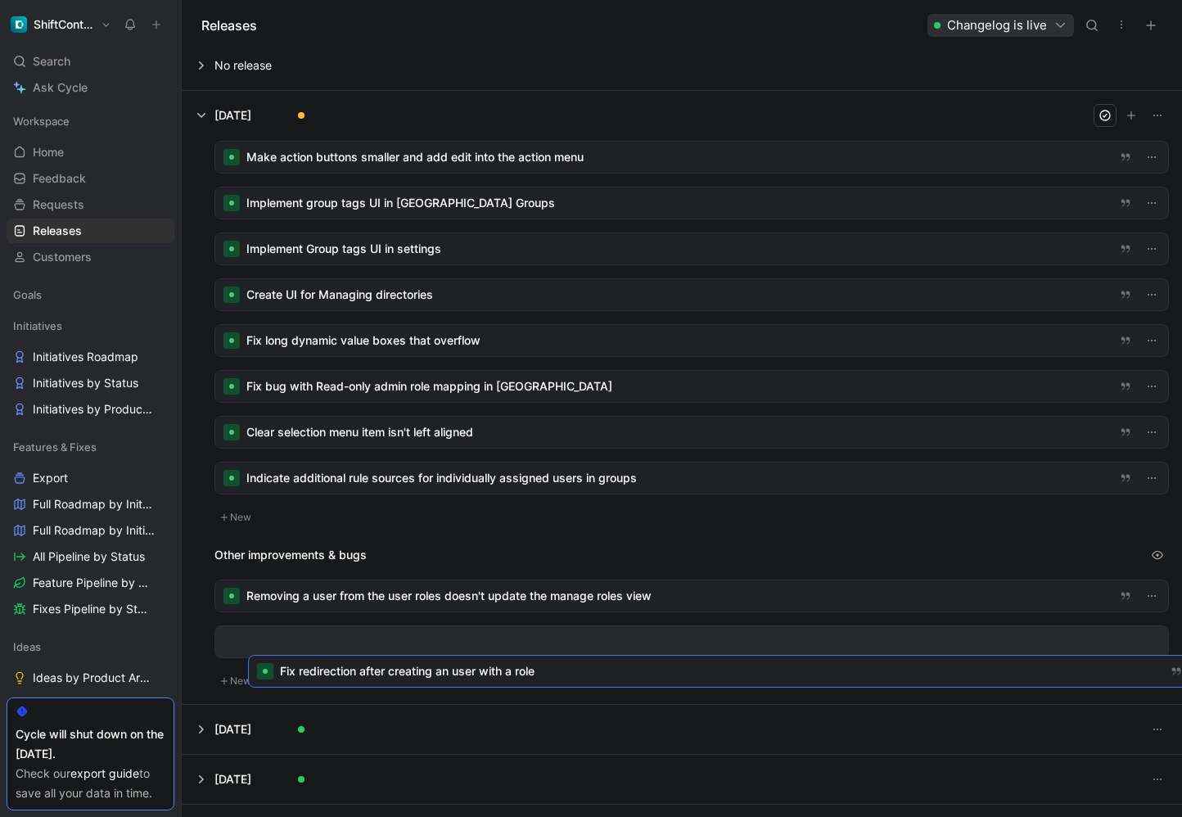
scroll to position [15, 0]
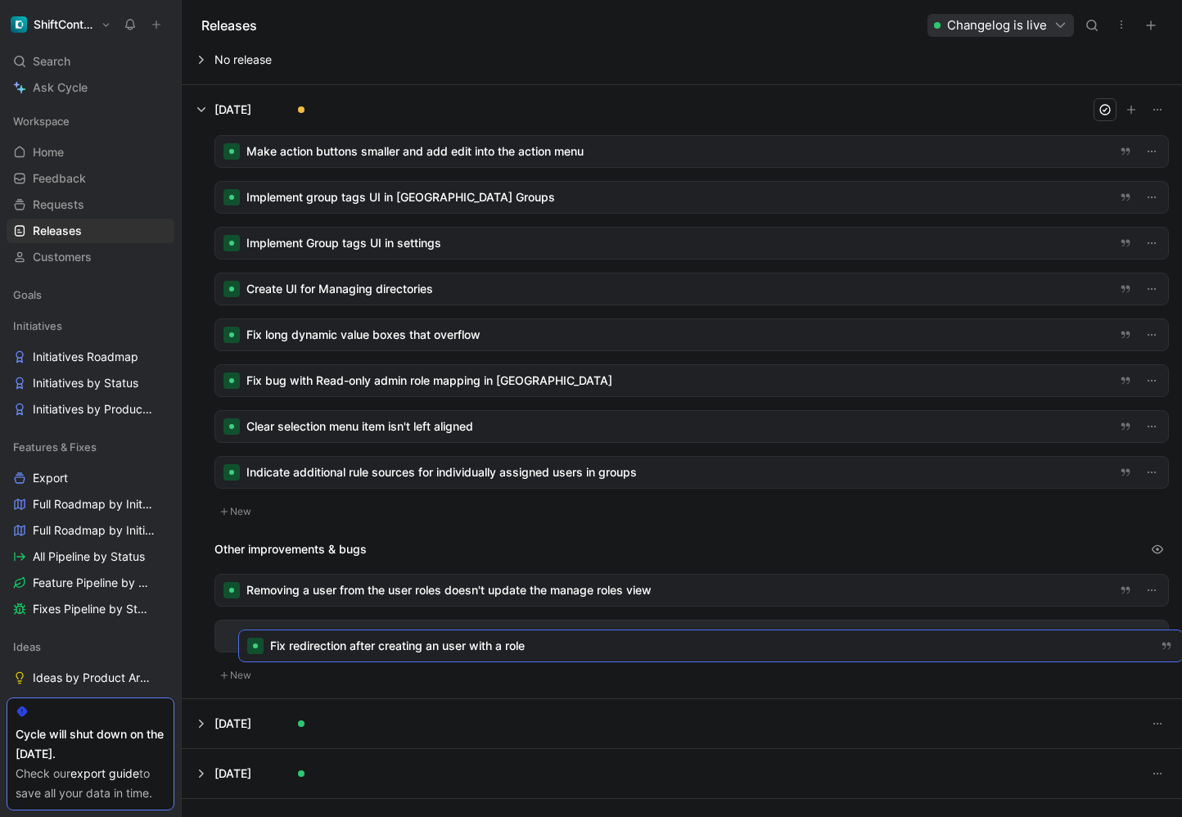
drag, startPoint x: 381, startPoint y: 210, endPoint x: 398, endPoint y: 636, distance: 425.9
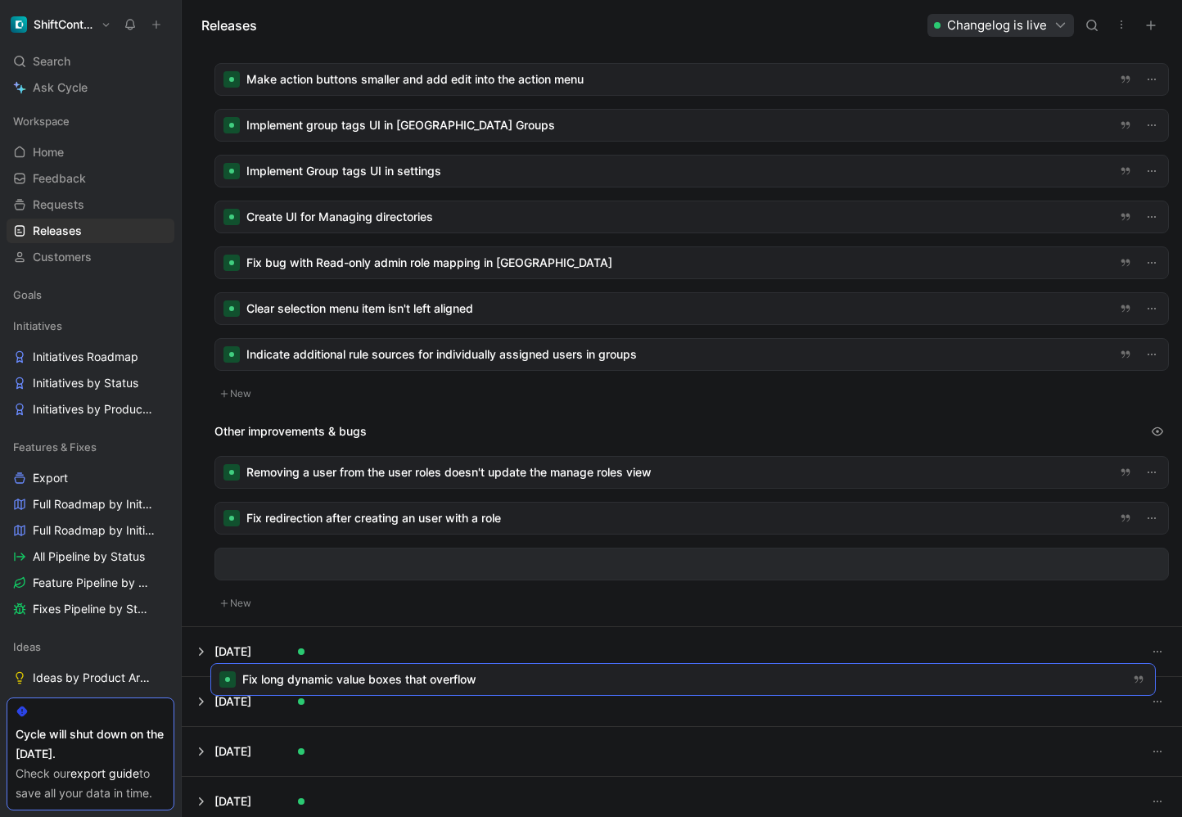
scroll to position [91, 0]
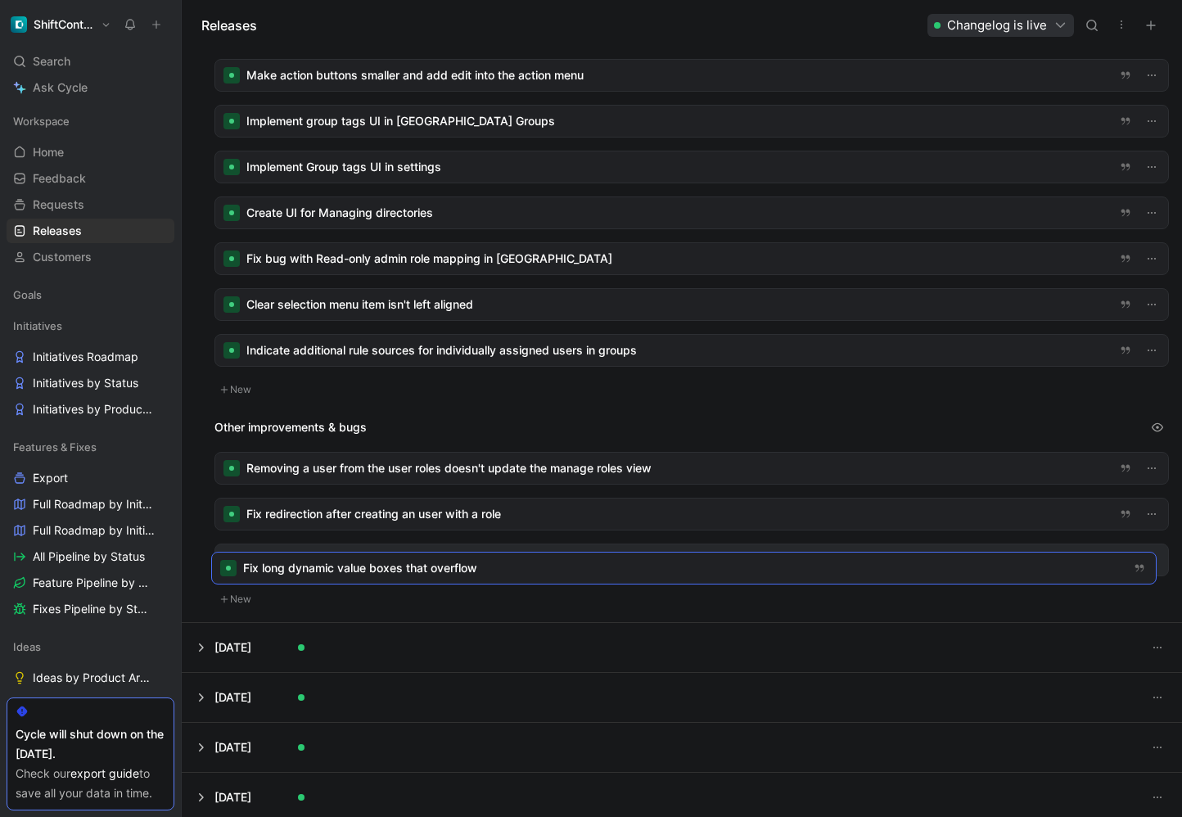
drag, startPoint x: 358, startPoint y: 334, endPoint x: 353, endPoint y: 561, distance: 226.7
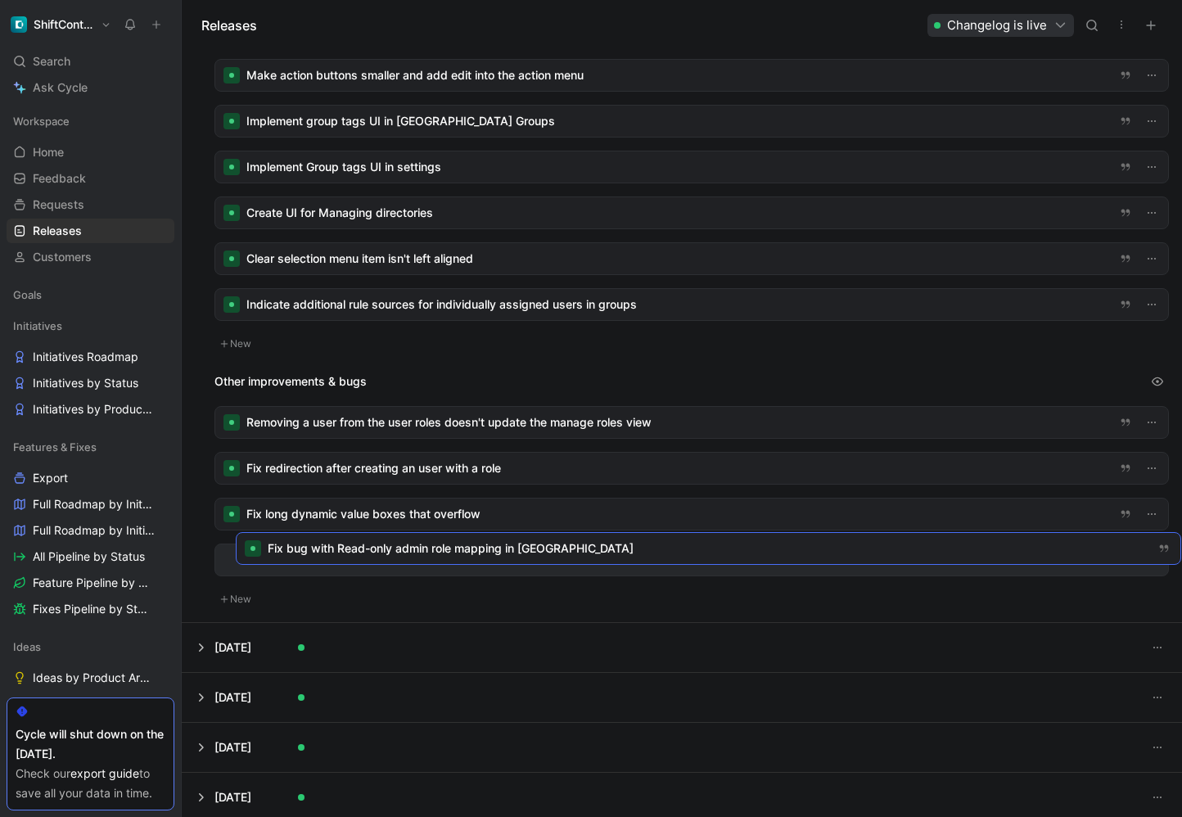
drag, startPoint x: 337, startPoint y: 250, endPoint x: 358, endPoint y: 541, distance: 291.3
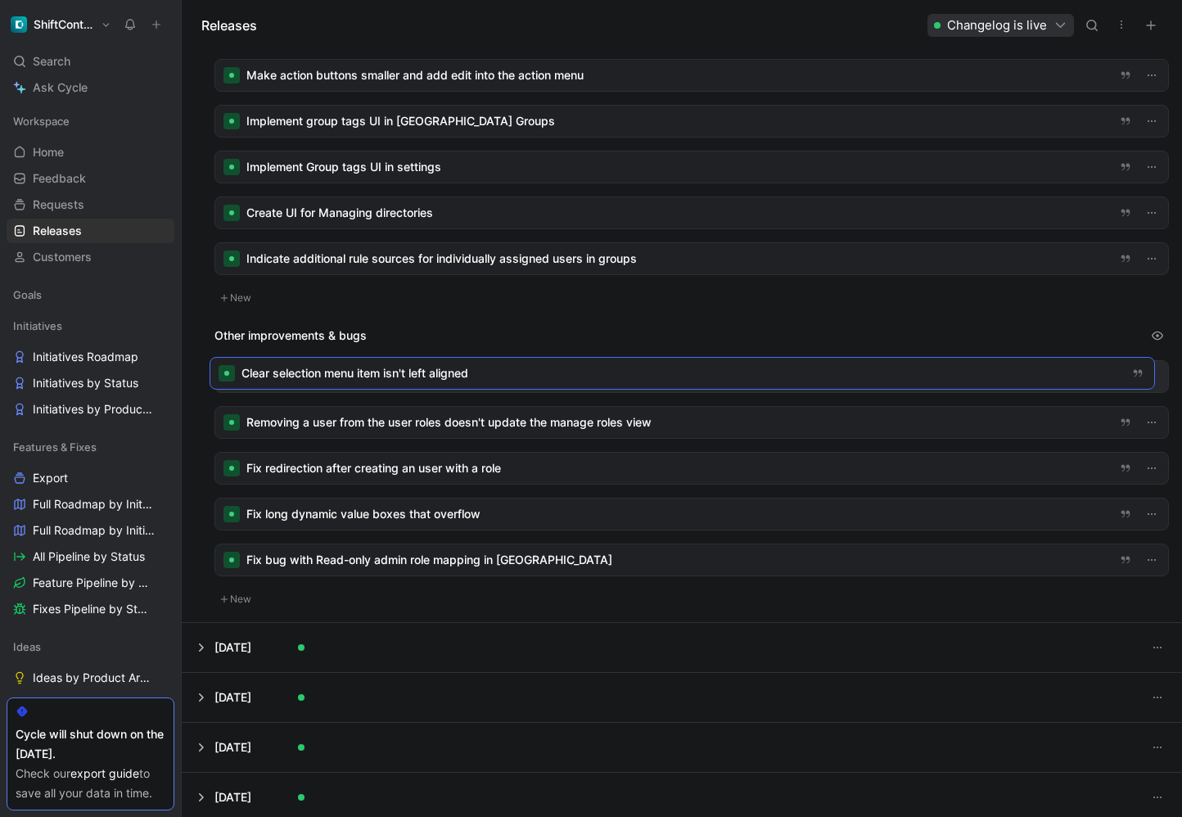
drag, startPoint x: 397, startPoint y: 257, endPoint x: 393, endPoint y: 370, distance: 113.0
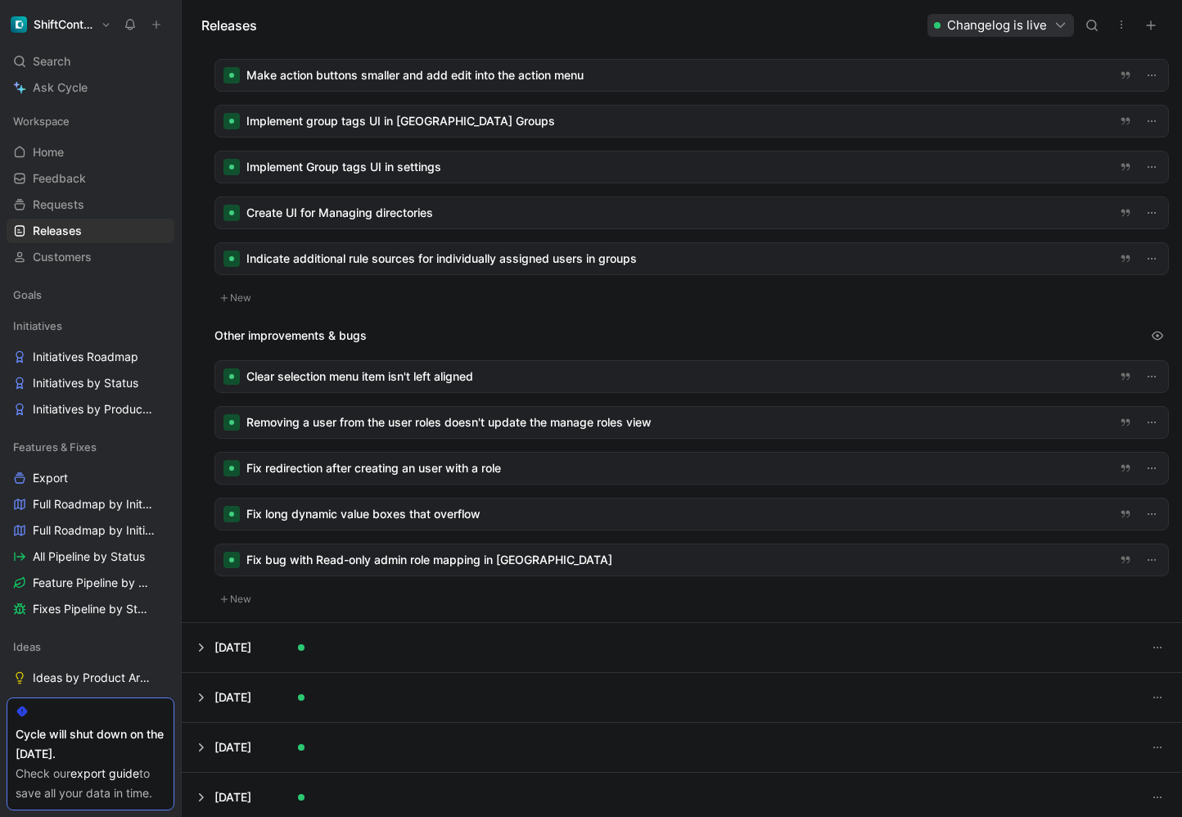
click at [702, 384] on div at bounding box center [691, 376] width 952 height 31
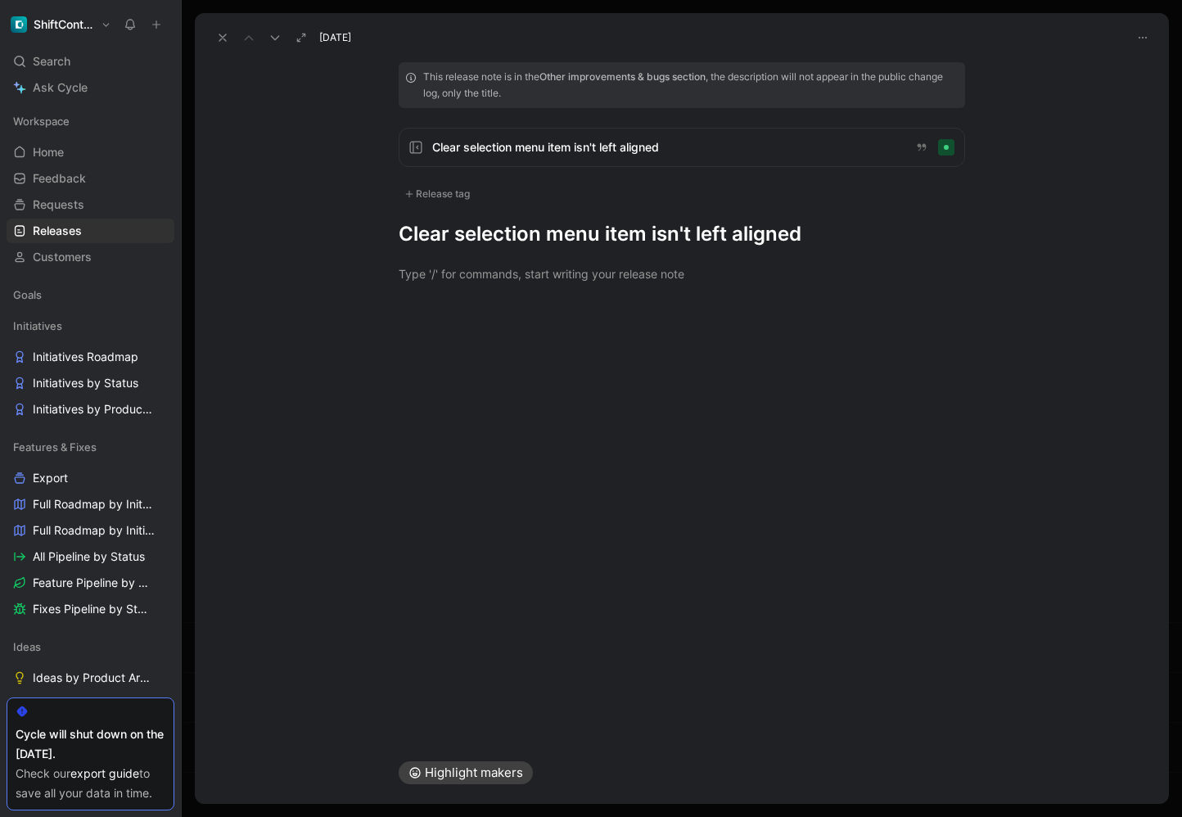
click at [453, 196] on div "Release tag" at bounding box center [437, 194] width 77 height 20
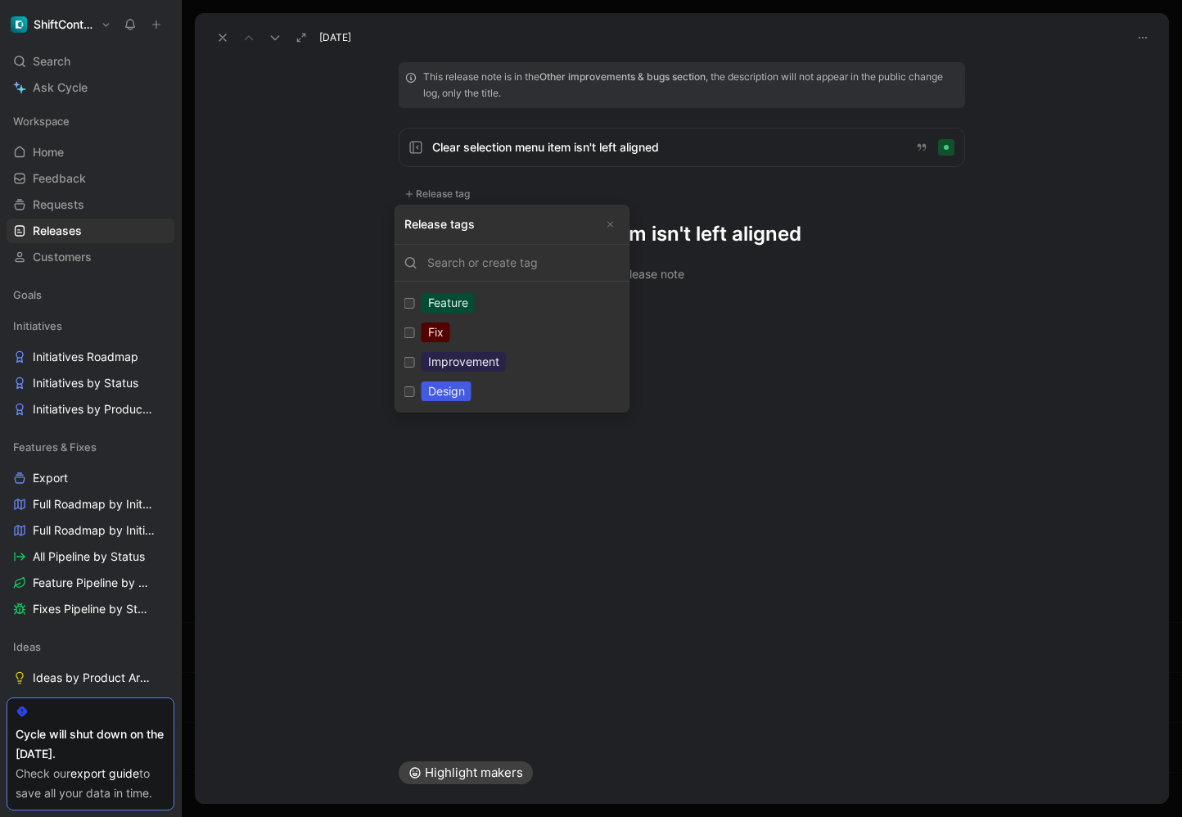
click at [447, 388] on div "Design" at bounding box center [446, 391] width 50 height 20
click at [415, 388] on input "Design Edit" at bounding box center [409, 391] width 11 height 11
checkbox input "true"
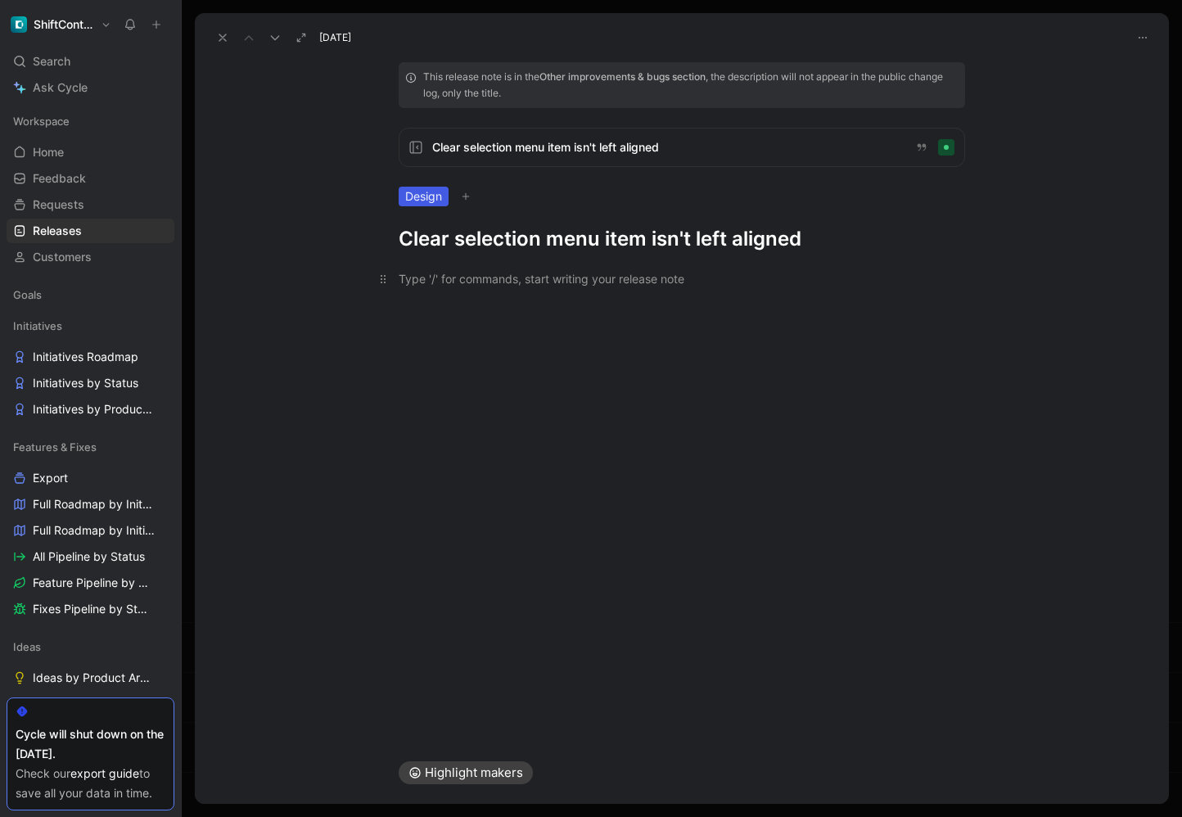
click at [606, 285] on div at bounding box center [682, 278] width 566 height 17
click at [607, 238] on h1 "Clear selection menu item isn't left aligned" at bounding box center [682, 239] width 566 height 26
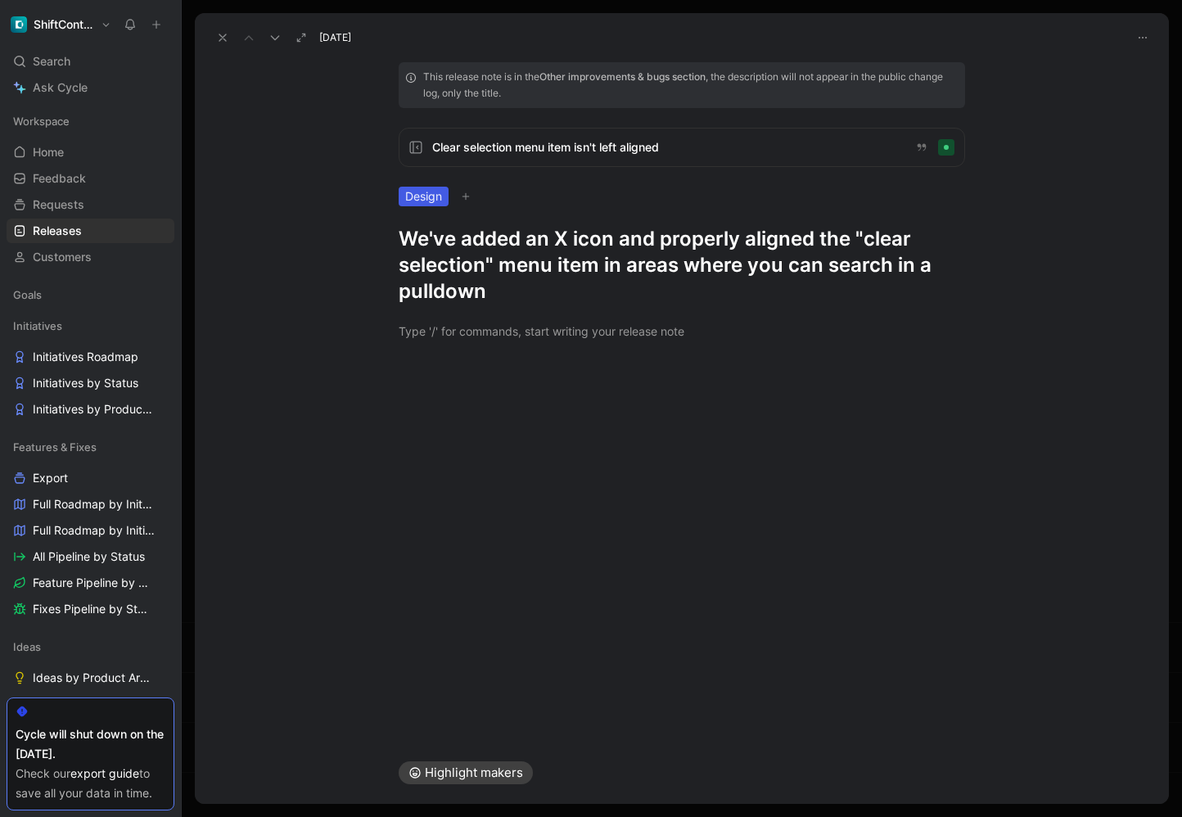
click at [571, 356] on div at bounding box center [682, 330] width 974 height 53
click at [224, 42] on icon at bounding box center [222, 37] width 13 height 13
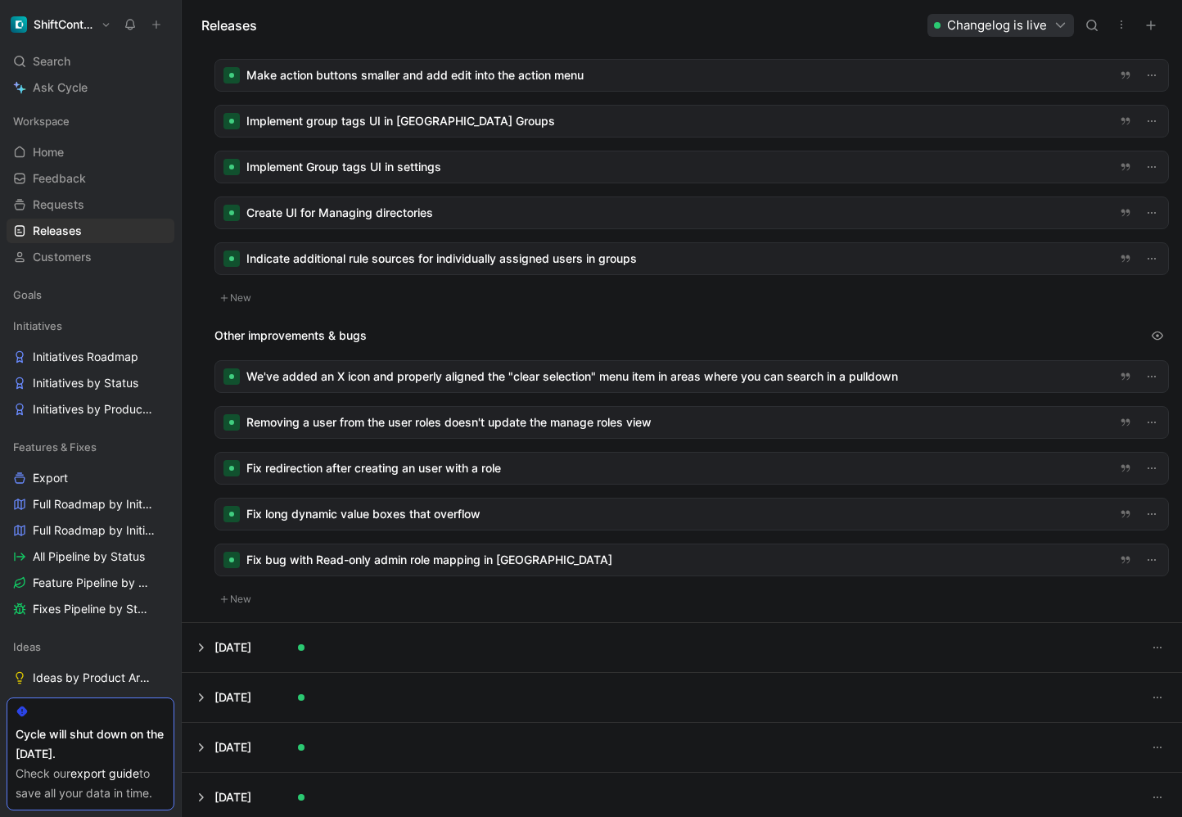
click at [664, 421] on div at bounding box center [691, 422] width 952 height 31
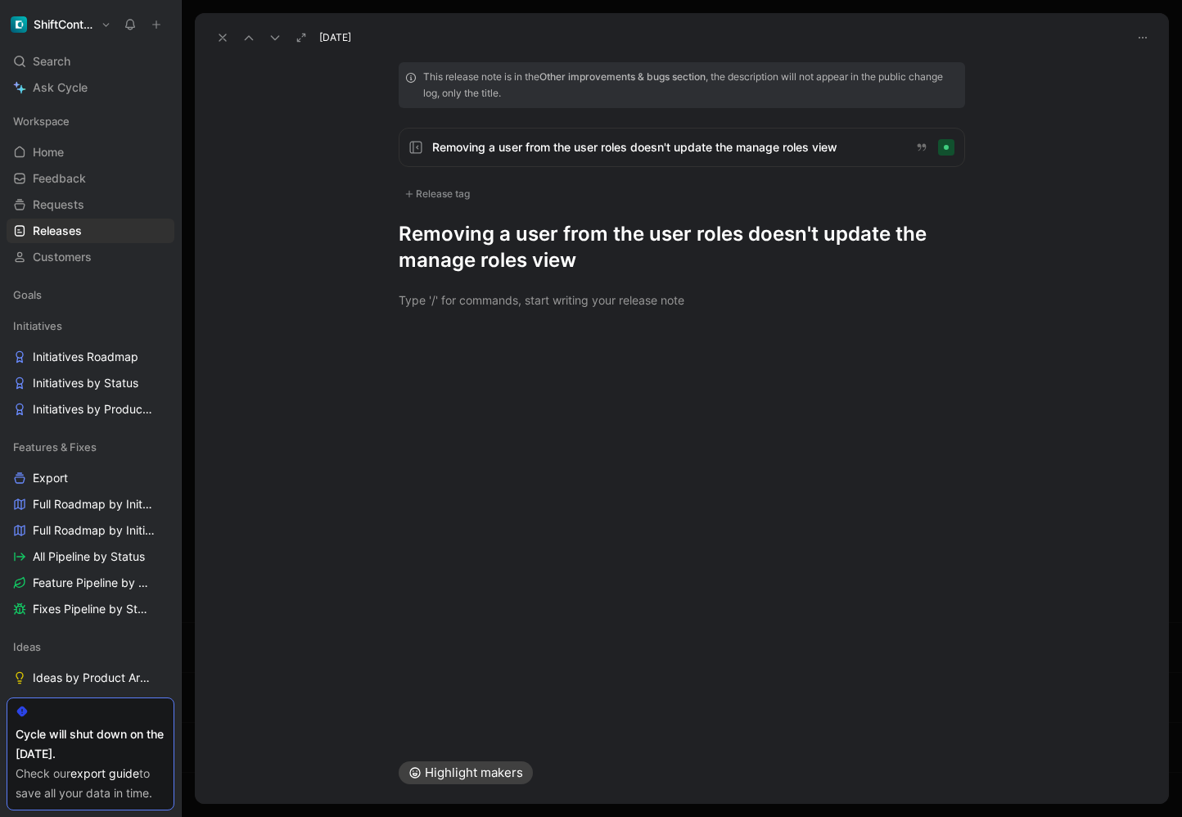
click at [444, 190] on div "Release tag" at bounding box center [437, 194] width 77 height 20
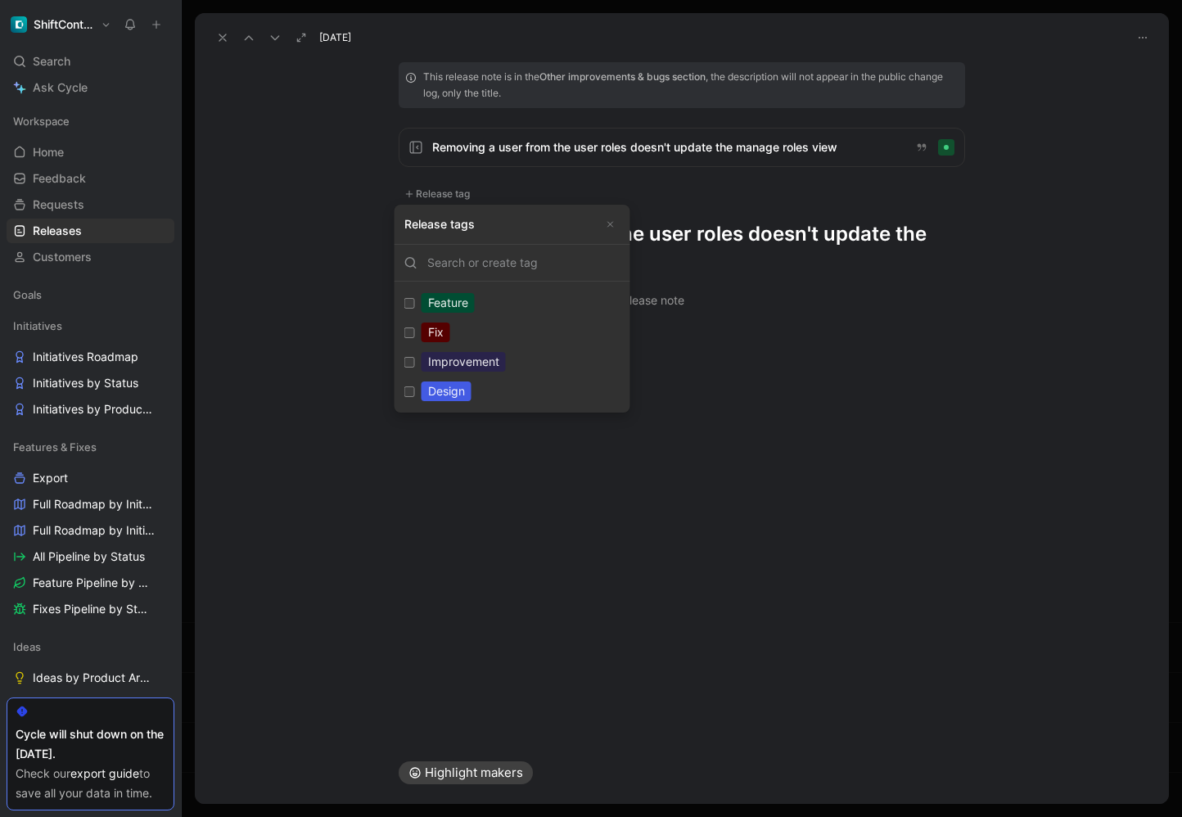
click at [438, 331] on div "Fix" at bounding box center [435, 332] width 29 height 20
click at [415, 331] on input "Fix Edit" at bounding box center [409, 332] width 11 height 11
checkbox input "true"
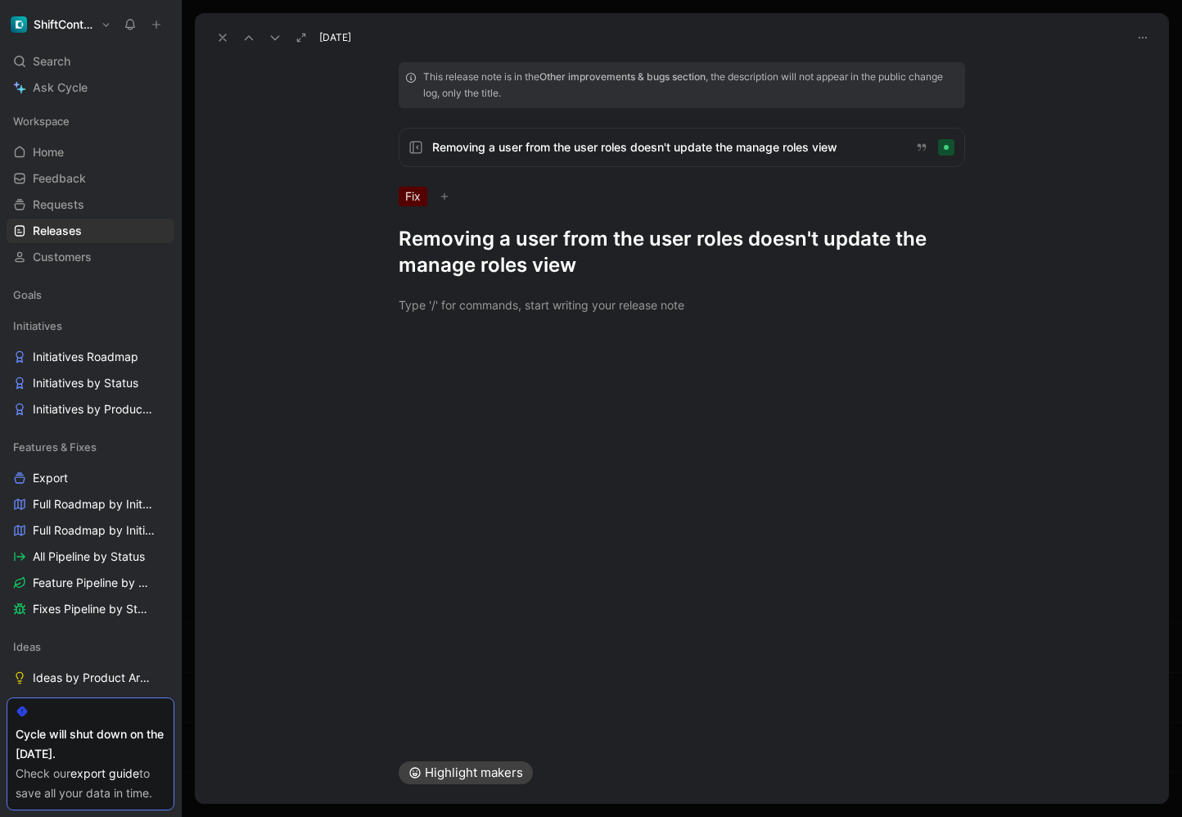
click at [676, 232] on h1 "Removing a user from the user roles doesn't update the manage roles view" at bounding box center [682, 252] width 566 height 52
click at [227, 38] on icon at bounding box center [222, 37] width 13 height 13
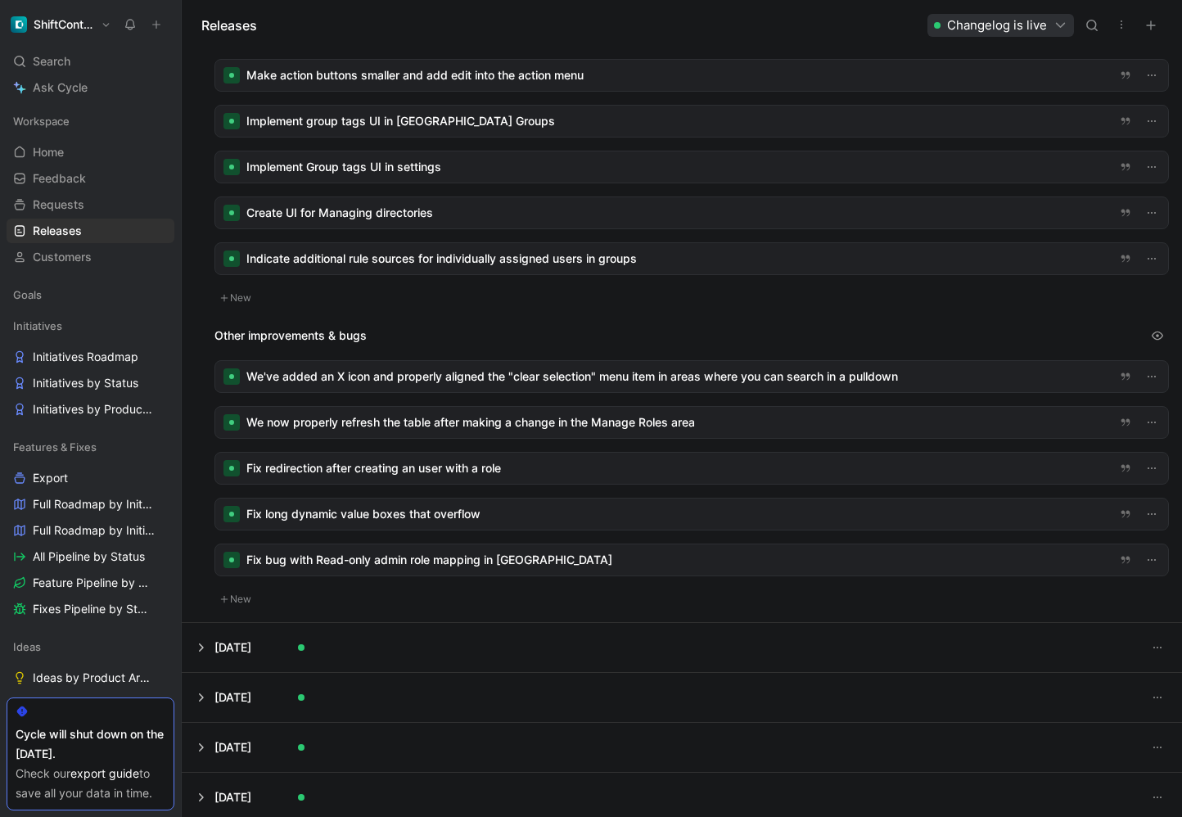
click at [687, 458] on div at bounding box center [691, 468] width 952 height 31
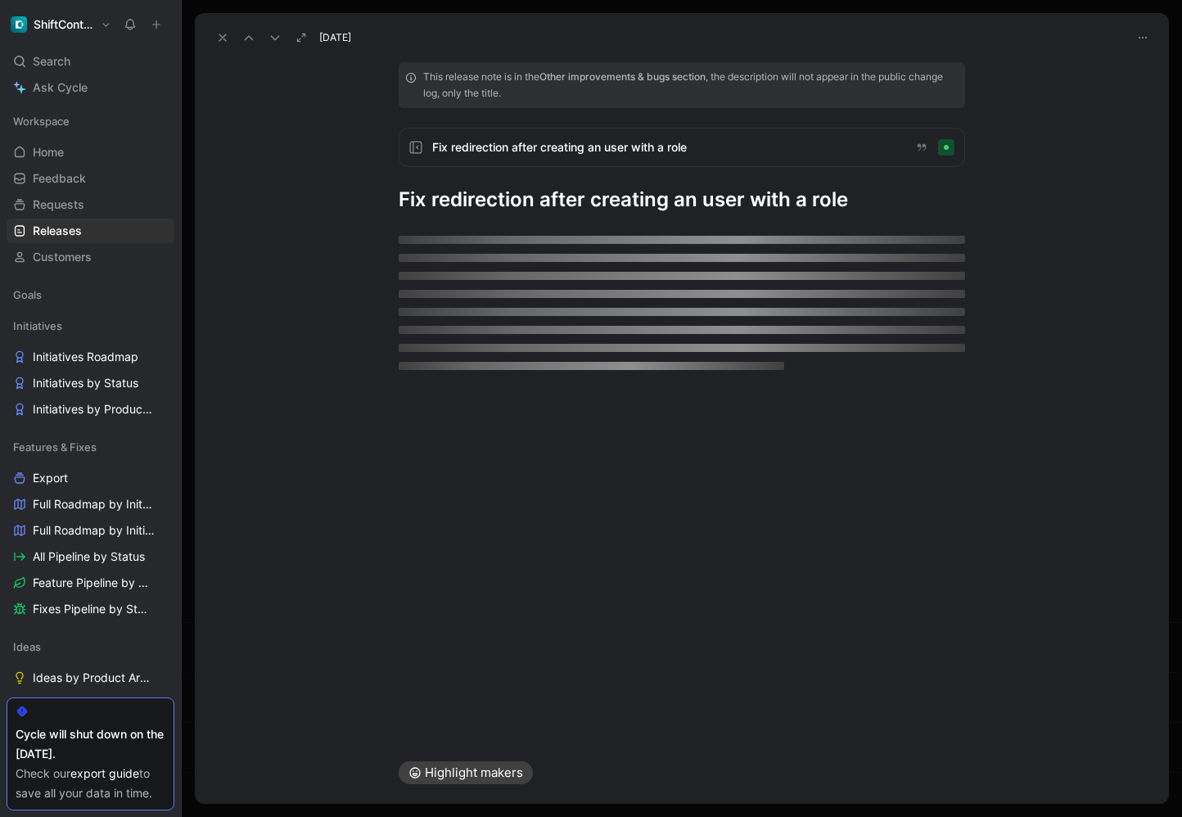
click at [636, 192] on h1 "Fix redirection after creating an user with a role" at bounding box center [682, 200] width 566 height 26
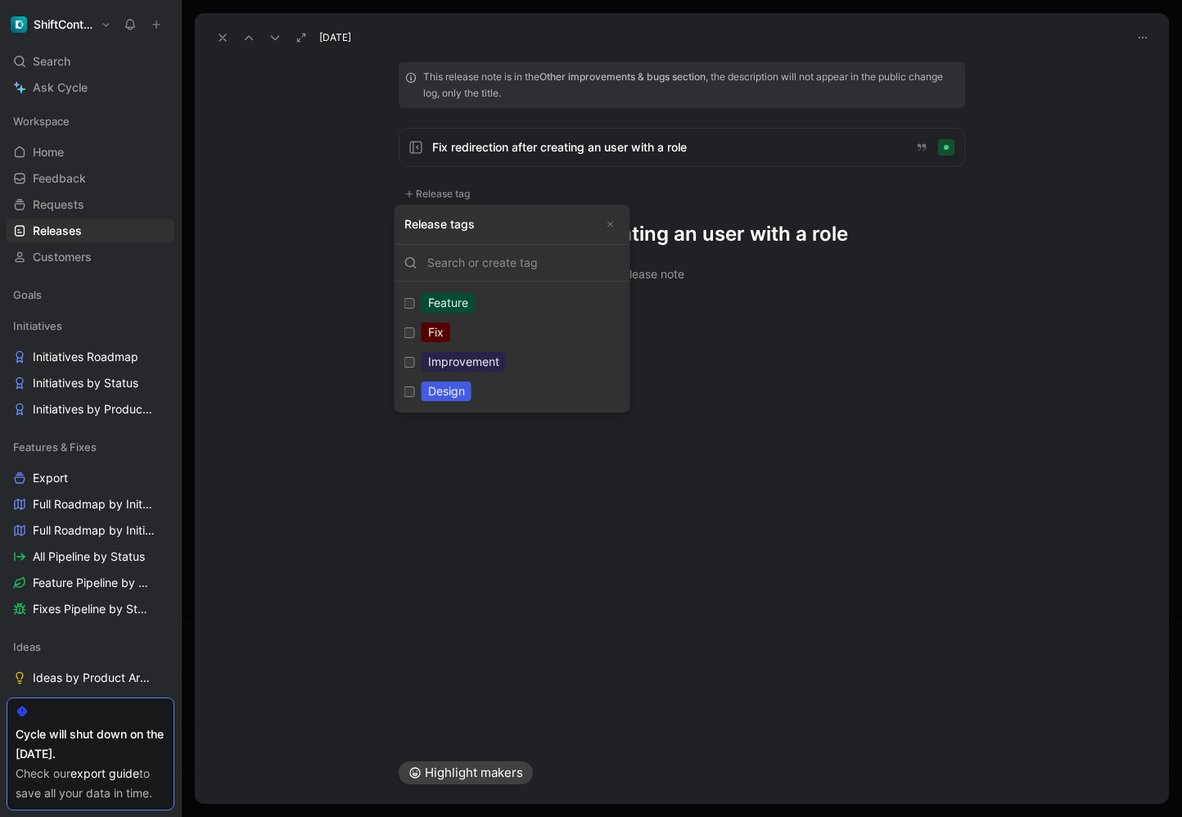
type input "W"
click at [530, 320] on label "Fix Edit" at bounding box center [512, 331] width 229 height 29
click at [415, 327] on input "Fix Edit" at bounding box center [409, 332] width 11 height 11
checkbox input "true"
click at [856, 241] on h1 "Fix redirection after creating an user with a role" at bounding box center [682, 239] width 566 height 26
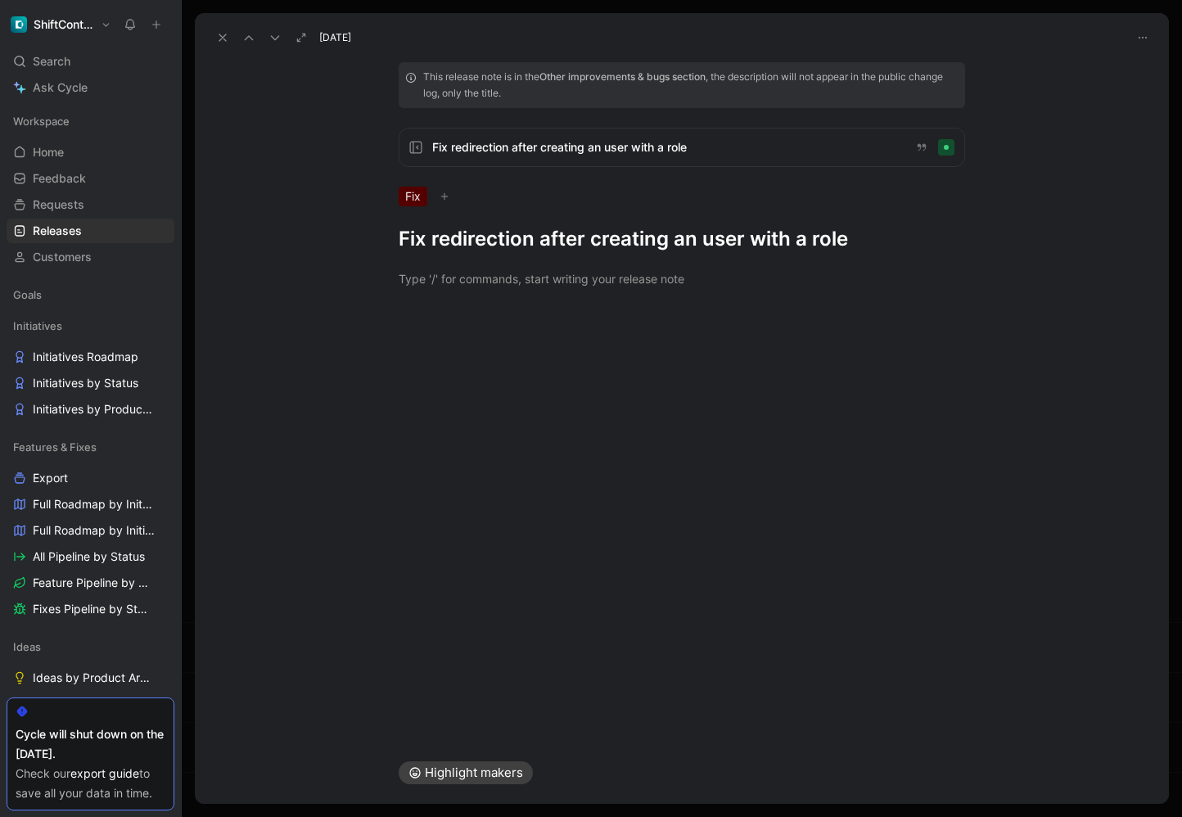
click at [856, 241] on h1 "Fix redirection after creating an user with a role" at bounding box center [682, 239] width 566 height 26
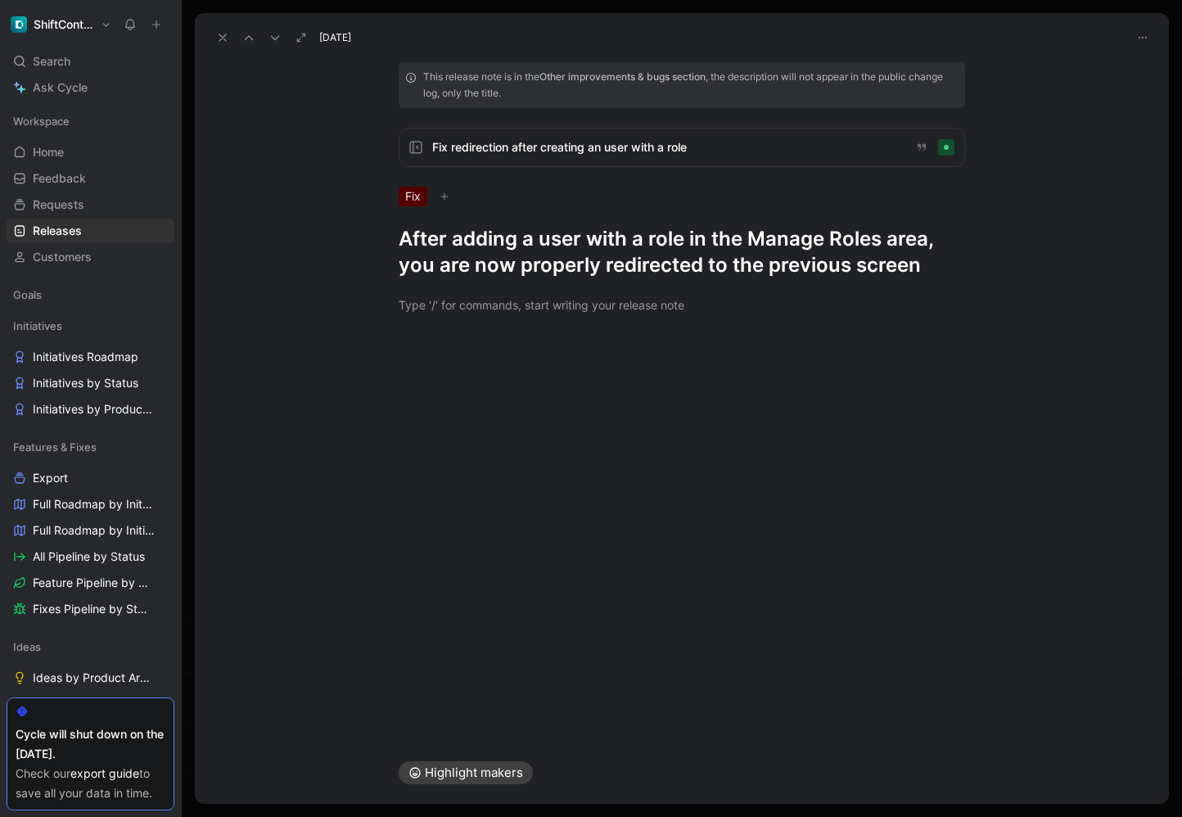
click at [221, 34] on icon at bounding box center [222, 37] width 13 height 13
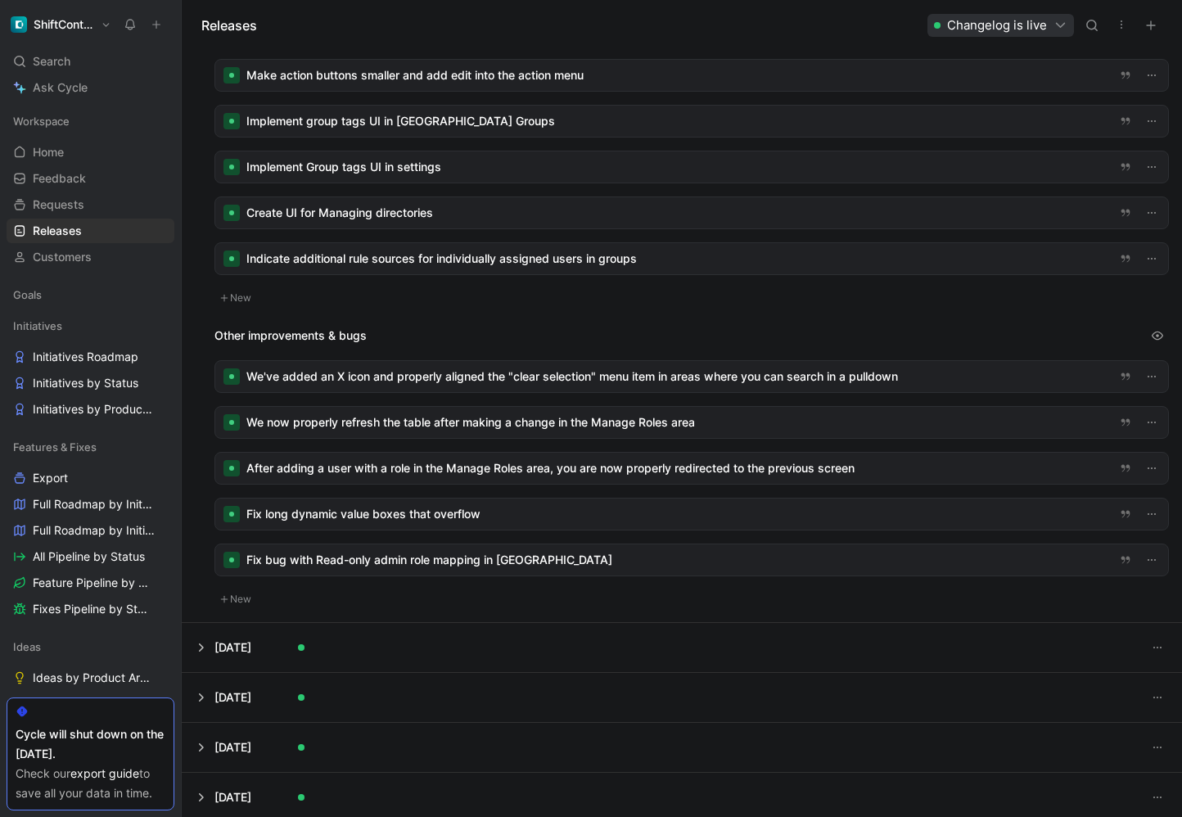
click at [450, 511] on div at bounding box center [691, 513] width 952 height 31
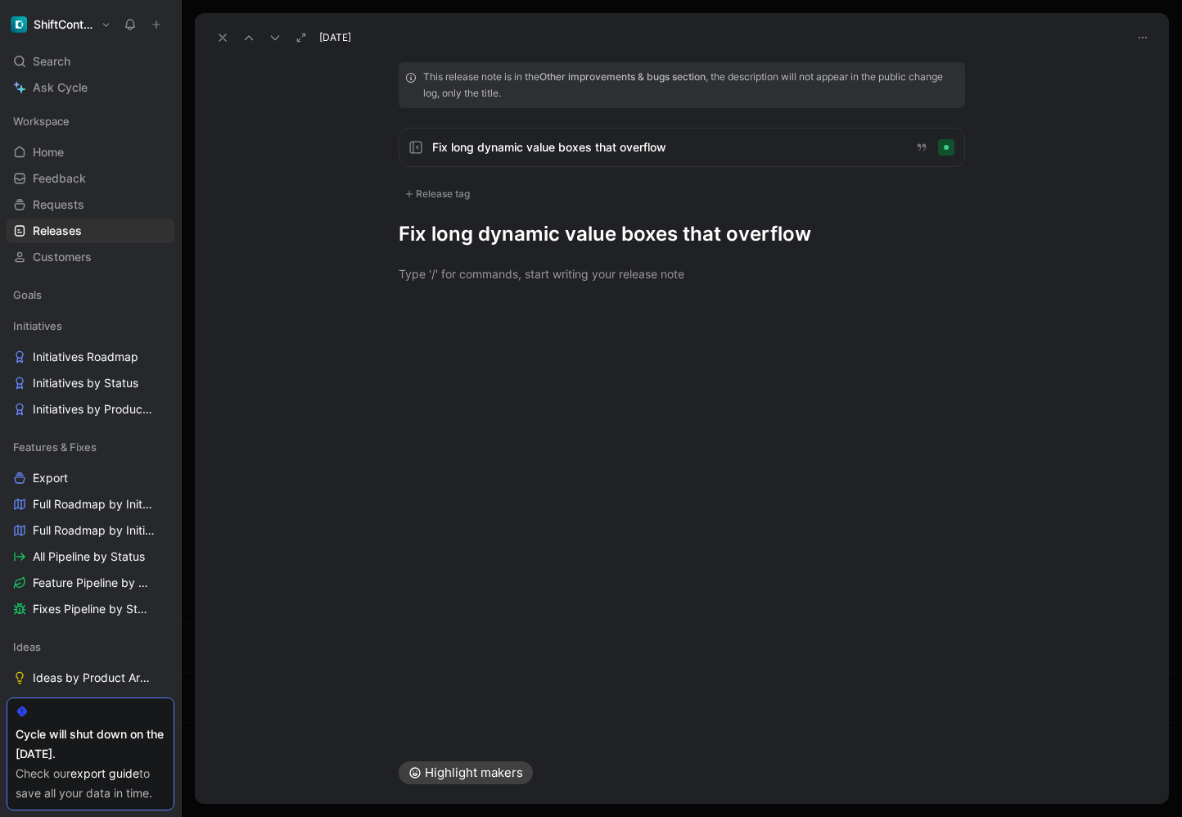
click at [448, 204] on div "This release note is in the Other improvements & bugs section , the description…" at bounding box center [681, 154] width 628 height 185
click at [449, 208] on div "This release note is in the Other improvements & bugs section , the description…" at bounding box center [681, 154] width 628 height 185
click at [449, 193] on div "Release tag" at bounding box center [437, 194] width 77 height 20
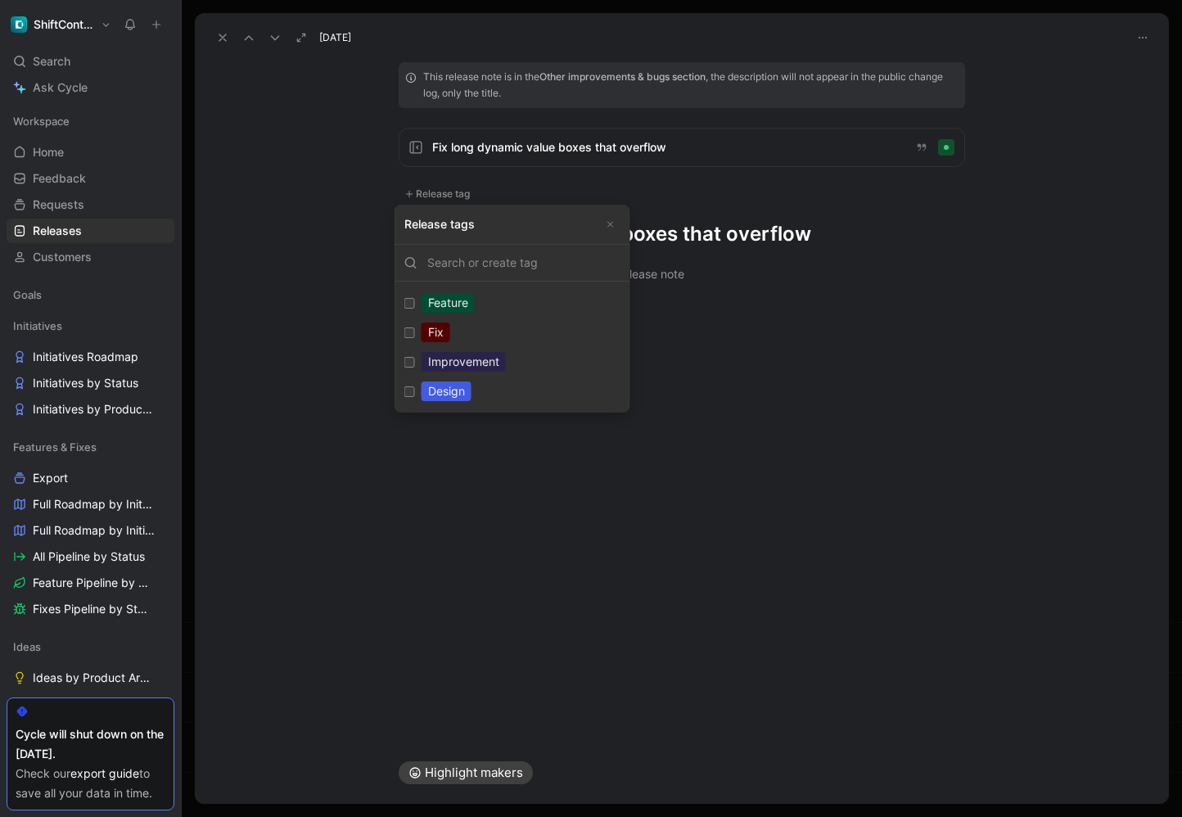
click at [435, 327] on div "Fix" at bounding box center [435, 332] width 29 height 20
click at [415, 327] on input "Fix Edit" at bounding box center [409, 332] width 11 height 11
checkbox input "true"
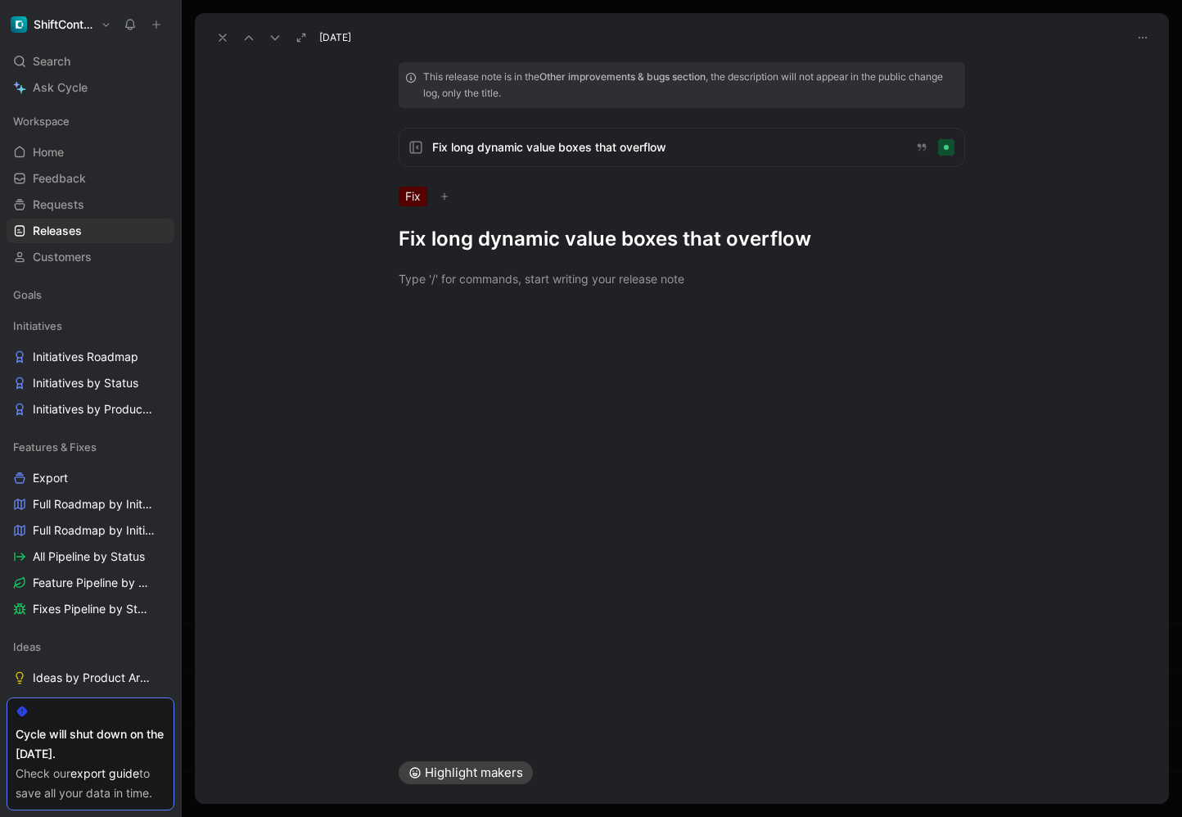
click at [681, 247] on h1 "Fix long dynamic value boxes that overflow" at bounding box center [682, 239] width 566 height 26
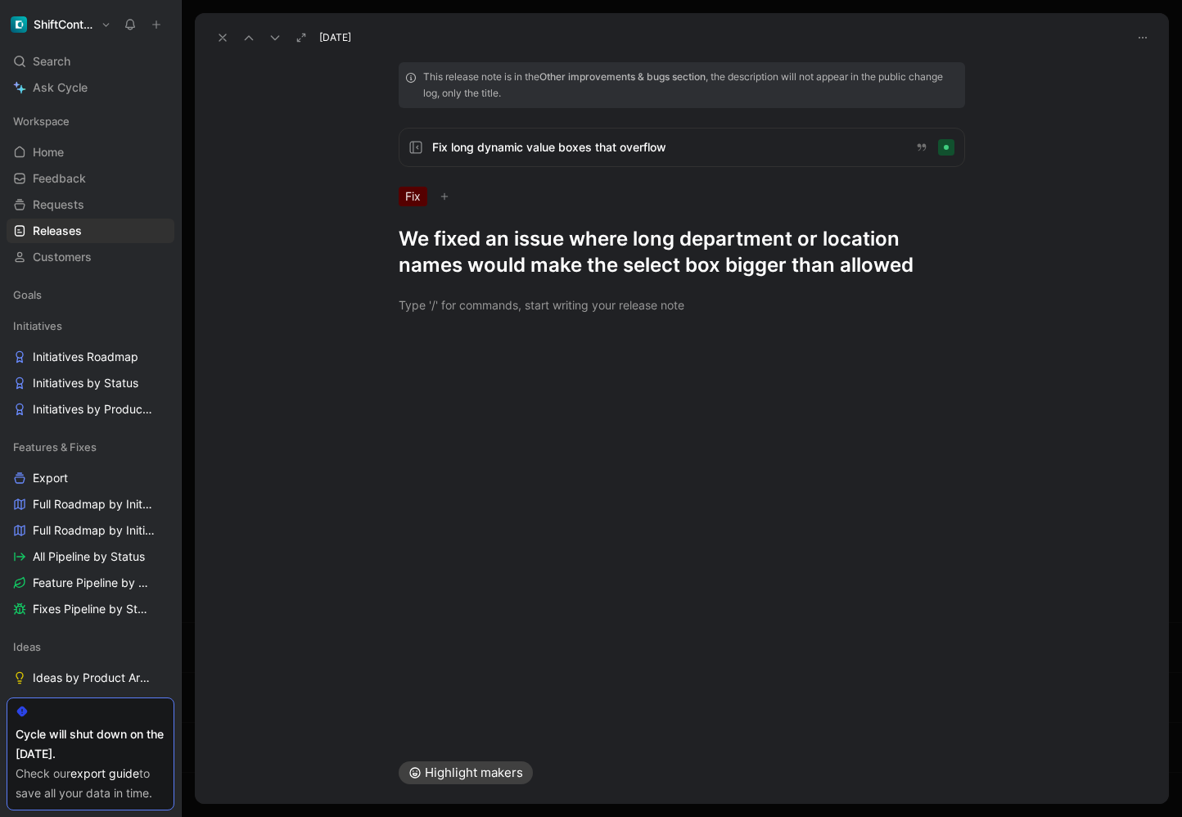
click at [220, 43] on icon at bounding box center [222, 37] width 13 height 13
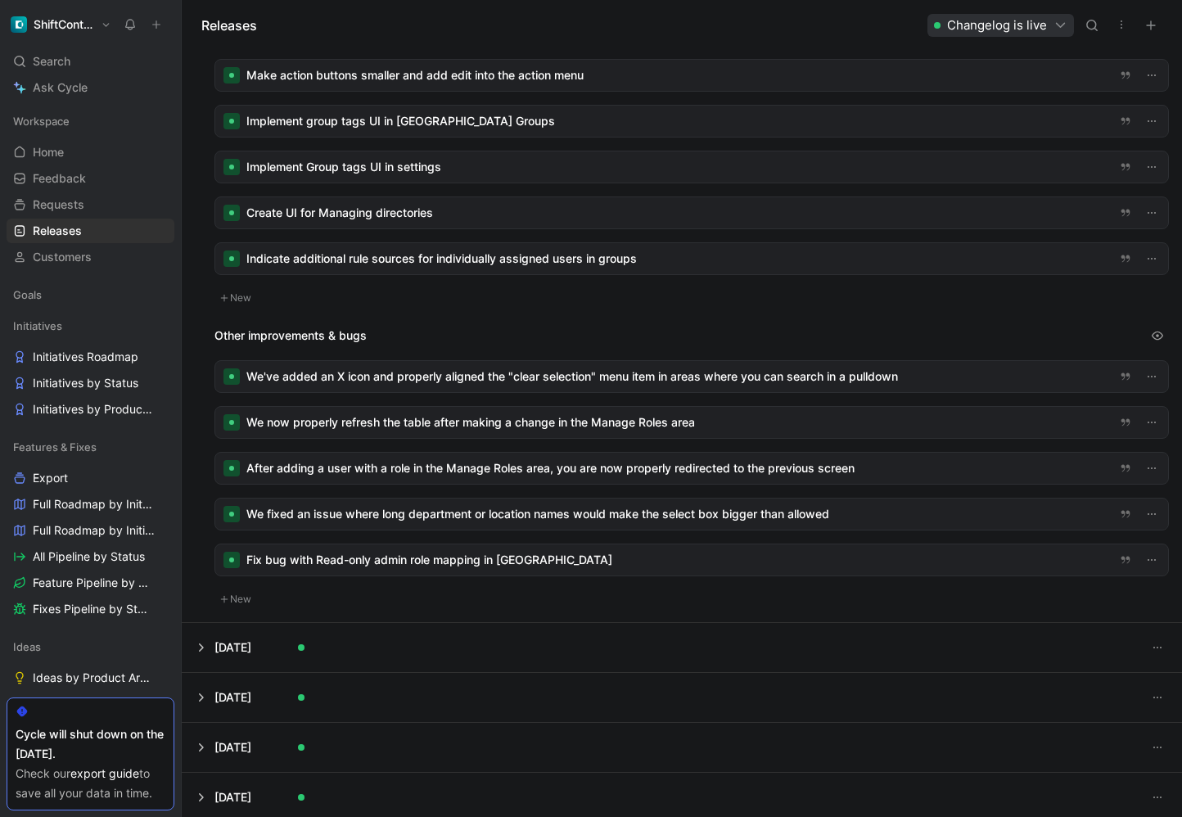
click at [539, 560] on div at bounding box center [691, 559] width 952 height 31
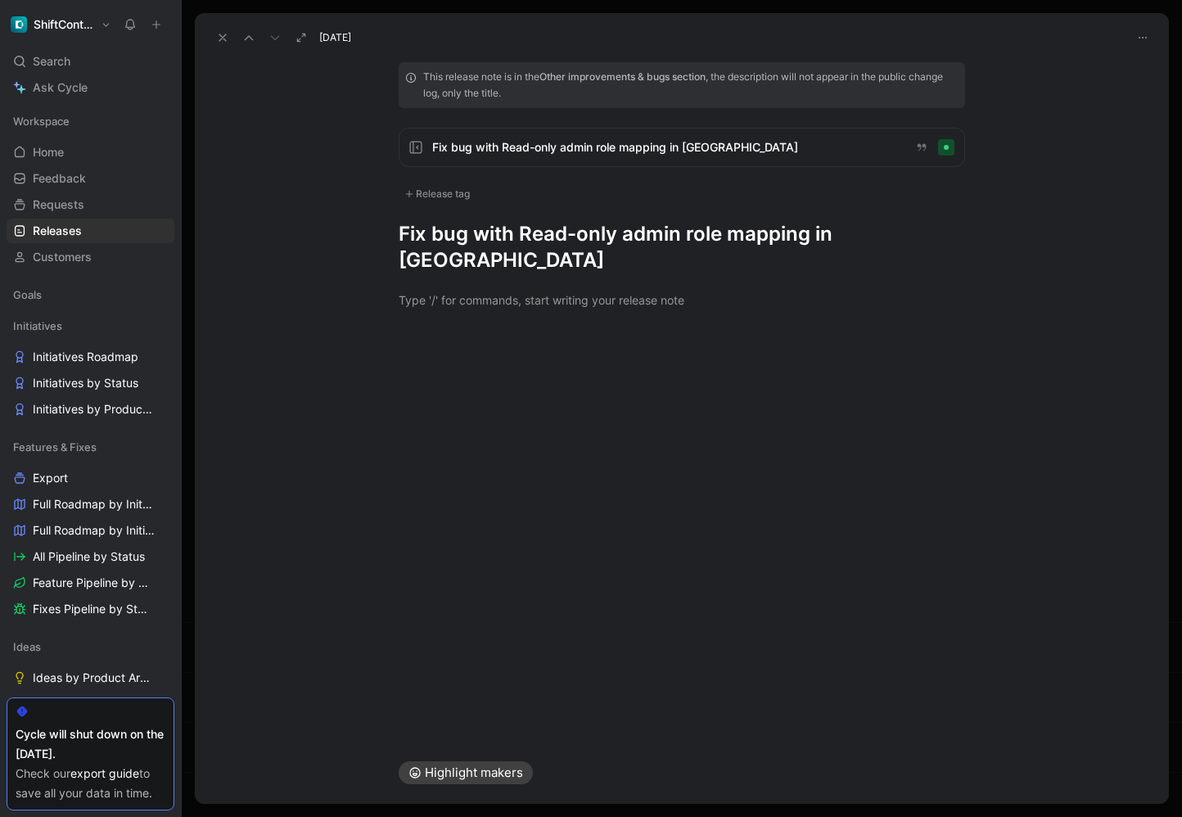
click at [533, 196] on div "Release tag" at bounding box center [682, 194] width 566 height 15
click at [457, 200] on div "Release tag" at bounding box center [437, 194] width 77 height 20
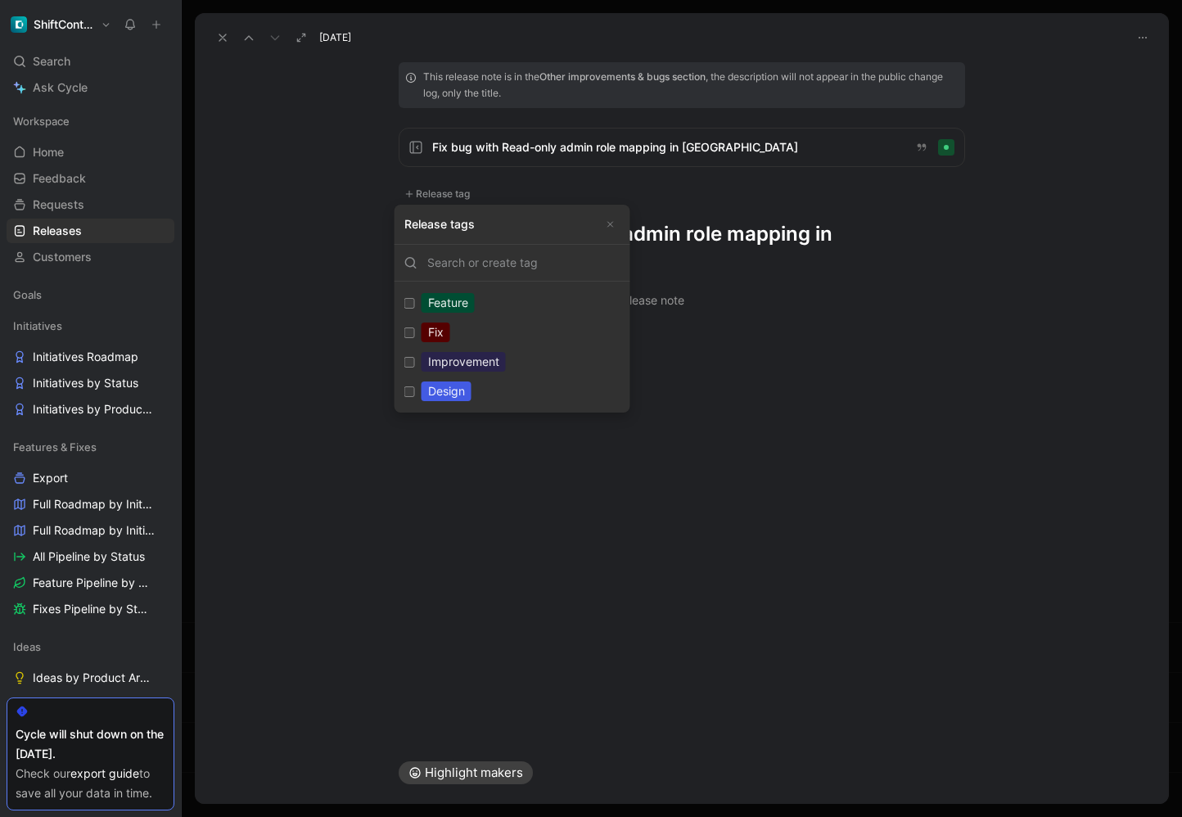
click at [435, 335] on div "Fix" at bounding box center [435, 332] width 29 height 20
click at [415, 335] on input "Fix Edit" at bounding box center [409, 332] width 11 height 11
checkbox input "true"
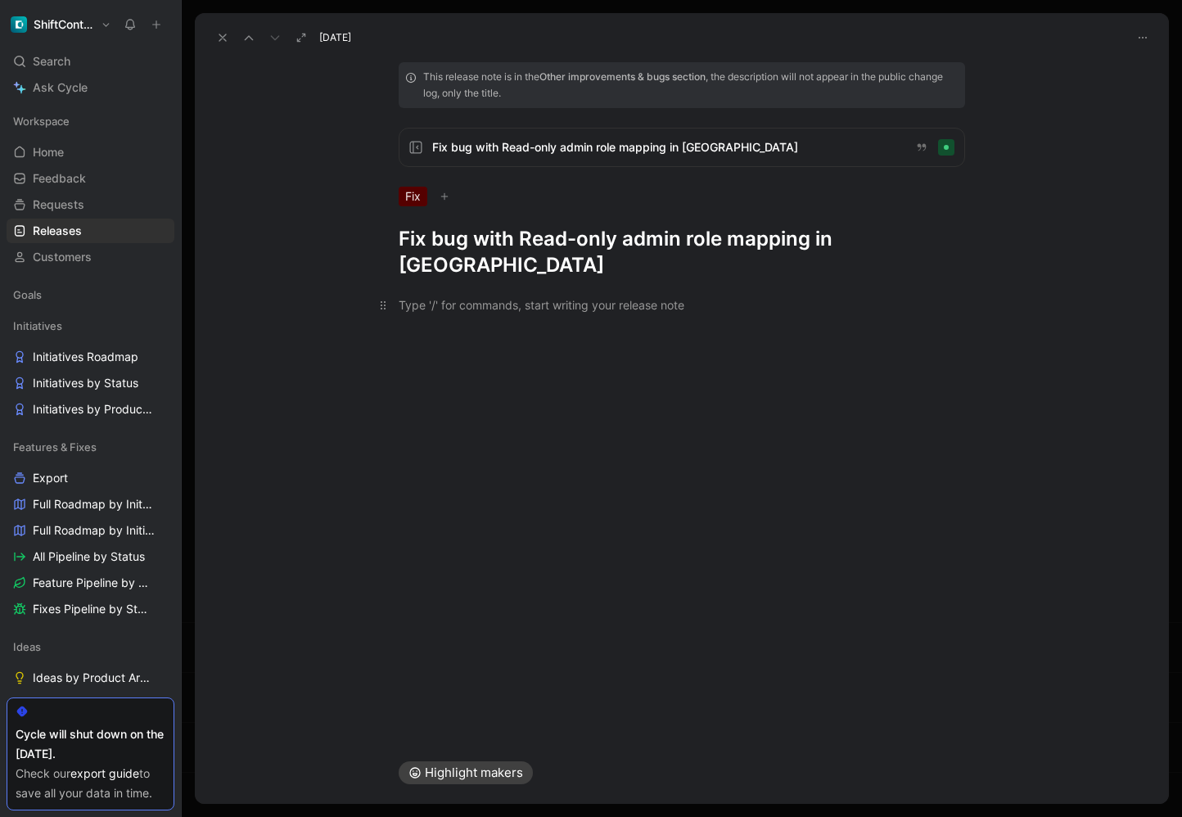
click at [710, 296] on div at bounding box center [682, 304] width 566 height 17
click at [709, 278] on div at bounding box center [682, 304] width 974 height 53
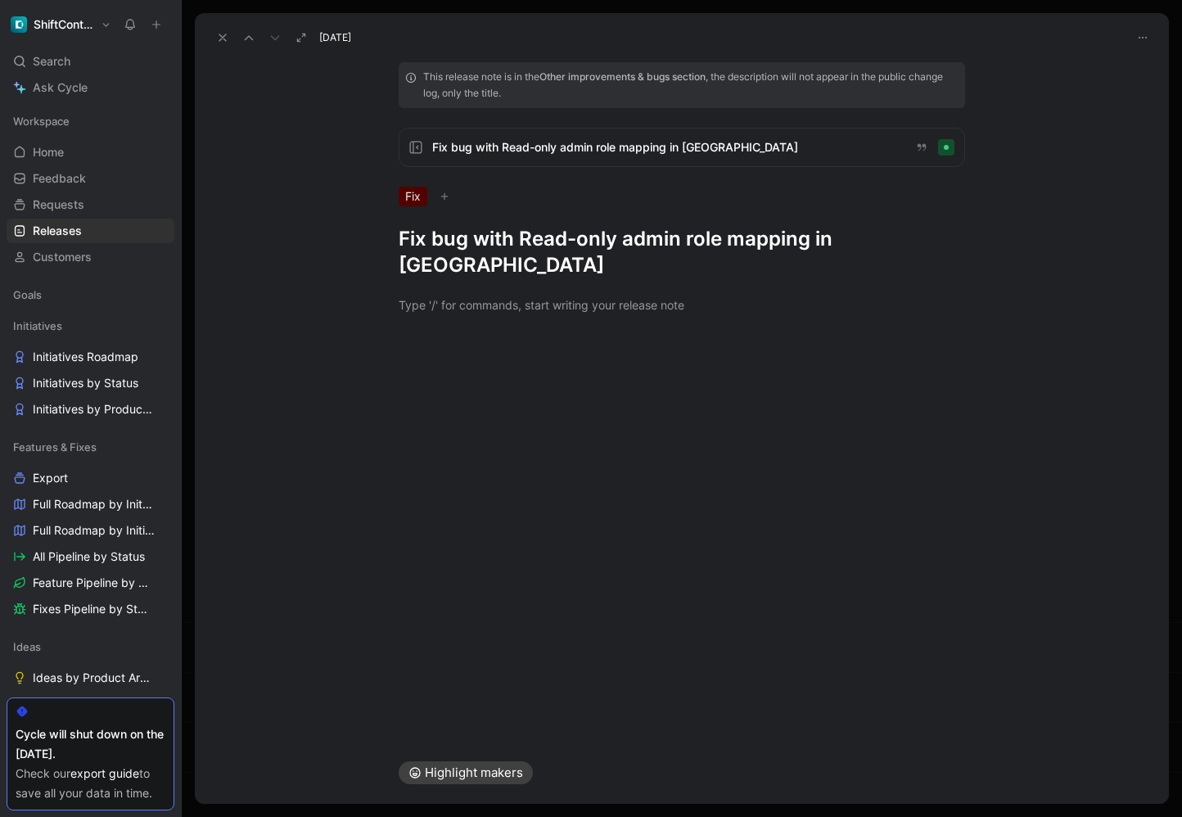
click at [706, 245] on h1 "Fix bug with Read-only admin role mapping in [GEOGRAPHIC_DATA]" at bounding box center [682, 252] width 566 height 52
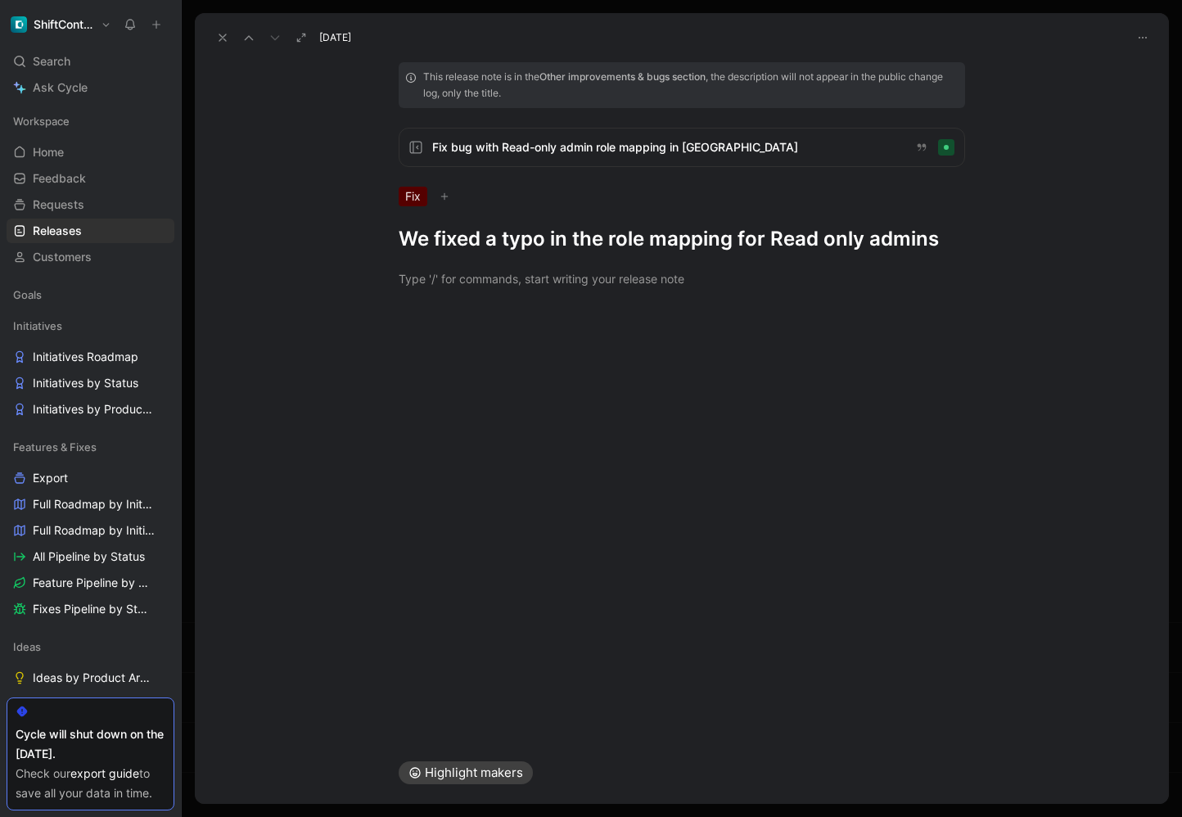
click at [768, 241] on h1 "We fixed a typo in the role mapping for Read only admins" at bounding box center [682, 239] width 566 height 26
click at [822, 238] on h1 "We fixed a typo in the role mapping for 'Read only admins'" at bounding box center [682, 239] width 566 height 26
click at [220, 39] on use at bounding box center [222, 37] width 7 height 7
